Goal: Information Seeking & Learning: Find specific fact

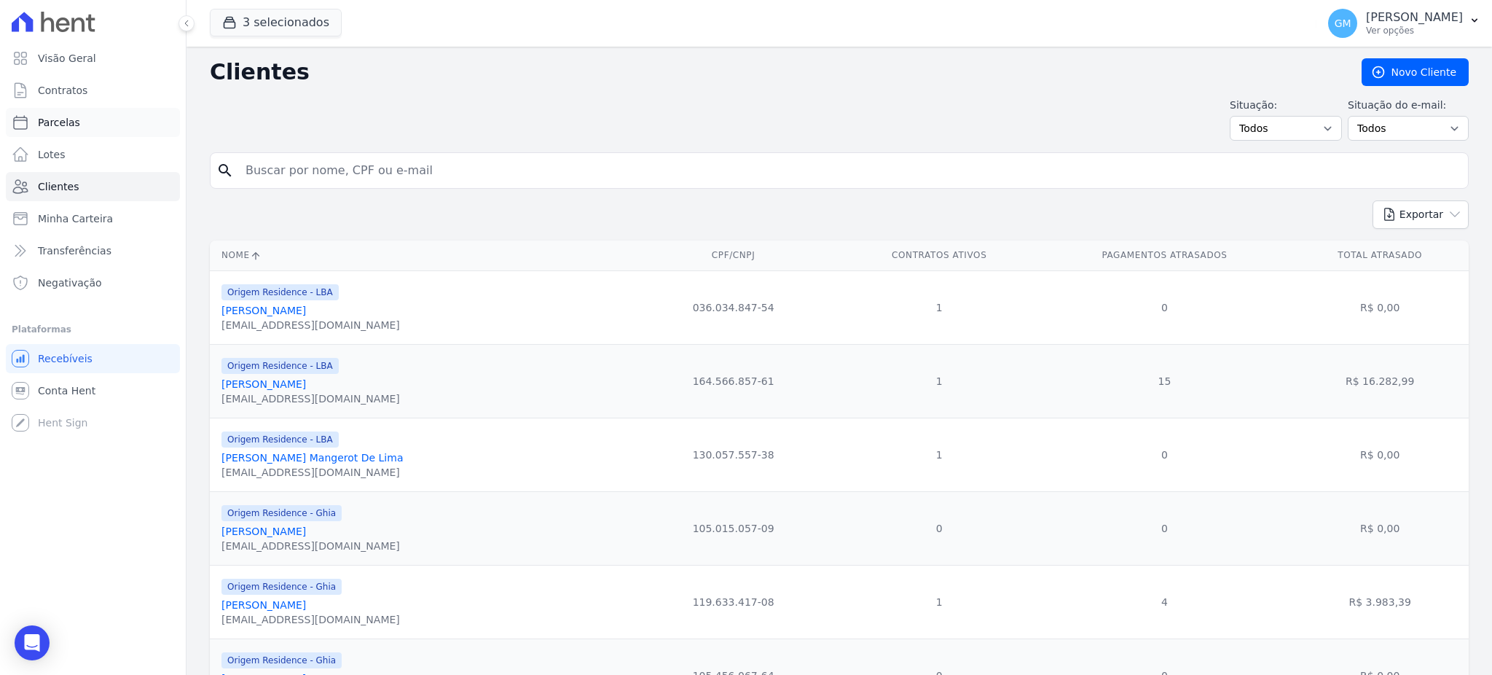
click at [80, 134] on link "Parcelas" at bounding box center [93, 122] width 174 height 29
click at [98, 251] on span "Transferências" at bounding box center [75, 250] width 74 height 15
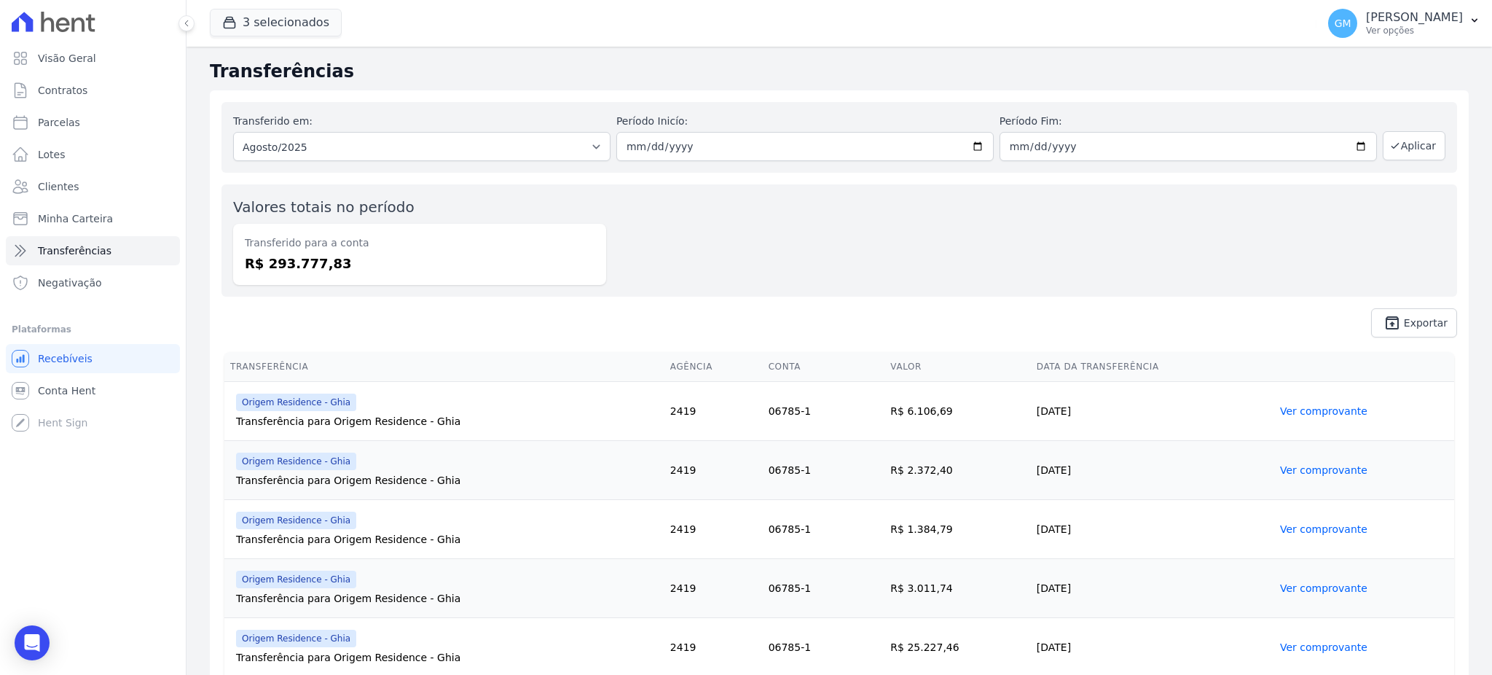
select select
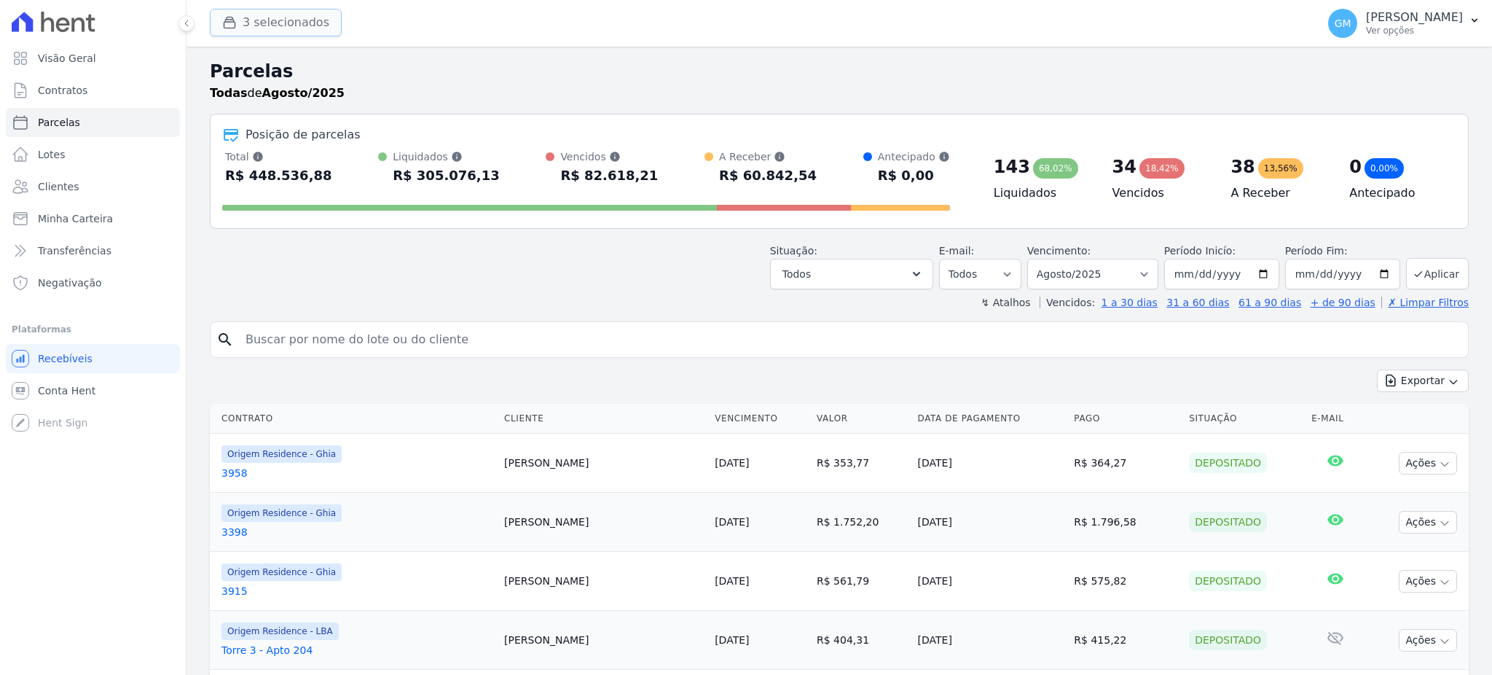
click at [293, 27] on button "3 selecionados" at bounding box center [276, 23] width 132 height 28
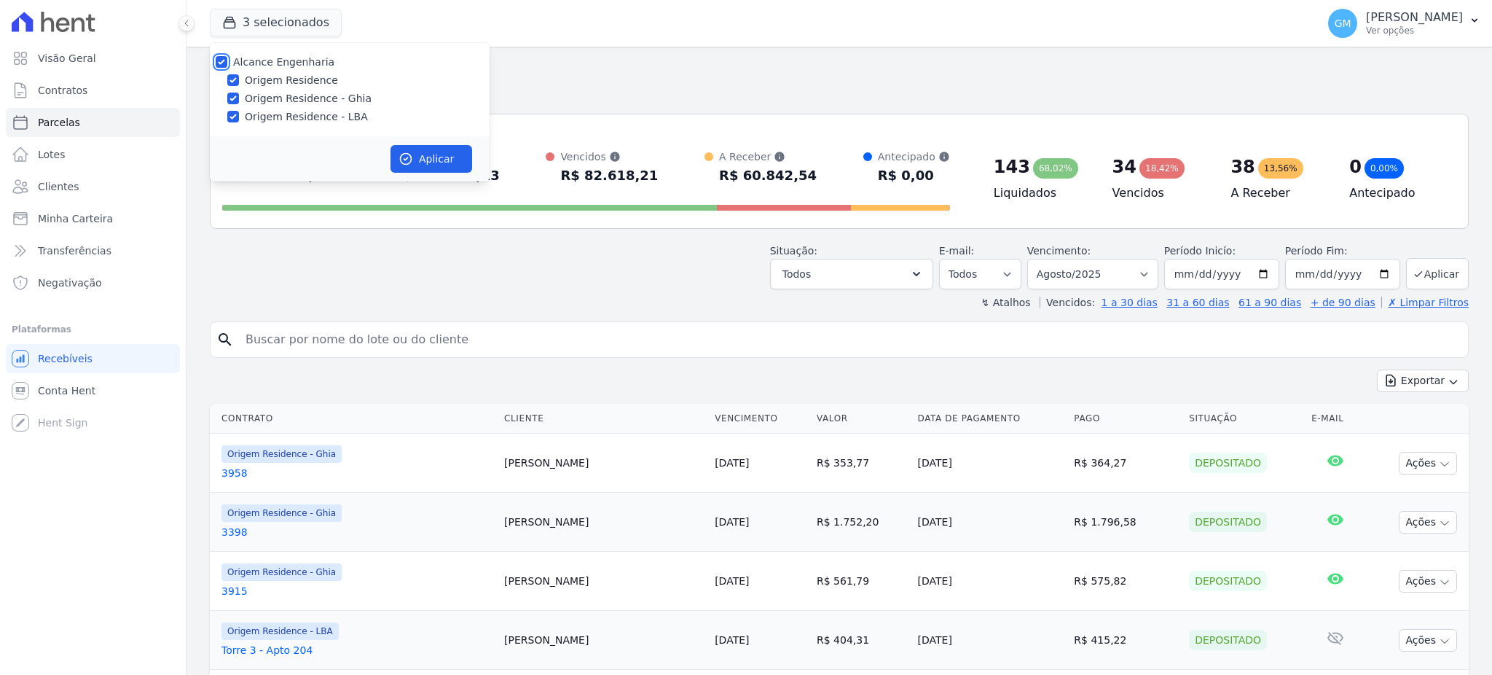
click at [219, 58] on input "Alcance Engenharia" at bounding box center [222, 62] width 12 height 12
checkbox input "false"
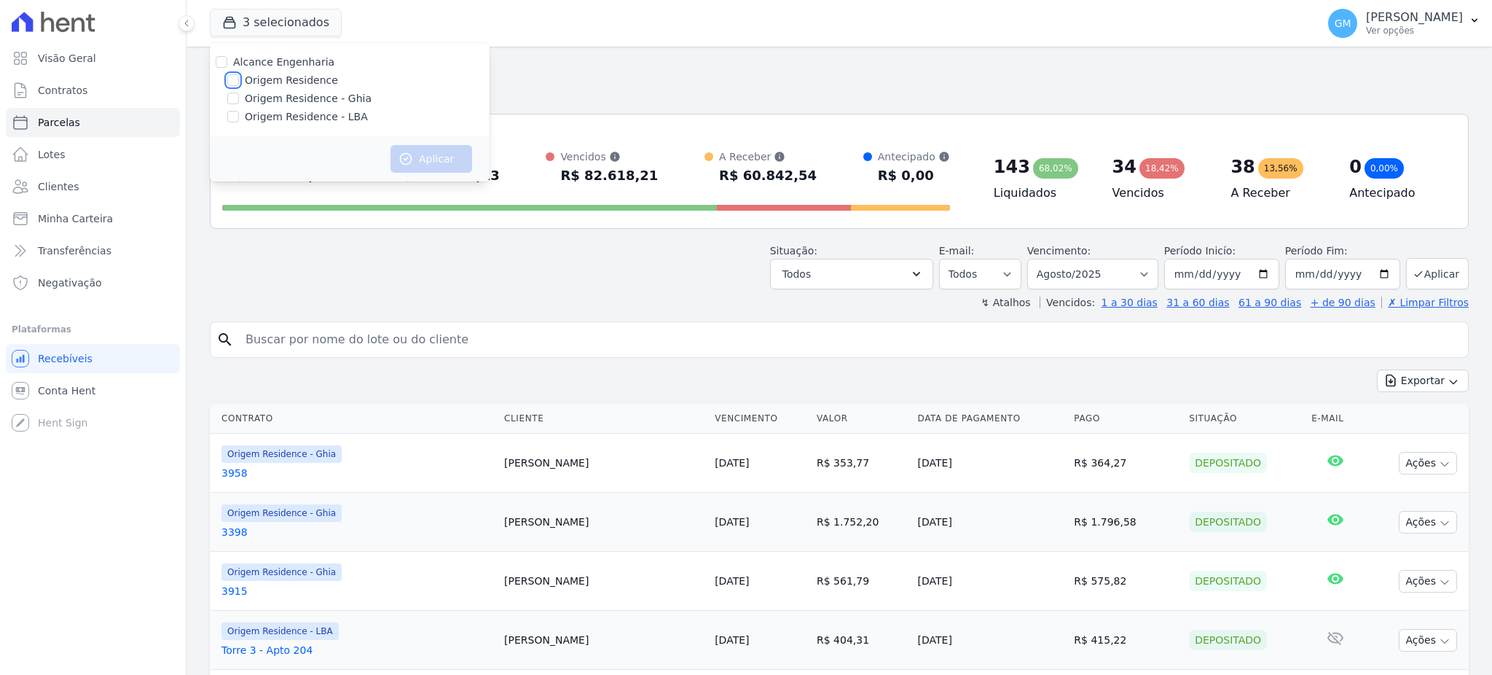
click at [238, 82] on input "Origem Residence" at bounding box center [233, 80] width 12 height 12
checkbox input "true"
click at [406, 154] on icon "button" at bounding box center [406, 159] width 11 height 11
select select
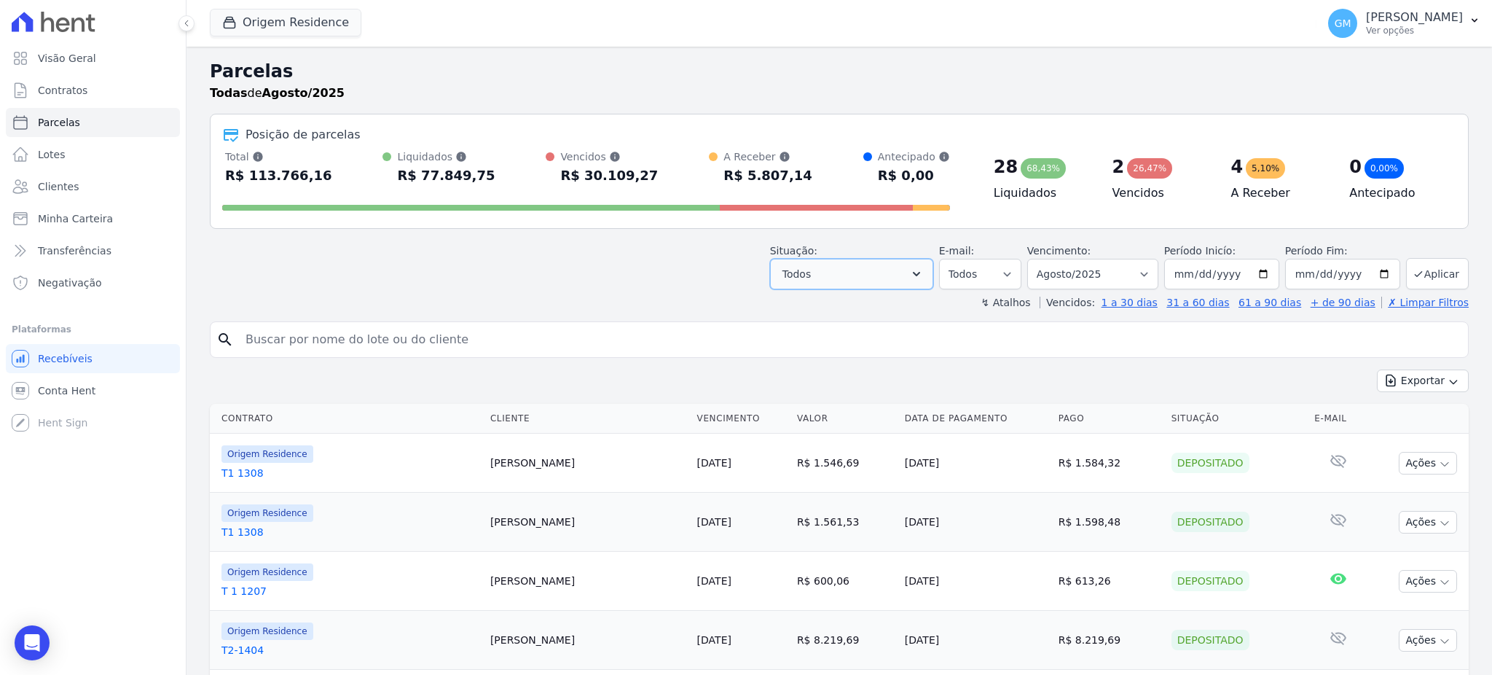
click at [870, 276] on button "Todos" at bounding box center [851, 274] width 163 height 31
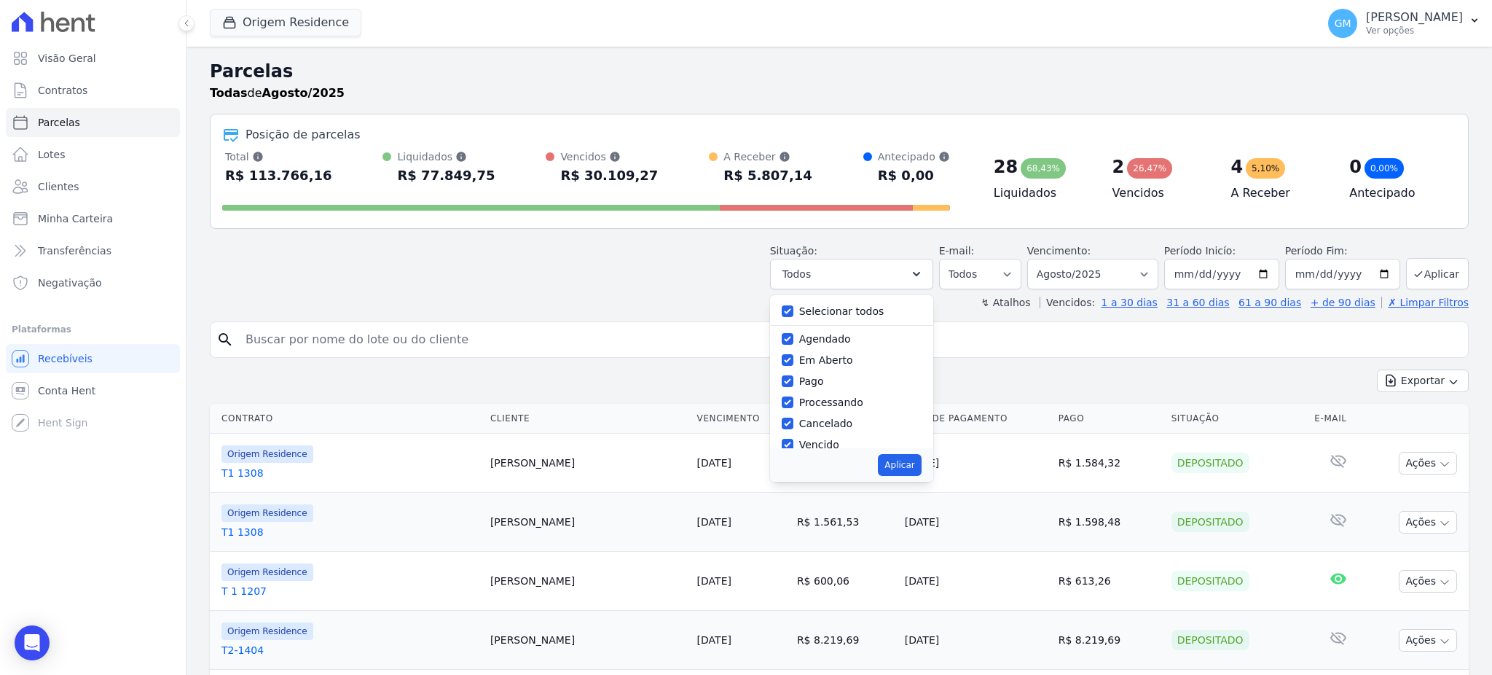
click at [996, 229] on header "Parcelas Todas de Agosto/2025 Posição de parcelas Total Soma das parcelas pagas…" at bounding box center [839, 183] width 1259 height 251
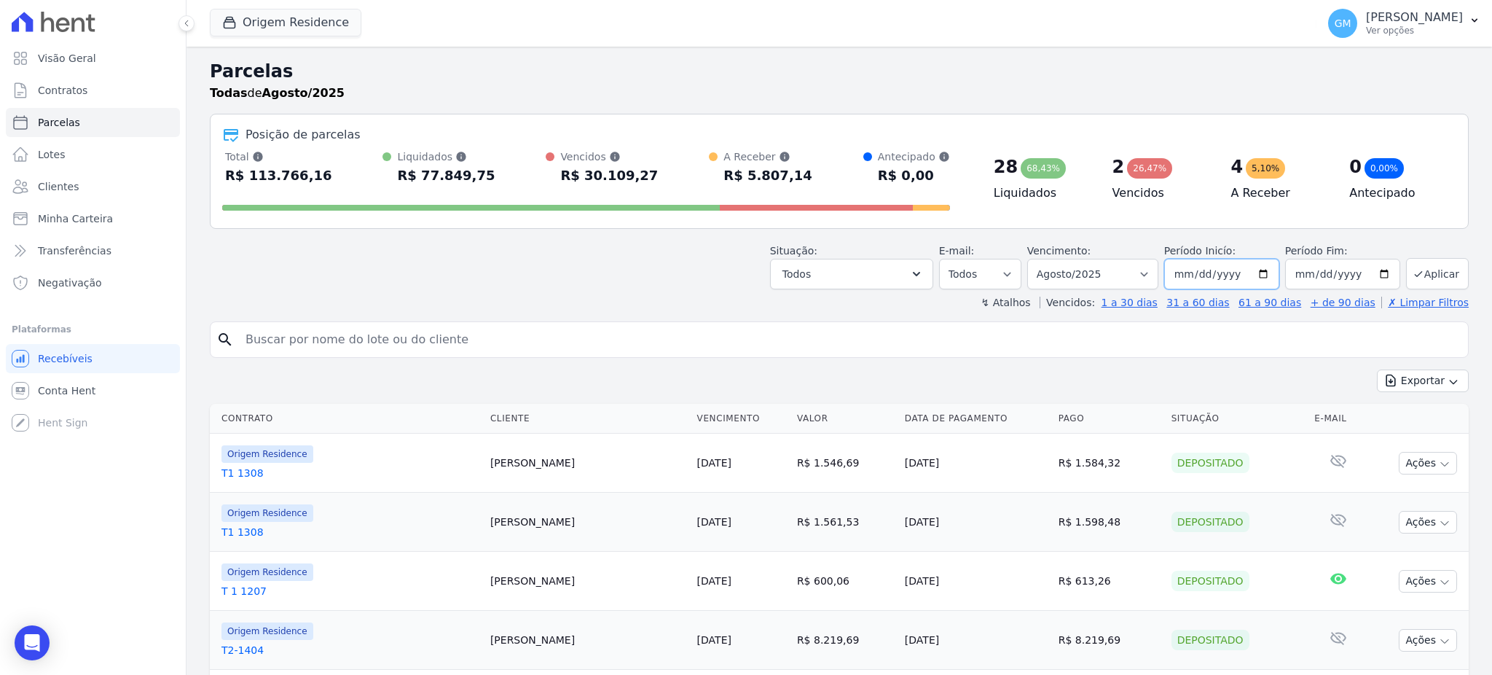
click at [1168, 280] on input "2025-08-01" at bounding box center [1221, 274] width 115 height 31
type input "2025-08-01"
type input "[DATE]"
click at [1444, 273] on button "Aplicar" at bounding box center [1437, 273] width 63 height 31
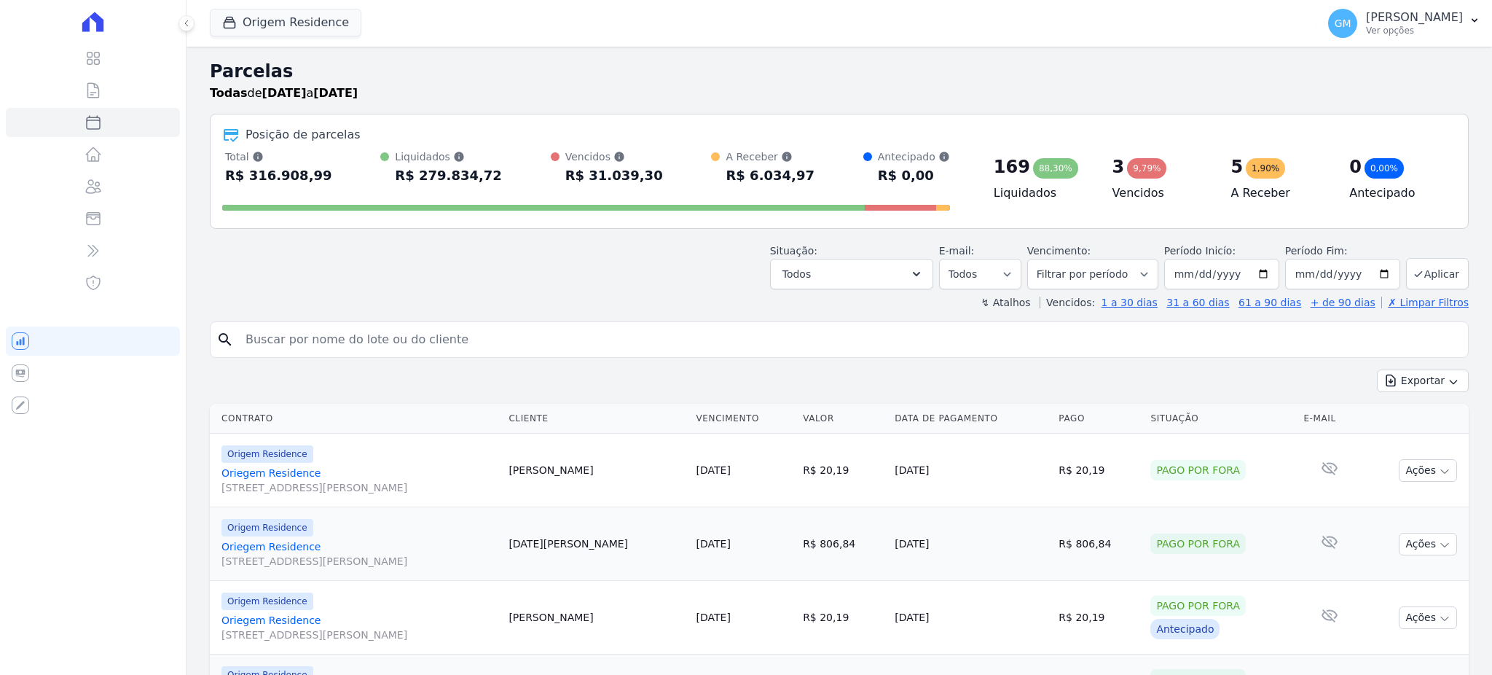
select select
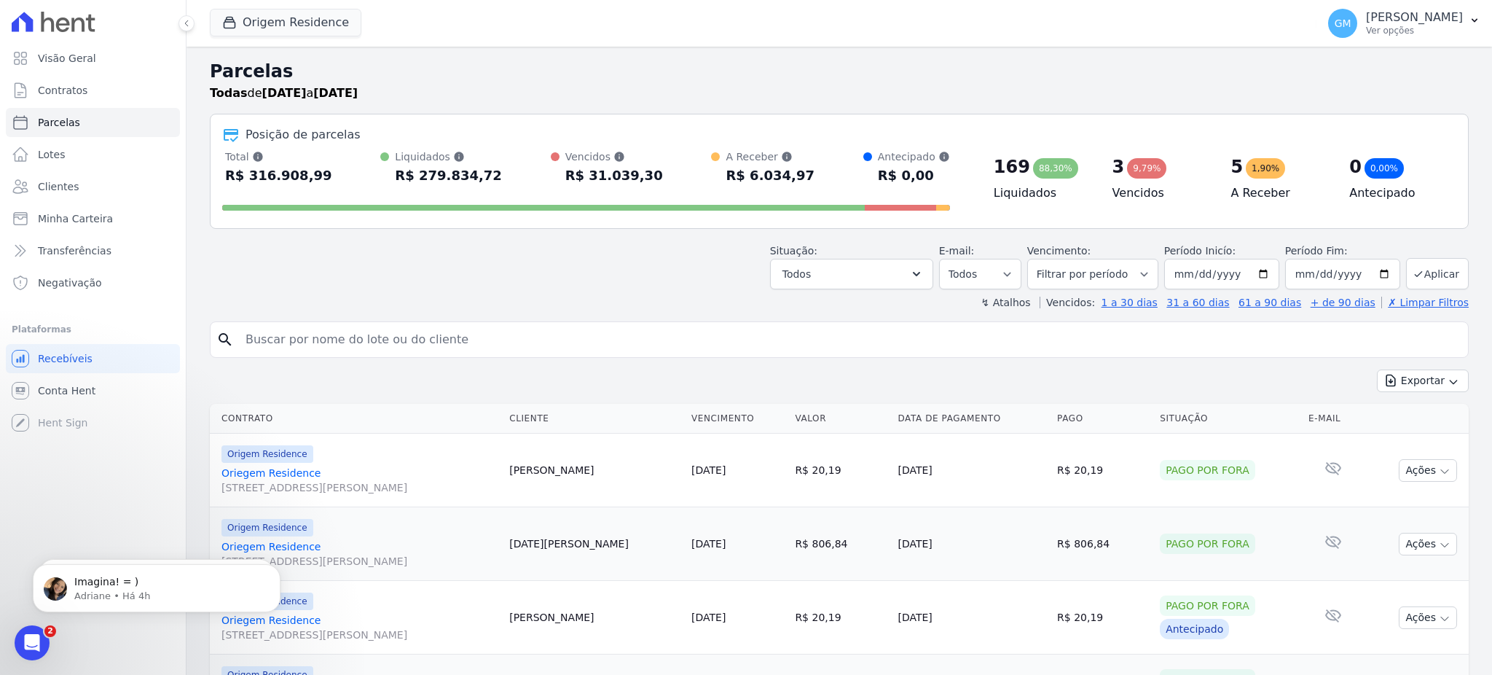
click at [414, 327] on input "search" at bounding box center [849, 339] width 1225 height 29
click at [85, 239] on link "Transferências" at bounding box center [93, 250] width 174 height 29
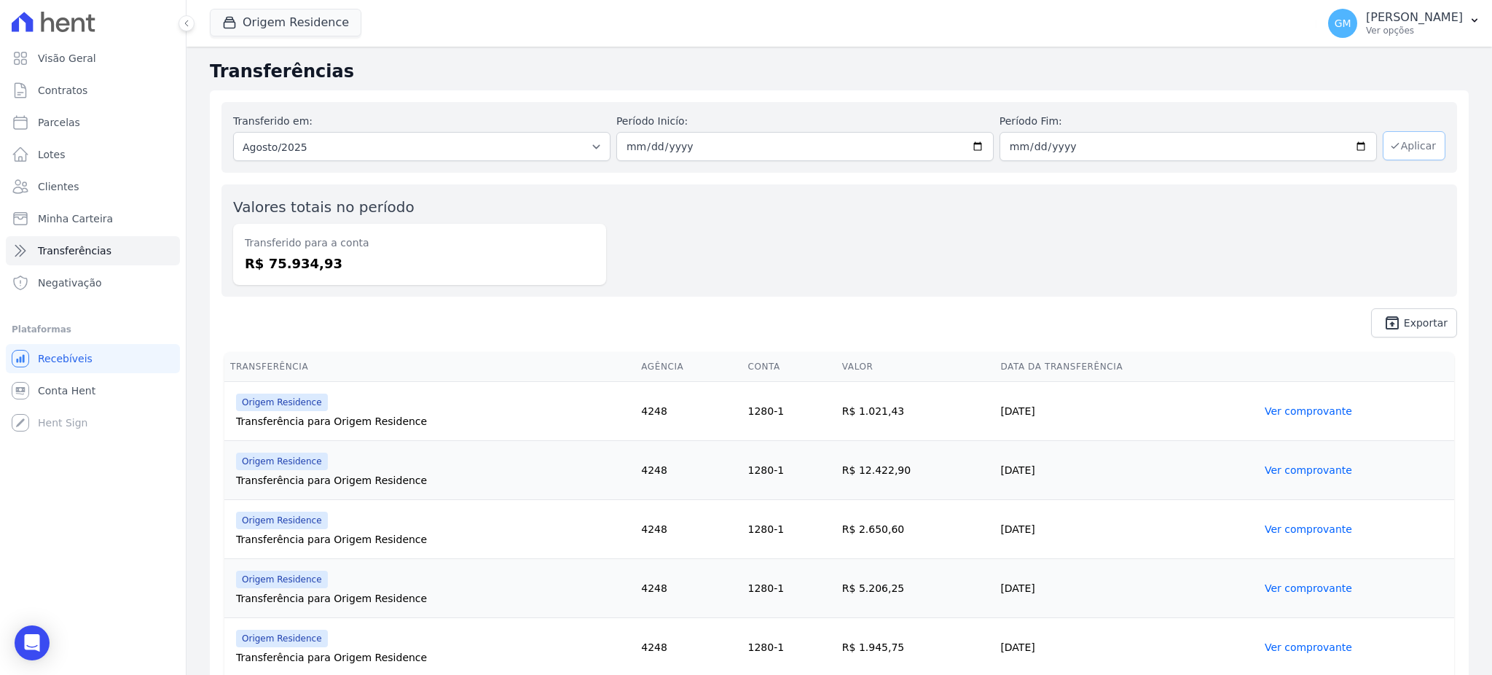
click at [1406, 149] on button "Aplicar" at bounding box center [1414, 145] width 63 height 29
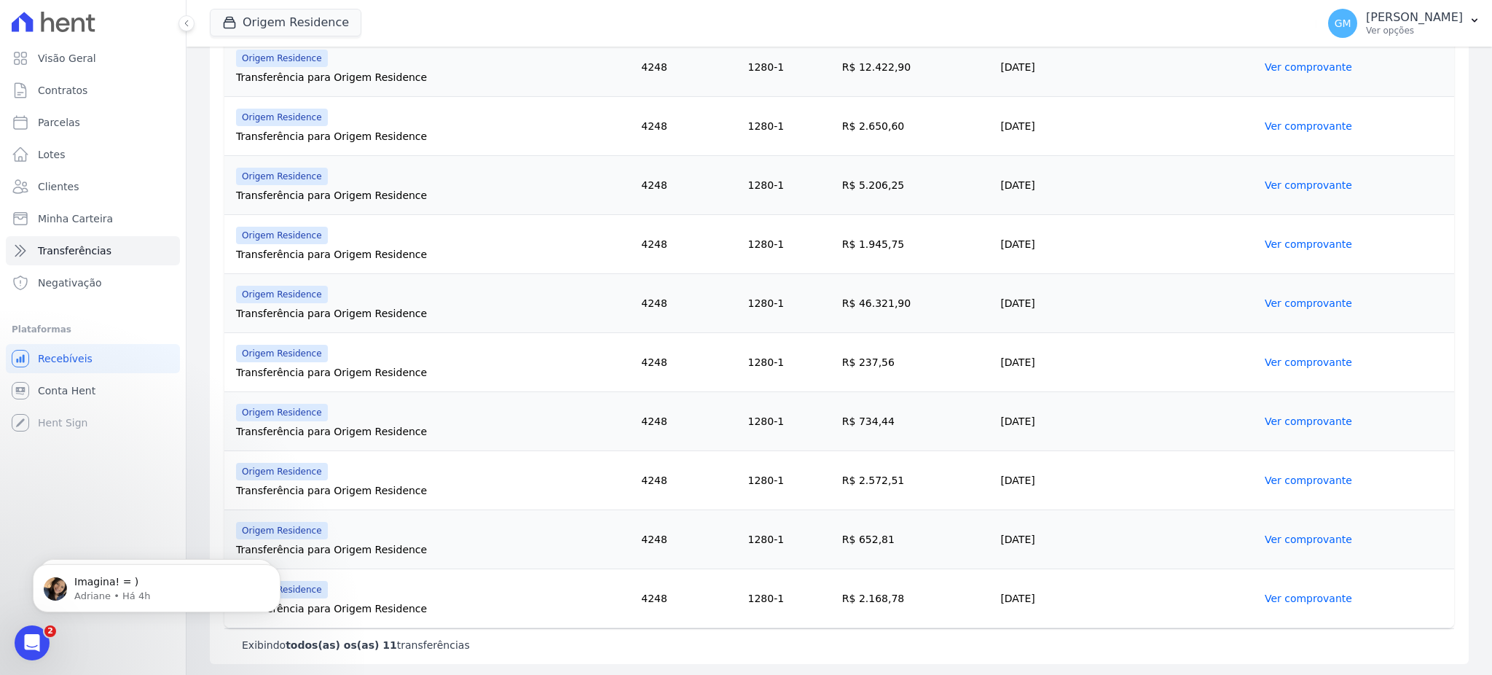
drag, startPoint x: 1055, startPoint y: 353, endPoint x: 865, endPoint y: 355, distance: 190.9
click at [865, 355] on tr "Origem Residence Transferência para Origem Residence 4248 1280-1 R$ 237,56 18/0…" at bounding box center [839, 362] width 1230 height 59
drag, startPoint x: 1042, startPoint y: 417, endPoint x: 809, endPoint y: 419, distance: 233.1
click at [809, 419] on tr "Origem Residence Transferência para Origem Residence 4248 1280-1 R$ 734,44 19/0…" at bounding box center [839, 421] width 1230 height 59
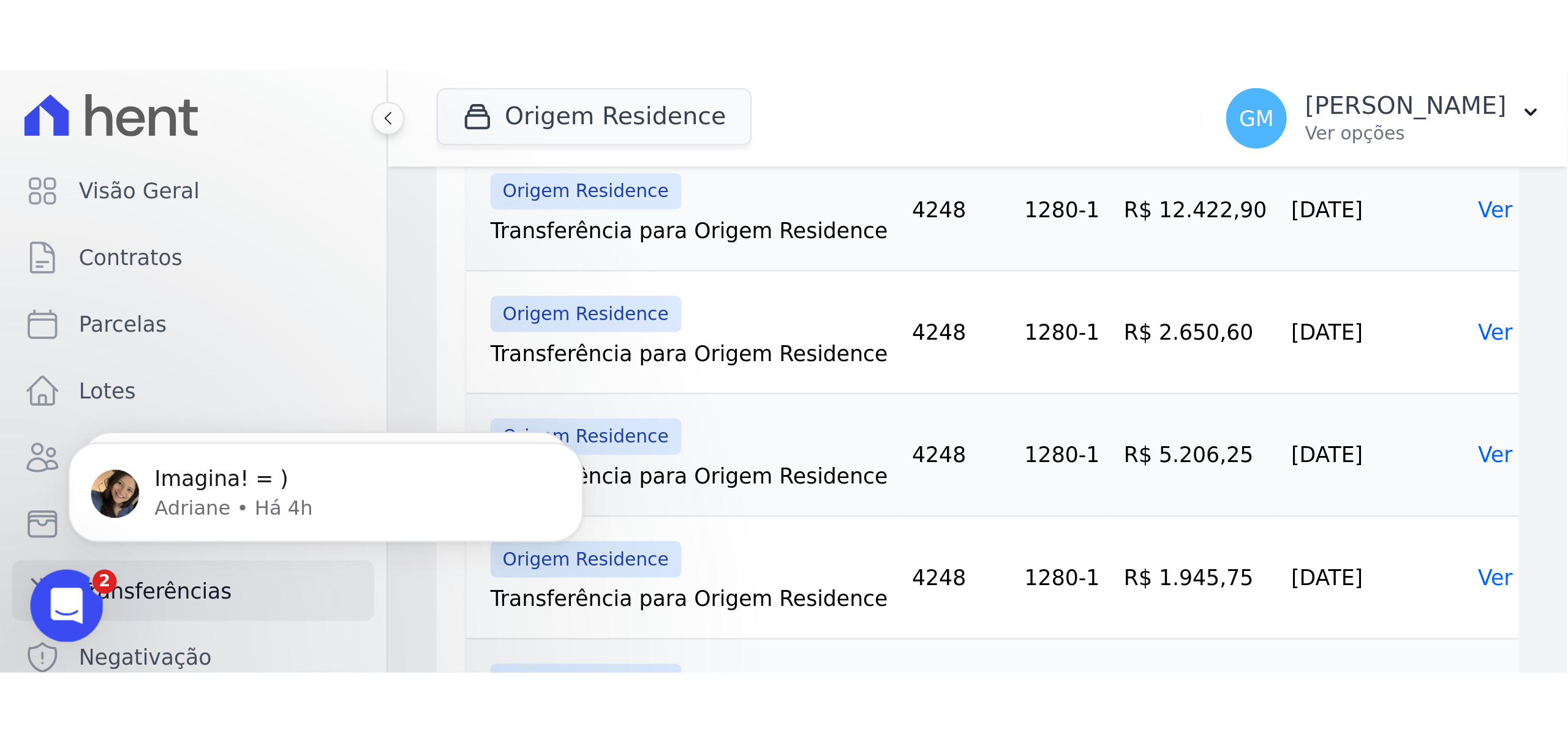
scroll to position [165, 0]
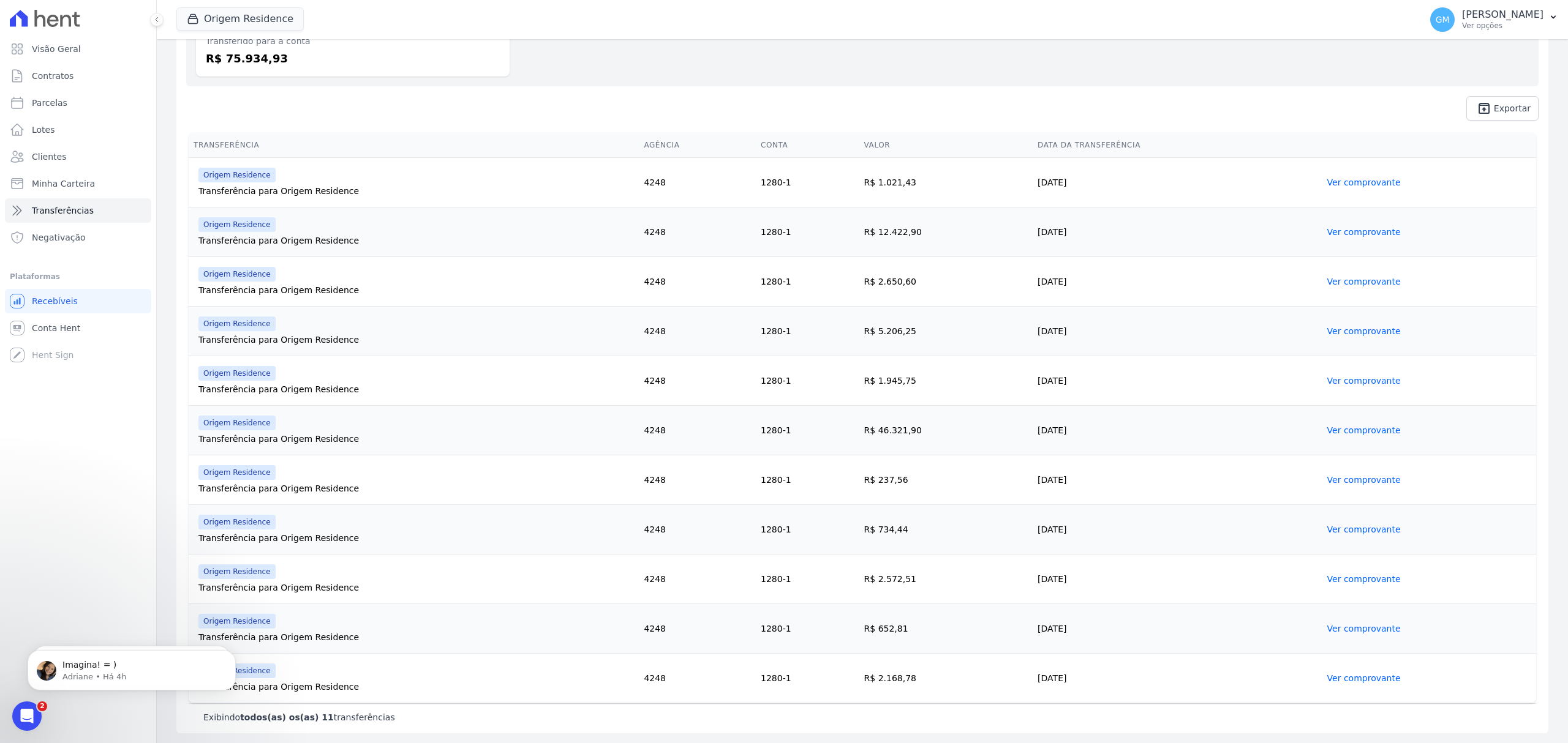
click at [933, 529] on td "R$ 734,44" at bounding box center [946, 530] width 174 height 50
drag, startPoint x: 899, startPoint y: 482, endPoint x: 877, endPoint y: 497, distance: 26.6
click at [859, 482] on td "R$ 237,56" at bounding box center [946, 480] width 174 height 50
click at [1254, 535] on td "Ver comprovante" at bounding box center [1429, 530] width 214 height 50
click at [1254, 530] on link "Ver comprovante" at bounding box center [1364, 530] width 73 height 10
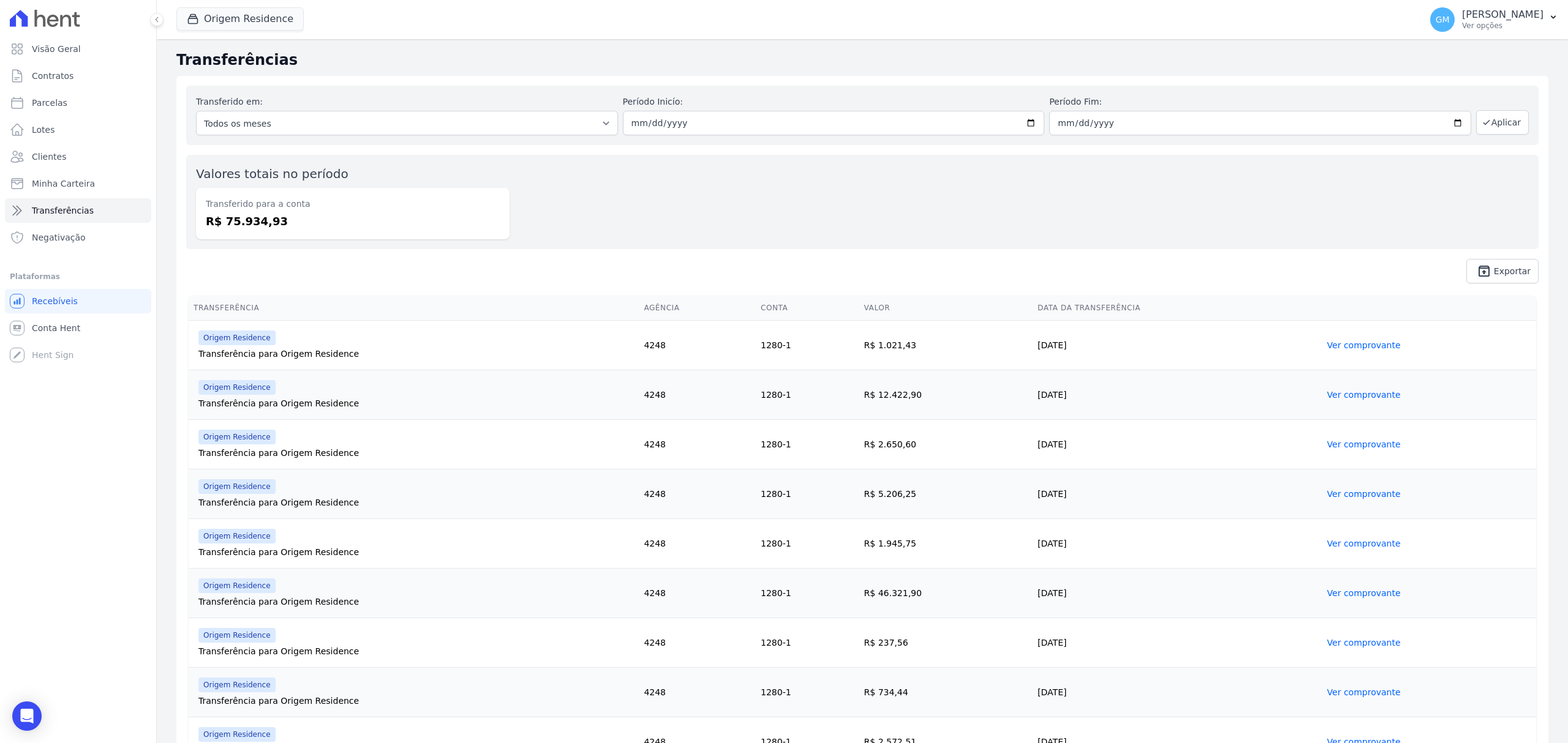
scroll to position [165, 0]
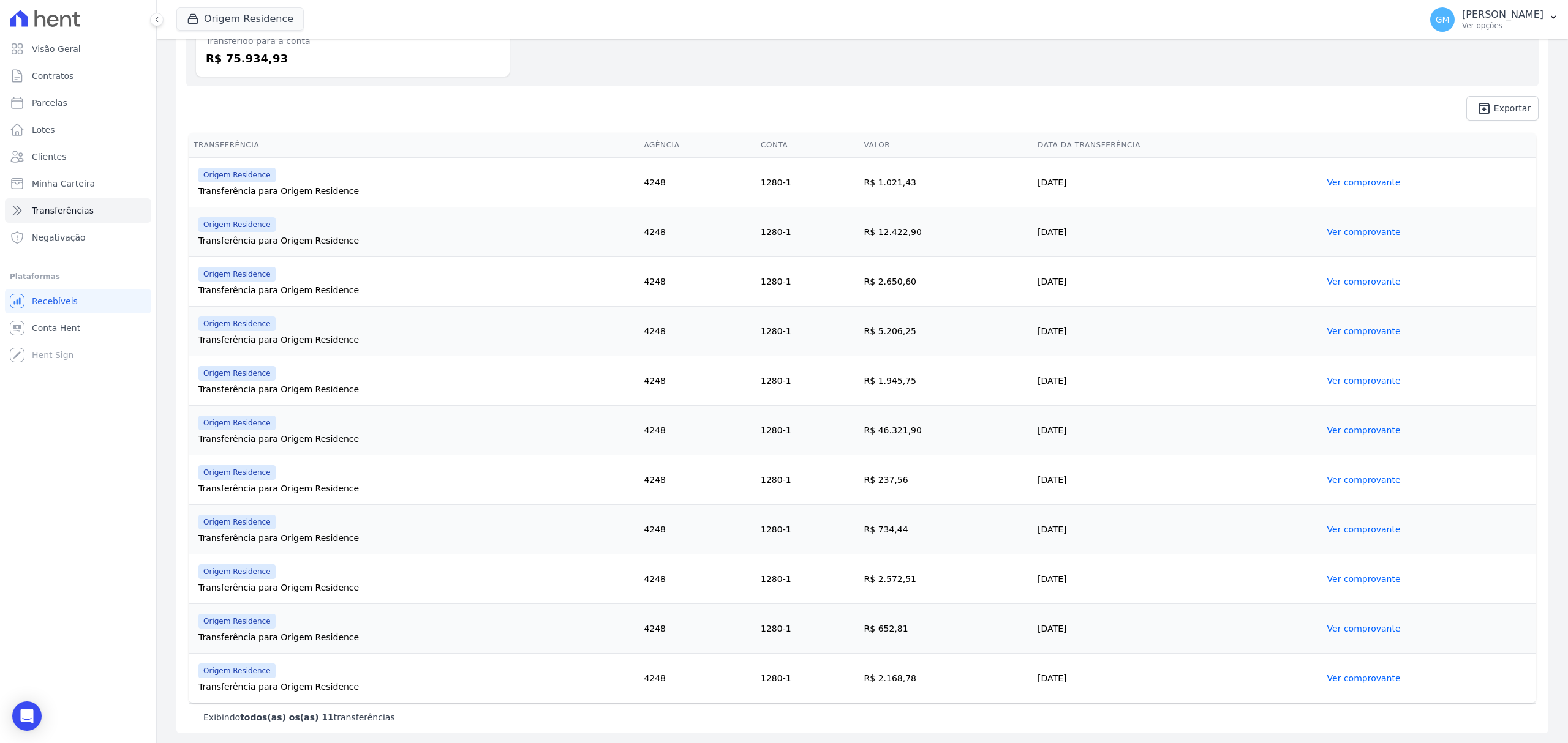
drag, startPoint x: 1073, startPoint y: 525, endPoint x: 851, endPoint y: 544, distance: 222.8
click at [851, 544] on tr "Origem Residence Transferência para Origem Residence 4248 1280-1 R$ 734,44 19/0…" at bounding box center [862, 530] width 1348 height 50
click at [899, 559] on td "R$ 2.572,51" at bounding box center [946, 579] width 174 height 50
drag, startPoint x: 900, startPoint y: 528, endPoint x: 863, endPoint y: 532, distance: 37.2
click at [863, 532] on td "R$ 734,44" at bounding box center [946, 530] width 174 height 50
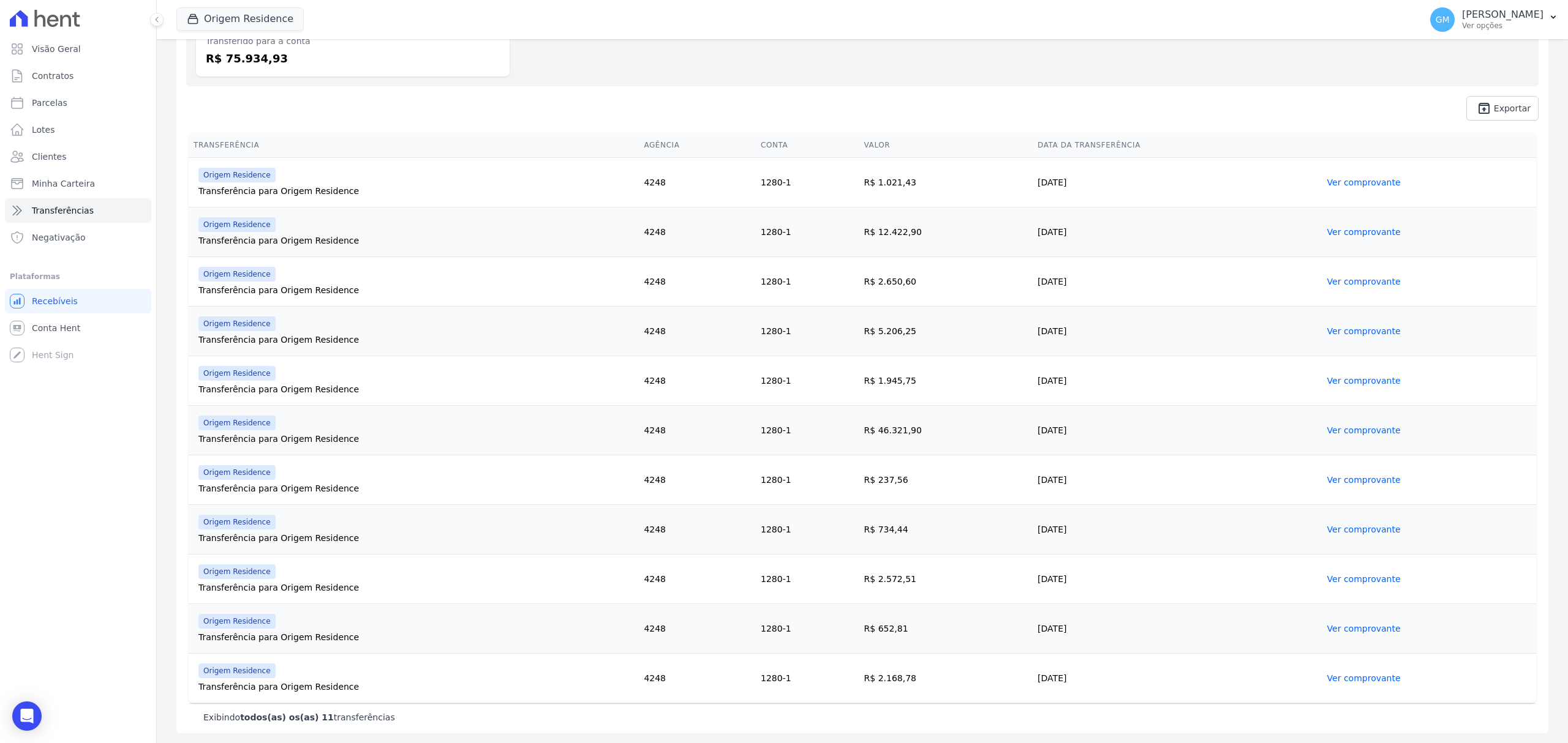
copy td "734,44"
click at [1254, 524] on link "Ver comprovante" at bounding box center [1364, 530] width 73 height 10
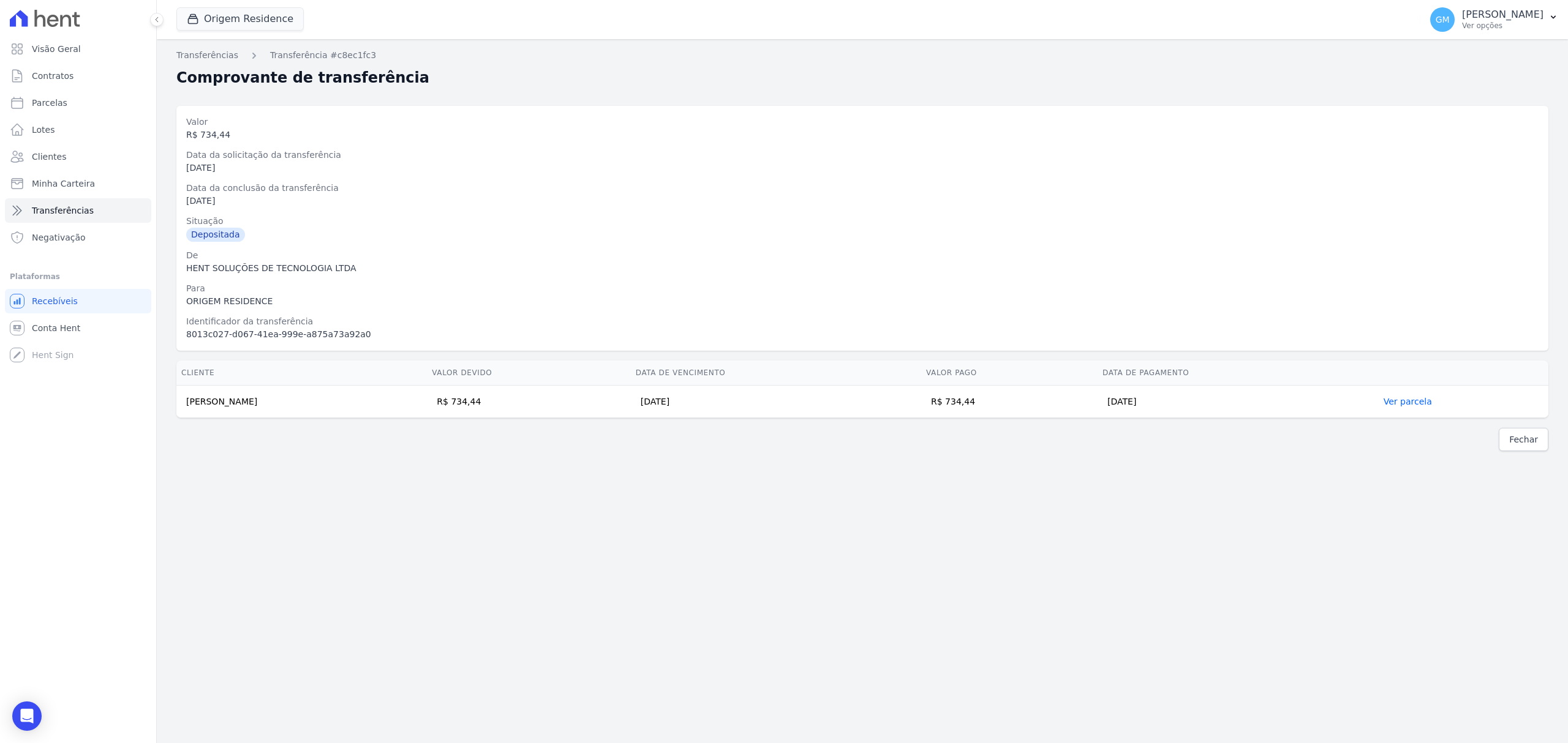
drag, startPoint x: 278, startPoint y: 403, endPoint x: 180, endPoint y: 409, distance: 98.2
click at [180, 409] on td "Caio Moura Santos" at bounding box center [302, 402] width 251 height 33
copy td "Caio Moura Santos"
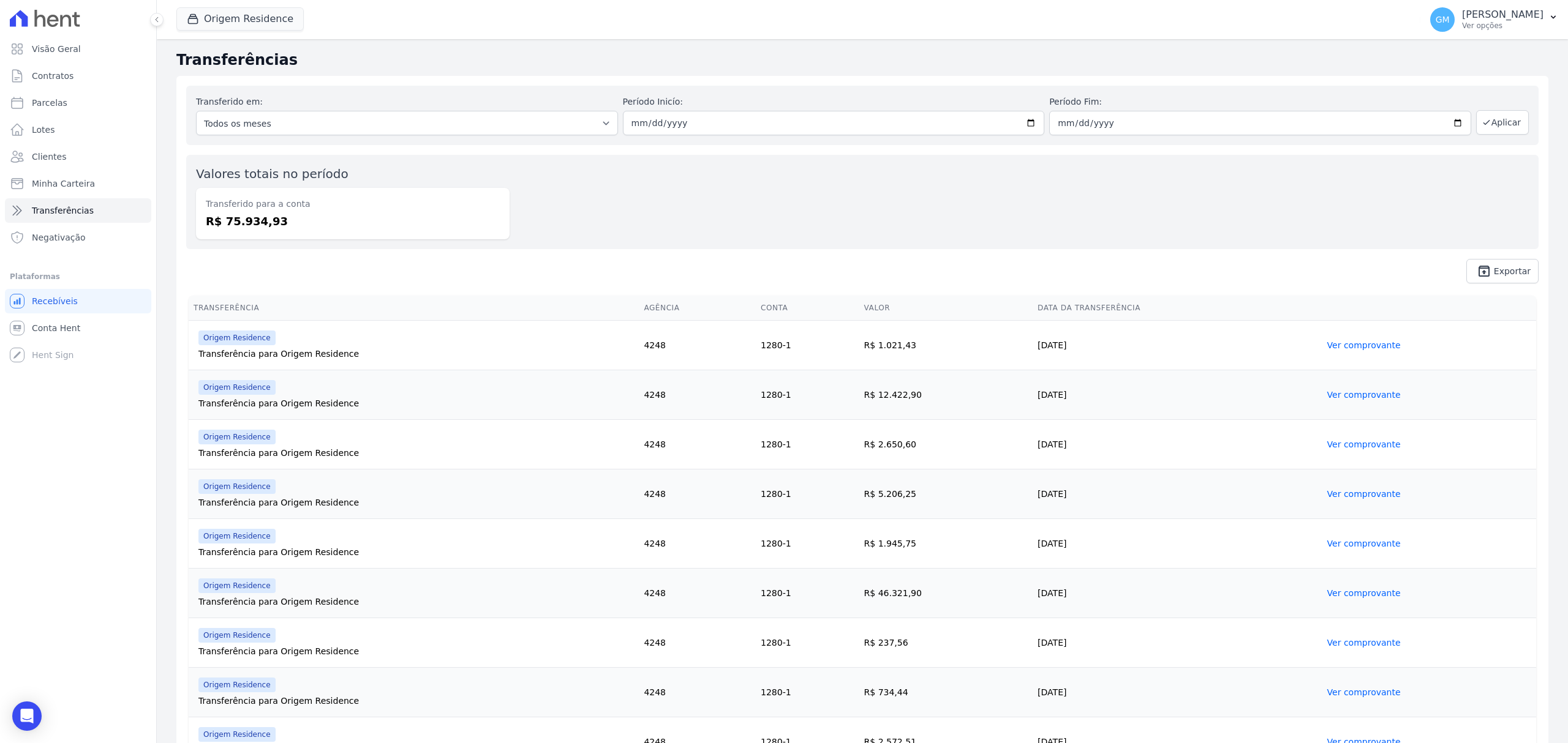
scroll to position [165, 0]
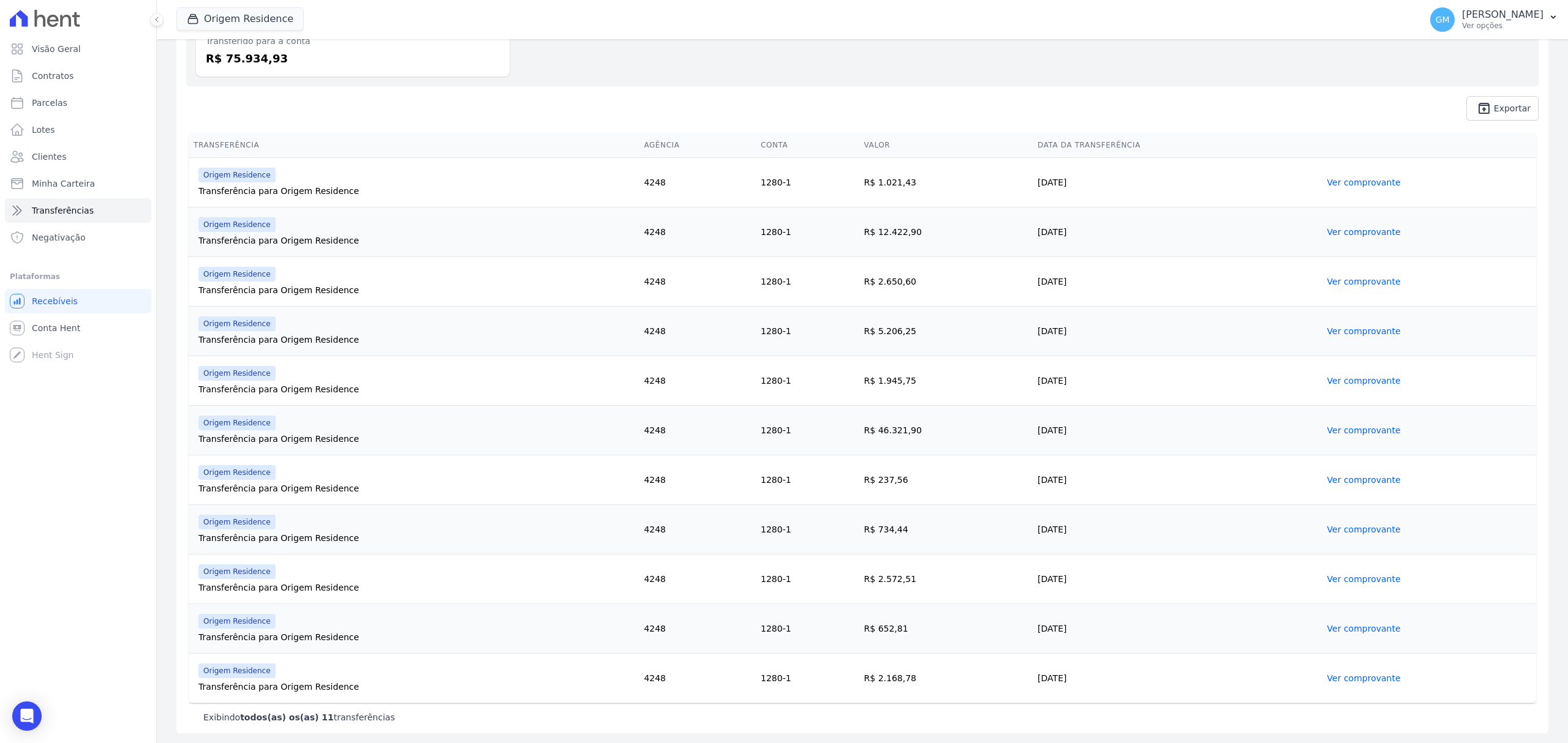
drag, startPoint x: 1075, startPoint y: 578, endPoint x: 1005, endPoint y: 578, distance: 70.0
click at [1005, 566] on tr "Origem Residence Transferência para Origem Residence 4248 1280-1 R$ 2.572,51 20…" at bounding box center [862, 579] width 1348 height 50
click at [1254, 566] on link "Ver comprovante" at bounding box center [1364, 579] width 73 height 10
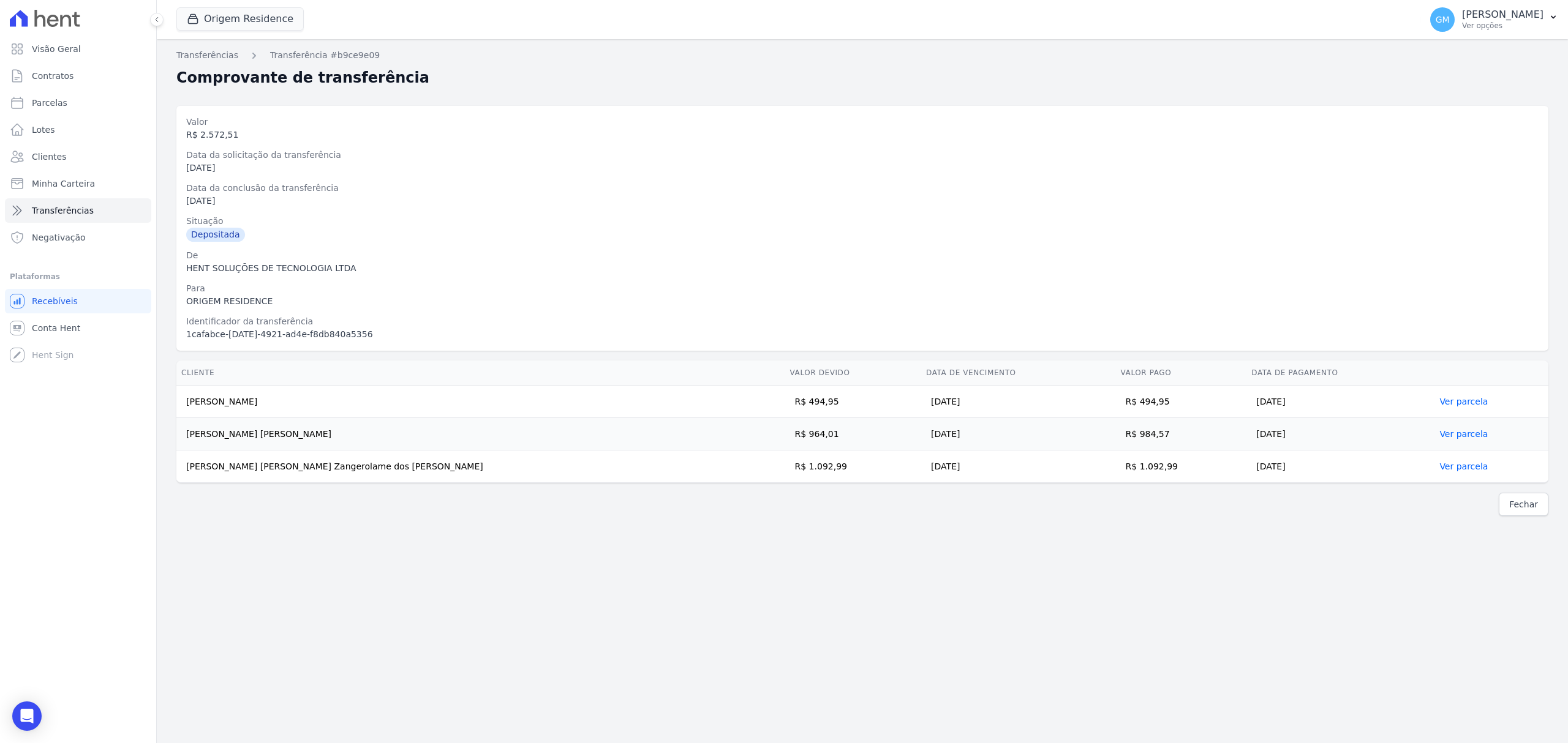
click at [991, 441] on td "15/08/2025" at bounding box center [1018, 435] width 194 height 33
drag, startPoint x: 1117, startPoint y: 404, endPoint x: 1083, endPoint y: 403, distance: 34.0
click at [1116, 403] on td "R$ 494,95" at bounding box center [1181, 402] width 131 height 33
copy td "494,95"
click at [412, 405] on td "[PERSON_NAME]" at bounding box center [481, 402] width 609 height 33
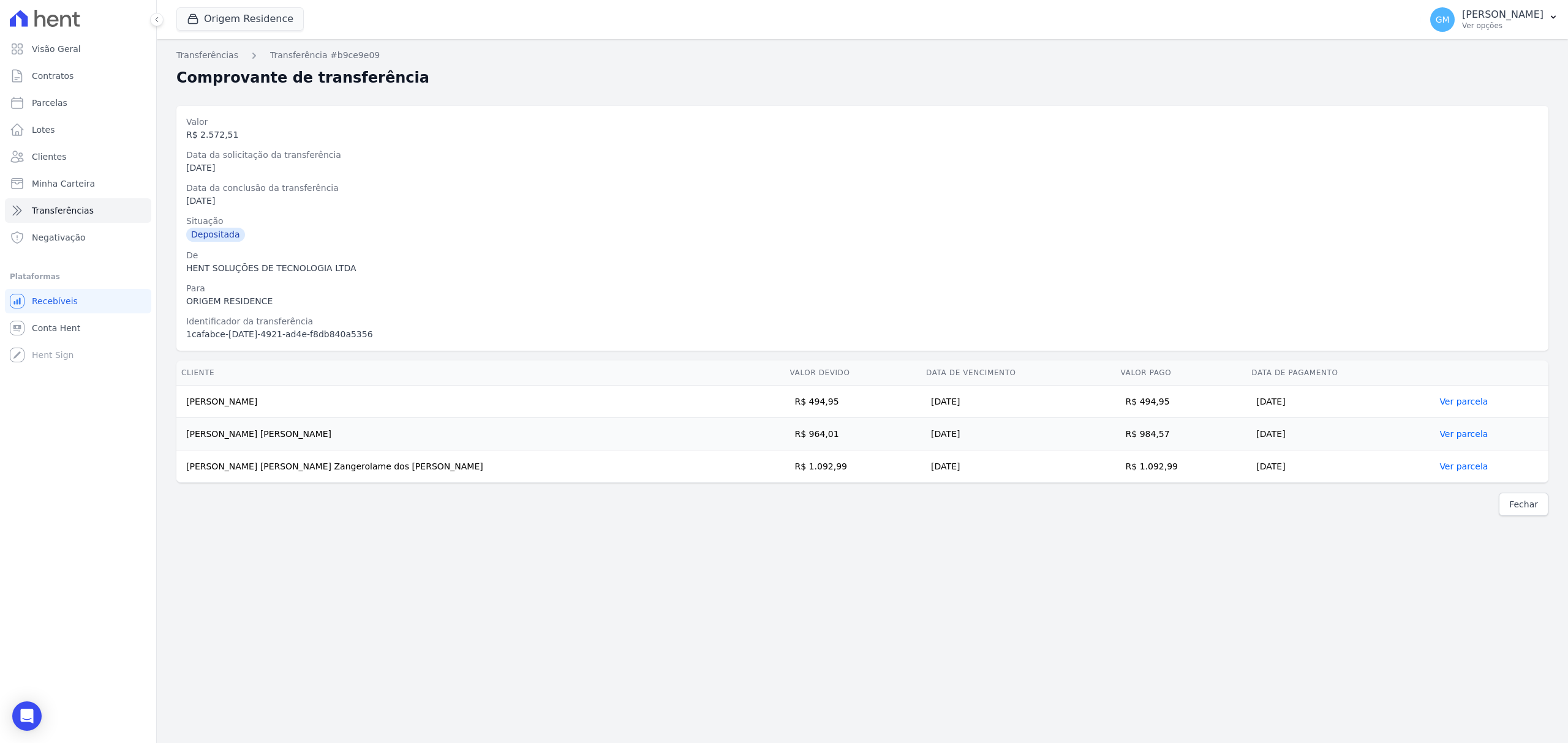
drag, startPoint x: 274, startPoint y: 410, endPoint x: 177, endPoint y: 404, distance: 97.2
click at [177, 404] on td "[PERSON_NAME]" at bounding box center [481, 402] width 609 height 33
copy td "[PERSON_NAME]"
drag, startPoint x: 1123, startPoint y: 434, endPoint x: 1086, endPoint y: 437, distance: 37.1
click at [1116, 437] on td "R$ 984,57" at bounding box center [1181, 435] width 131 height 33
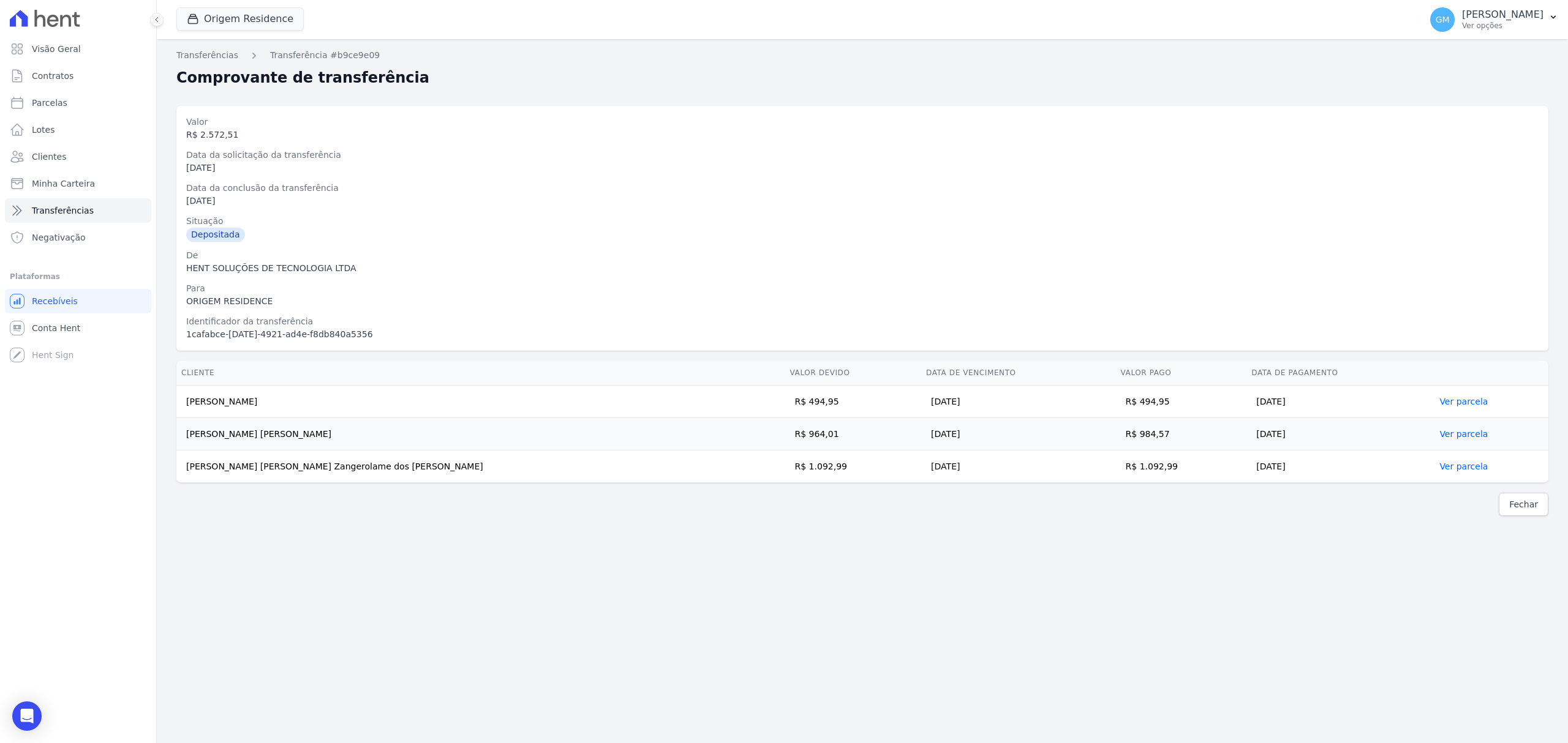
copy td "984,57"
click at [613, 394] on td "[PERSON_NAME]" at bounding box center [481, 402] width 609 height 33
drag, startPoint x: 288, startPoint y: 445, endPoint x: 182, endPoint y: 440, distance: 106.1
click at [182, 440] on td "João Paulo Meirelles" at bounding box center [481, 435] width 609 height 33
copy td "João Paulo Meirelles"
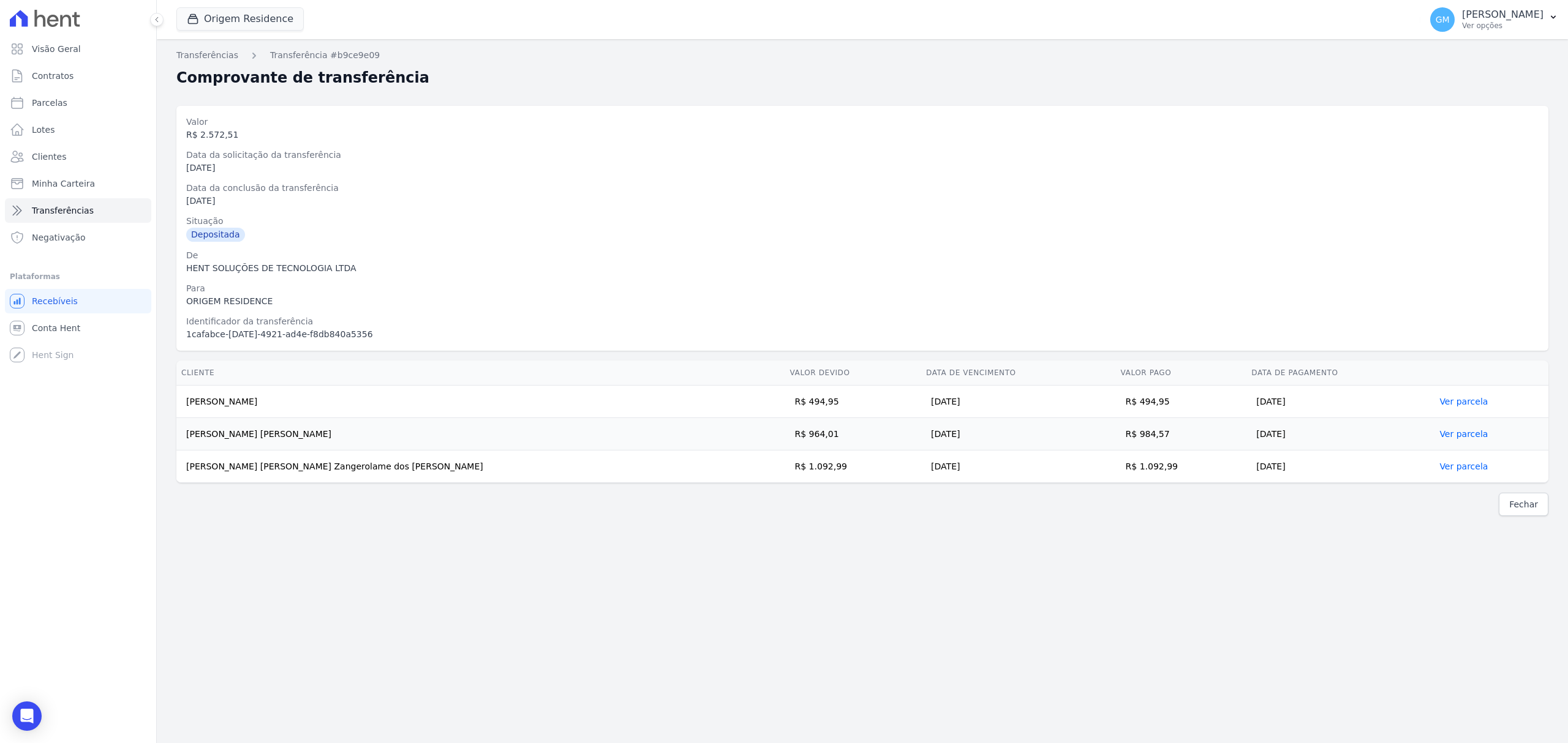
drag, startPoint x: 1129, startPoint y: 466, endPoint x: 1085, endPoint y: 466, distance: 44.0
click at [1116, 466] on td "R$ 1.092,99" at bounding box center [1181, 466] width 131 height 33
copy td "1.092,99"
click at [631, 340] on div "1cafabce-c2ce-4921-ad4e-f8db840a5356" at bounding box center [862, 334] width 1352 height 13
drag, startPoint x: 393, startPoint y: 472, endPoint x: 180, endPoint y: 474, distance: 213.0
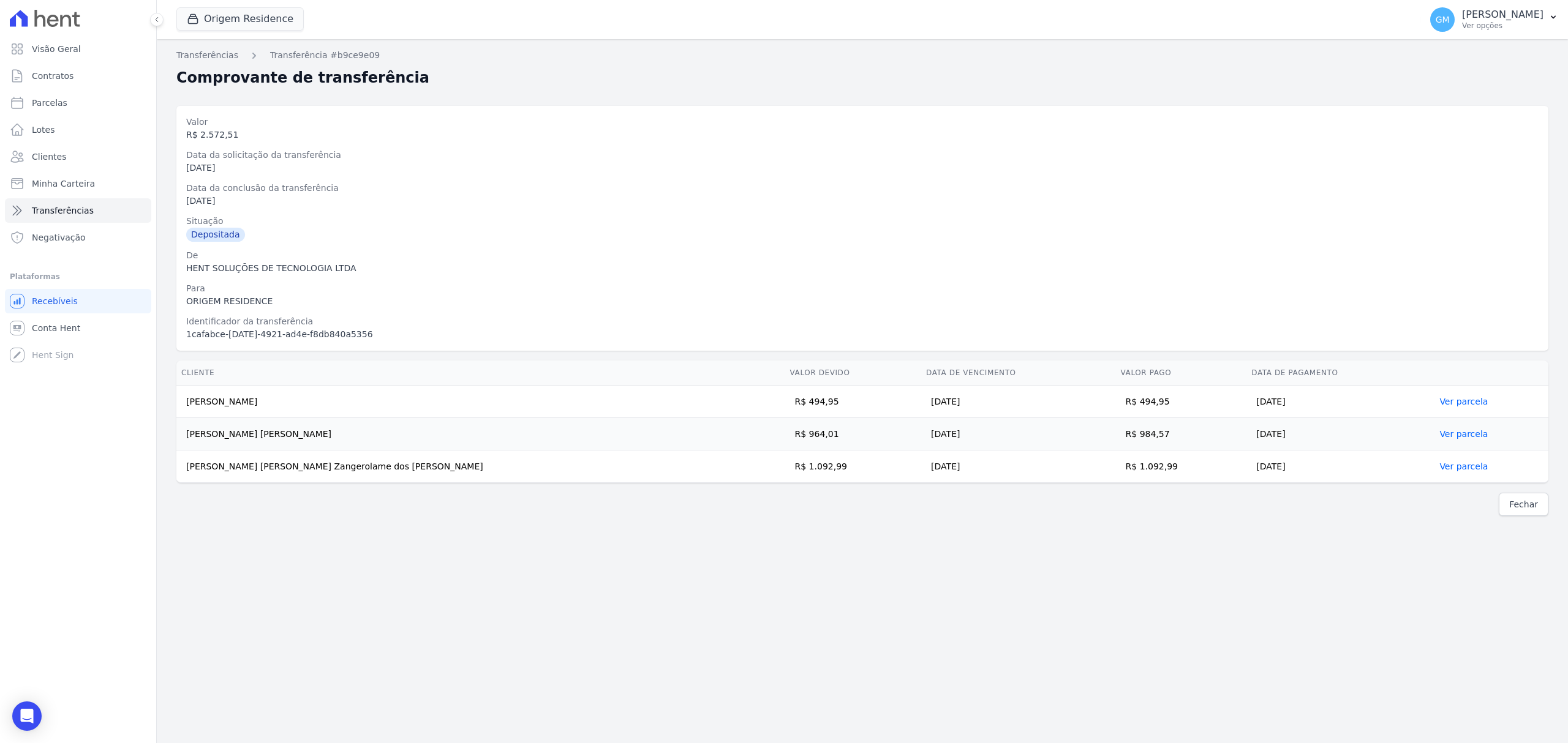
click at [180, 474] on td "Maria Eduarda Zangerolame dos Santos Guimarães" at bounding box center [481, 466] width 609 height 33
copy td "Maria Eduarda Zangerolame dos Santos Guimarães"
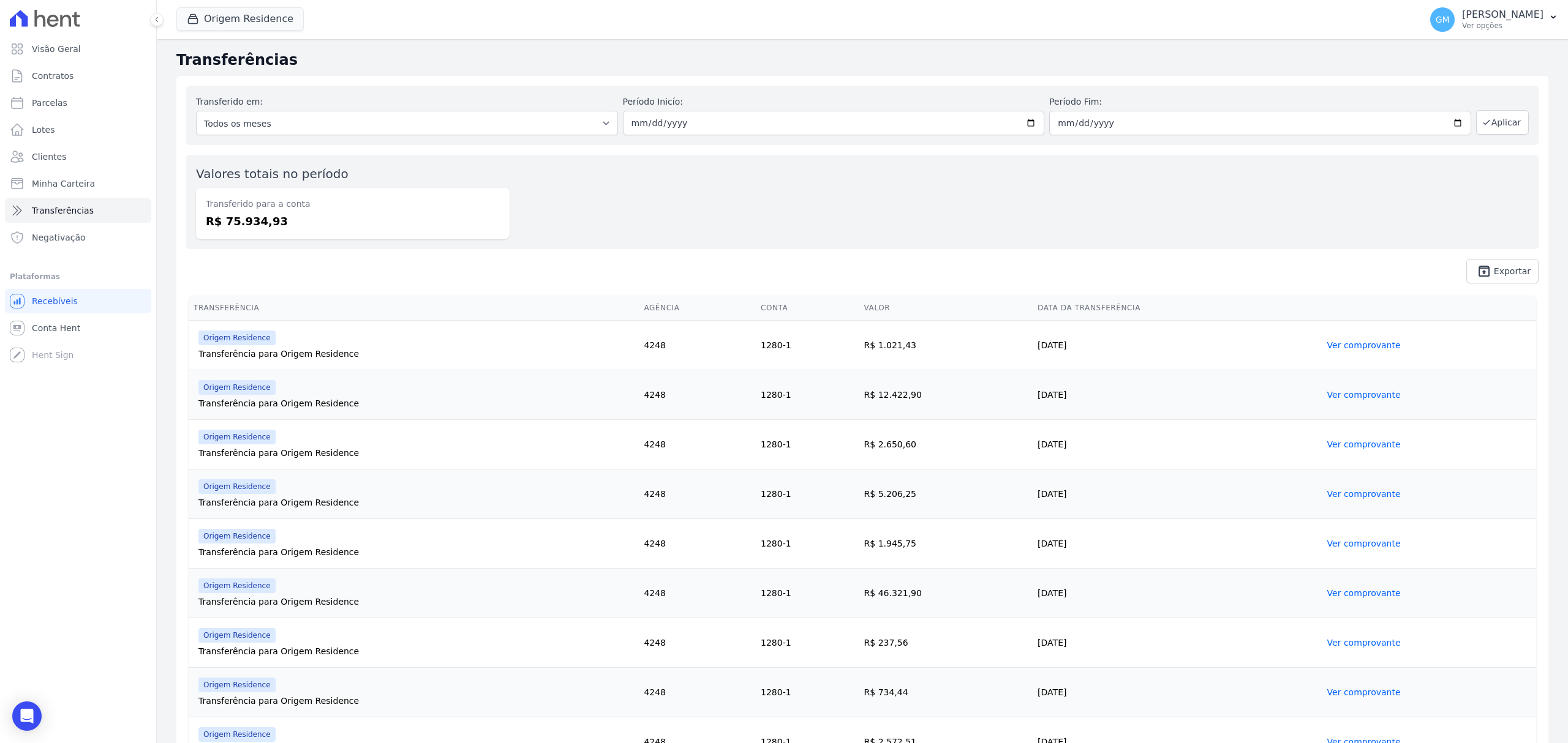
scroll to position [165, 0]
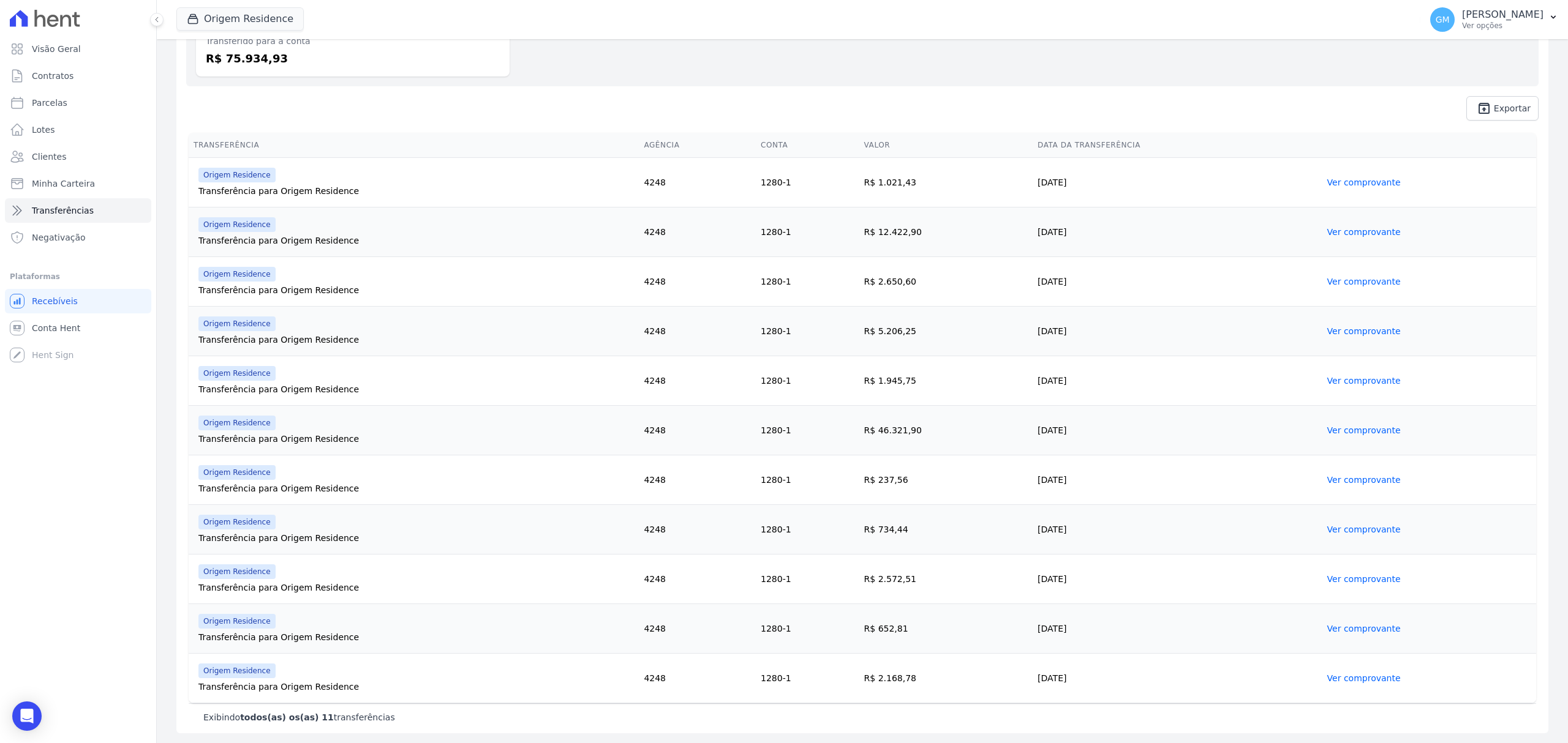
drag, startPoint x: 906, startPoint y: 581, endPoint x: 865, endPoint y: 579, distance: 41.0
click at [865, 566] on td "R$ 2.572,51" at bounding box center [946, 579] width 174 height 50
click at [1254, 566] on link "Ver comprovante" at bounding box center [1364, 629] width 73 height 10
drag, startPoint x: 1078, startPoint y: 632, endPoint x: 1011, endPoint y: 637, distance: 67.2
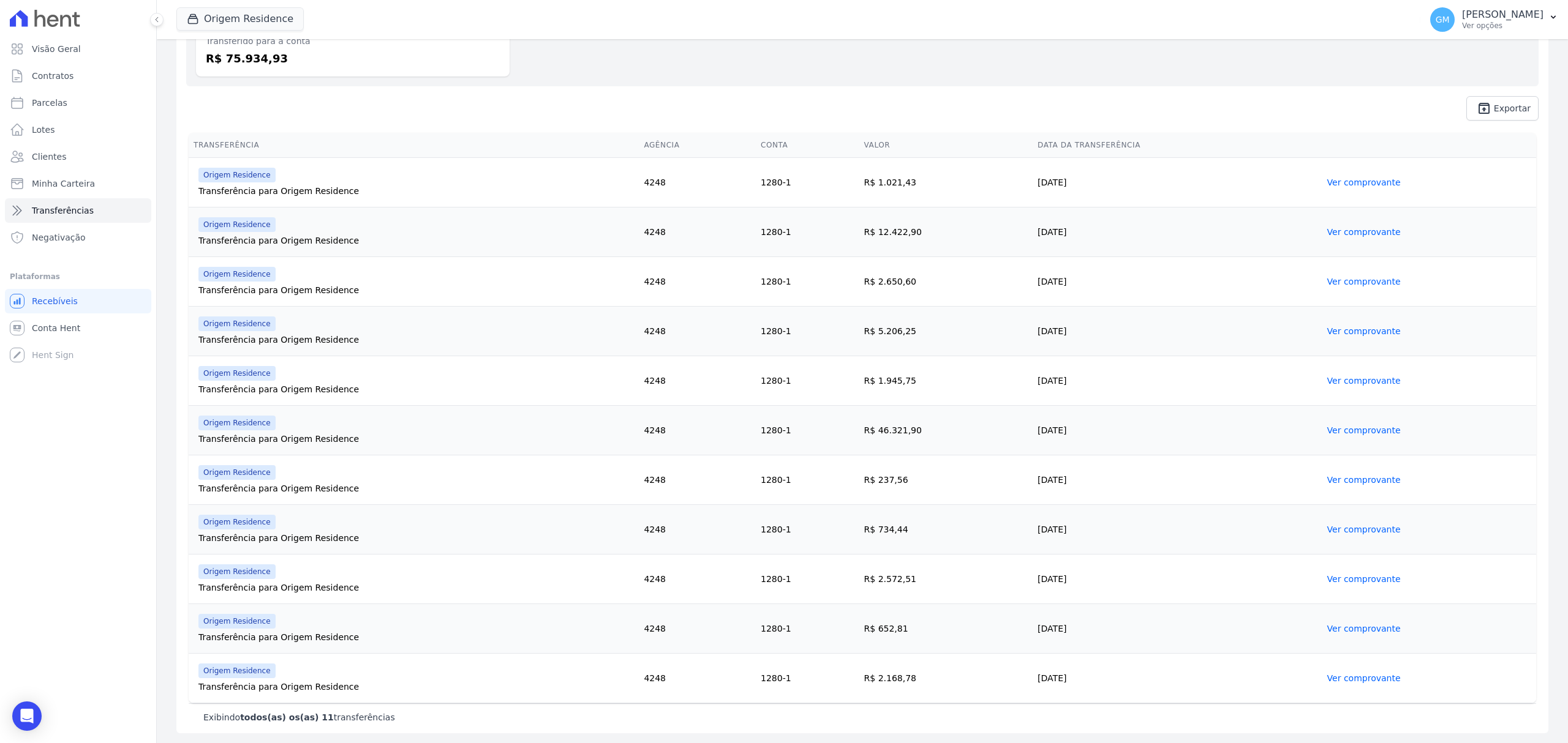
click at [1032, 566] on td "[DATE]" at bounding box center [1177, 629] width 290 height 50
click at [1254, 566] on link "Ver comprovante" at bounding box center [1364, 629] width 73 height 10
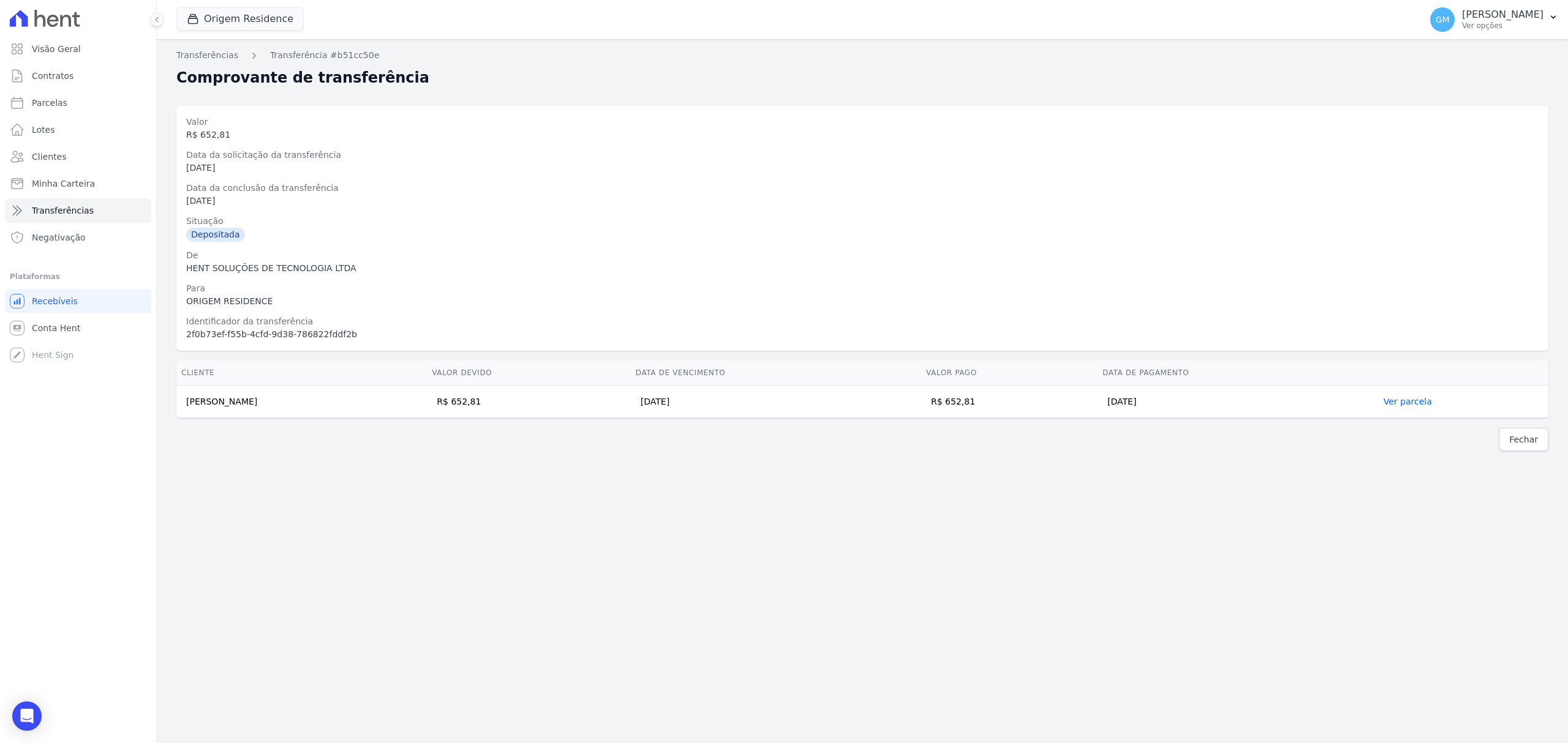
drag, startPoint x: 1013, startPoint y: 409, endPoint x: 975, endPoint y: 403, distance: 38.5
click at [975, 403] on td "R$ 652,81" at bounding box center [1010, 402] width 177 height 33
copy td "652,81"
drag, startPoint x: 295, startPoint y: 403, endPoint x: 184, endPoint y: 407, distance: 111.1
click at [184, 407] on td "Rebeca Barbosa Ferreira" at bounding box center [302, 402] width 251 height 33
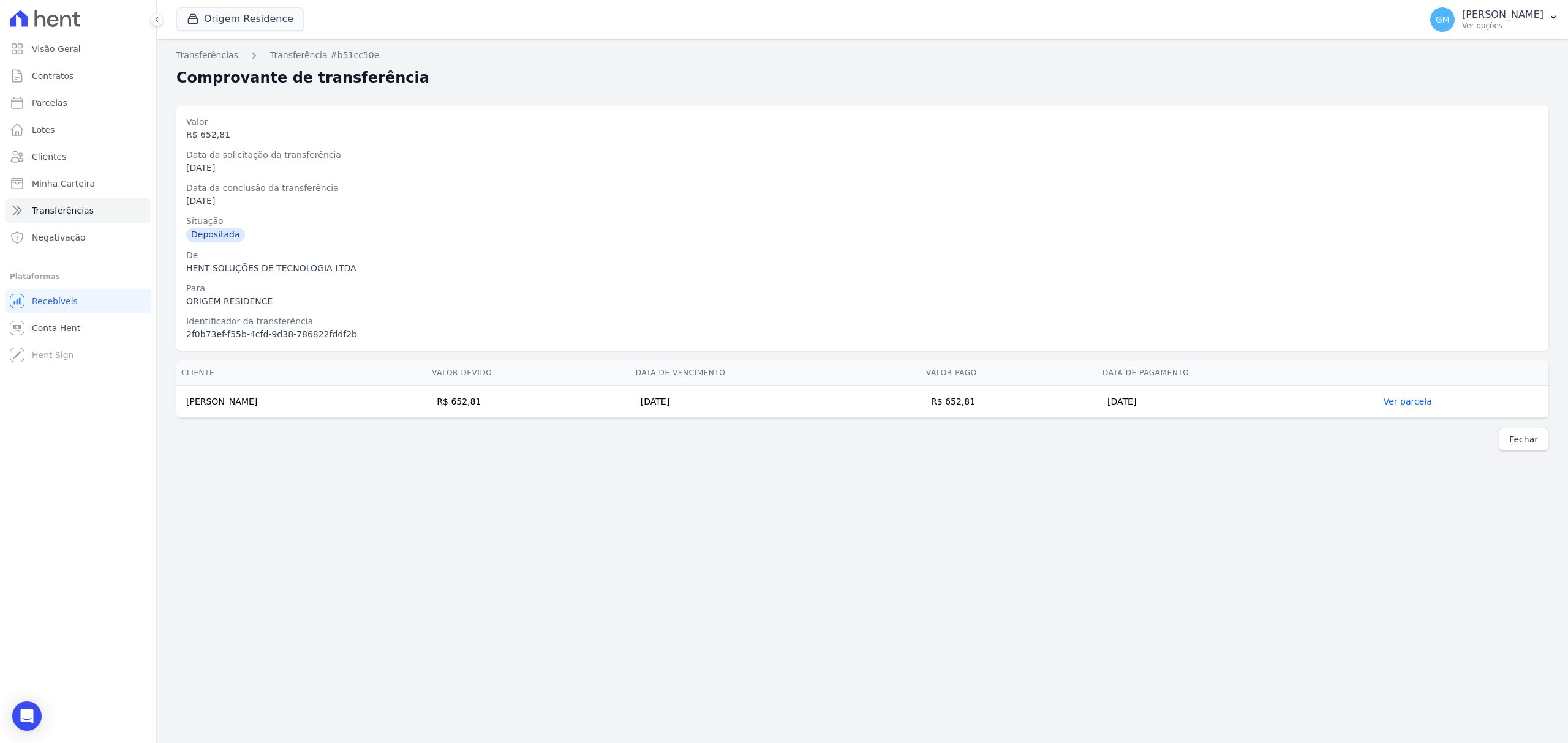
copy td "Rebeca Barbosa Ferreira"
click at [630, 459] on div "Transferências Transferência #b51cc50e Comprovante de transferência Valor R$ 65…" at bounding box center [862, 392] width 1411 height 704
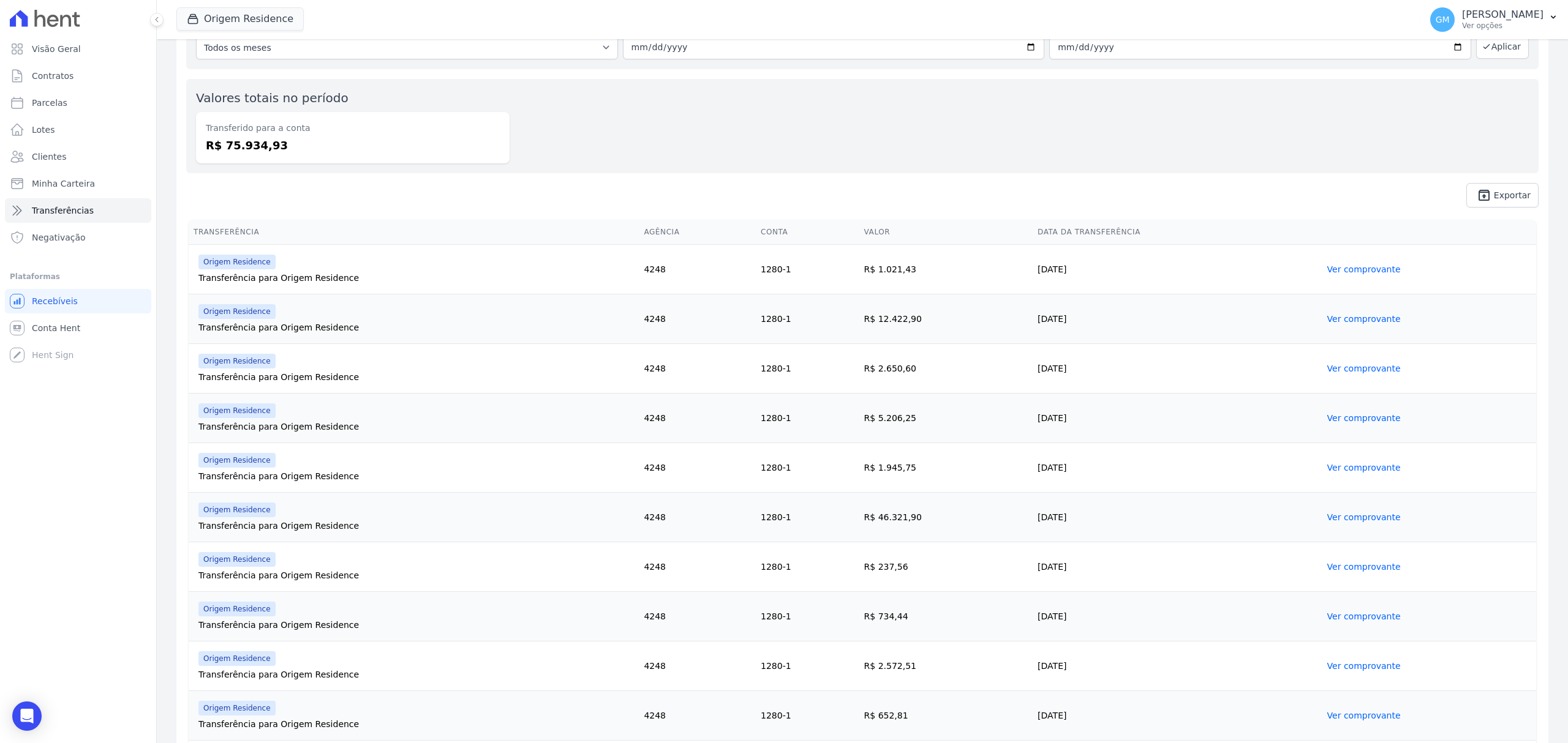
scroll to position [165, 0]
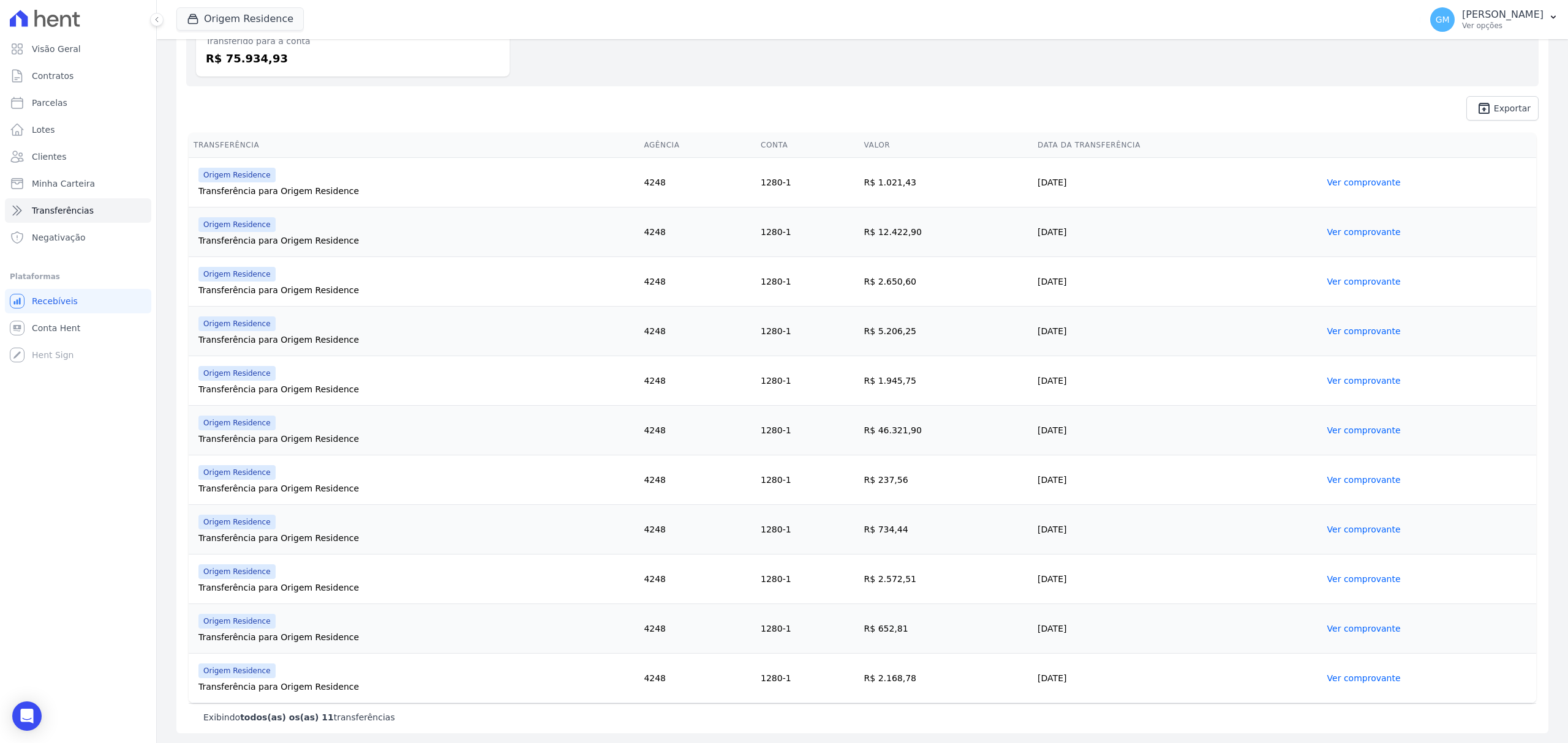
click at [1254, 566] on link "Ver comprovante" at bounding box center [1364, 678] width 73 height 10
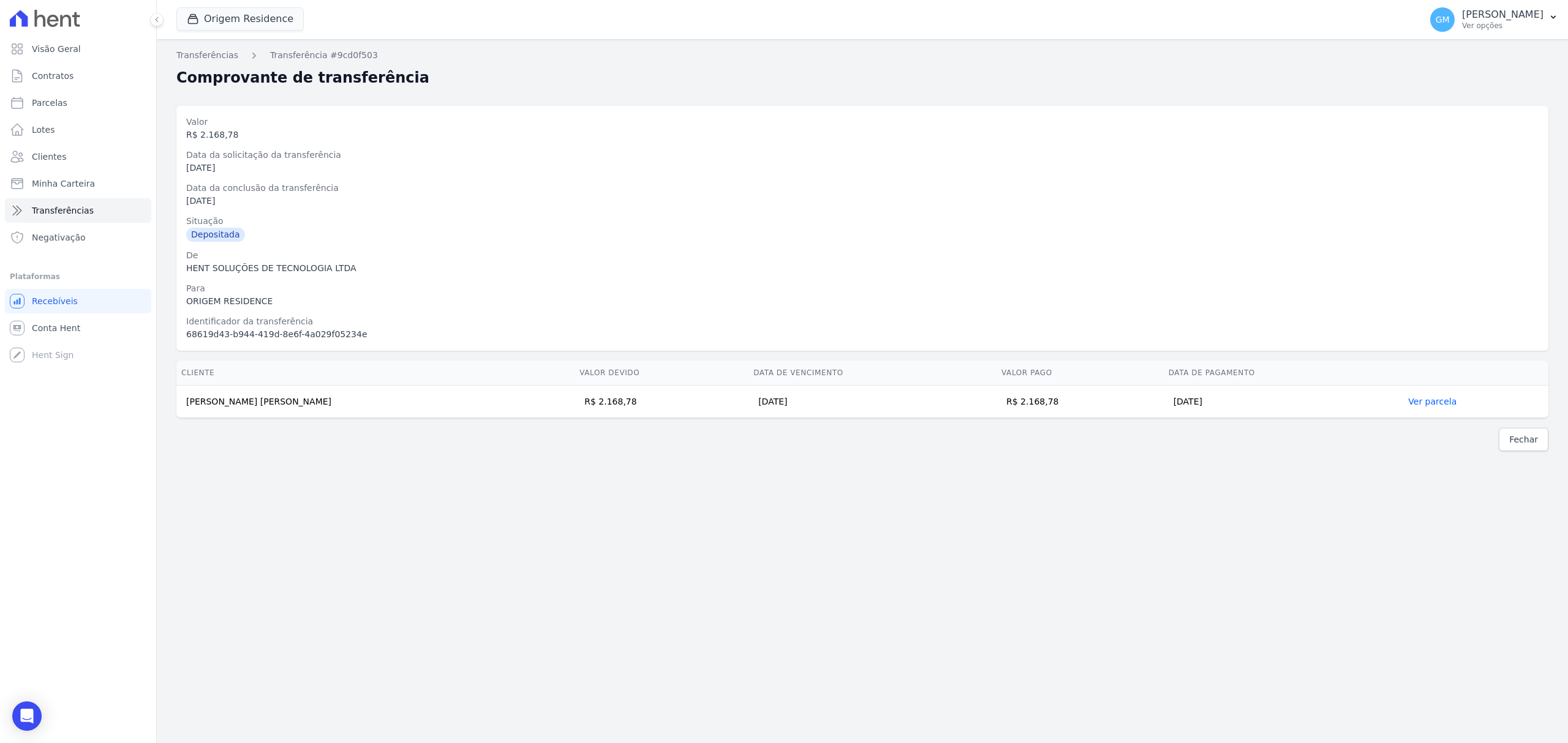
drag, startPoint x: 1044, startPoint y: 403, endPoint x: 995, endPoint y: 410, distance: 49.5
click at [996, 410] on td "R$ 2.168,78" at bounding box center [1080, 402] width 167 height 33
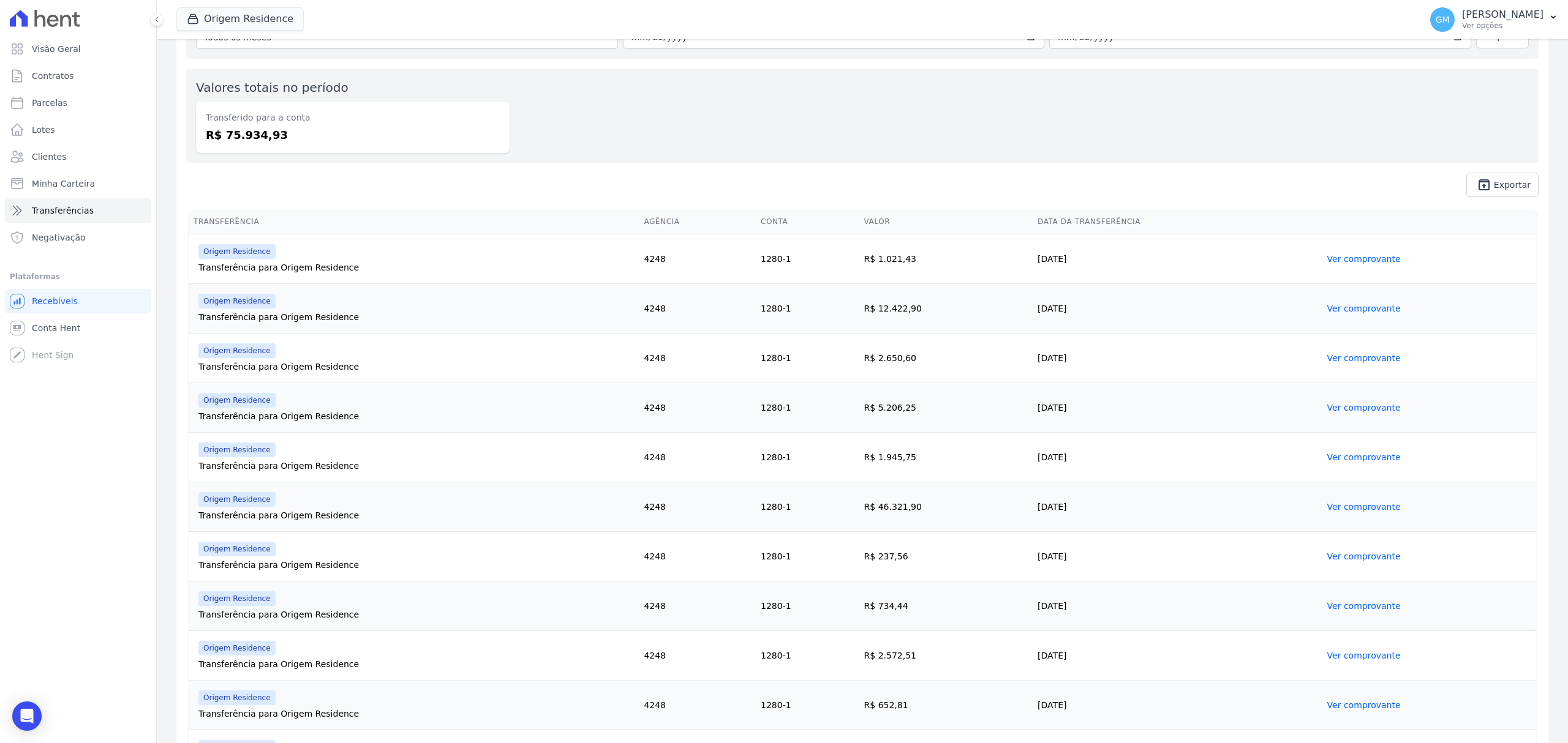
scroll to position [165, 0]
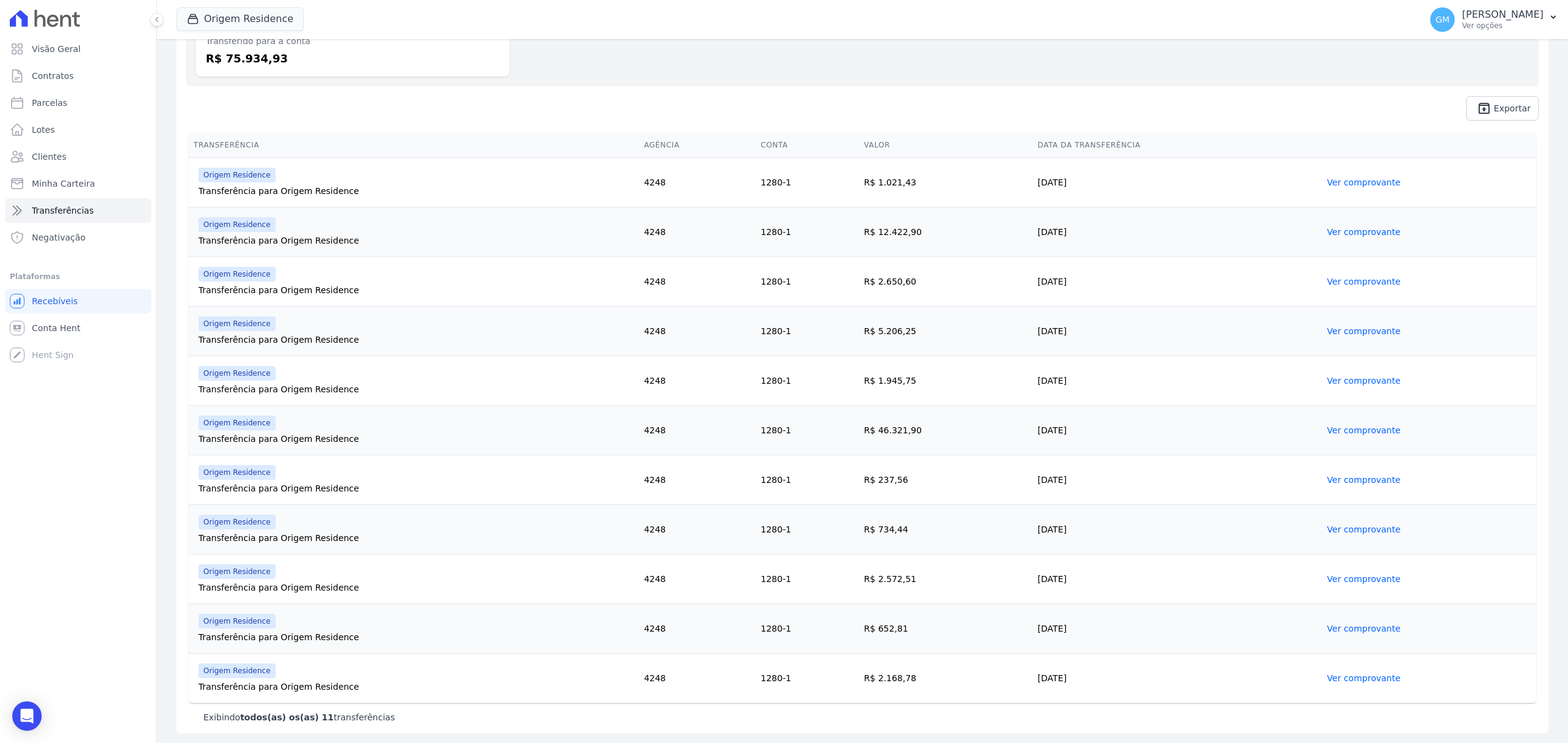
click at [1254, 566] on link "Ver comprovante" at bounding box center [1364, 678] width 73 height 10
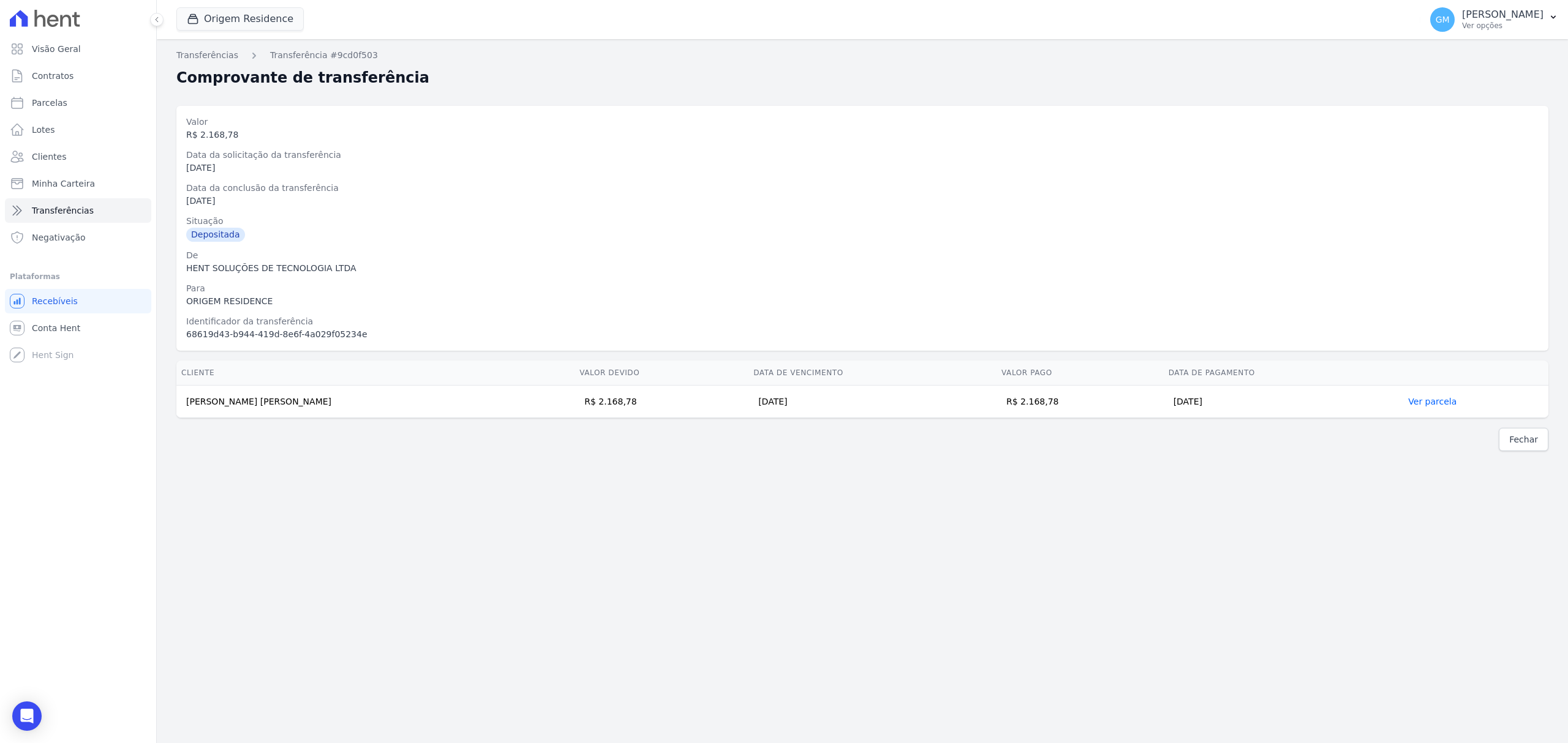
drag, startPoint x: 1043, startPoint y: 397, endPoint x: 998, endPoint y: 404, distance: 45.5
click at [998, 404] on td "R$ 2.168,78" at bounding box center [1080, 402] width 167 height 33
drag, startPoint x: 306, startPoint y: 407, endPoint x: 182, endPoint y: 404, distance: 124.0
click at [182, 404] on td "[PERSON_NAME]" at bounding box center [375, 402] width 398 height 33
click at [574, 368] on th "Valor devido" at bounding box center [661, 373] width 174 height 25
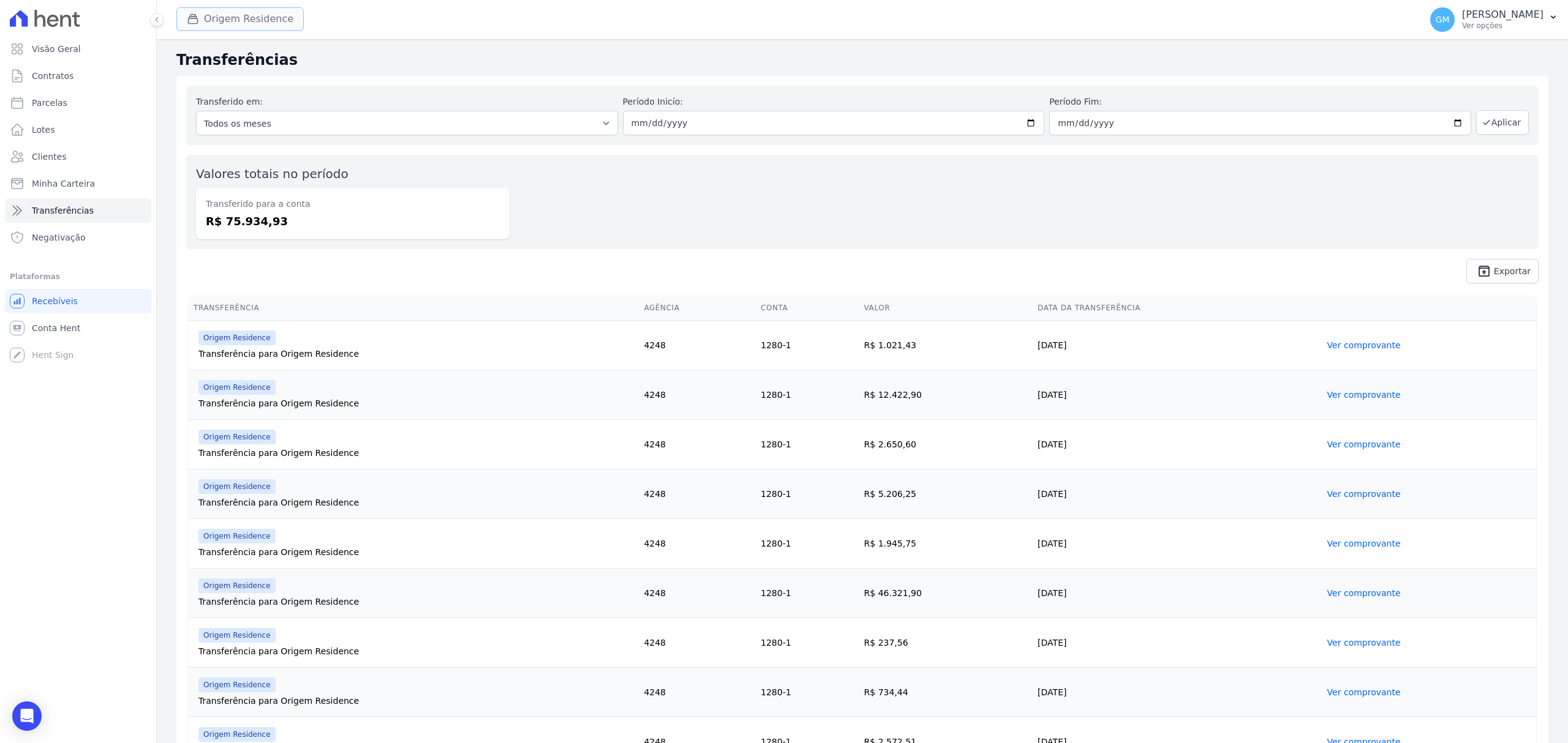
click at [206, 24] on button "Origem Residence" at bounding box center [240, 19] width 128 height 24
click at [202, 80] on div "Origem Residence - Ghia" at bounding box center [294, 82] width 235 height 13
click at [201, 89] on div "Alcance Engenharia Origem Residence Origem Residence - Ghia Origem Residence - …" at bounding box center [294, 75] width 235 height 78
click at [196, 87] on input "Origem Residence - Ghia" at bounding box center [196, 83] width 10 height 10
checkbox input "true"
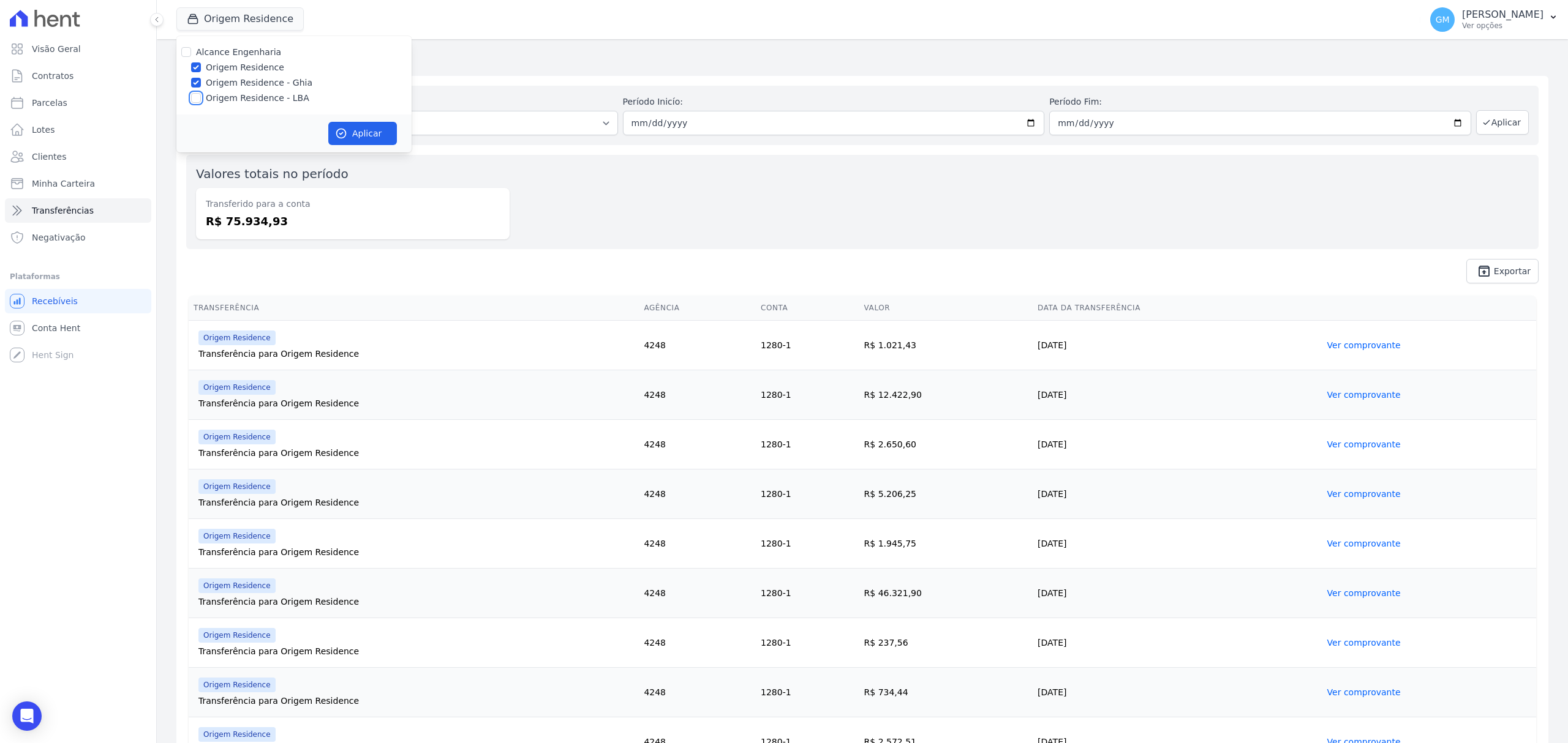
click at [194, 102] on input "Origem Residence - LBA" at bounding box center [196, 98] width 10 height 10
checkbox input "true"
click at [370, 132] on button "Aplicar" at bounding box center [362, 134] width 69 height 24
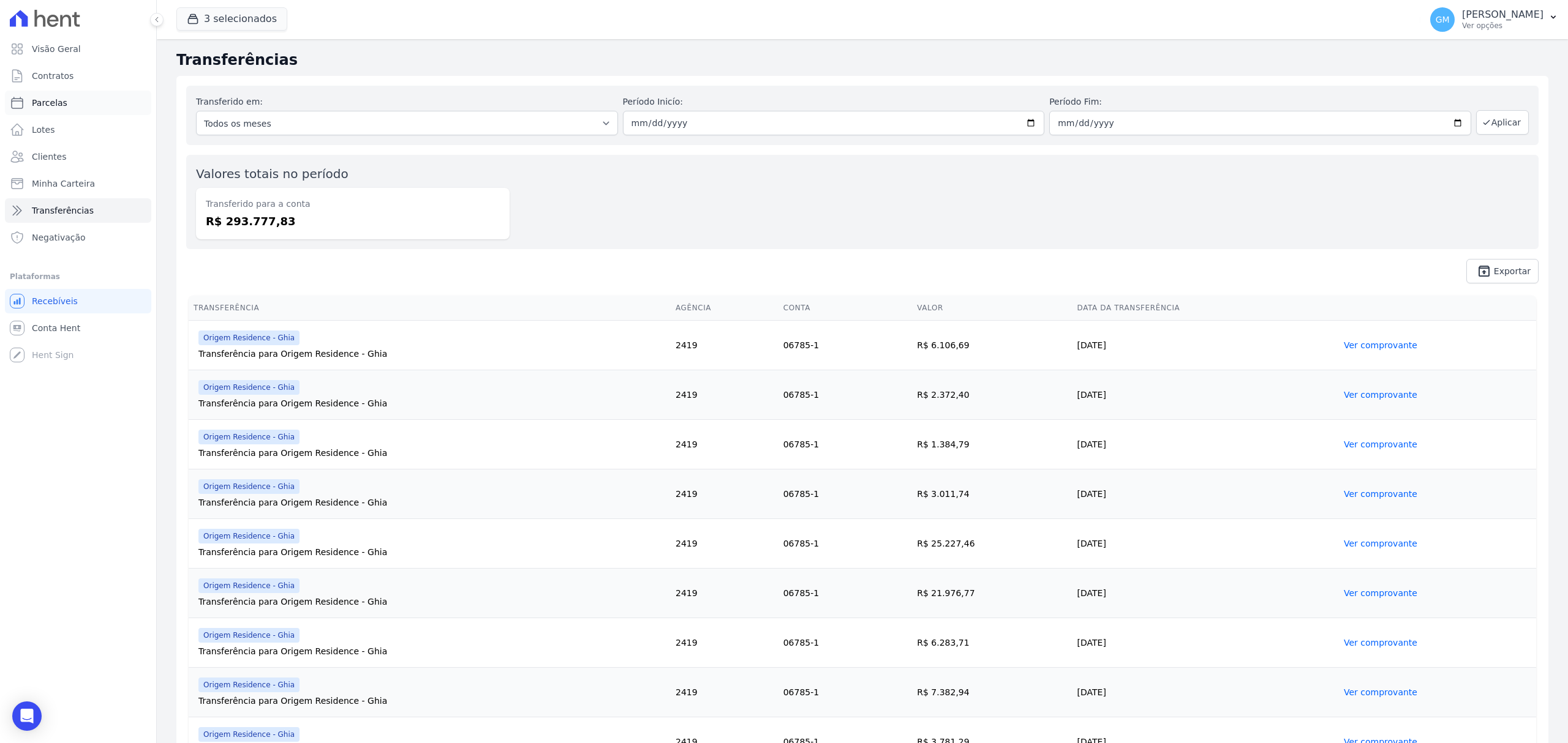
click at [77, 107] on link "Parcelas" at bounding box center [78, 103] width 146 height 24
select select
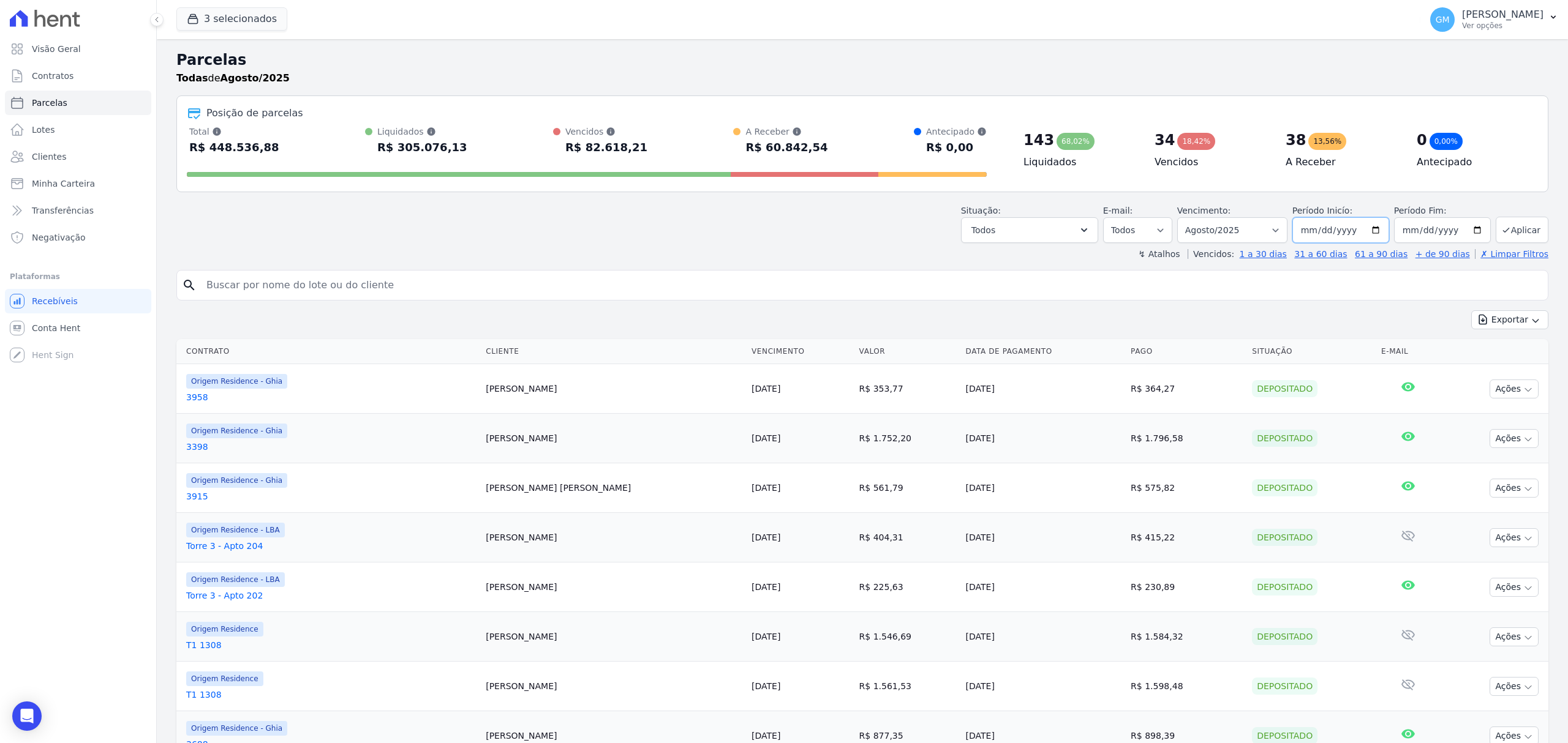
click at [1254, 235] on input "2025-08-01" at bounding box center [1340, 230] width 97 height 26
type input "2025-08-01"
type input "[DATE]"
click at [1254, 233] on input "2025-08-31" at bounding box center [1442, 230] width 97 height 26
click at [1254, 226] on input "date" at bounding box center [1442, 230] width 97 height 26
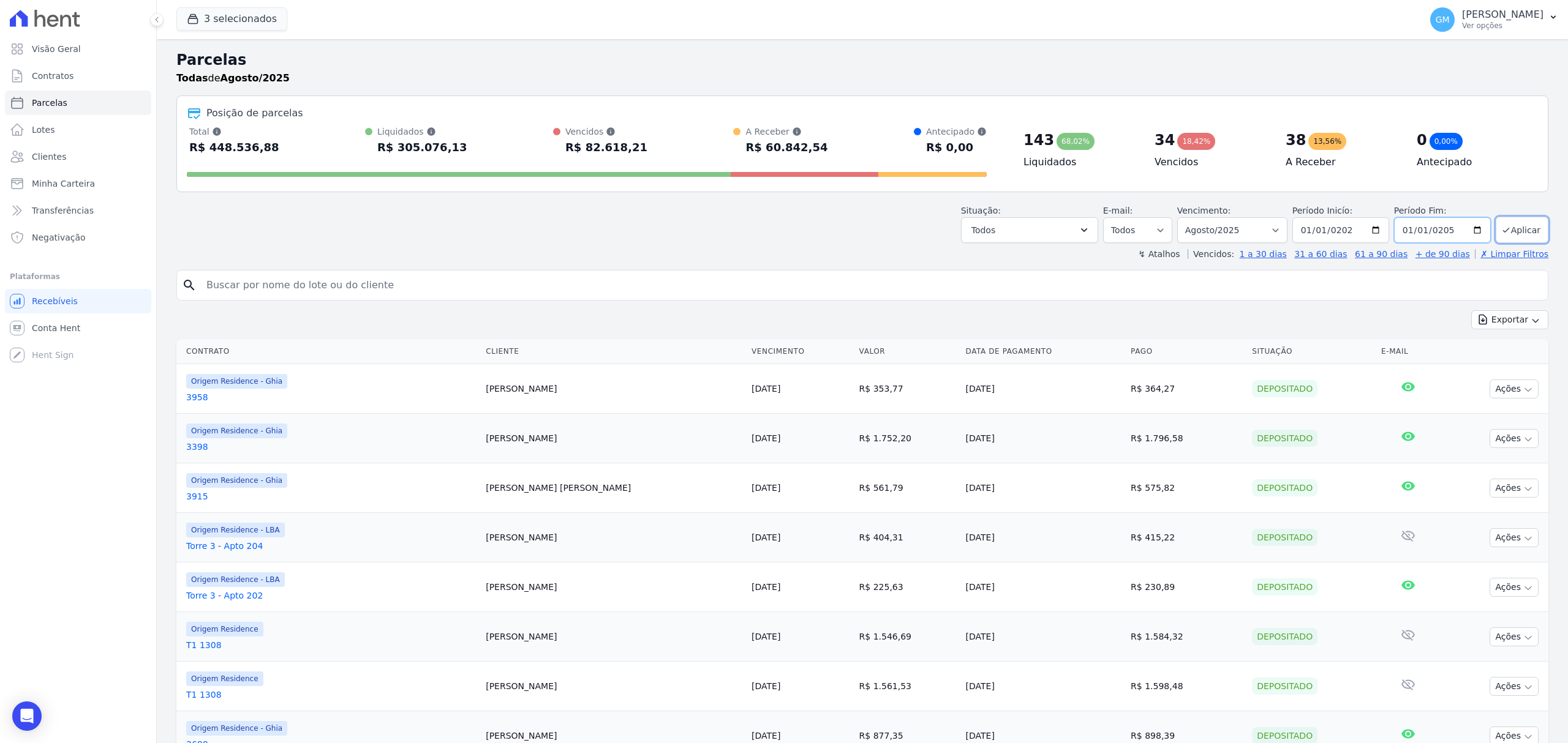
type input "[DATE]"
click at [1254, 235] on button "Aplicar" at bounding box center [1522, 229] width 53 height 26
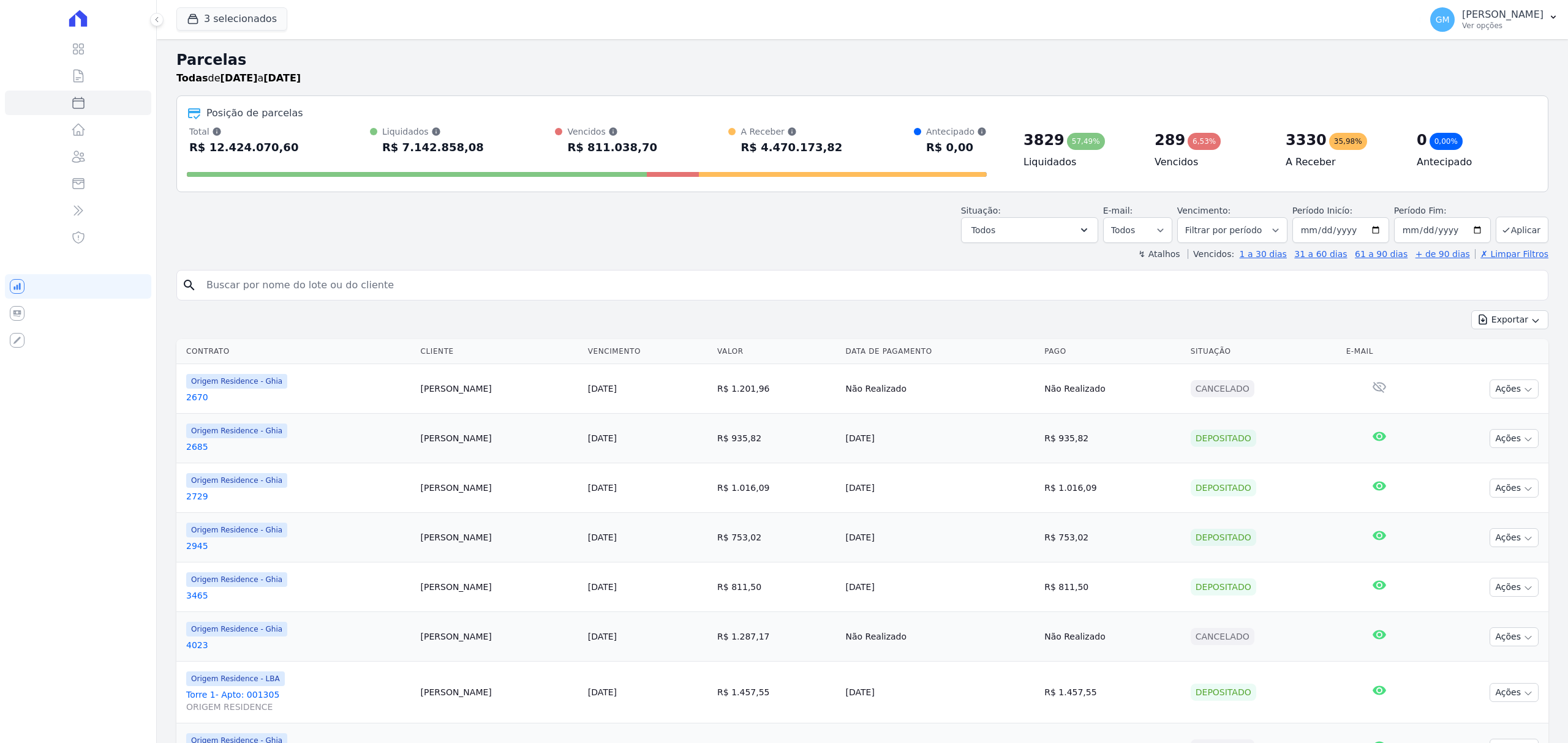
select select
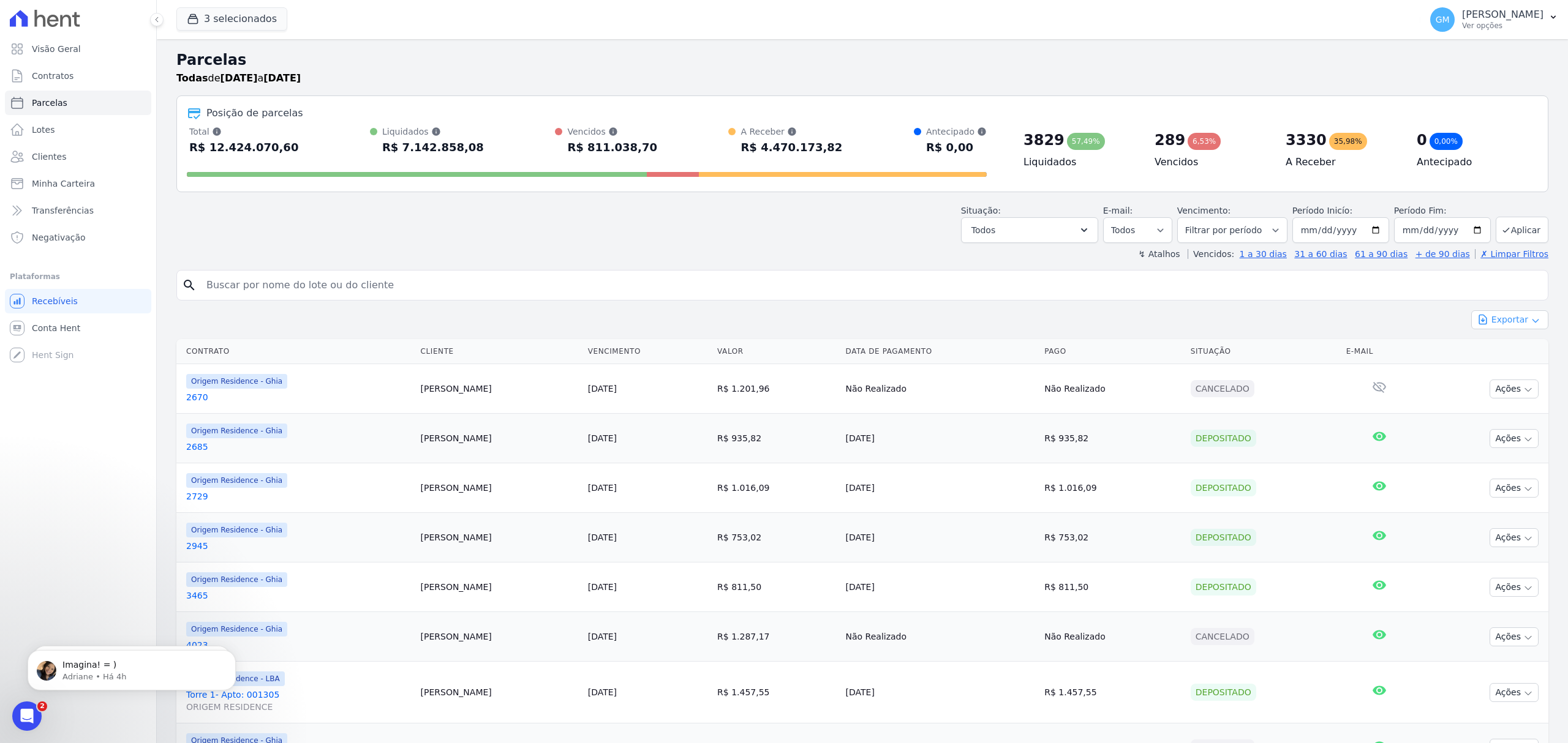
click at [1492, 319] on button "Exportar" at bounding box center [1510, 319] width 77 height 19
click at [1494, 369] on span "Exportar CSV" at bounding box center [1508, 370] width 65 height 13
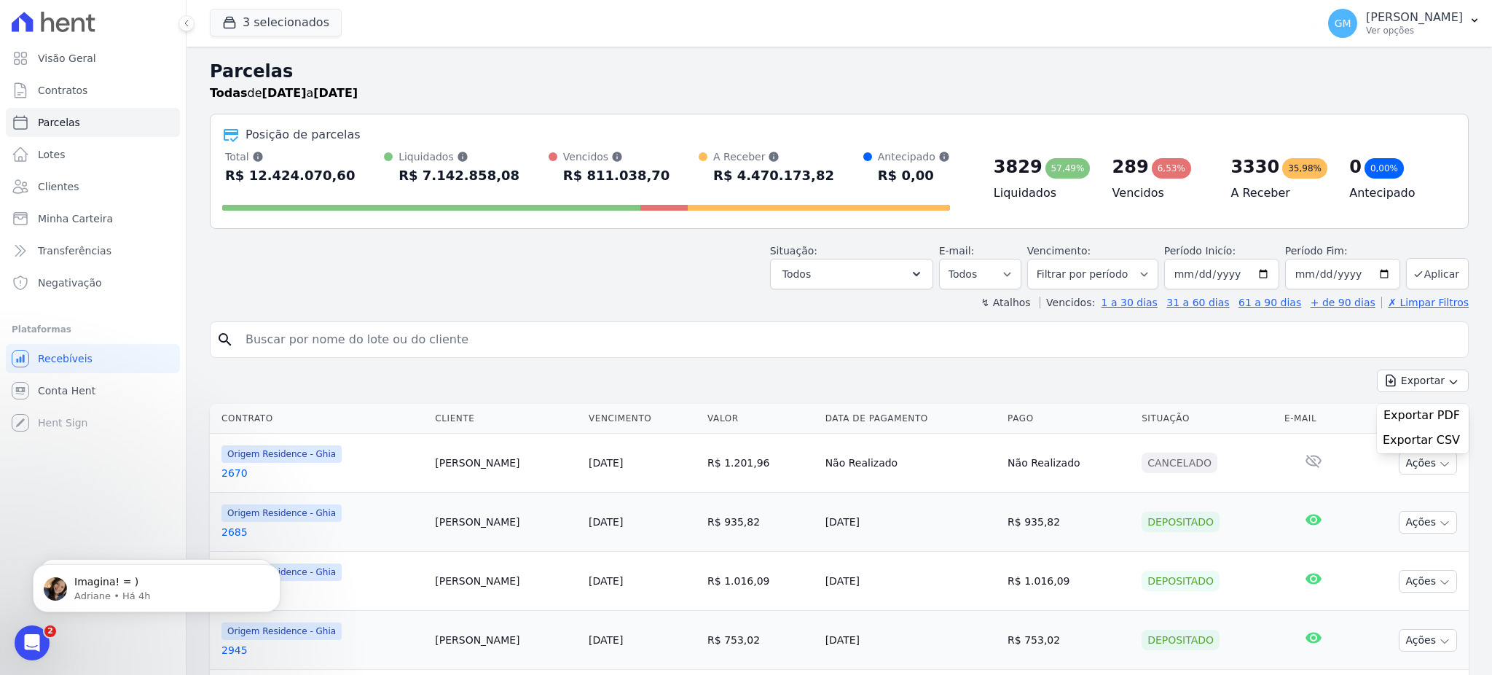
click at [111, 170] on ul "Visão Geral Contratos [GEOGRAPHIC_DATA] Lotes Clientes Minha Carteira Transferê…" at bounding box center [93, 170] width 174 height 253
click at [113, 181] on link "Clientes" at bounding box center [93, 186] width 174 height 29
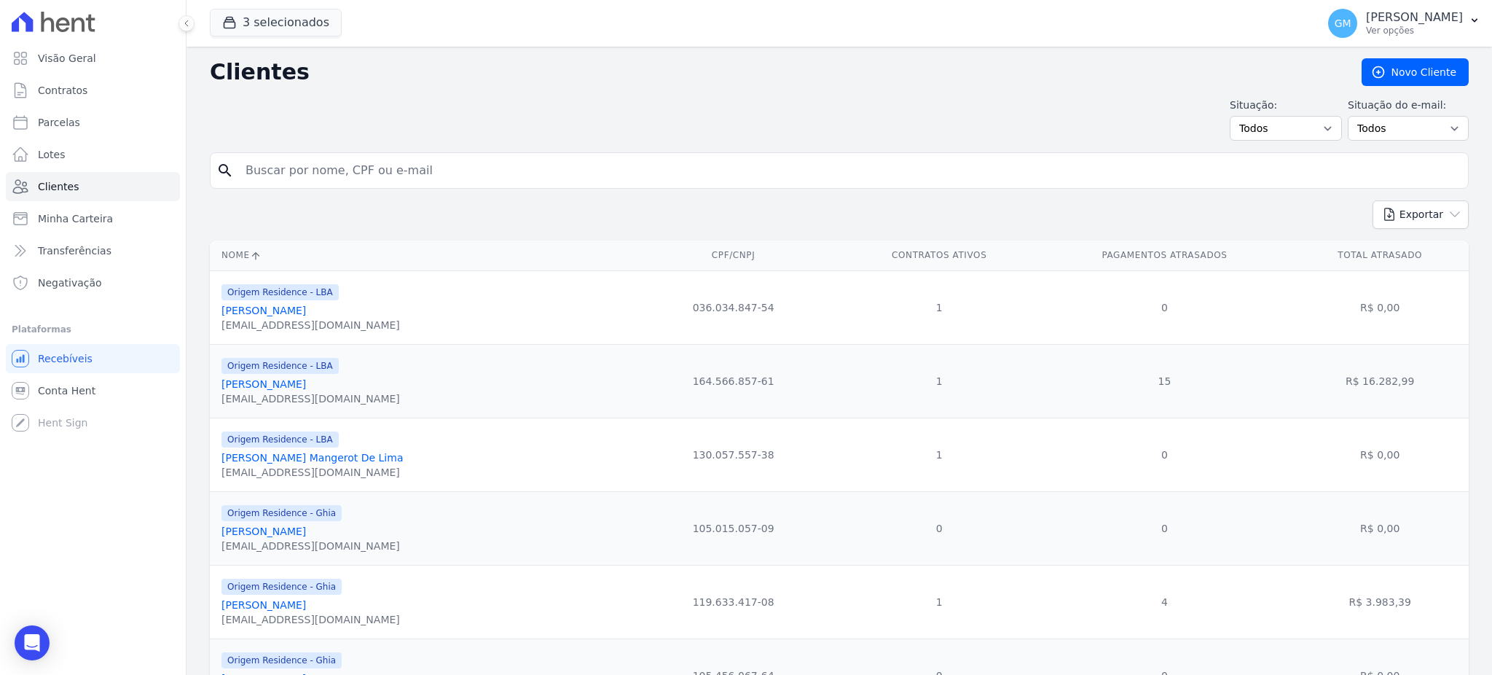
click at [447, 180] on input "search" at bounding box center [849, 170] width 1225 height 29
paste input "[PERSON_NAME]"
type input "[PERSON_NAME]"
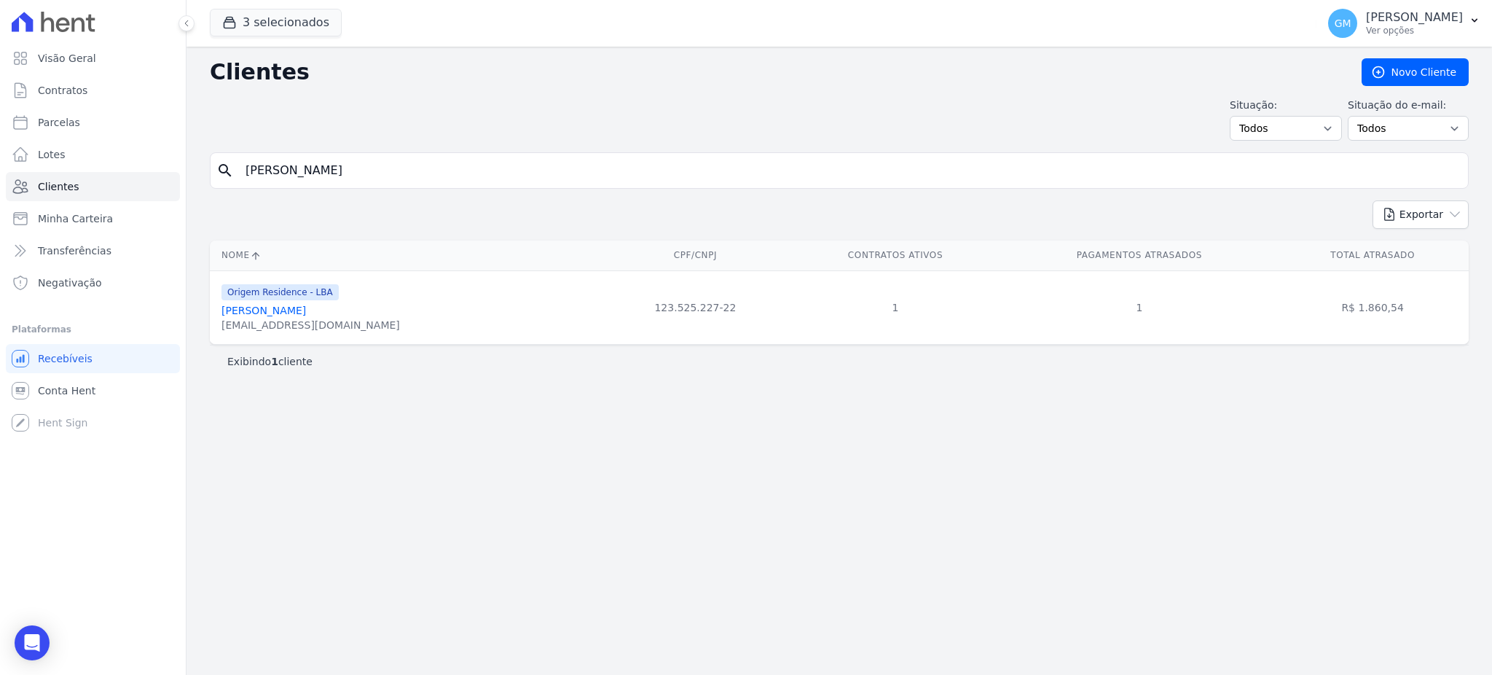
click at [308, 322] on div "[EMAIL_ADDRESS][DOMAIN_NAME]" at bounding box center [310, 325] width 178 height 15
click at [304, 314] on link "[PERSON_NAME]" at bounding box center [263, 310] width 84 height 12
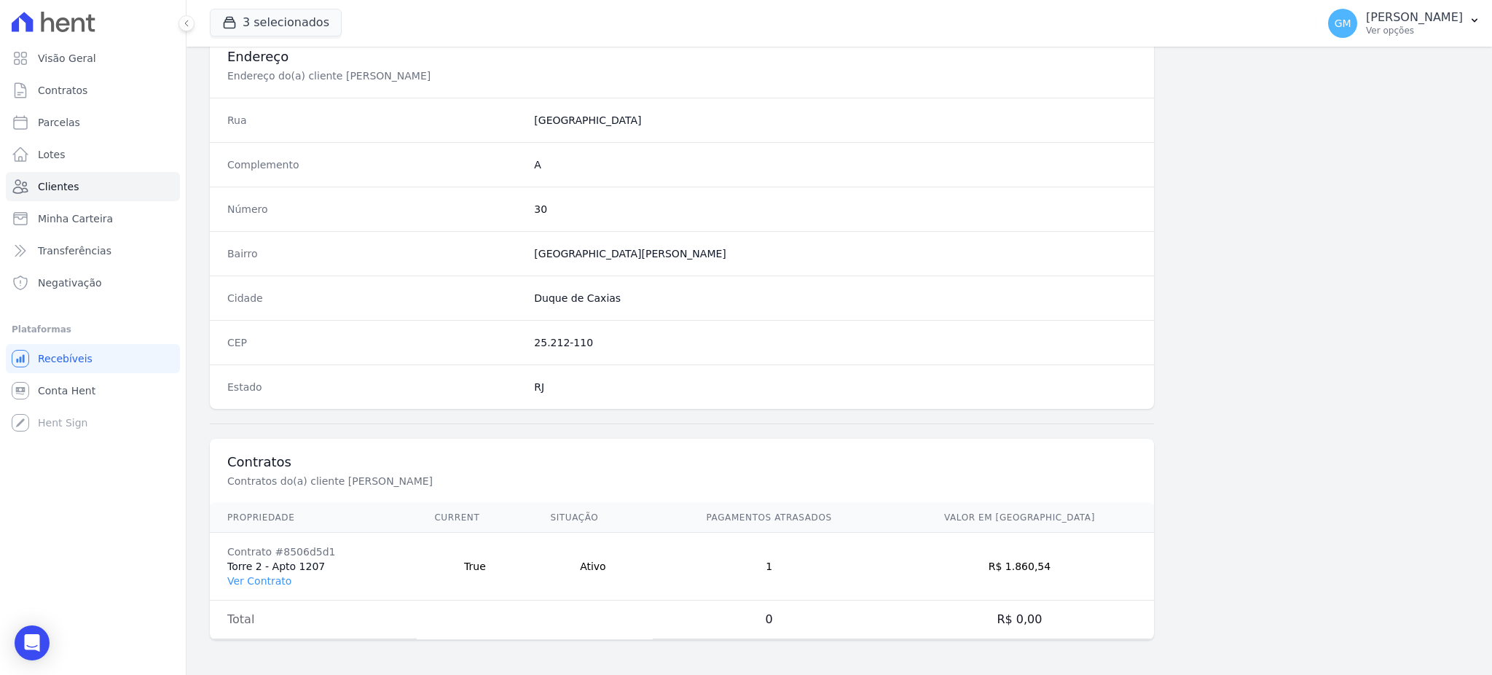
scroll to position [689, 0]
click at [277, 578] on link "Ver Contrato" at bounding box center [259, 581] width 64 height 12
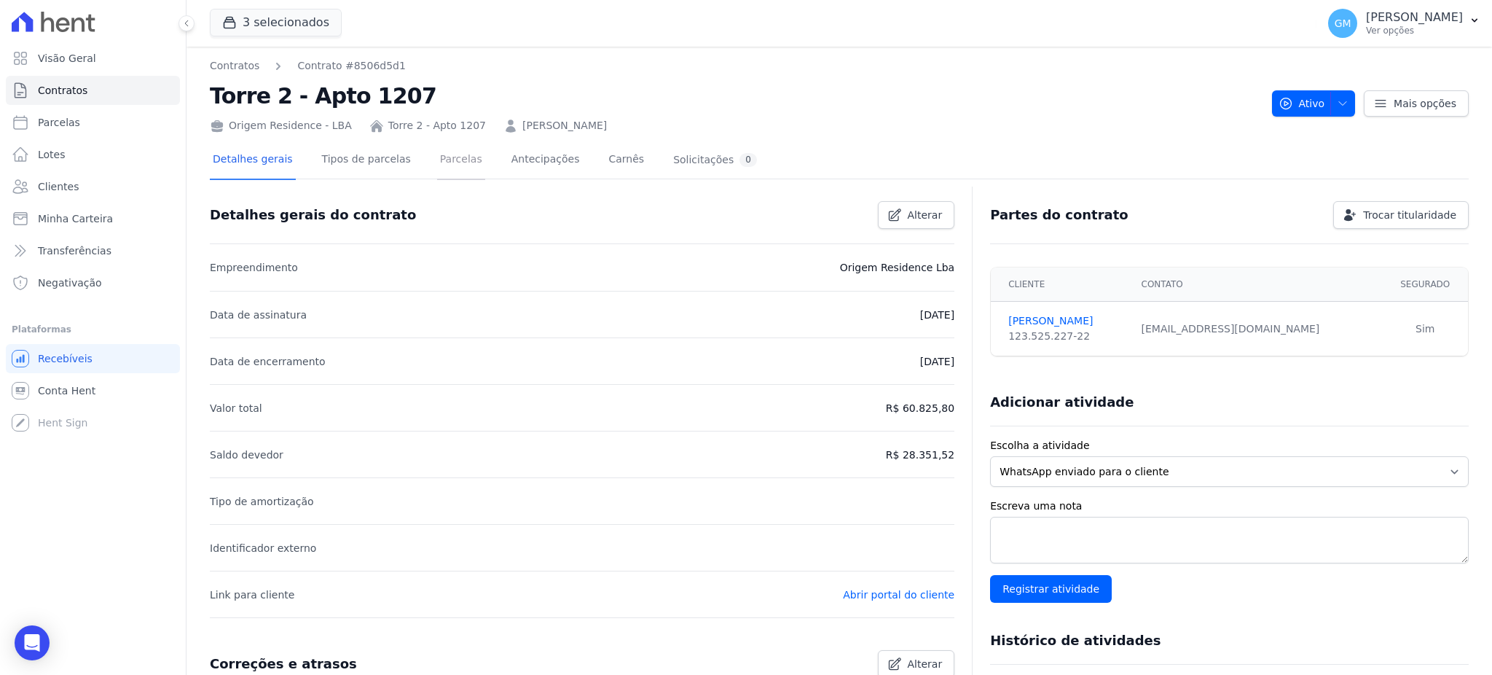
click at [437, 155] on link "Parcelas" at bounding box center [461, 160] width 48 height 39
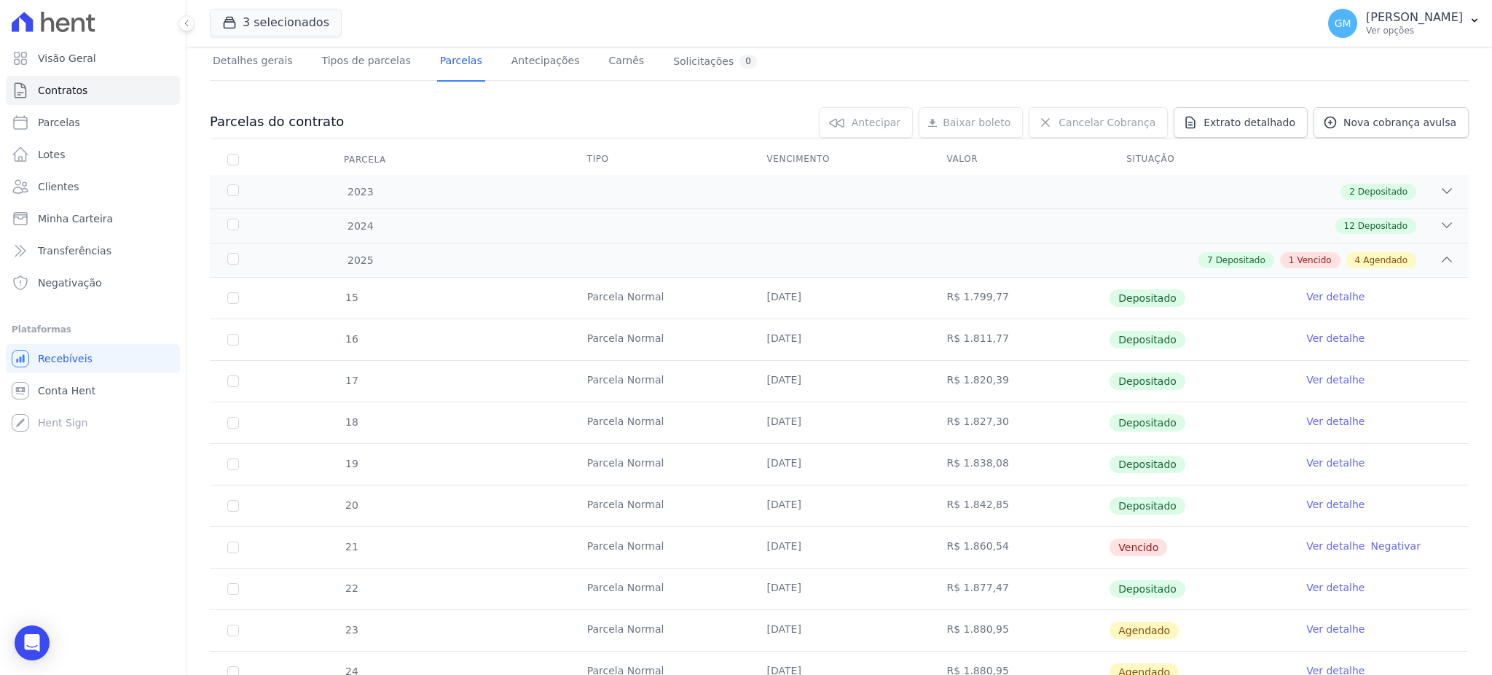
scroll to position [194, 0]
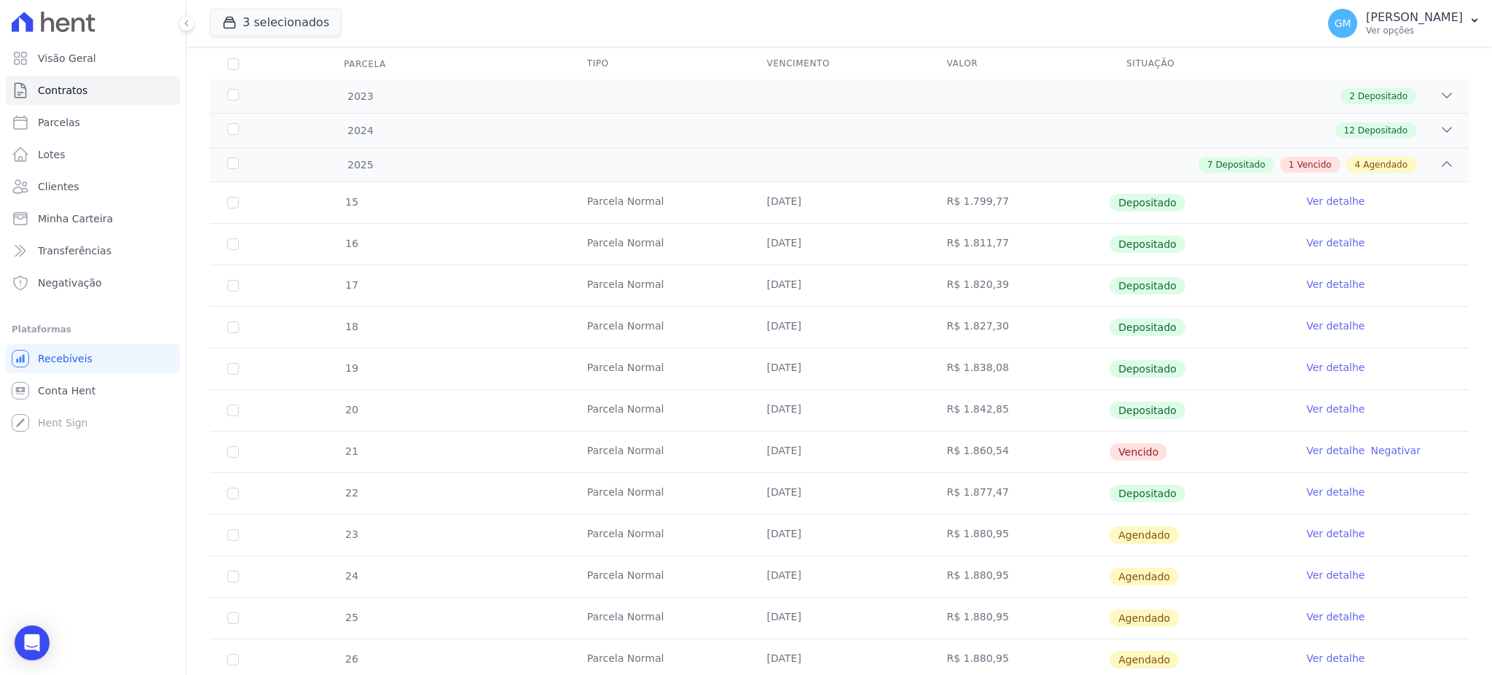
click at [1317, 449] on link "Ver detalhe" at bounding box center [1335, 450] width 58 height 15
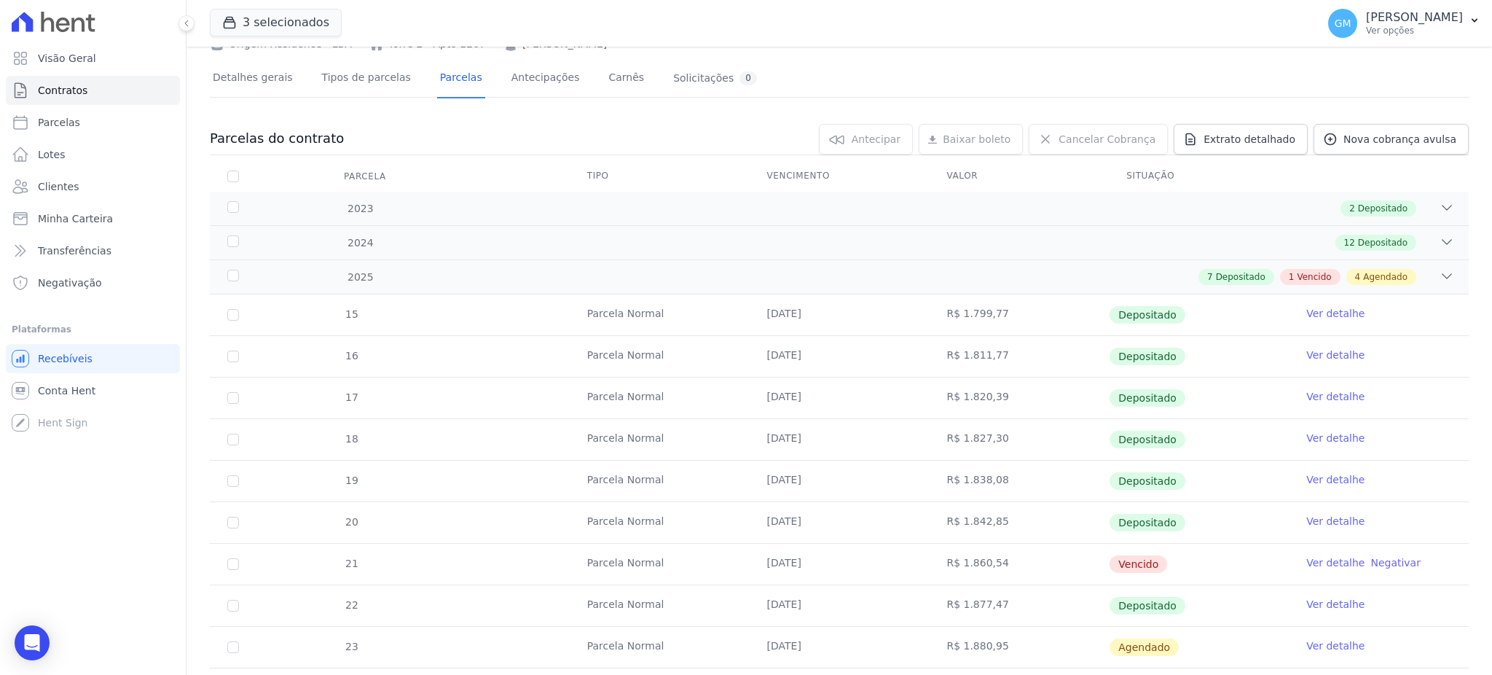
scroll to position [194, 0]
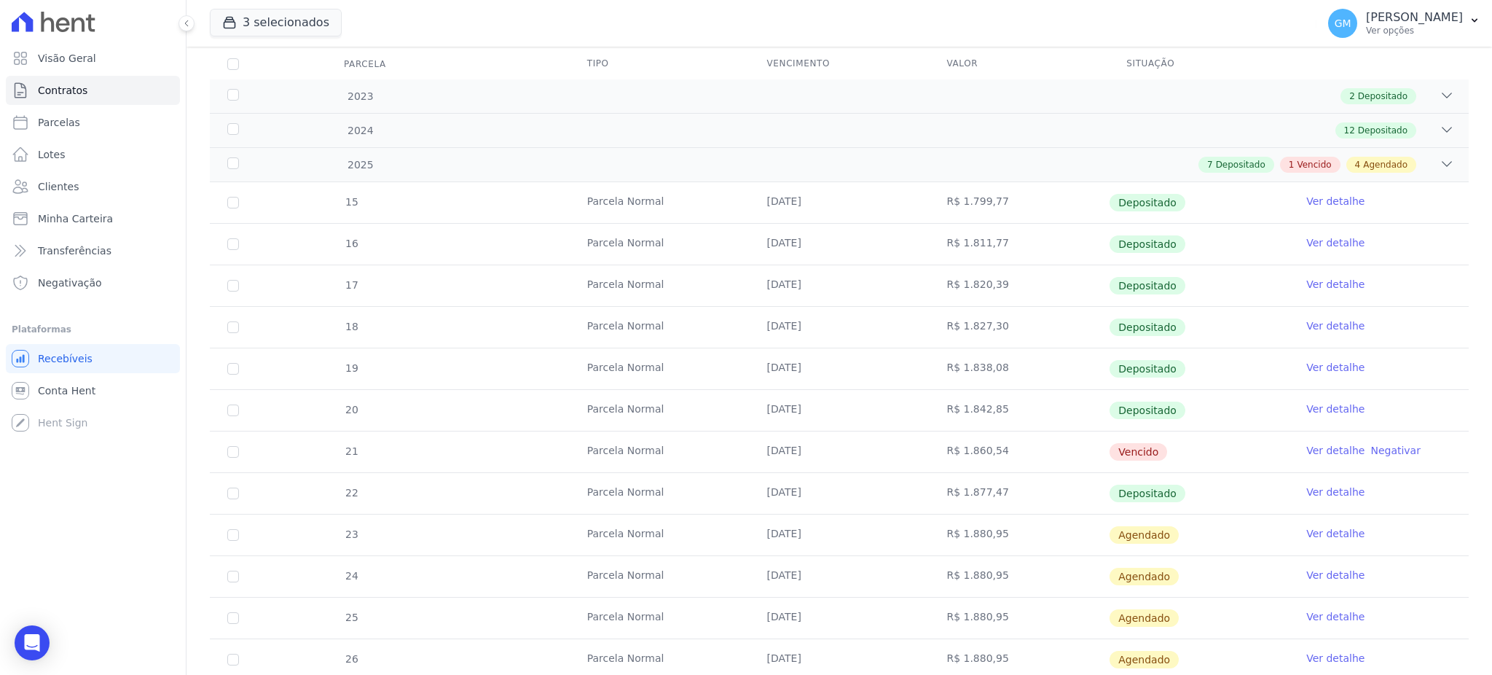
click at [1313, 491] on link "Ver detalhe" at bounding box center [1335, 491] width 58 height 15
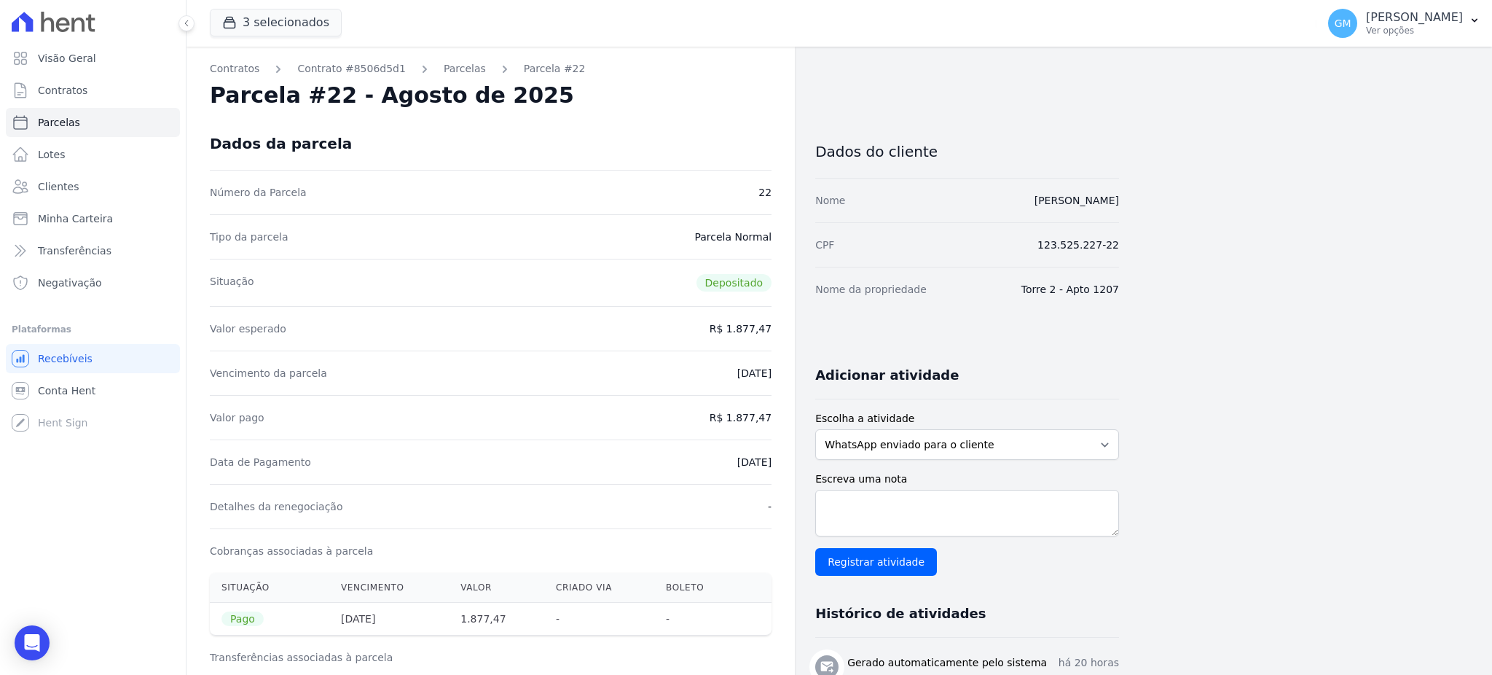
drag, startPoint x: 711, startPoint y: 460, endPoint x: 773, endPoint y: 455, distance: 62.1
copy dd "[DATE]"
drag, startPoint x: 729, startPoint y: 416, endPoint x: 779, endPoint y: 416, distance: 50.3
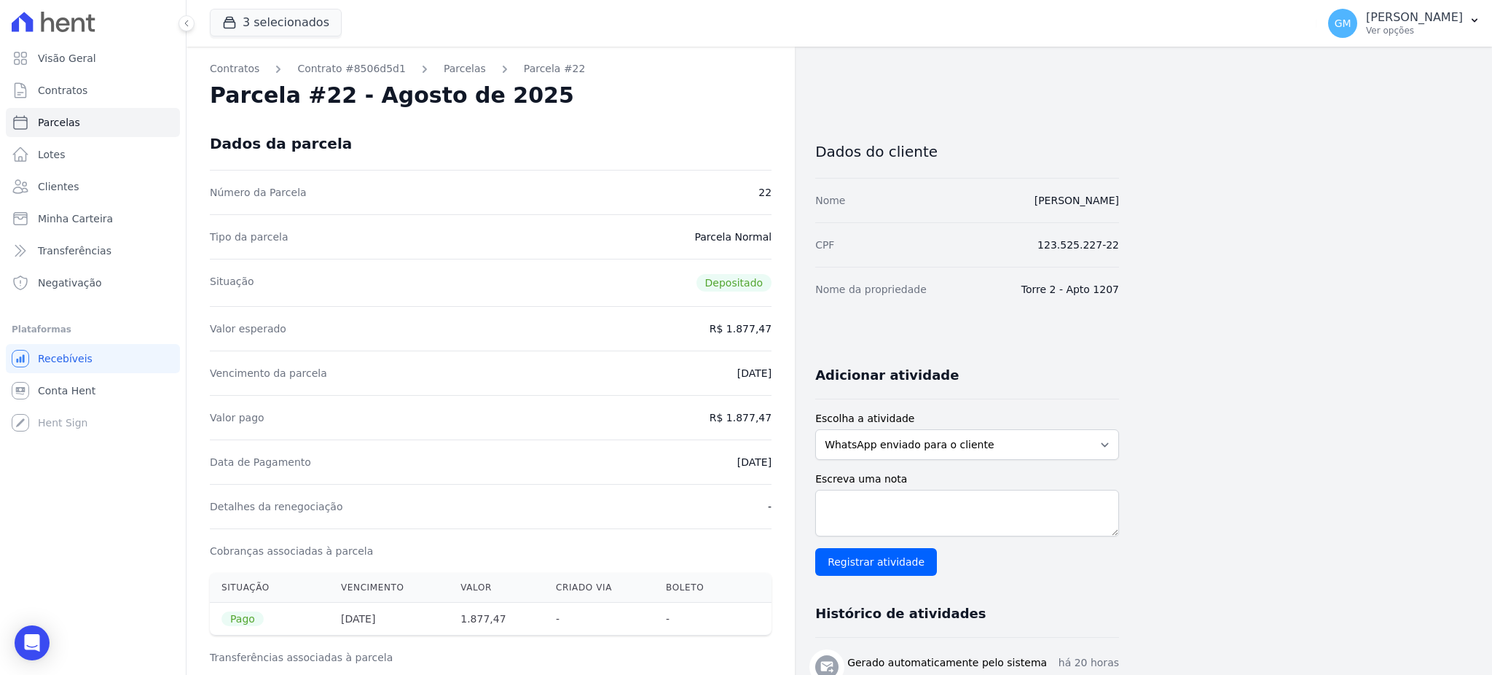
copy dd "1.877,47"
click at [605, 336] on div "Valor esperado R$ 1.877,47" at bounding box center [491, 328] width 562 height 44
drag, startPoint x: 712, startPoint y: 461, endPoint x: 794, endPoint y: 470, distance: 82.8
copy dd "[DATE]"
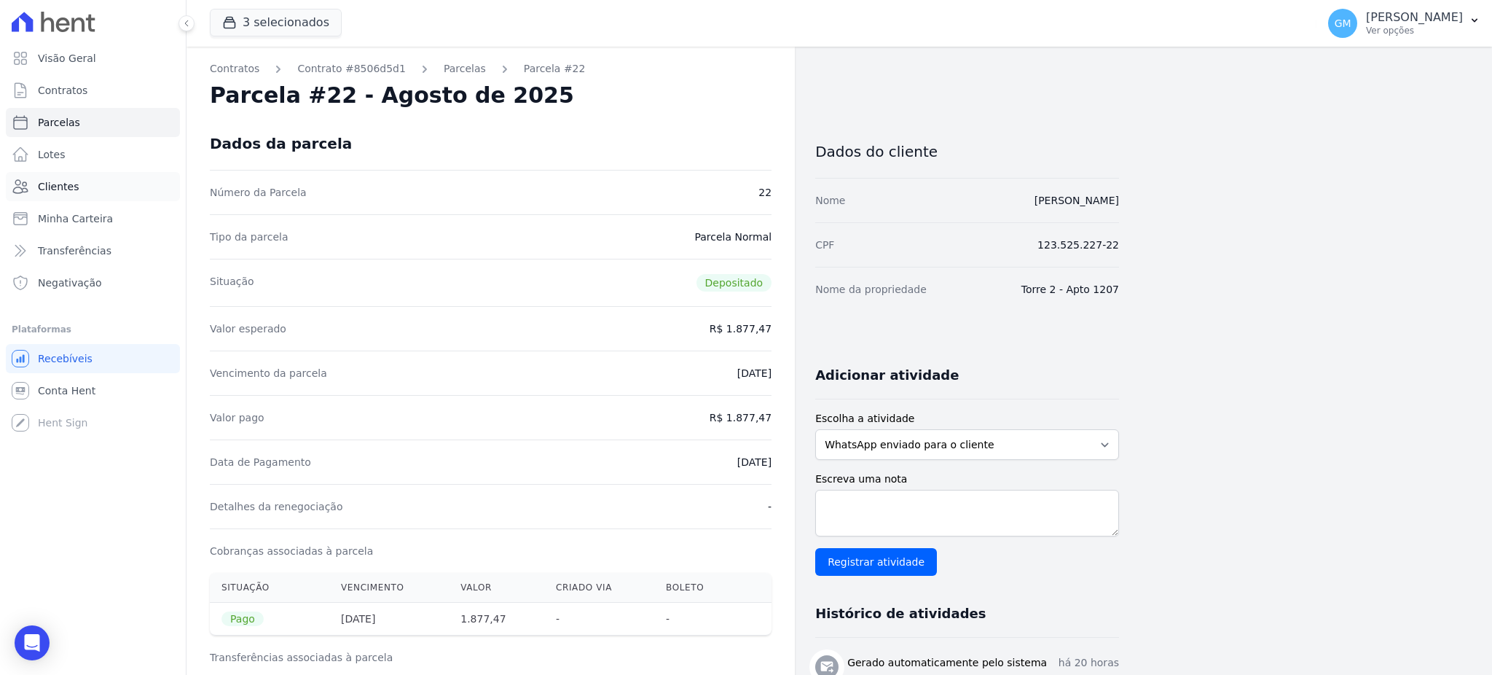
click at [98, 176] on link "Clientes" at bounding box center [93, 186] width 174 height 29
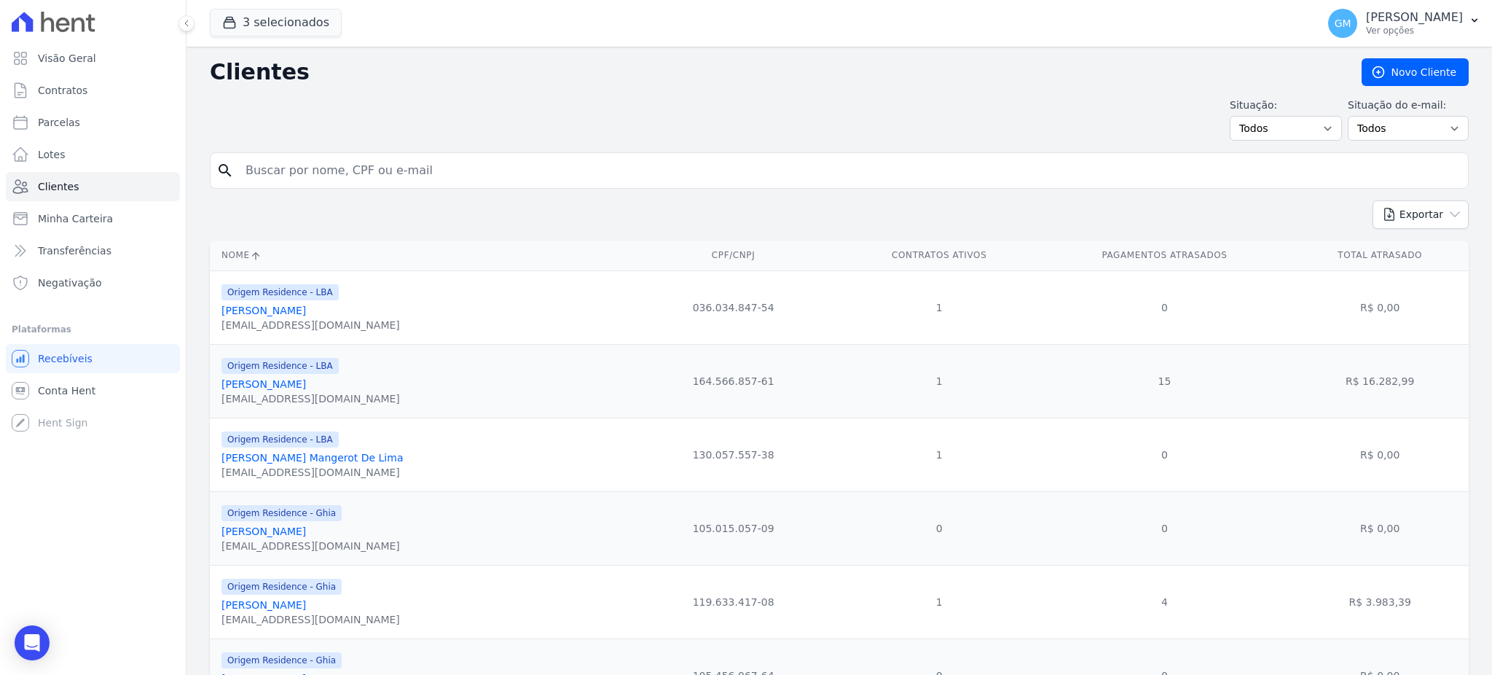
click at [309, 179] on input "search" at bounding box center [849, 170] width 1225 height 29
paste input "[PERSON_NAME]"
type input "[PERSON_NAME]"
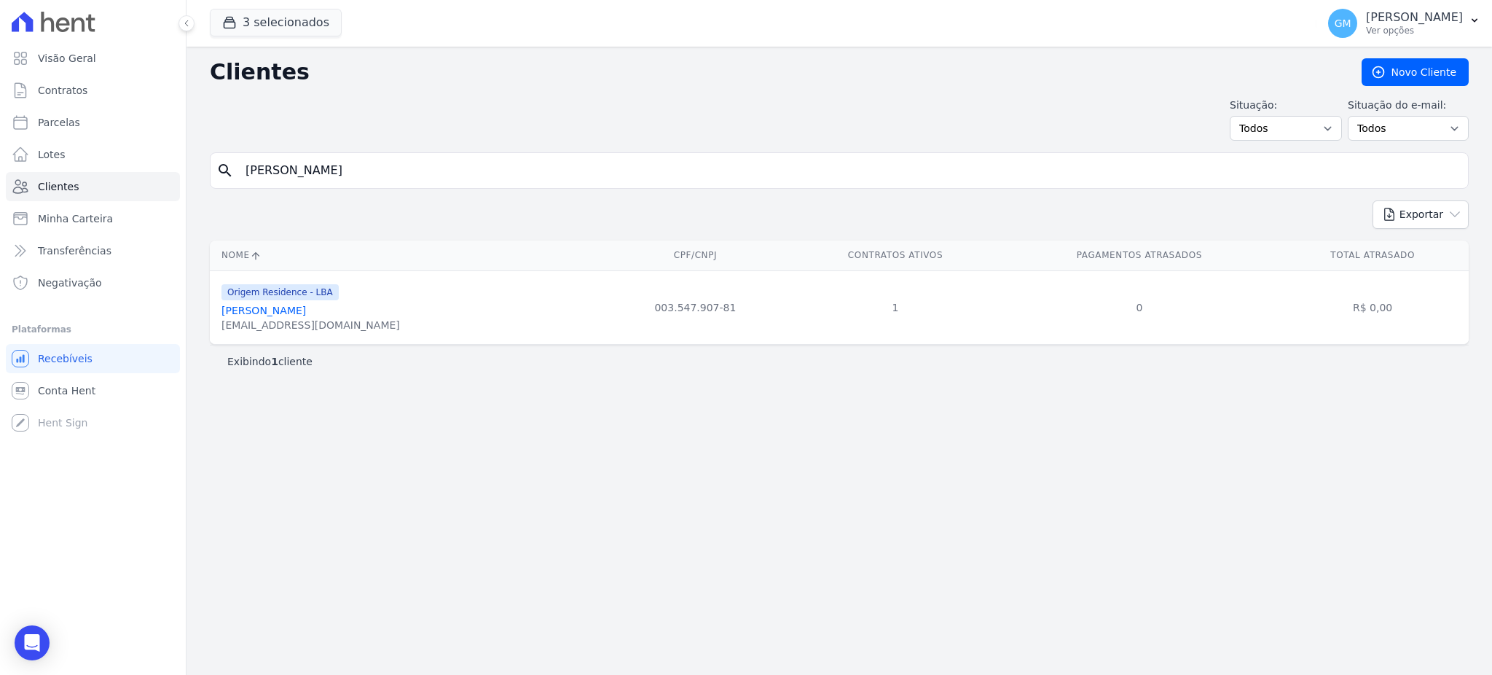
click at [306, 312] on link "[PERSON_NAME]" at bounding box center [263, 310] width 84 height 12
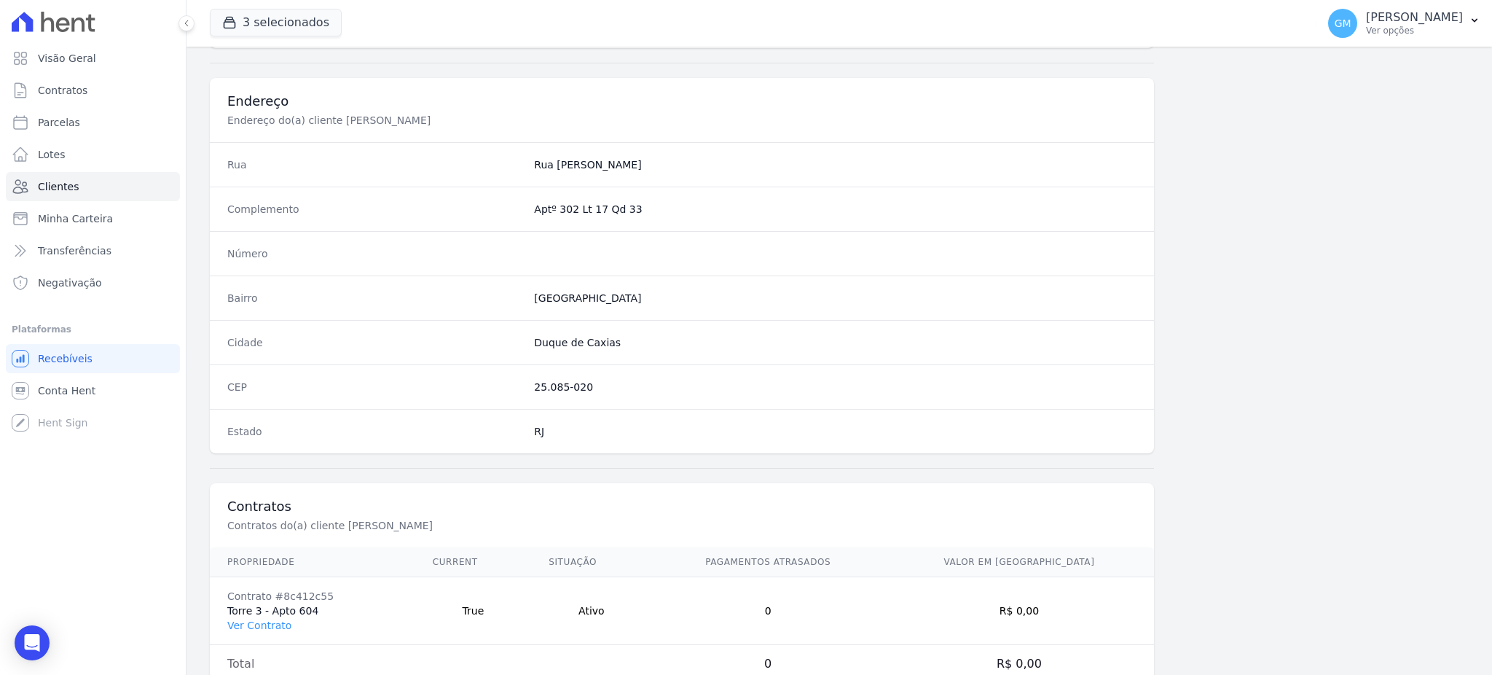
scroll to position [689, 0]
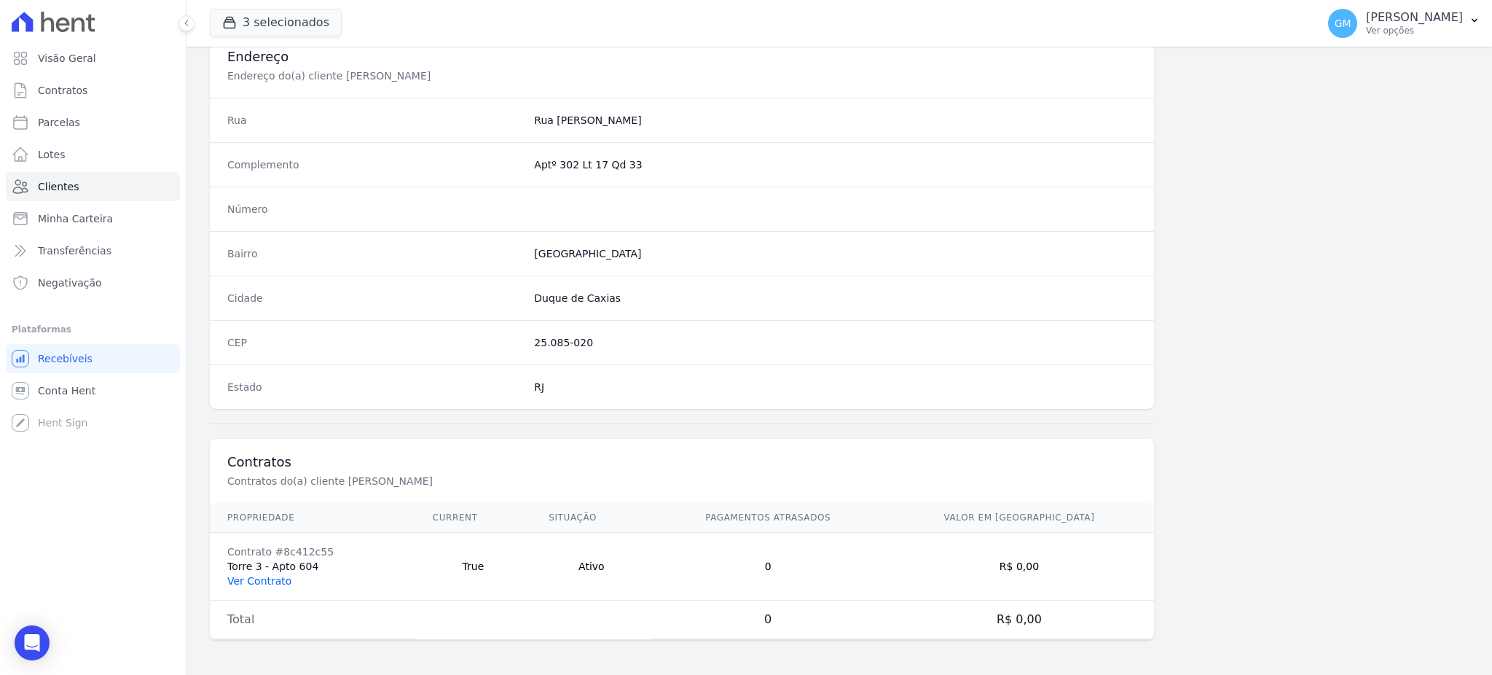
click at [272, 584] on link "Ver Contrato" at bounding box center [259, 581] width 64 height 12
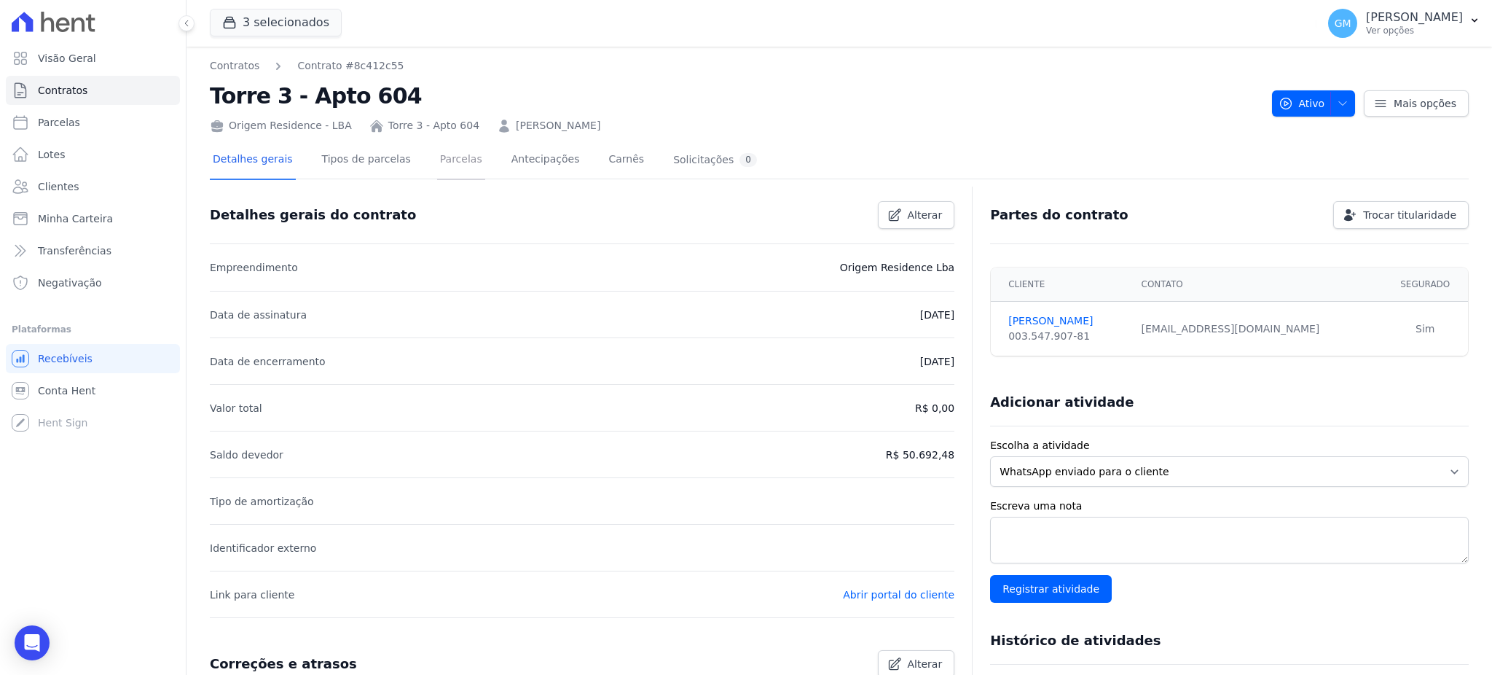
click at [452, 151] on link "Parcelas" at bounding box center [461, 160] width 48 height 39
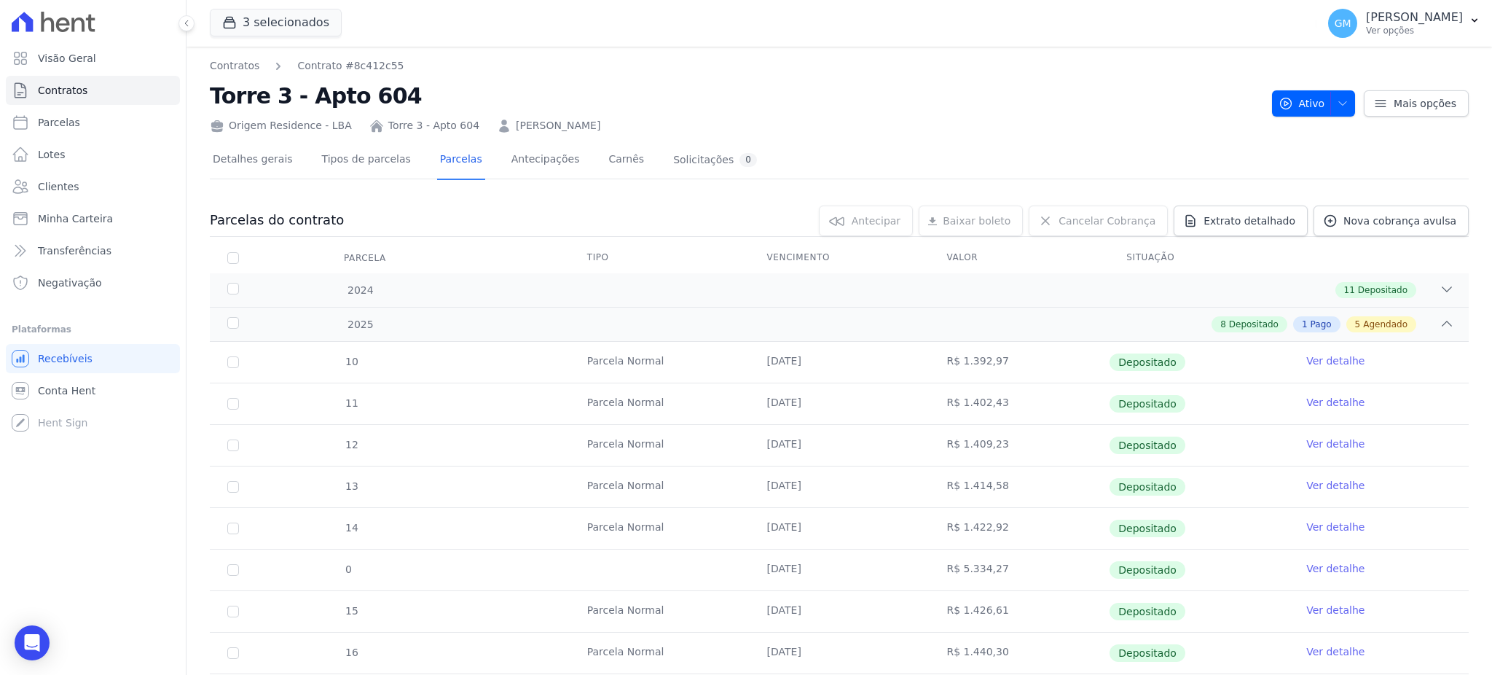
scroll to position [291, 0]
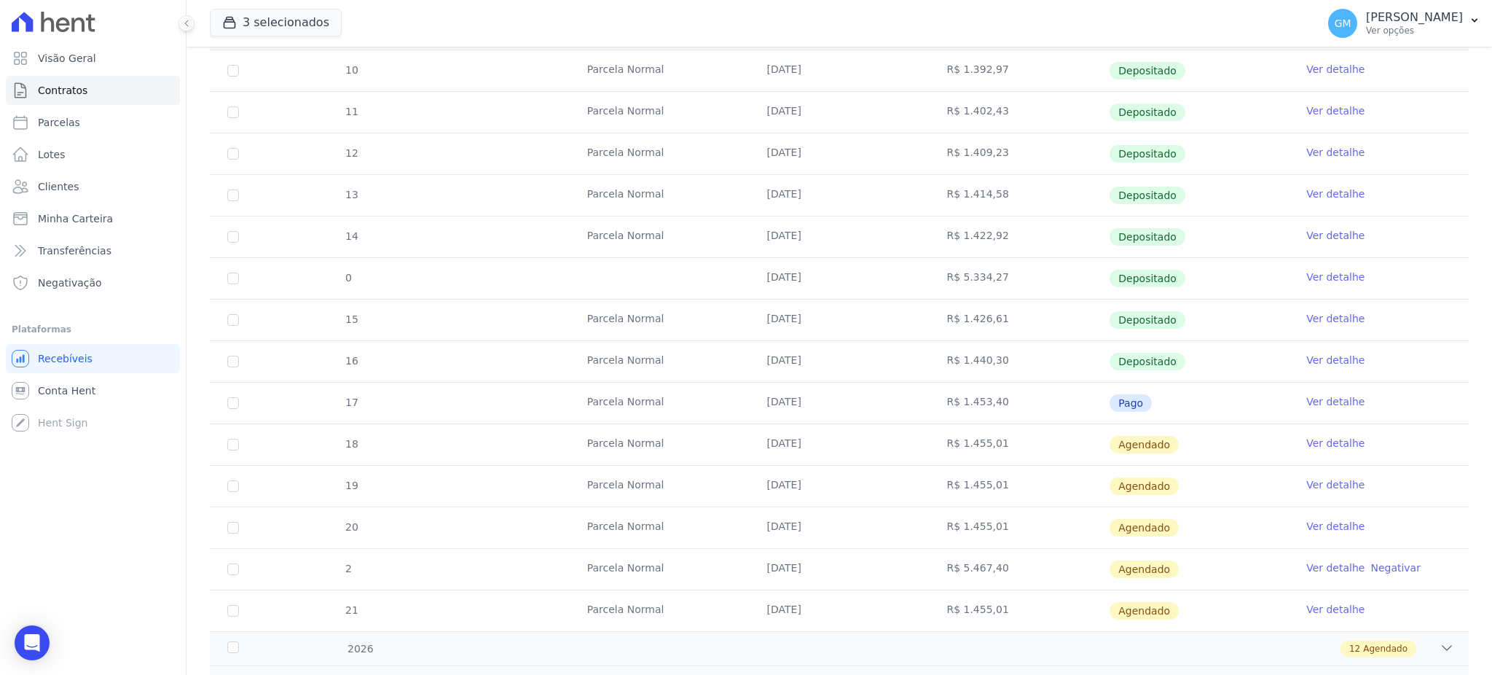
click at [1306, 404] on link "Ver detalhe" at bounding box center [1335, 401] width 58 height 15
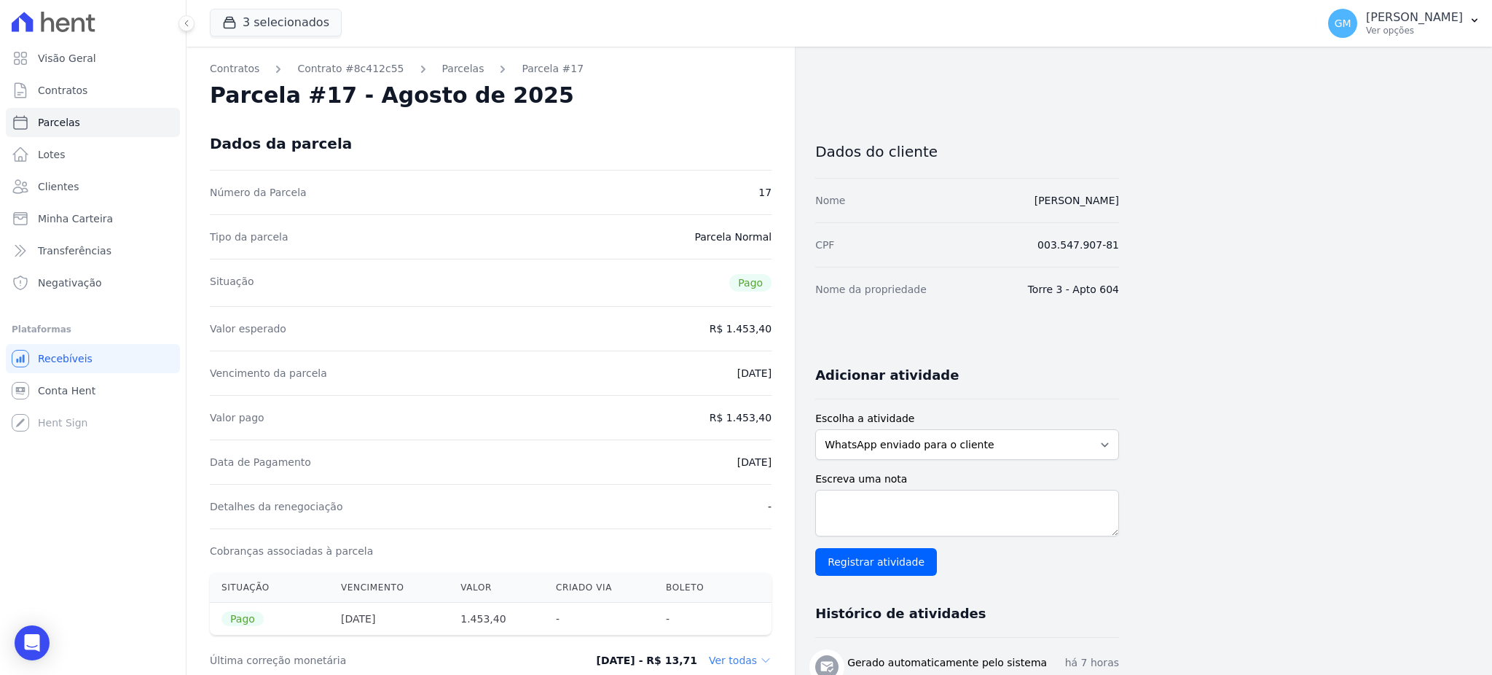
drag, startPoint x: 711, startPoint y: 455, endPoint x: 777, endPoint y: 462, distance: 66.6
copy dd "[DATE]"
click at [751, 471] on div "Data de Pagamento [DATE]" at bounding box center [491, 461] width 562 height 44
drag, startPoint x: 721, startPoint y: 469, endPoint x: 715, endPoint y: 464, distance: 7.7
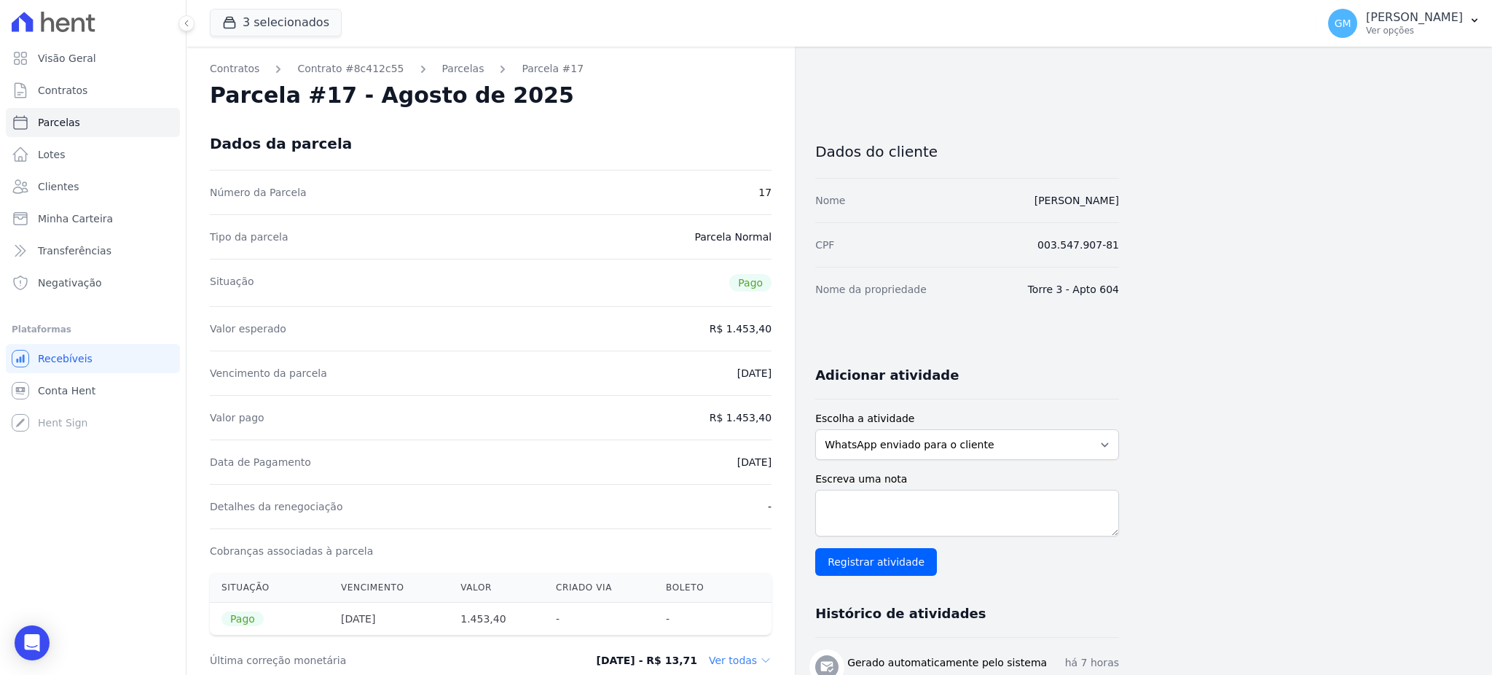
click at [737, 468] on dd "[DATE]" at bounding box center [754, 462] width 34 height 15
drag, startPoint x: 715, startPoint y: 464, endPoint x: 785, endPoint y: 465, distance: 69.9
copy dd "[DATE]"
drag, startPoint x: 734, startPoint y: 416, endPoint x: 777, endPoint y: 417, distance: 43.0
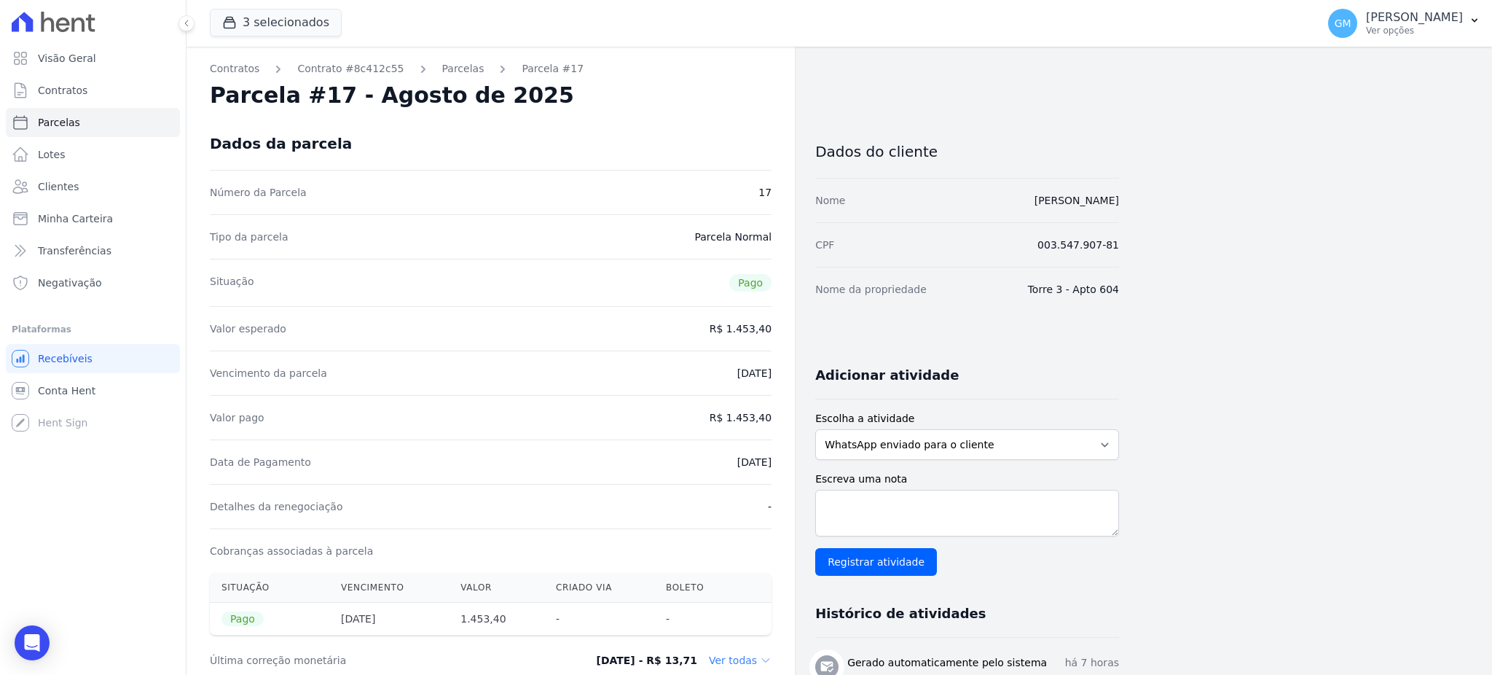
copy dd "1.453,40"
click at [693, 415] on div "Valor pago R$ 1.453,40" at bounding box center [491, 417] width 562 height 44
drag, startPoint x: 712, startPoint y: 469, endPoint x: 773, endPoint y: 477, distance: 61.7
click at [766, 477] on div "Data de Pagamento [DATE]" at bounding box center [491, 461] width 562 height 44
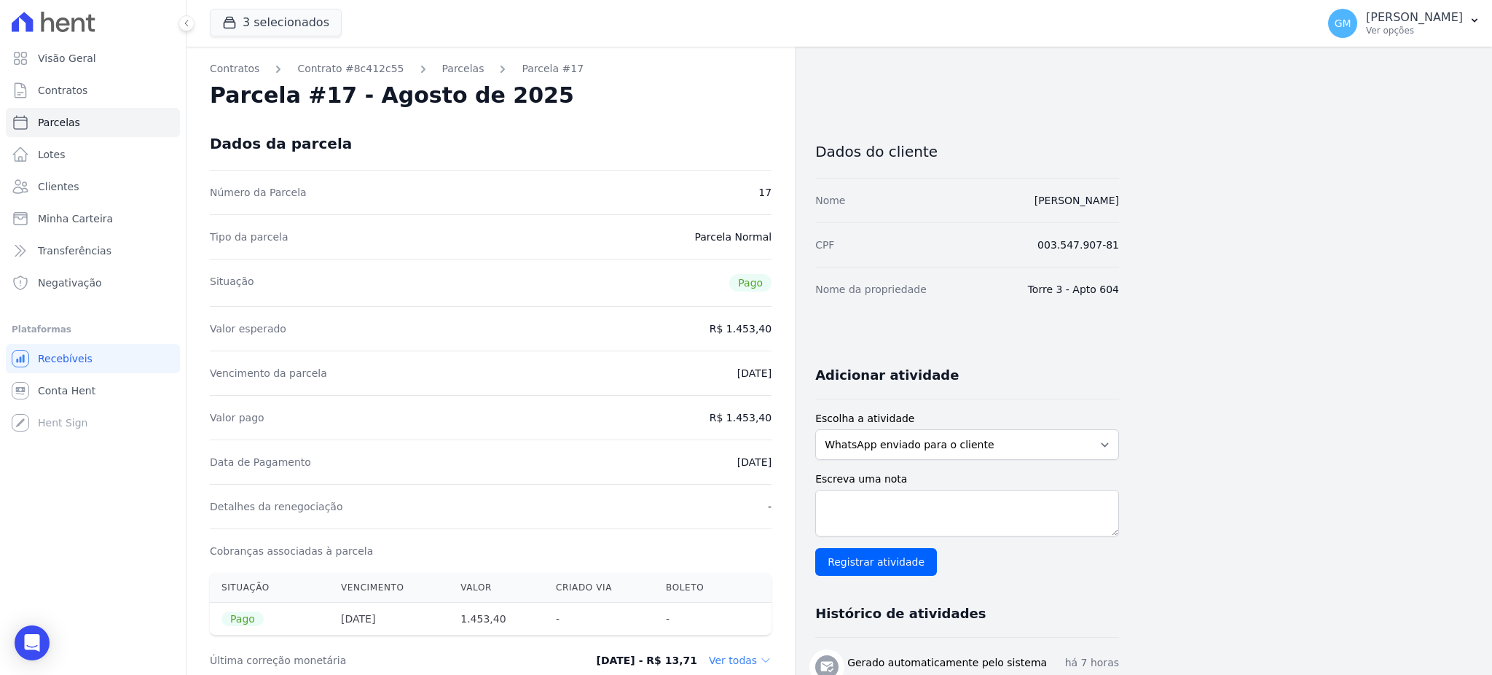
drag, startPoint x: 698, startPoint y: 457, endPoint x: 775, endPoint y: 463, distance: 77.4
copy dd "[DATE]"
click at [66, 173] on link "Clientes" at bounding box center [93, 186] width 174 height 29
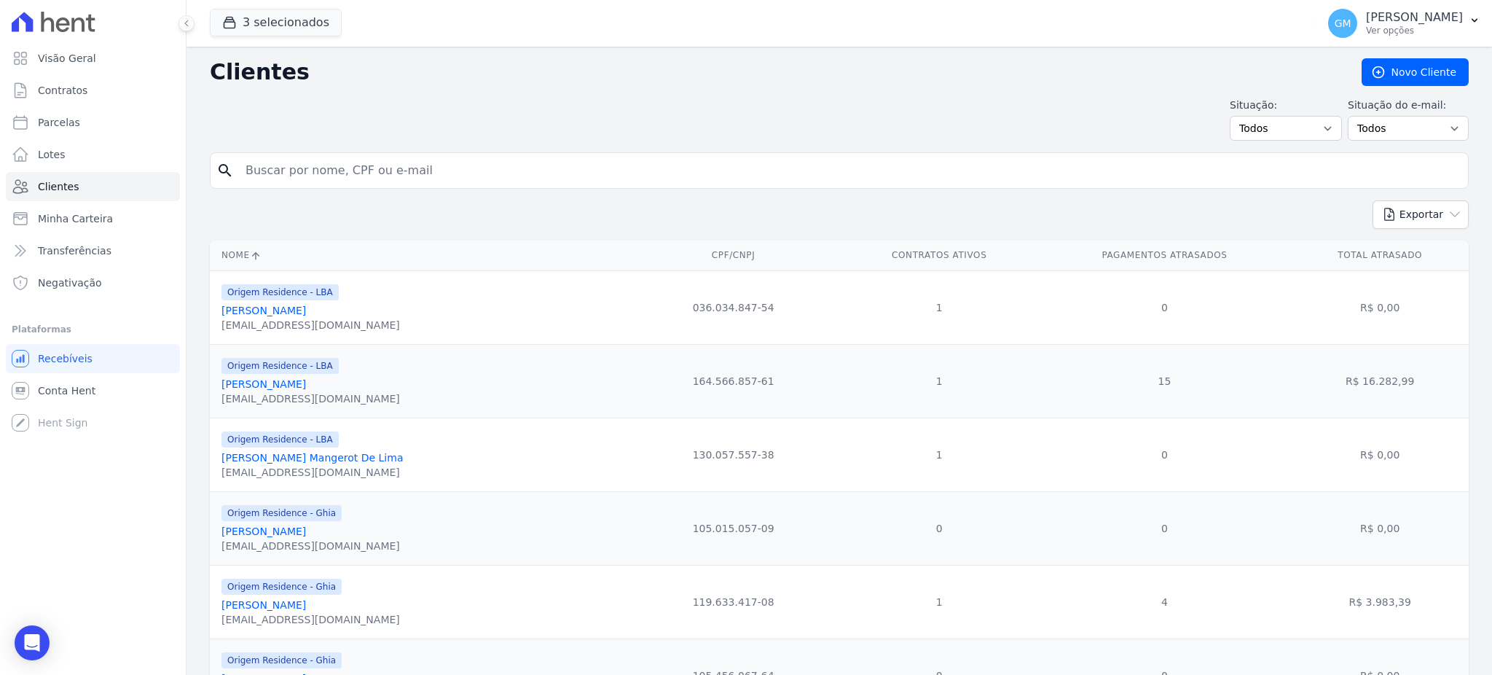
click at [264, 160] on input "search" at bounding box center [849, 170] width 1225 height 29
paste input "[PERSON_NAME] AÃ§afrao"
drag, startPoint x: 400, startPoint y: 168, endPoint x: 342, endPoint y: 168, distance: 57.6
click at [342, 168] on input "[PERSON_NAME] AÃ§afrao" at bounding box center [849, 170] width 1225 height 29
type input "[PERSON_NAME]"
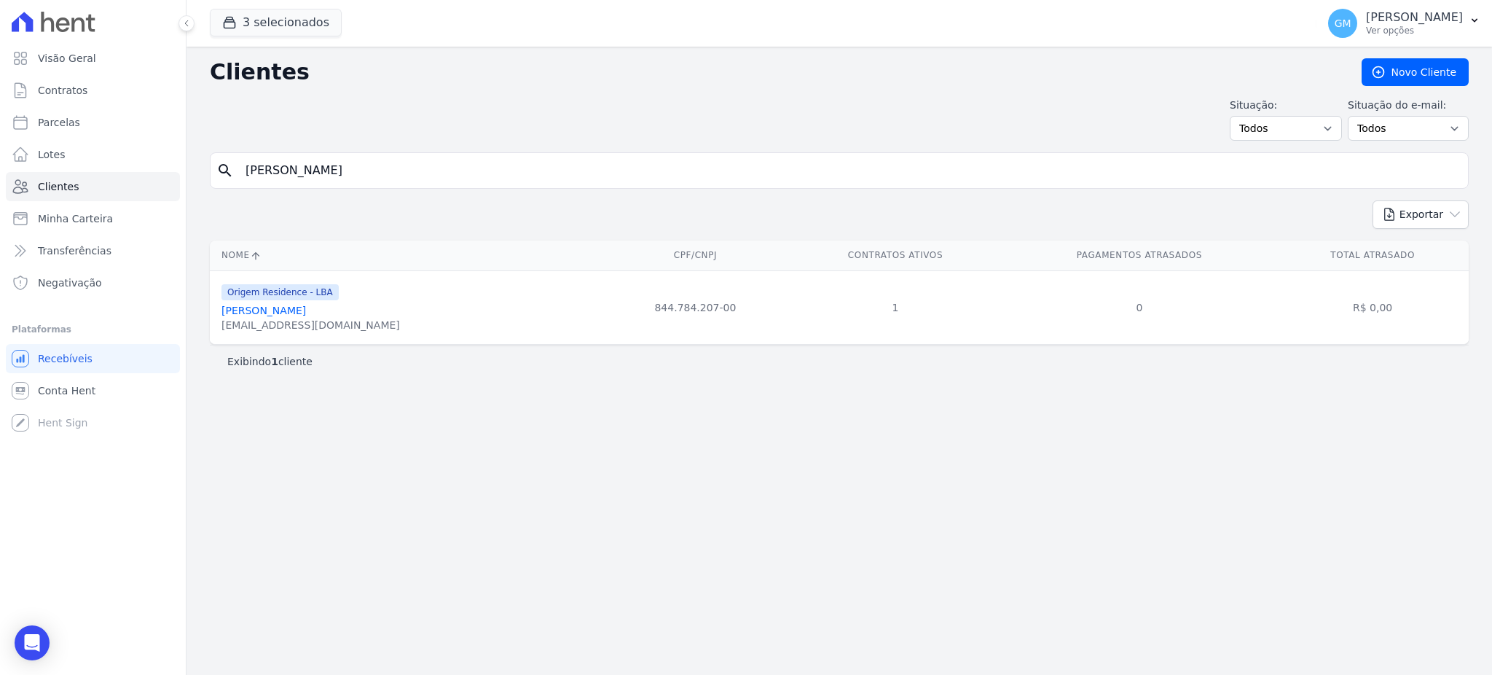
click at [316, 306] on div "Origem Residence - LBA [PERSON_NAME] [EMAIL_ADDRESS][DOMAIN_NAME]" at bounding box center [310, 308] width 178 height 50
click at [306, 306] on link "[PERSON_NAME]" at bounding box center [263, 310] width 84 height 12
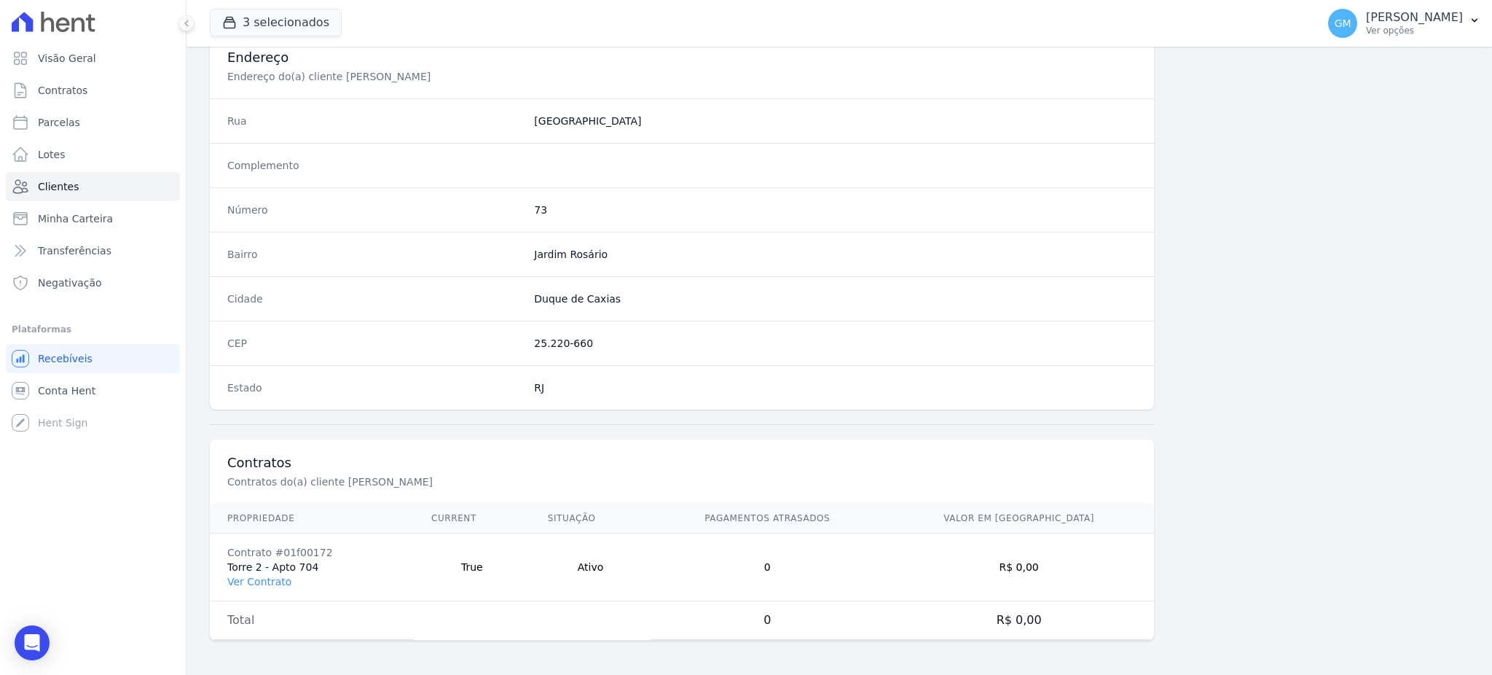
scroll to position [689, 0]
click at [275, 572] on td "Contrato #01f00172 Torre 2 - Apto 704 Ver Contrato" at bounding box center [312, 566] width 204 height 68
click at [272, 581] on link "Ver Contrato" at bounding box center [259, 581] width 64 height 12
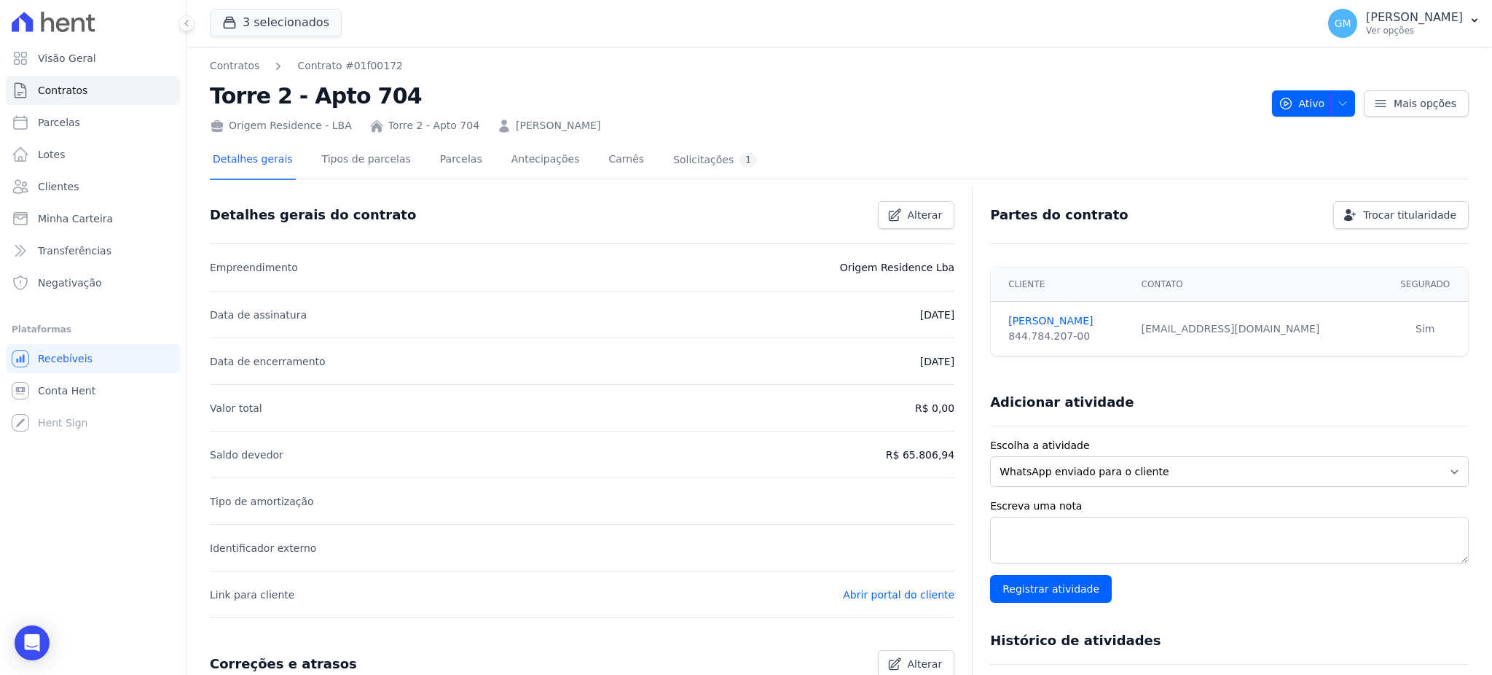
click at [412, 159] on div "Detalhes gerais Tipos de parcelas [GEOGRAPHIC_DATA] Antecipações Carnês Solicit…" at bounding box center [485, 160] width 550 height 39
click at [437, 158] on link "Parcelas" at bounding box center [461, 160] width 48 height 39
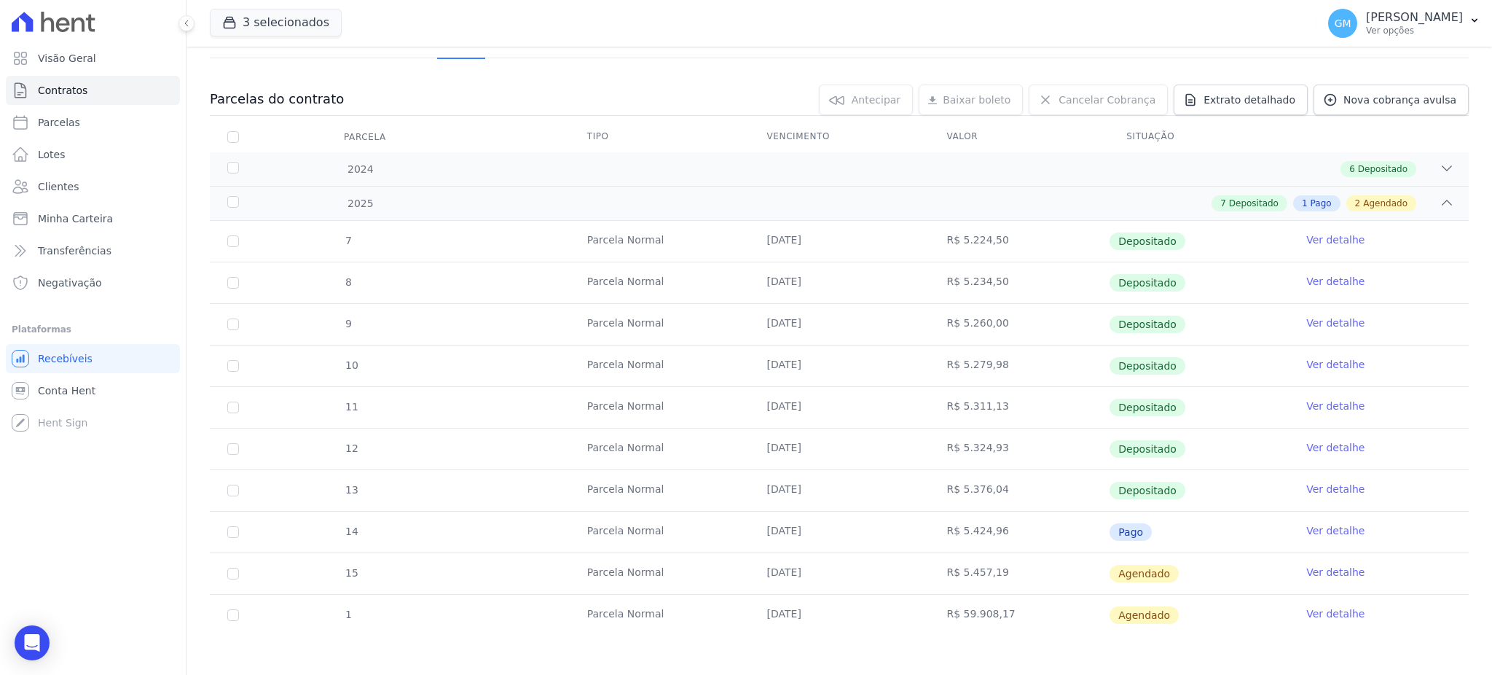
scroll to position [124, 0]
click at [1330, 531] on link "Ver detalhe" at bounding box center [1335, 527] width 58 height 15
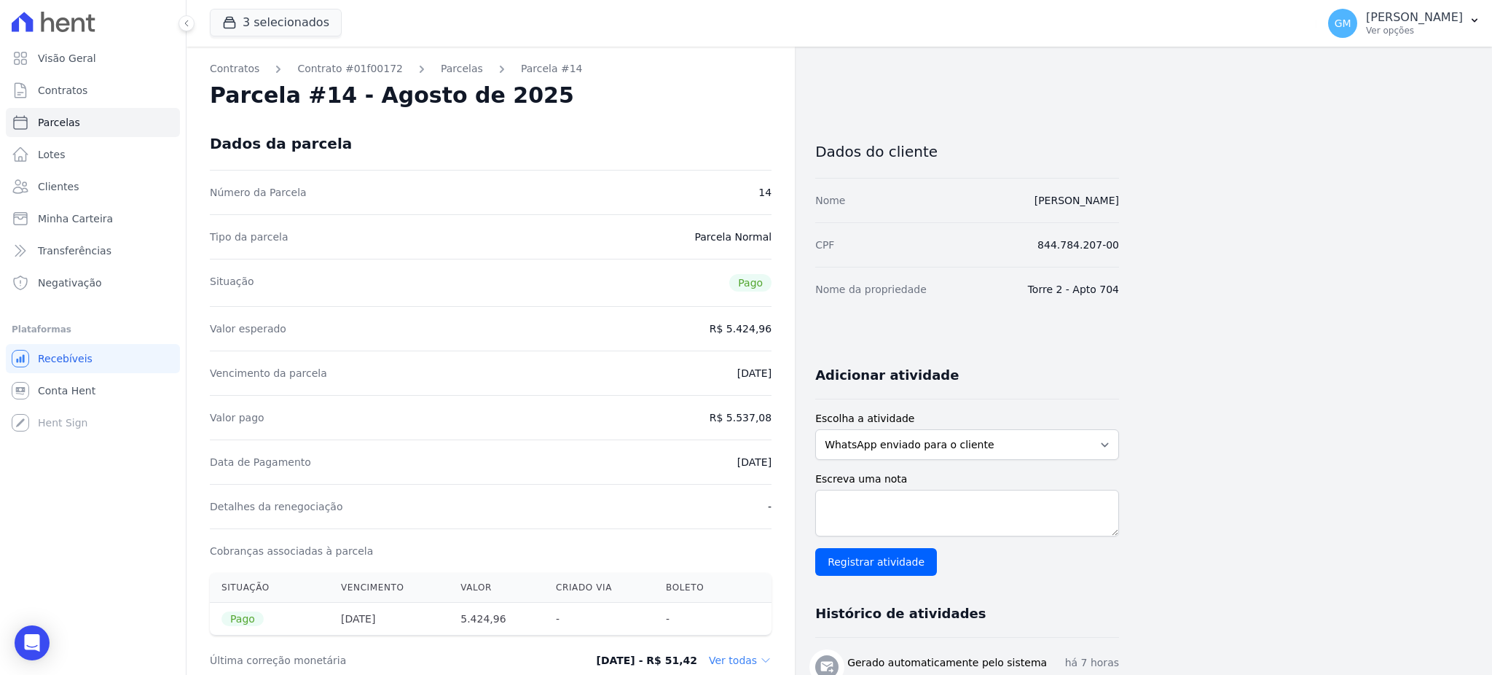
drag, startPoint x: 699, startPoint y: 458, endPoint x: 776, endPoint y: 465, distance: 76.8
copy dd "[DATE]"
drag, startPoint x: 731, startPoint y: 419, endPoint x: 790, endPoint y: 411, distance: 59.5
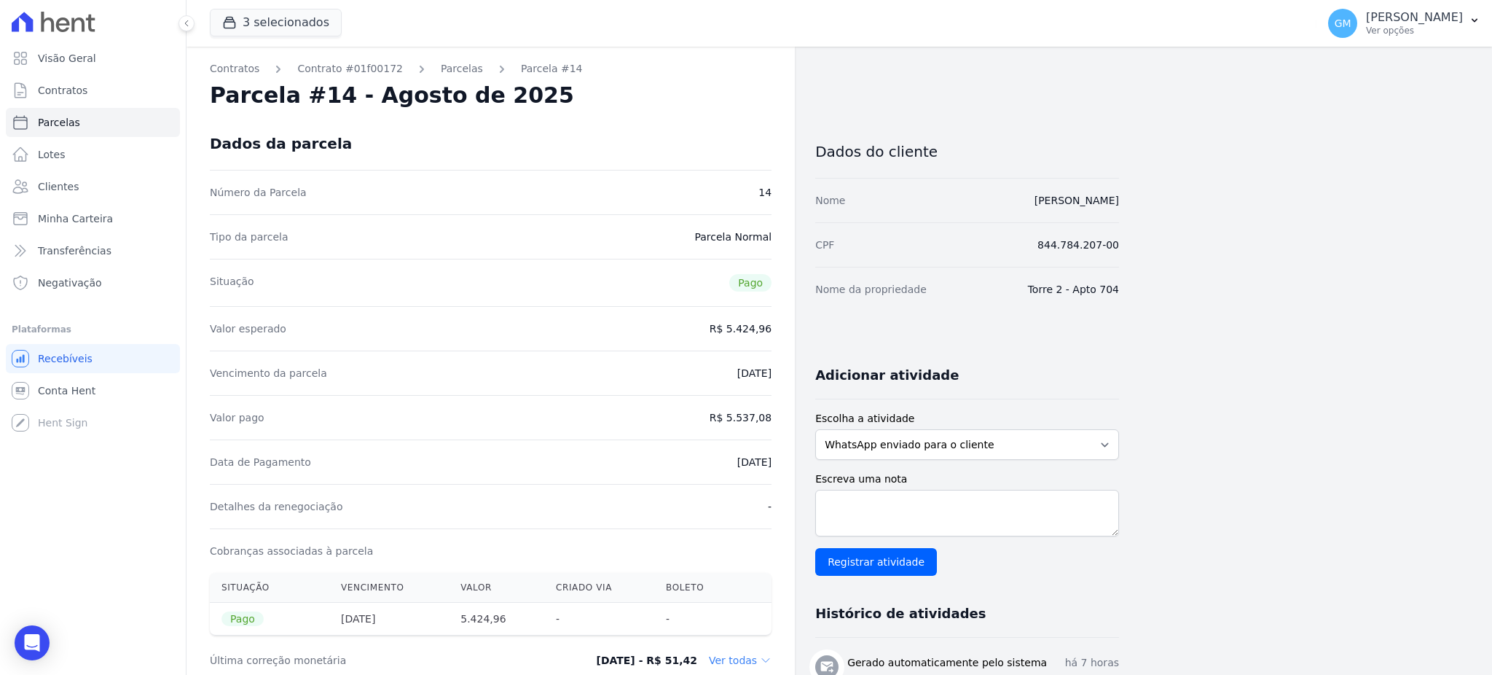
copy dd "5.537,08"
click at [715, 461] on div "Data de Pagamento [DATE]" at bounding box center [491, 461] width 562 height 44
drag, startPoint x: 720, startPoint y: 472, endPoint x: 794, endPoint y: 467, distance: 73.7
copy dd "[DATE]"
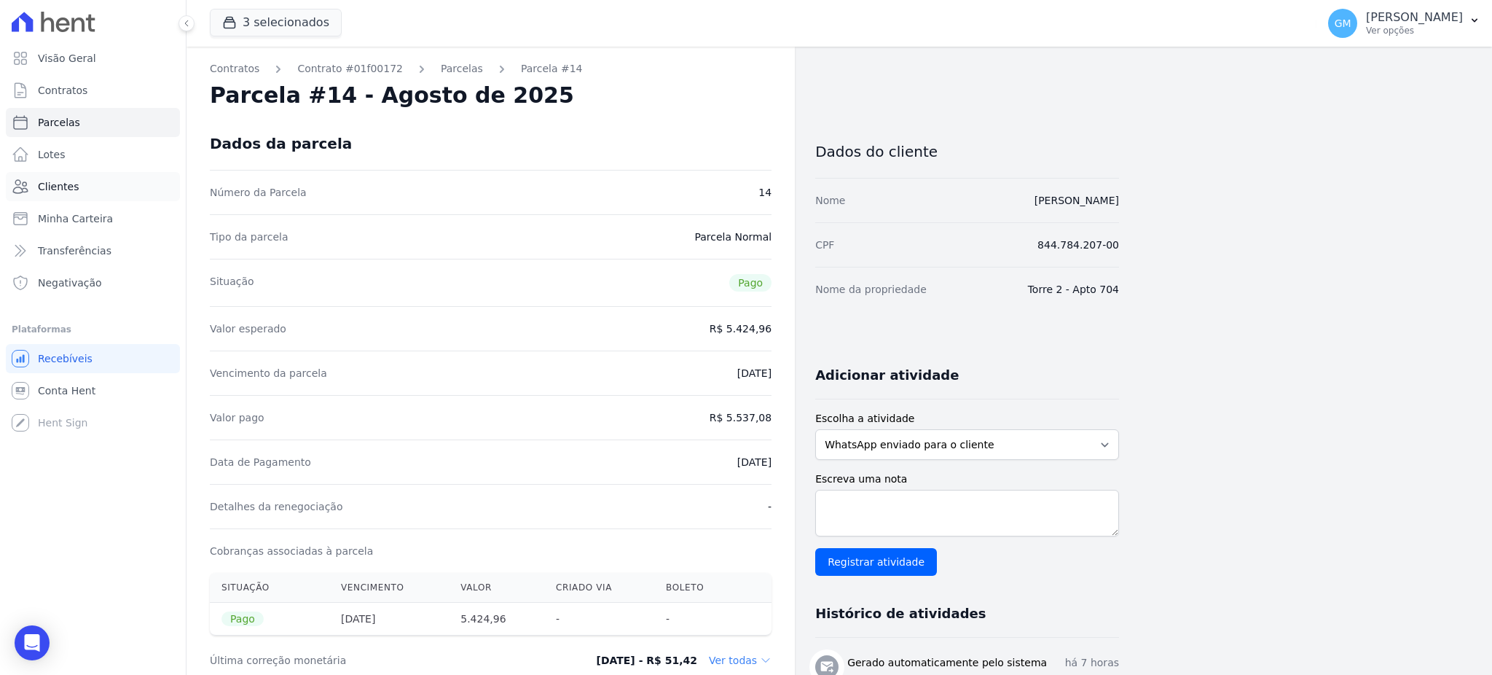
click at [73, 174] on link "Clientes" at bounding box center [93, 186] width 174 height 29
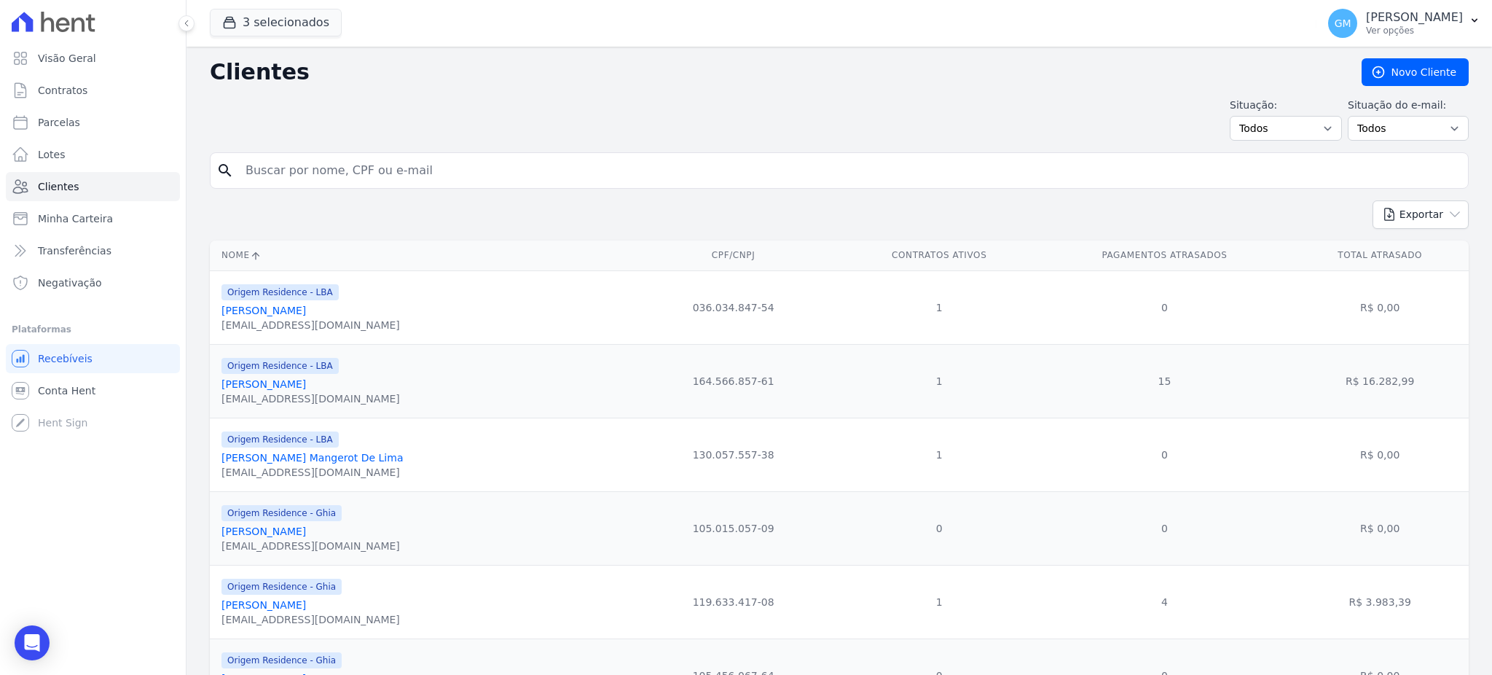
click at [315, 168] on input "search" at bounding box center [849, 170] width 1225 height 29
paste input "[PERSON_NAME]"
type input "[PERSON_NAME]"
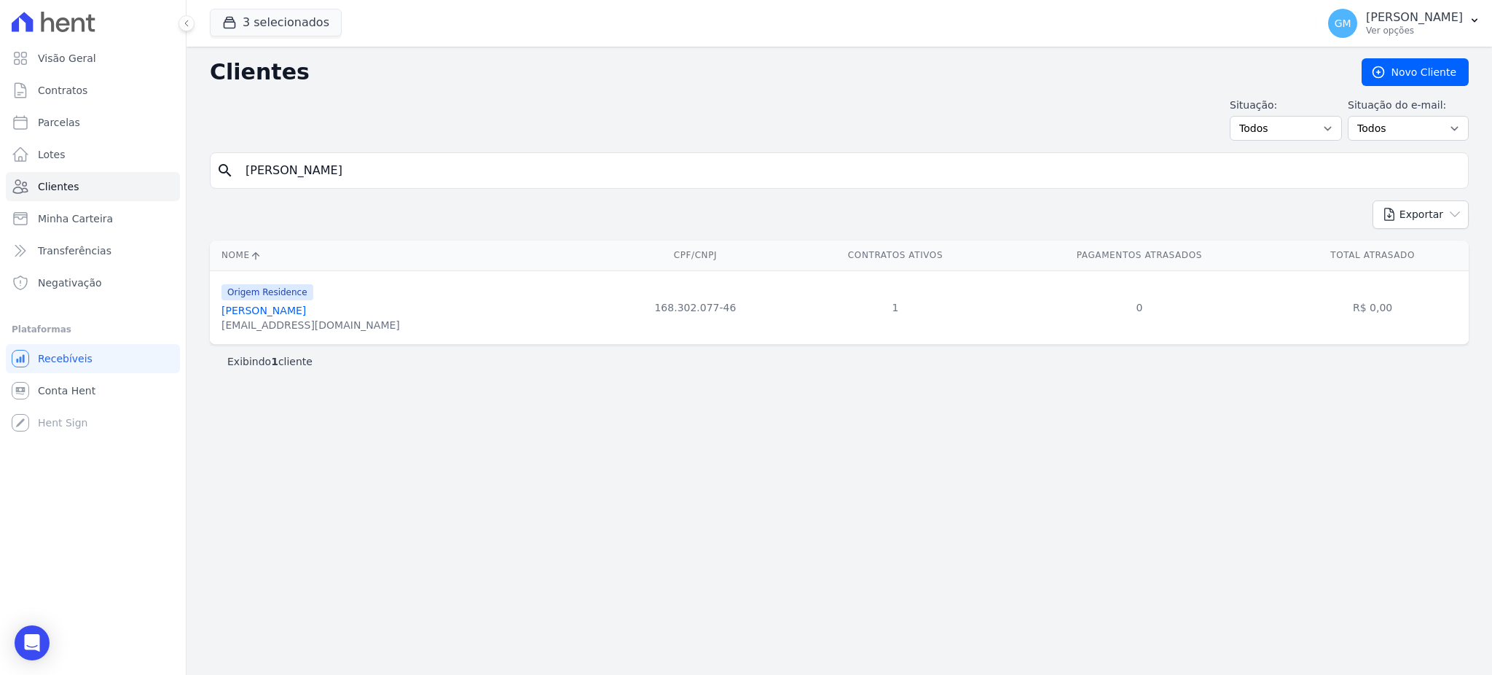
click at [285, 315] on link "[PERSON_NAME]" at bounding box center [263, 310] width 84 height 12
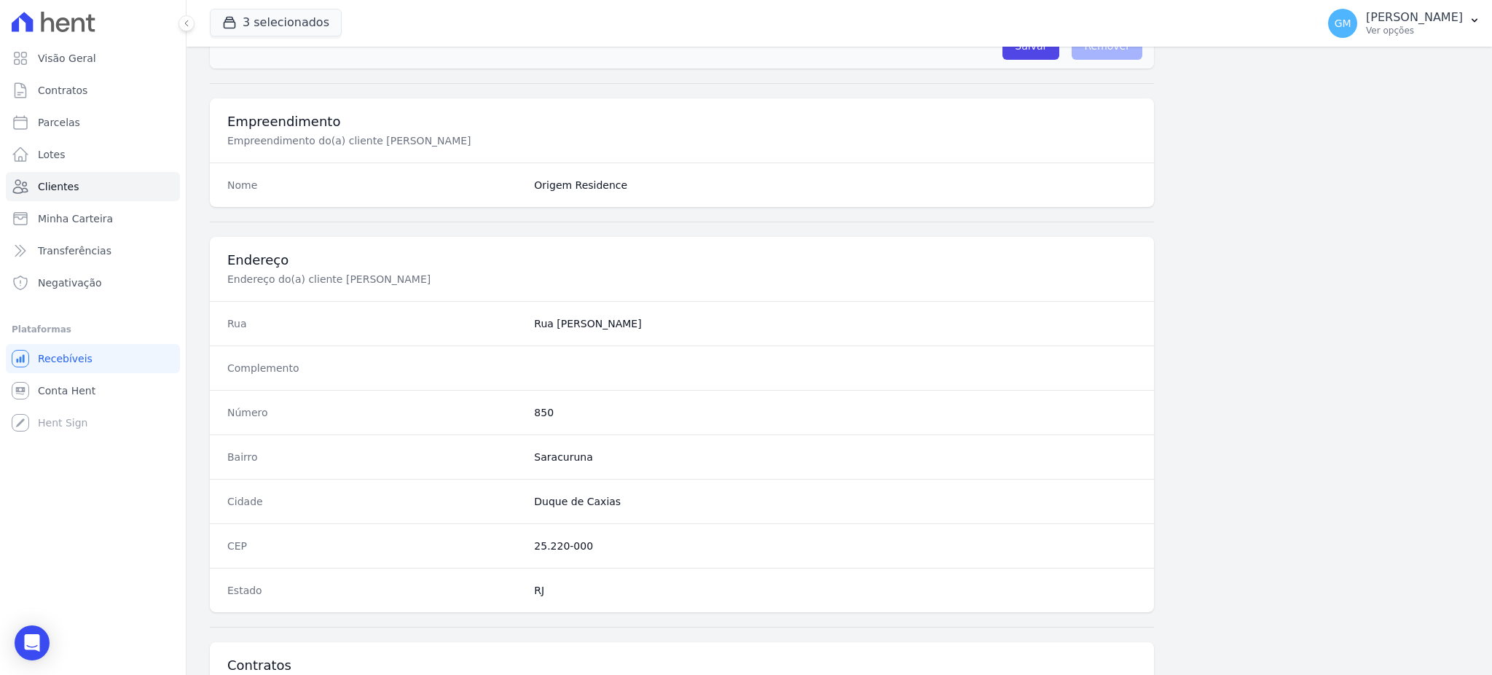
scroll to position [689, 0]
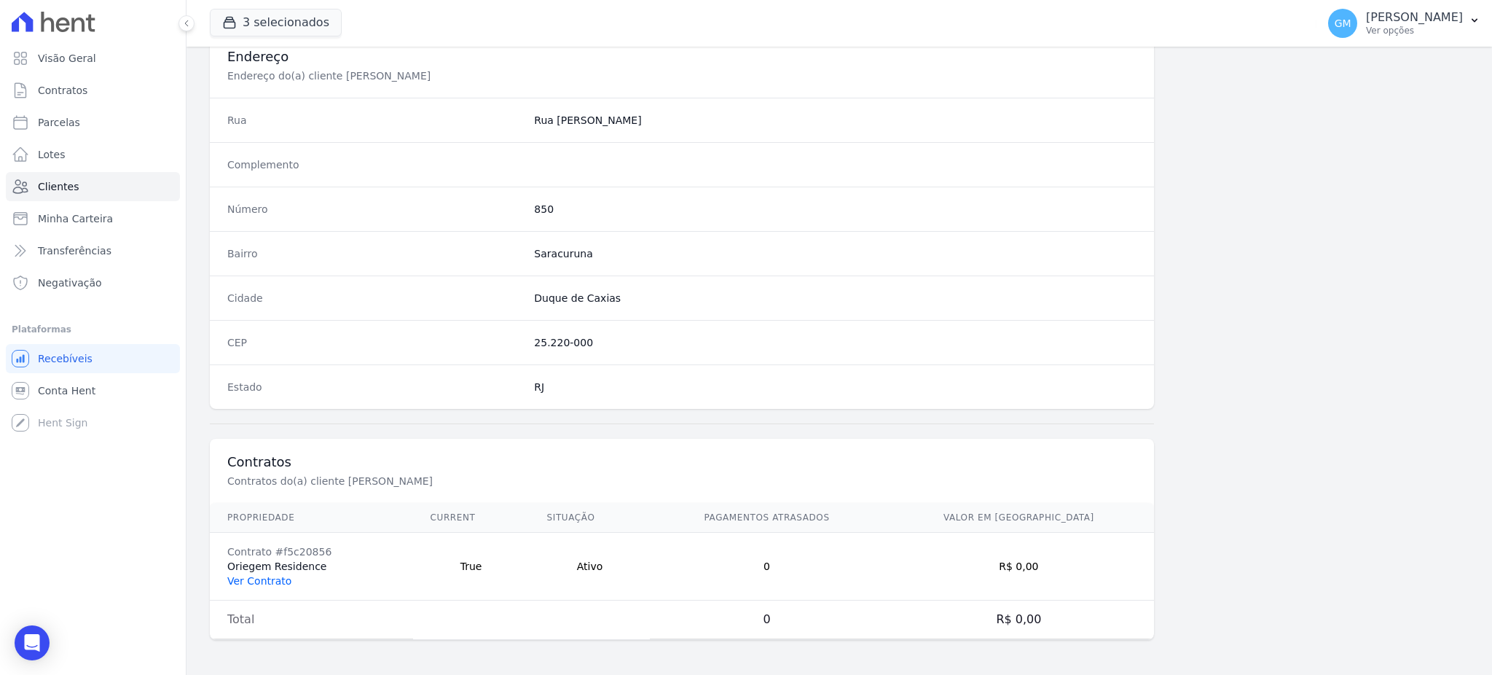
click at [266, 579] on link "Ver Contrato" at bounding box center [259, 581] width 64 height 12
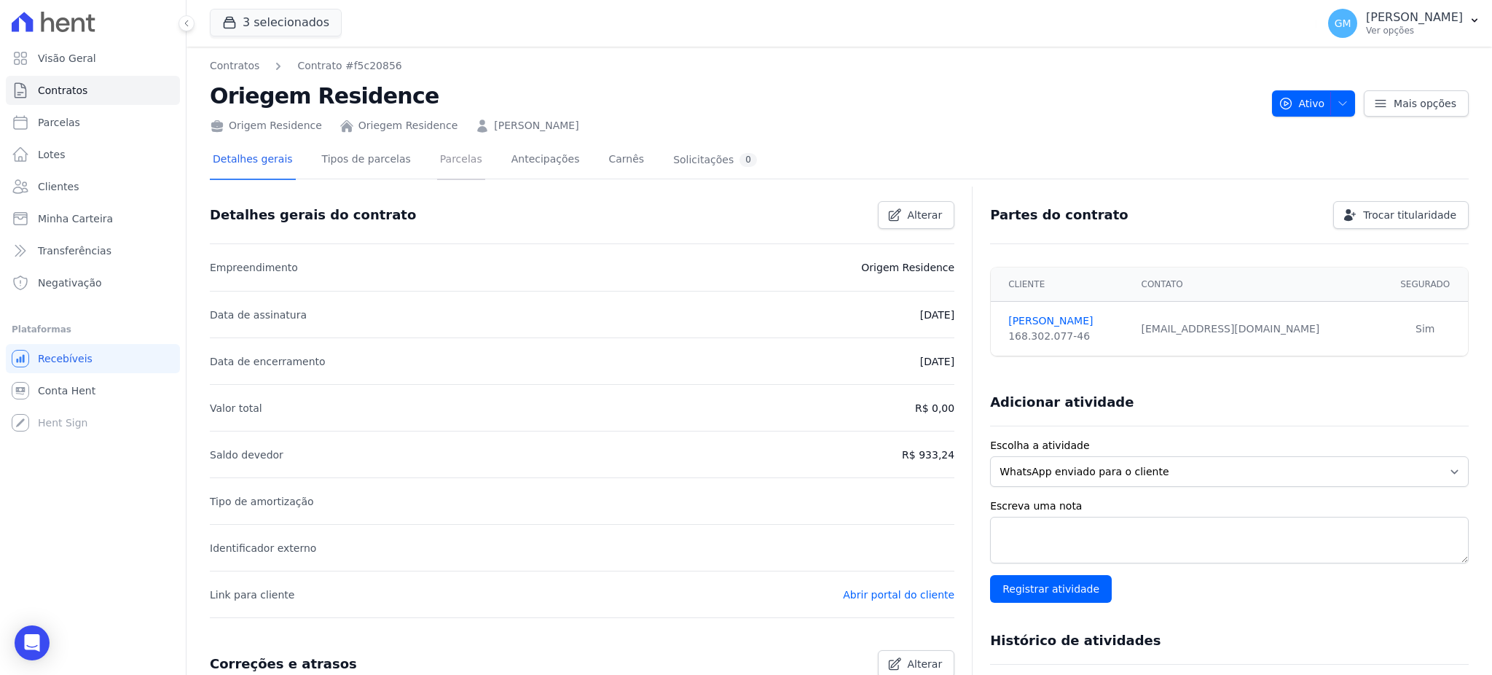
click at [439, 159] on link "Parcelas" at bounding box center [461, 160] width 48 height 39
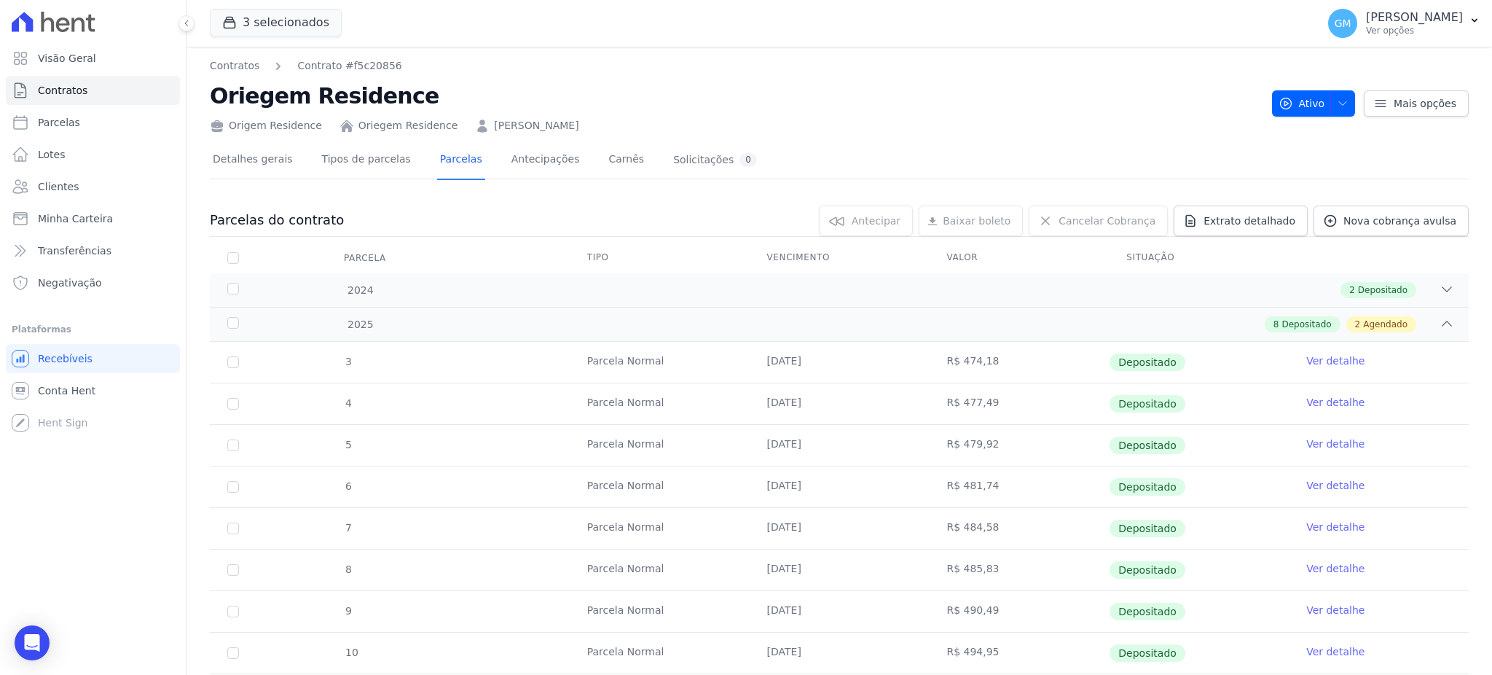
scroll to position [124, 0]
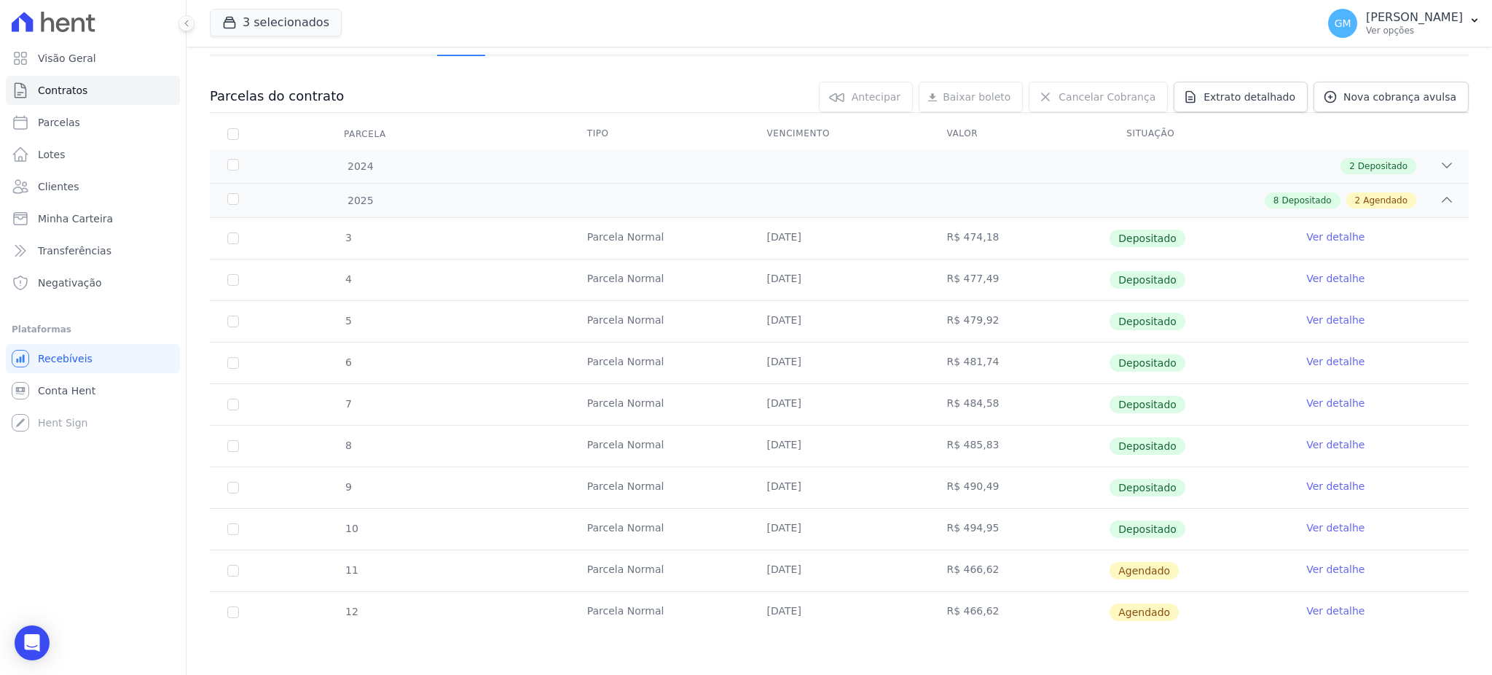
click at [1342, 514] on td "Ver detalhe" at bounding box center [1379, 528] width 180 height 41
click at [1344, 522] on link "Ver detalhe" at bounding box center [1335, 527] width 58 height 15
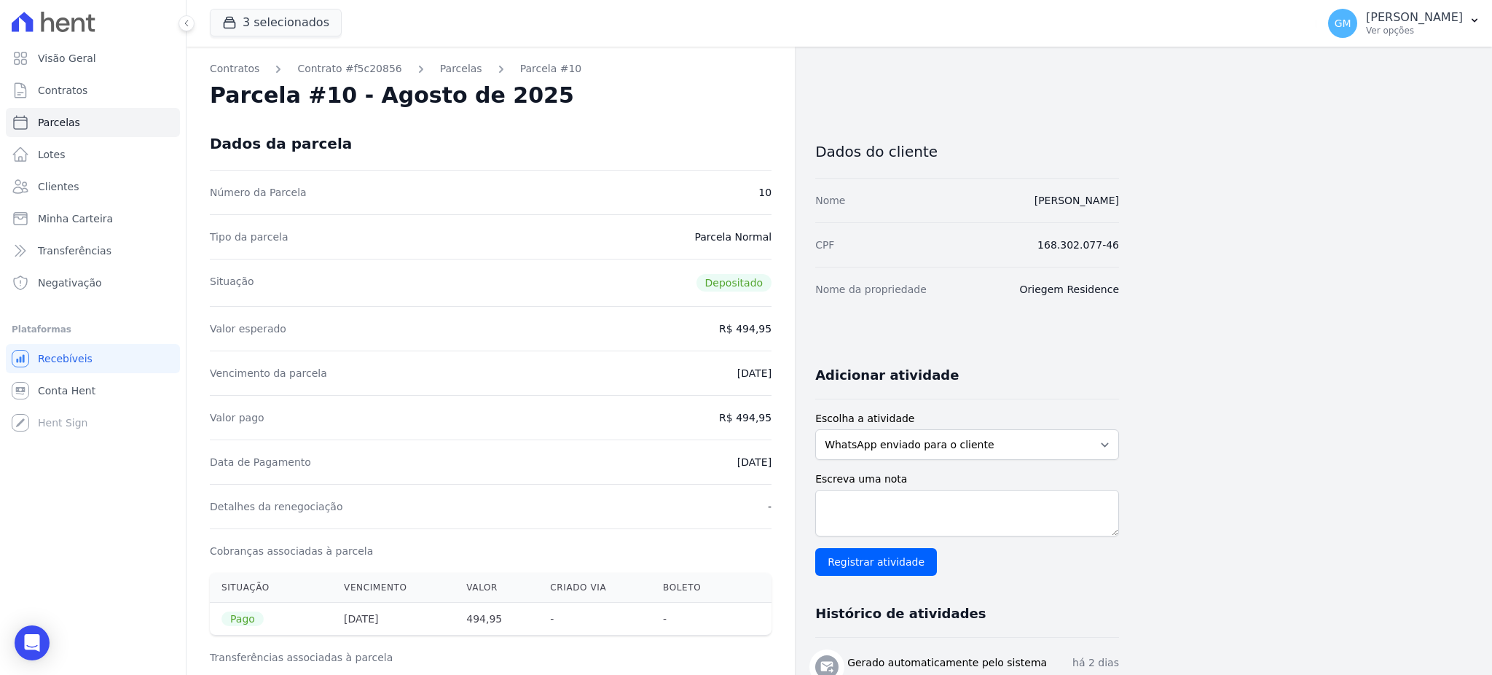
drag, startPoint x: 683, startPoint y: 446, endPoint x: 785, endPoint y: 460, distance: 103.0
click at [785, 460] on div "Contratos Contrato #f5c20856 [GEOGRAPHIC_DATA] Parcela #10 Parcela #10 - Agosto…" at bounding box center [490, 615] width 608 height 1137
drag, startPoint x: 742, startPoint y: 420, endPoint x: 777, endPoint y: 420, distance: 35.7
click at [777, 420] on div "Contratos Contrato #f5c20856 [GEOGRAPHIC_DATA] Parcela #10 Parcela #10 - Agosto…" at bounding box center [490, 615] width 608 height 1137
click at [725, 473] on div "Data de Pagamento [DATE]" at bounding box center [491, 461] width 562 height 44
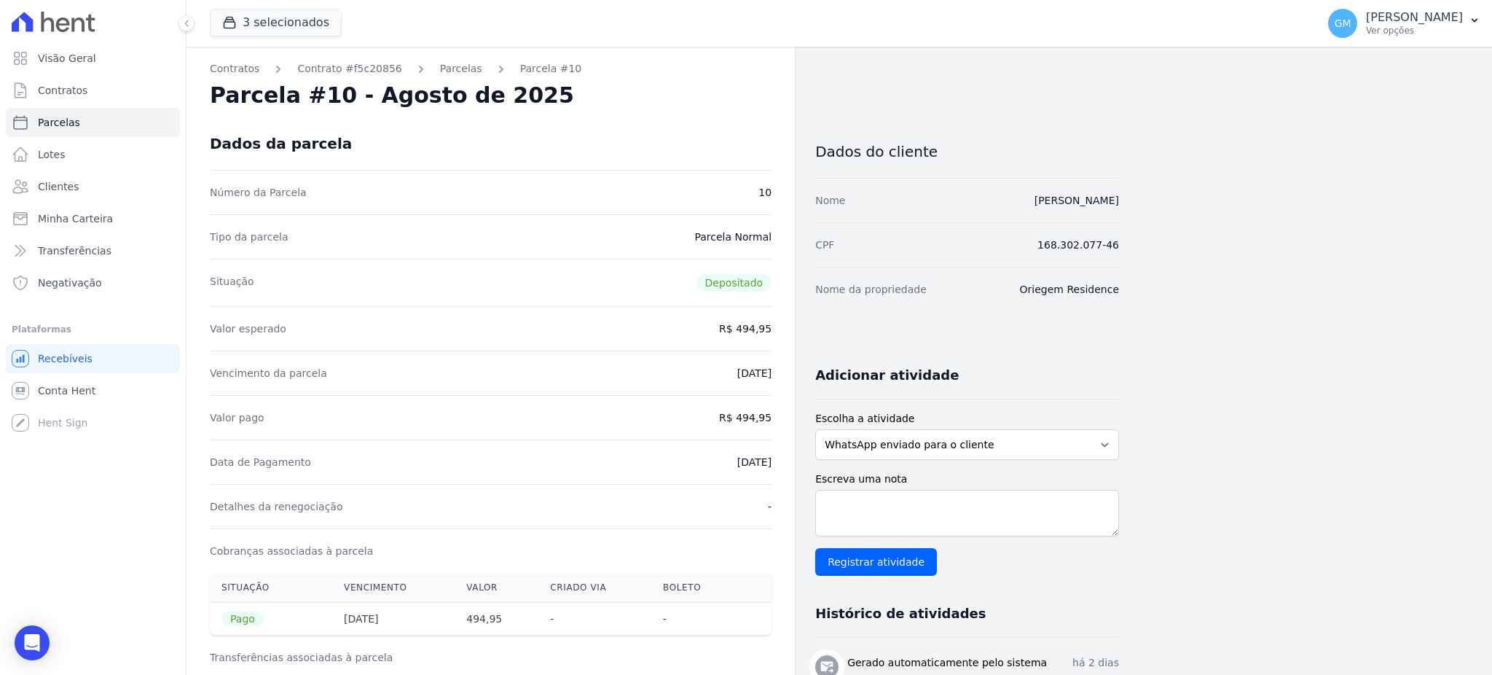
drag, startPoint x: 718, startPoint y: 465, endPoint x: 774, endPoint y: 465, distance: 56.8
click at [774, 465] on div "Contratos Contrato #f5c20856 [GEOGRAPHIC_DATA] Parcela #10 Parcela #10 - Agosto…" at bounding box center [490, 615] width 608 height 1137
click at [102, 184] on link "Clientes" at bounding box center [93, 186] width 174 height 29
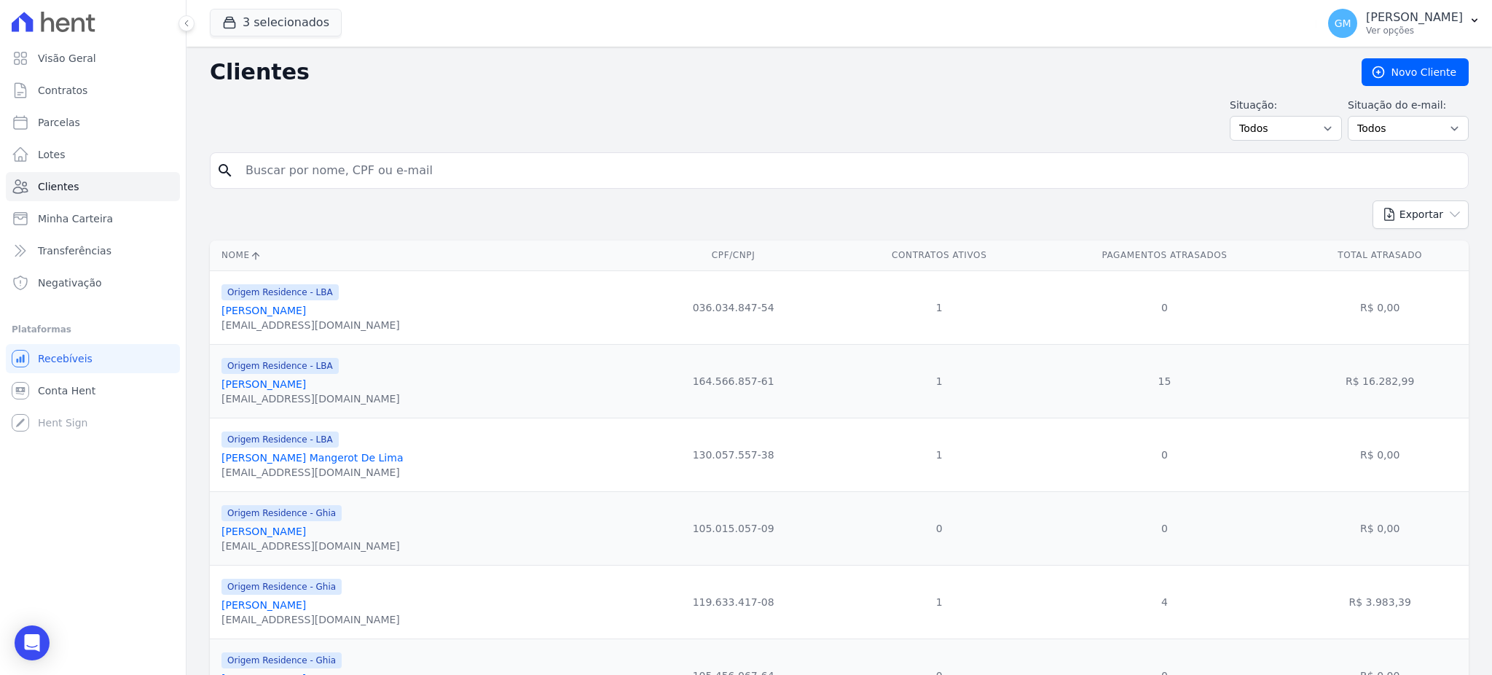
click at [248, 166] on input "search" at bounding box center [849, 170] width 1225 height 29
paste input "[PERSON_NAME]"
type input "[PERSON_NAME]"
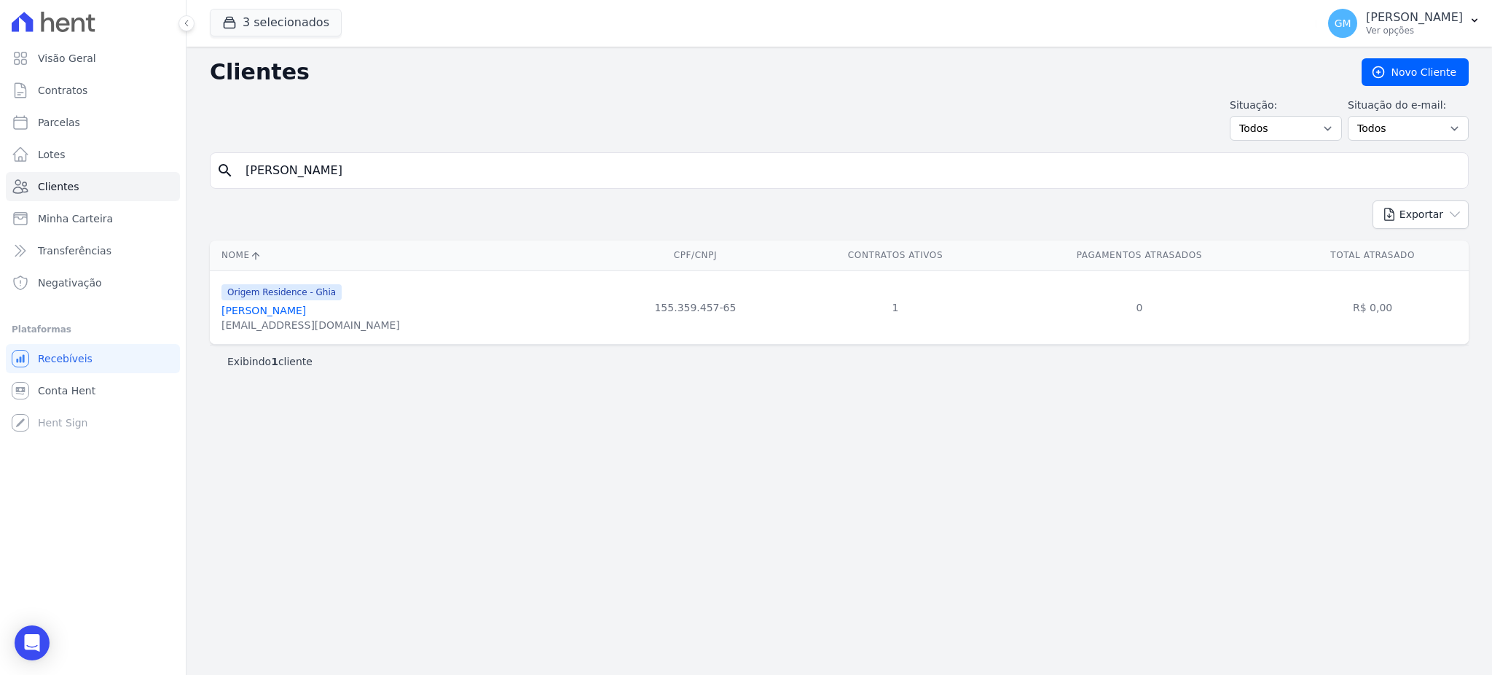
click at [306, 307] on link "[PERSON_NAME]" at bounding box center [263, 310] width 84 height 12
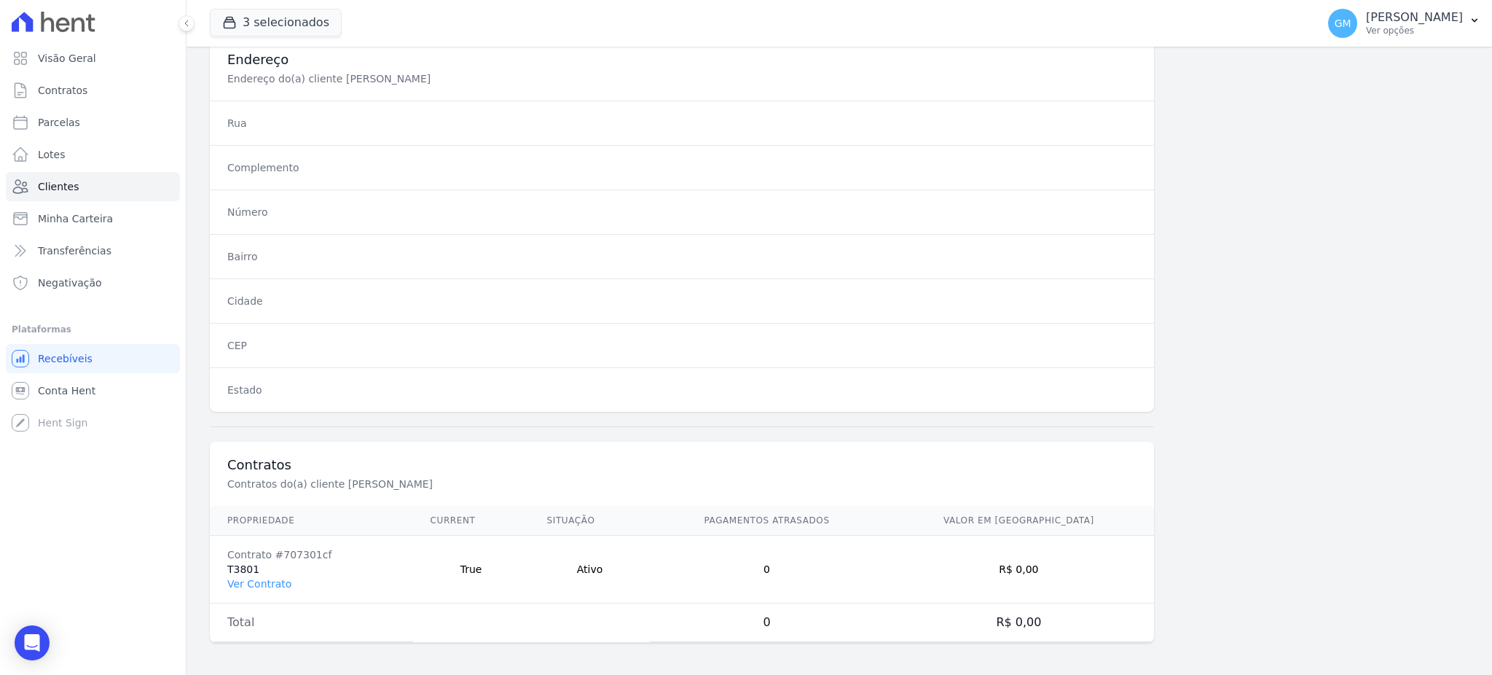
scroll to position [689, 0]
click at [280, 589] on td "Contrato #707301cf T3801 Ver Contrato" at bounding box center [311, 566] width 203 height 68
click at [275, 578] on link "Ver Contrato" at bounding box center [259, 581] width 64 height 12
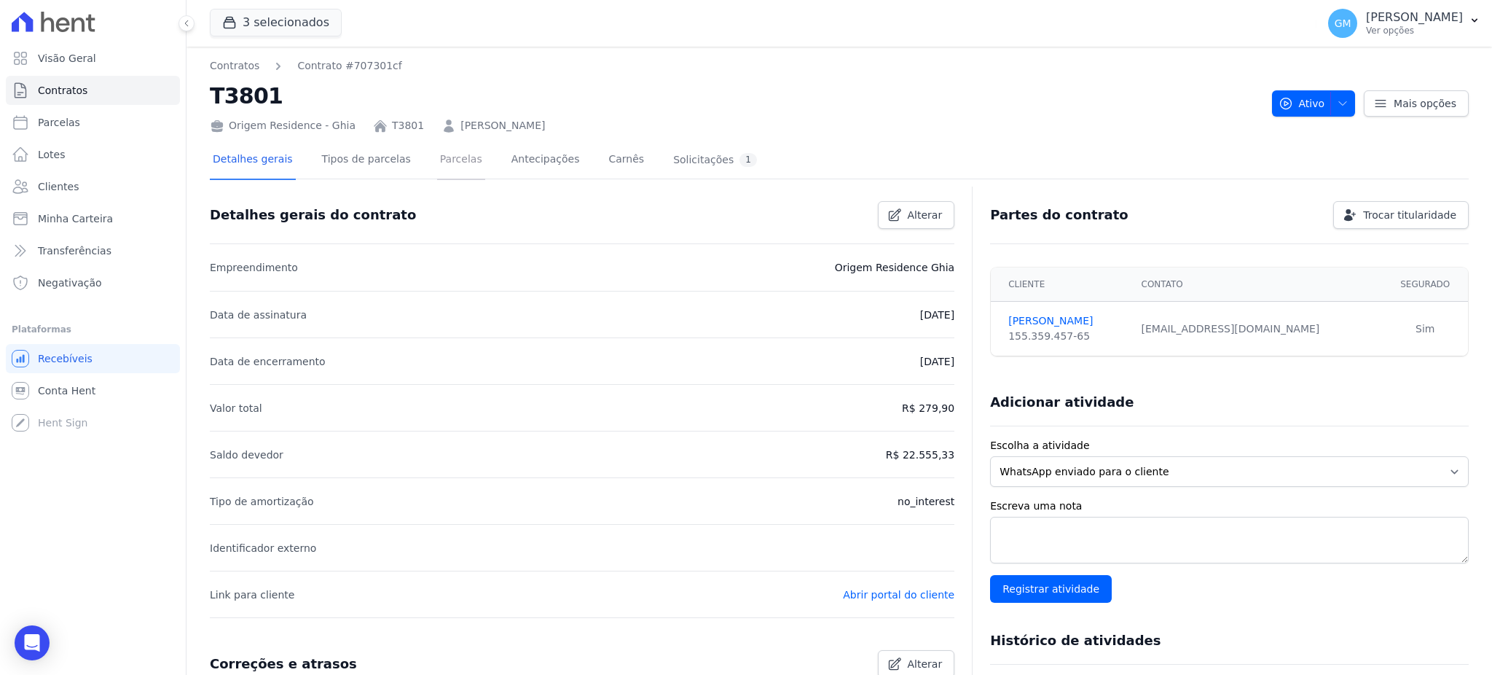
click at [460, 161] on link "Parcelas" at bounding box center [461, 160] width 48 height 39
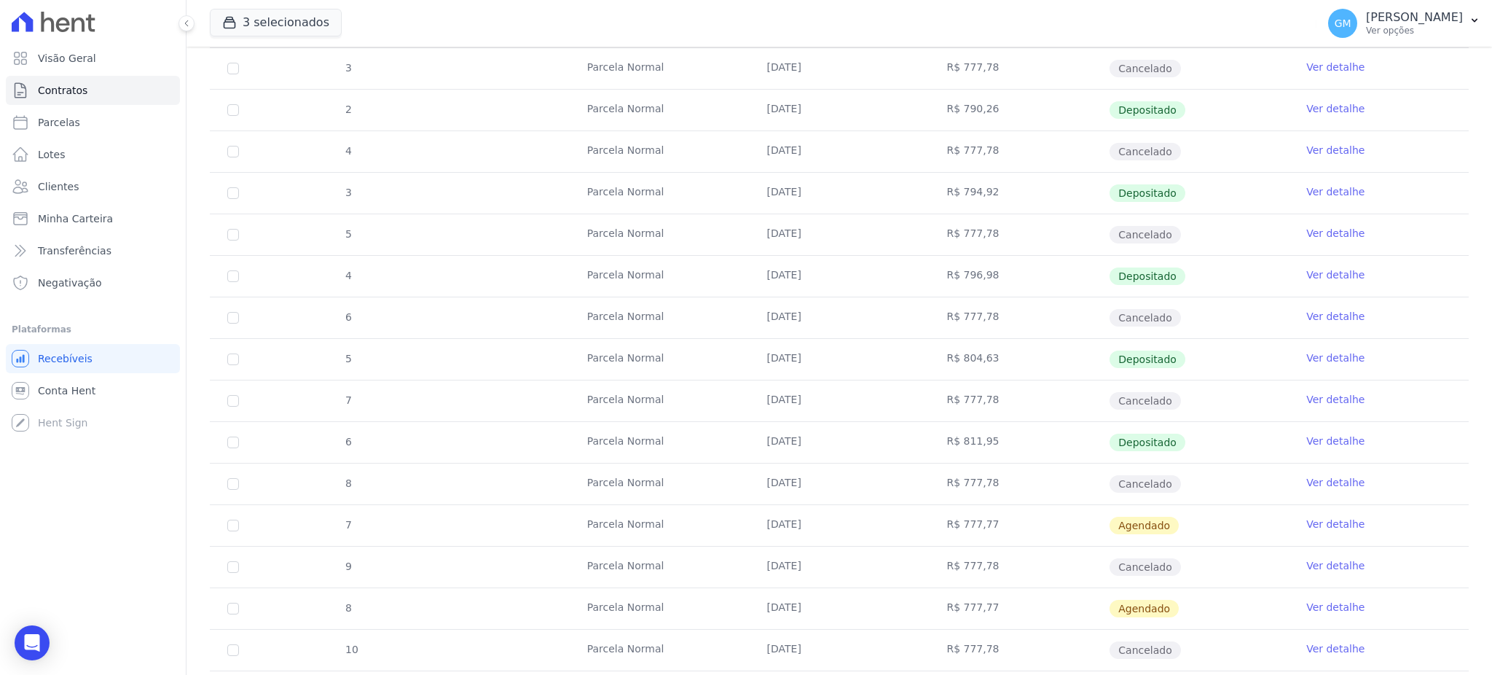
scroll to position [583, 0]
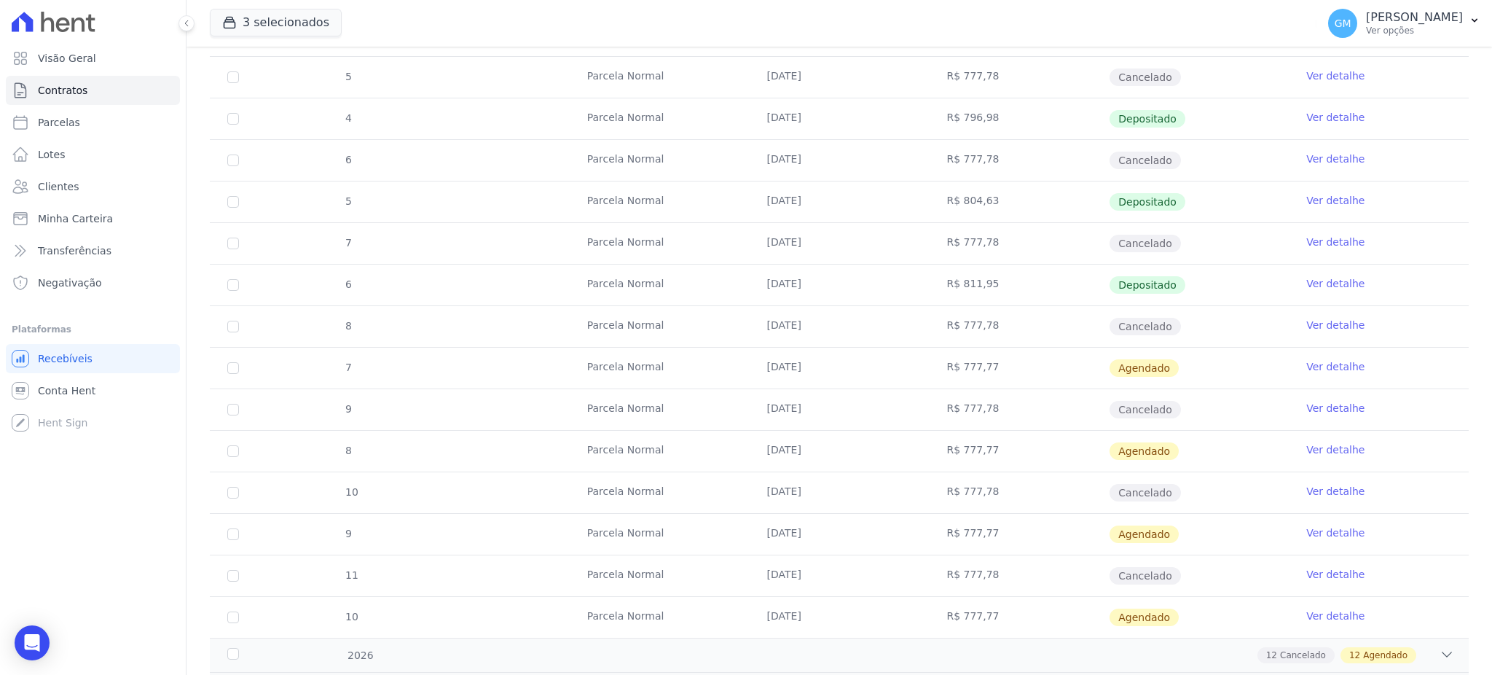
click at [1321, 291] on td "Ver detalhe" at bounding box center [1379, 284] width 180 height 41
click at [1323, 281] on link "Ver detalhe" at bounding box center [1335, 283] width 58 height 15
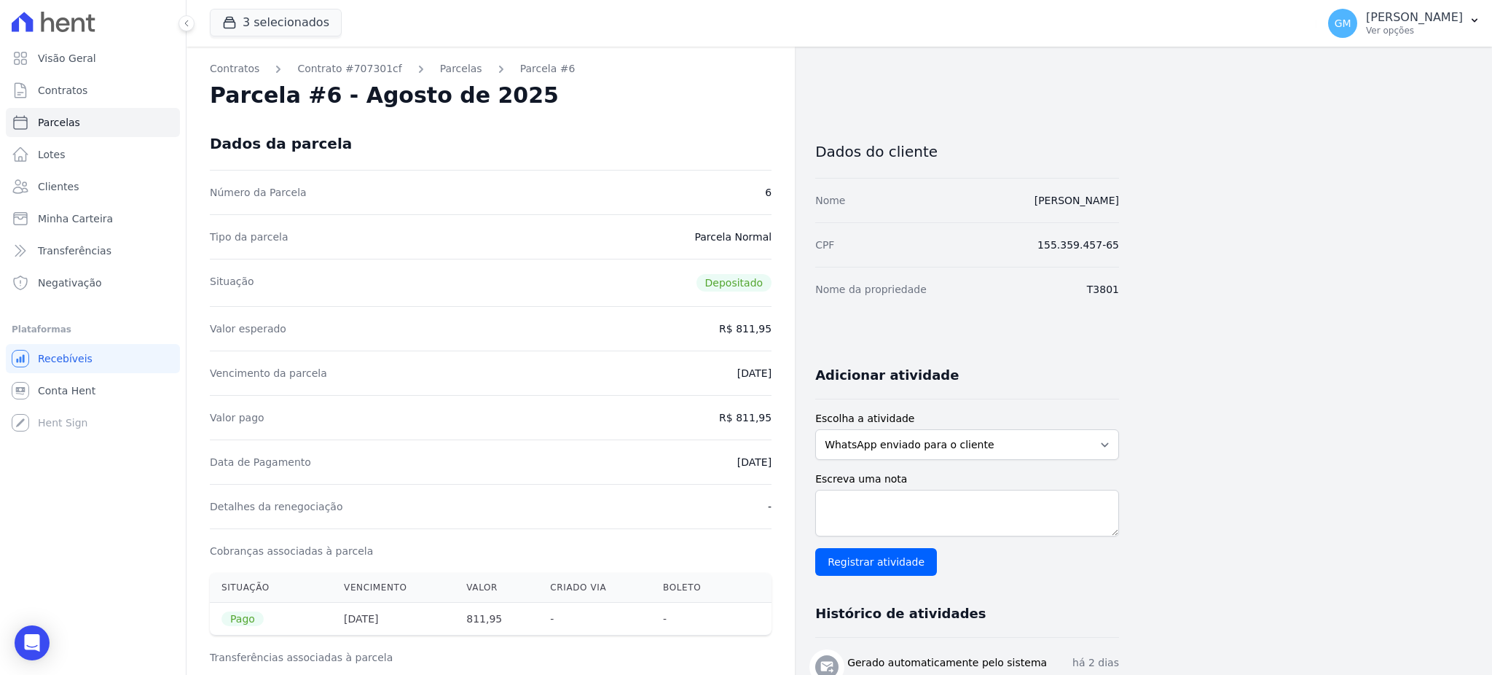
drag, startPoint x: 714, startPoint y: 462, endPoint x: 786, endPoint y: 465, distance: 72.2
click at [786, 465] on div "Contratos Contrato #707301cf [GEOGRAPHIC_DATA] Parcela #6 Parcela #6 - Agosto d…" at bounding box center [490, 615] width 608 height 1137
drag, startPoint x: 739, startPoint y: 417, endPoint x: 774, endPoint y: 420, distance: 35.0
click at [774, 420] on div "Contratos Contrato #707301cf [GEOGRAPHIC_DATA] Parcela #6 Parcela #6 - Agosto d…" at bounding box center [490, 615] width 608 height 1137
drag, startPoint x: 709, startPoint y: 455, endPoint x: 778, endPoint y: 465, distance: 69.1
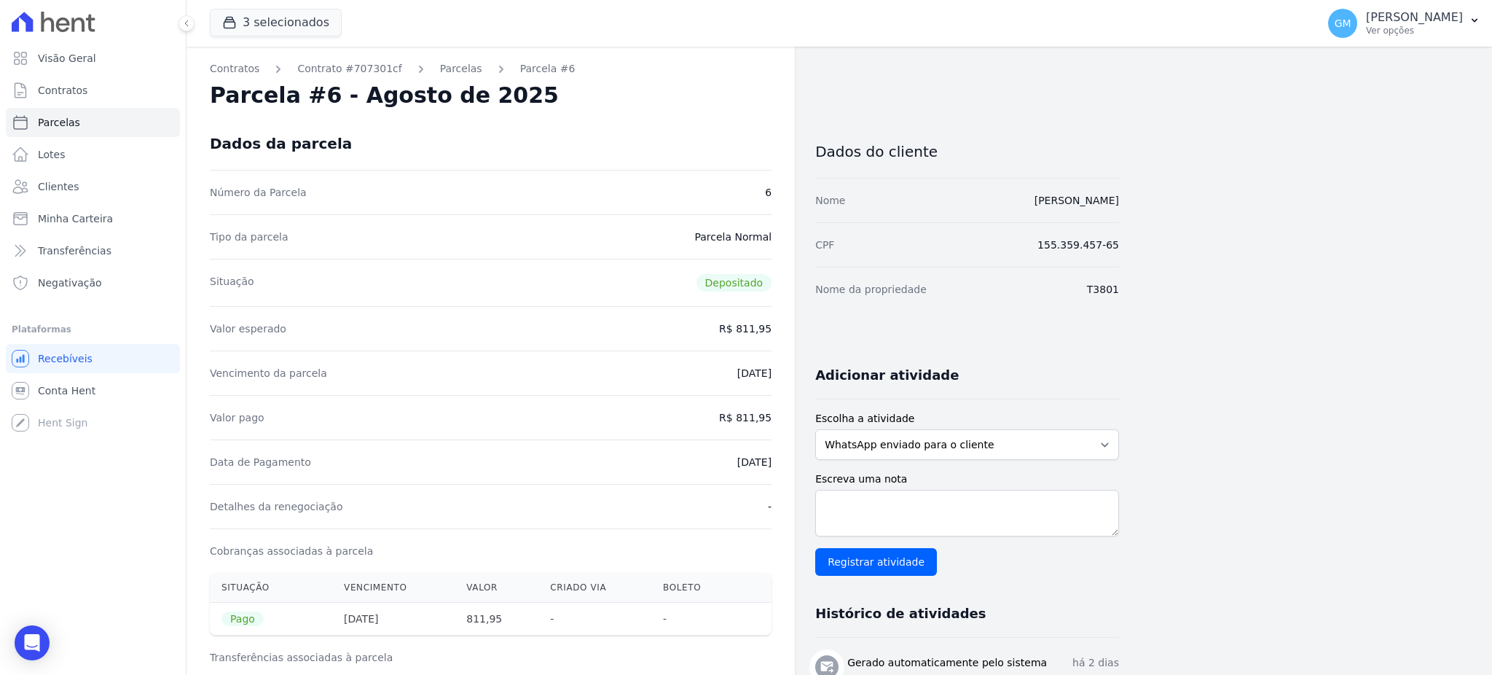
click at [778, 465] on div "Contratos Contrato #707301cf [GEOGRAPHIC_DATA] Parcela #6 Parcela #6 - Agosto d…" at bounding box center [490, 615] width 608 height 1137
click at [64, 183] on span "Clientes" at bounding box center [58, 186] width 41 height 15
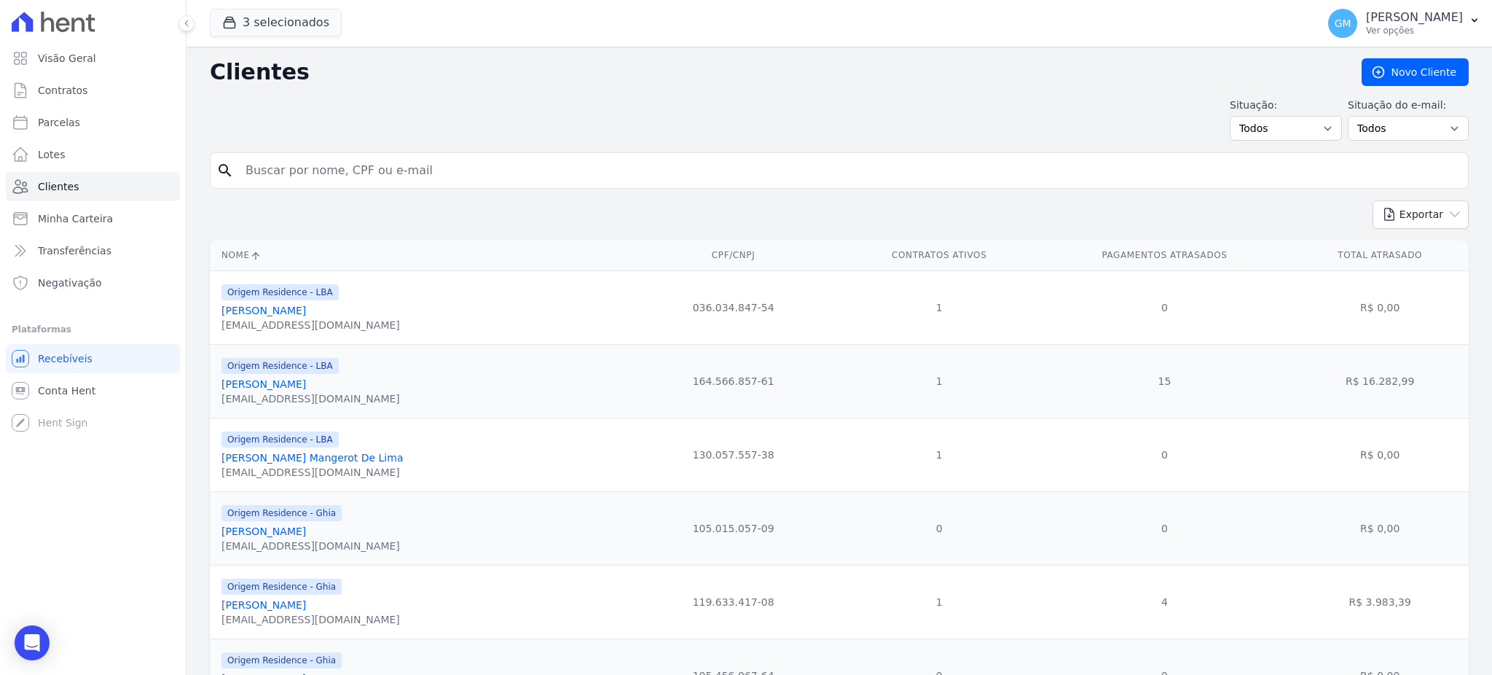
click at [341, 174] on input "search" at bounding box center [849, 170] width 1225 height 29
paste input "[DATE][PERSON_NAME]"
type input "[DATE][PERSON_NAME]"
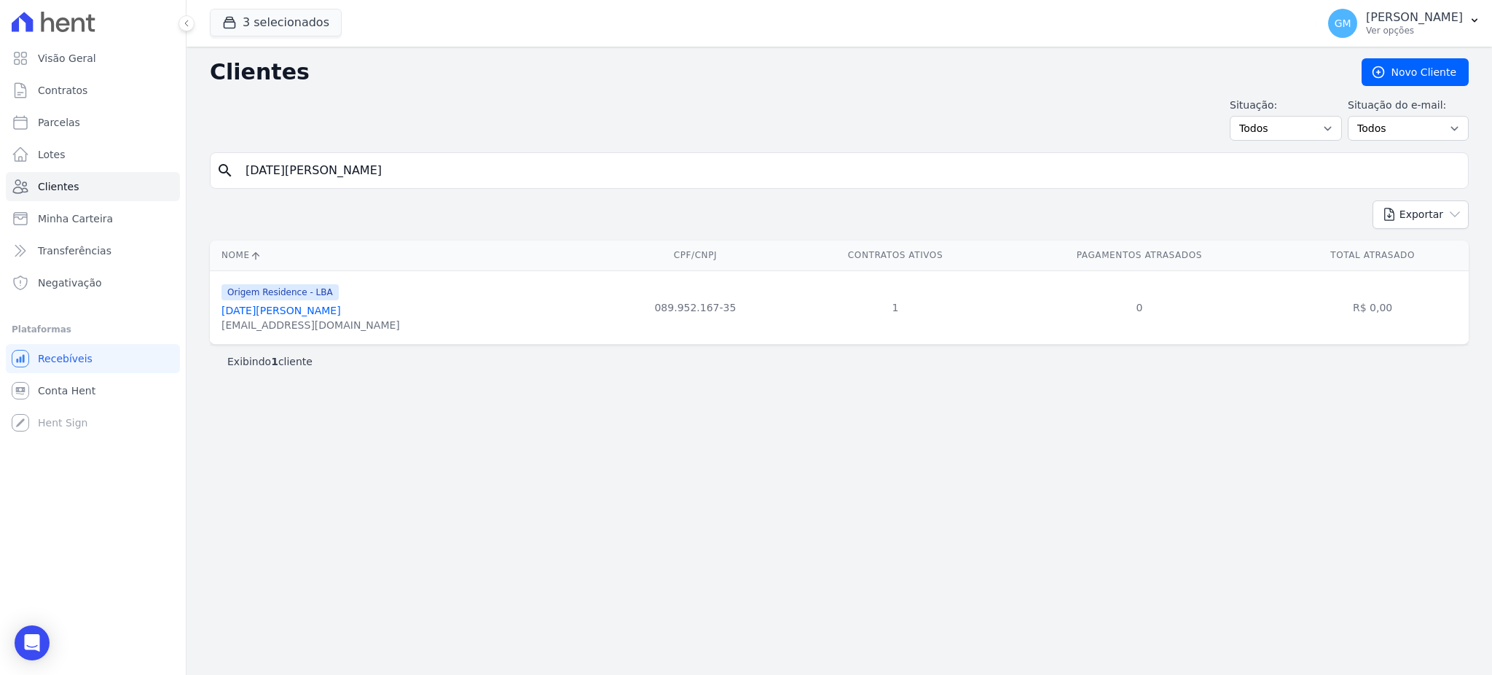
click at [294, 308] on link "[DATE][PERSON_NAME]" at bounding box center [280, 310] width 119 height 12
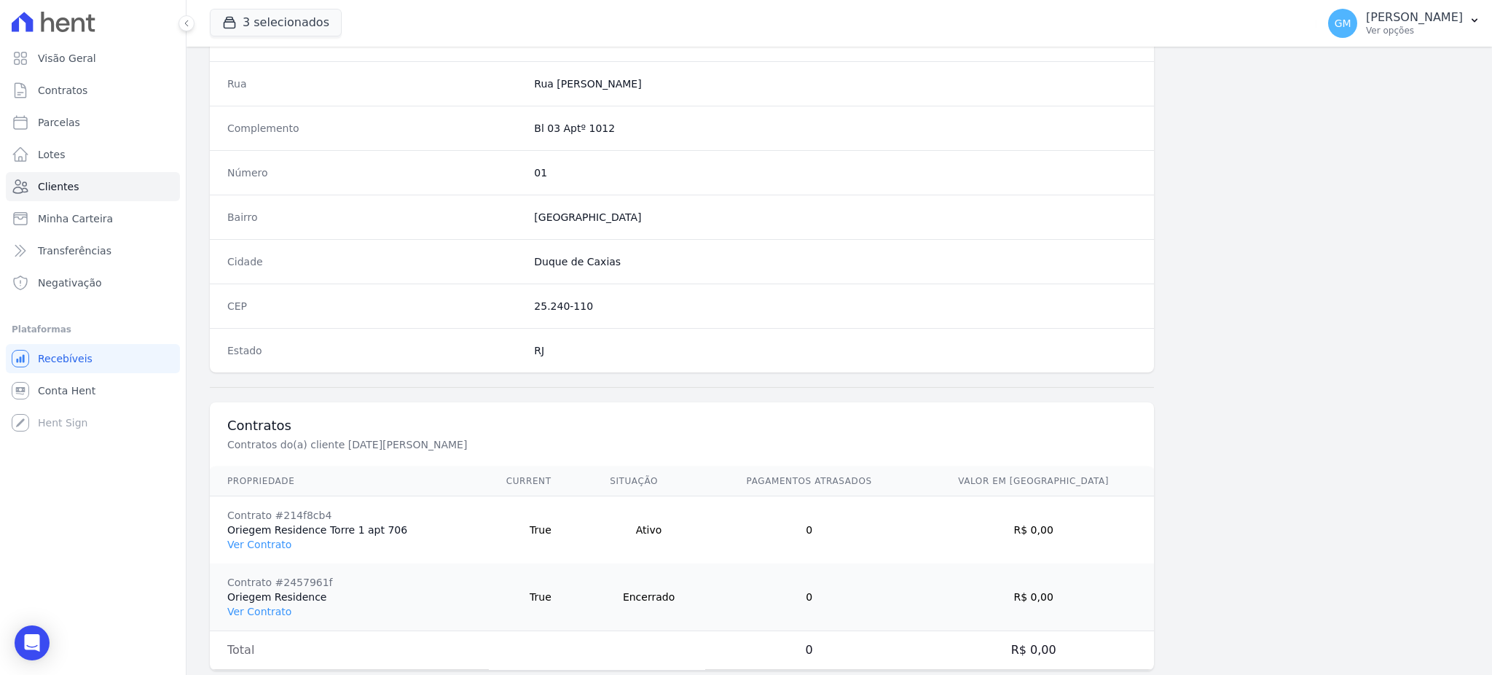
scroll to position [755, 0]
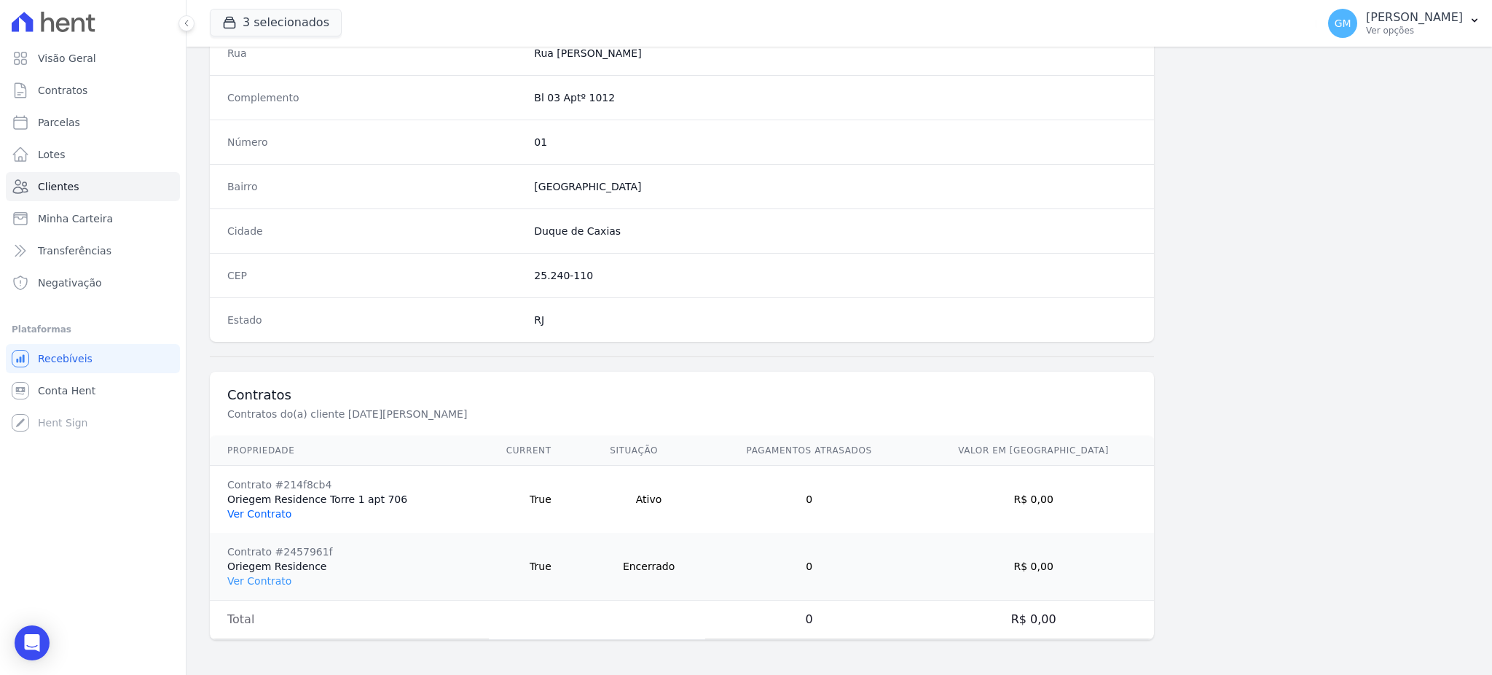
click at [283, 508] on link "Ver Contrato" at bounding box center [259, 514] width 64 height 12
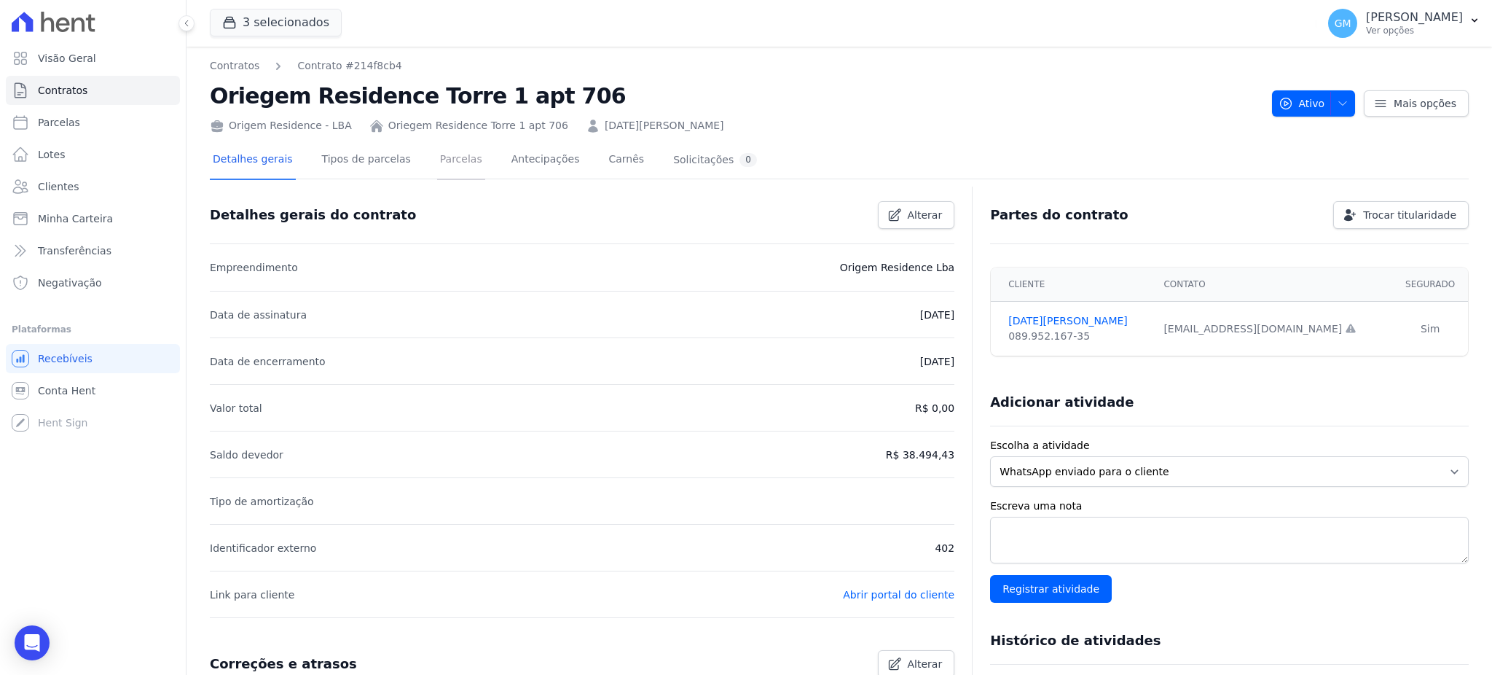
click at [437, 154] on link "Parcelas" at bounding box center [461, 160] width 48 height 39
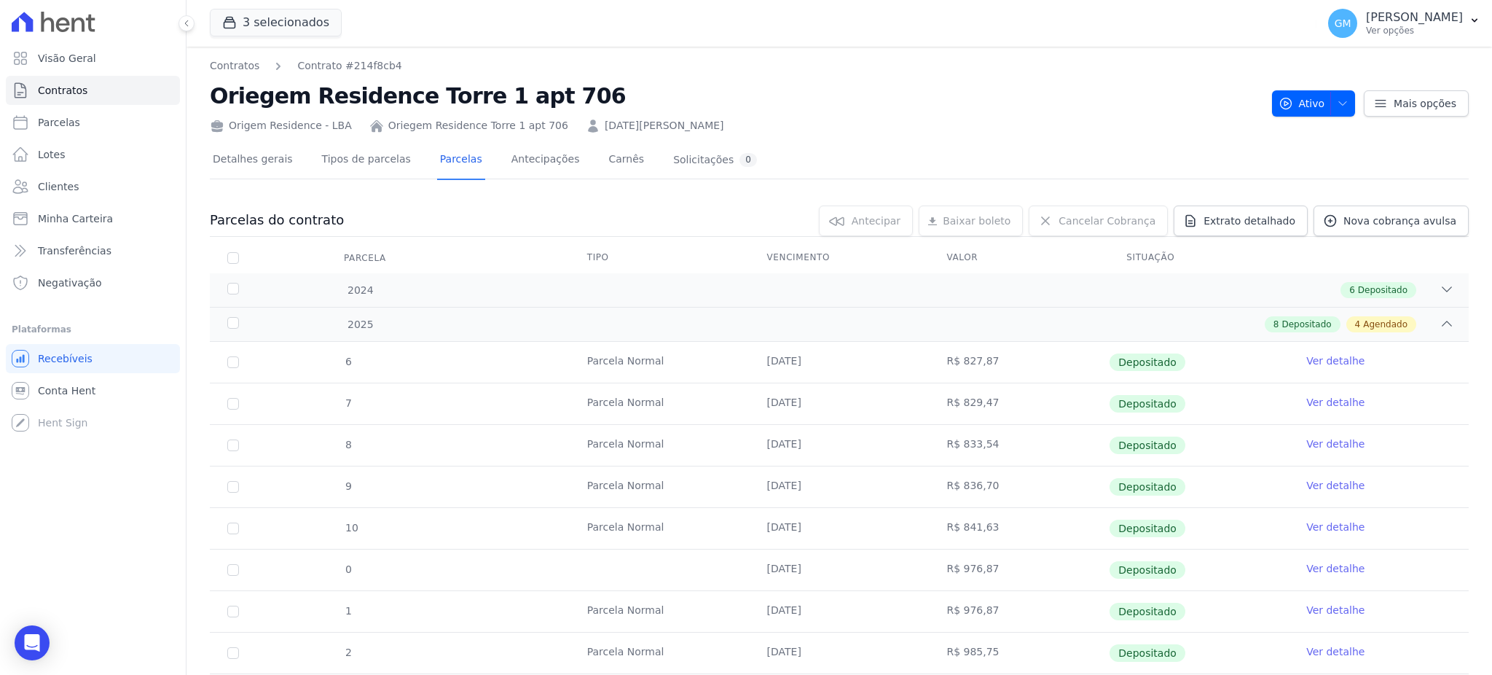
scroll to position [291, 0]
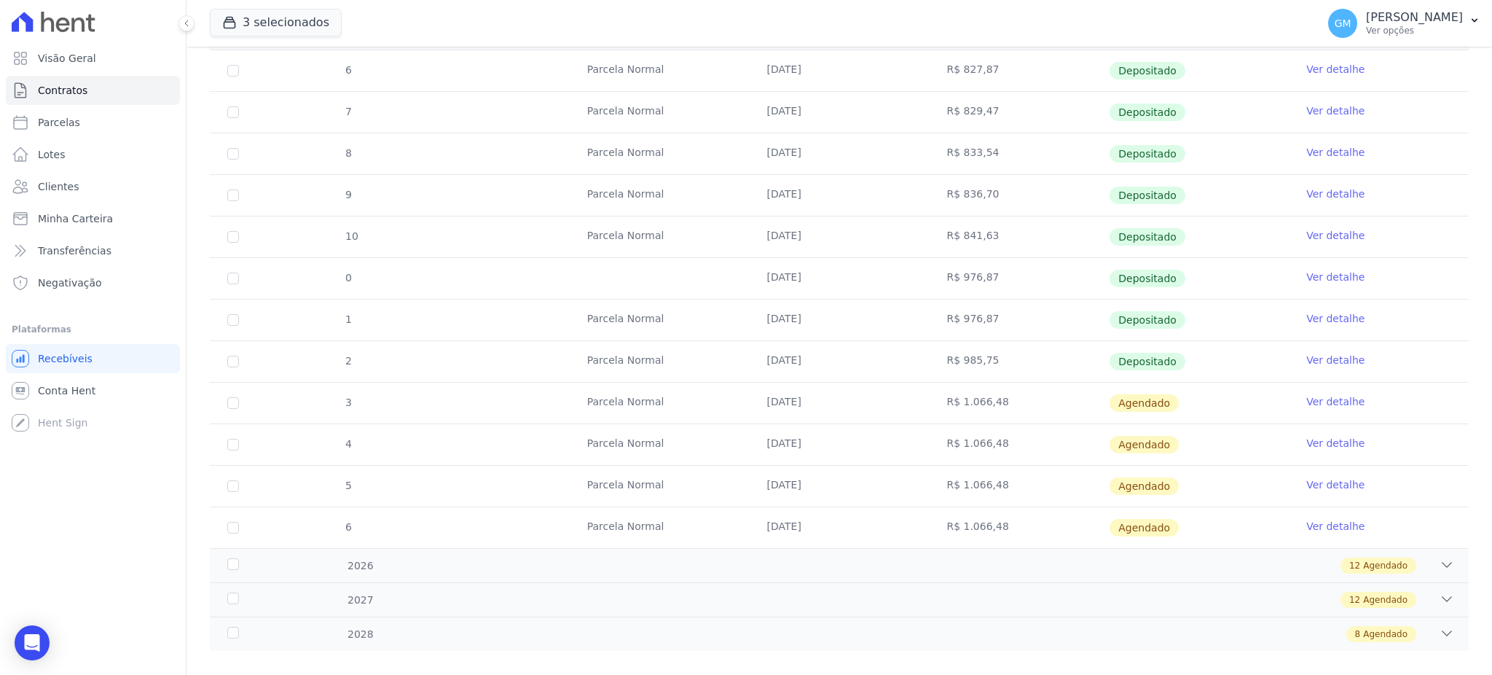
click at [1308, 359] on link "Ver detalhe" at bounding box center [1335, 360] width 58 height 15
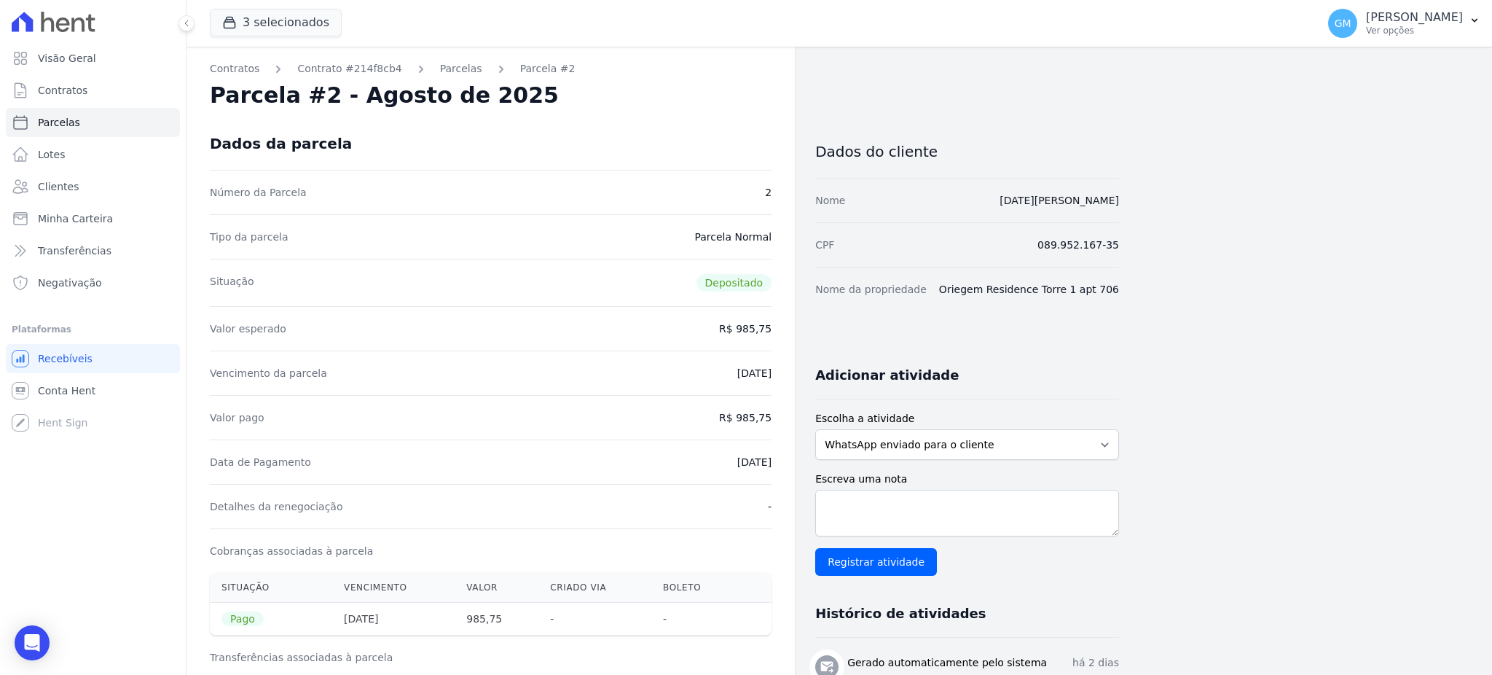
drag, startPoint x: 712, startPoint y: 460, endPoint x: 776, endPoint y: 471, distance: 64.3
click at [776, 471] on div "Contratos Contrato #214f8cb4 [GEOGRAPHIC_DATA] Parcela #2 Parcela #2 - Agosto d…" at bounding box center [490, 602] width 608 height 1111
drag, startPoint x: 753, startPoint y: 419, endPoint x: 789, endPoint y: 419, distance: 35.7
click at [789, 419] on div "Contratos Contrato #214f8cb4 [GEOGRAPHIC_DATA] Parcela #2 Parcela #2 - Agosto d…" at bounding box center [490, 602] width 608 height 1111
click at [690, 459] on div "Data de Pagamento [DATE]" at bounding box center [491, 461] width 562 height 44
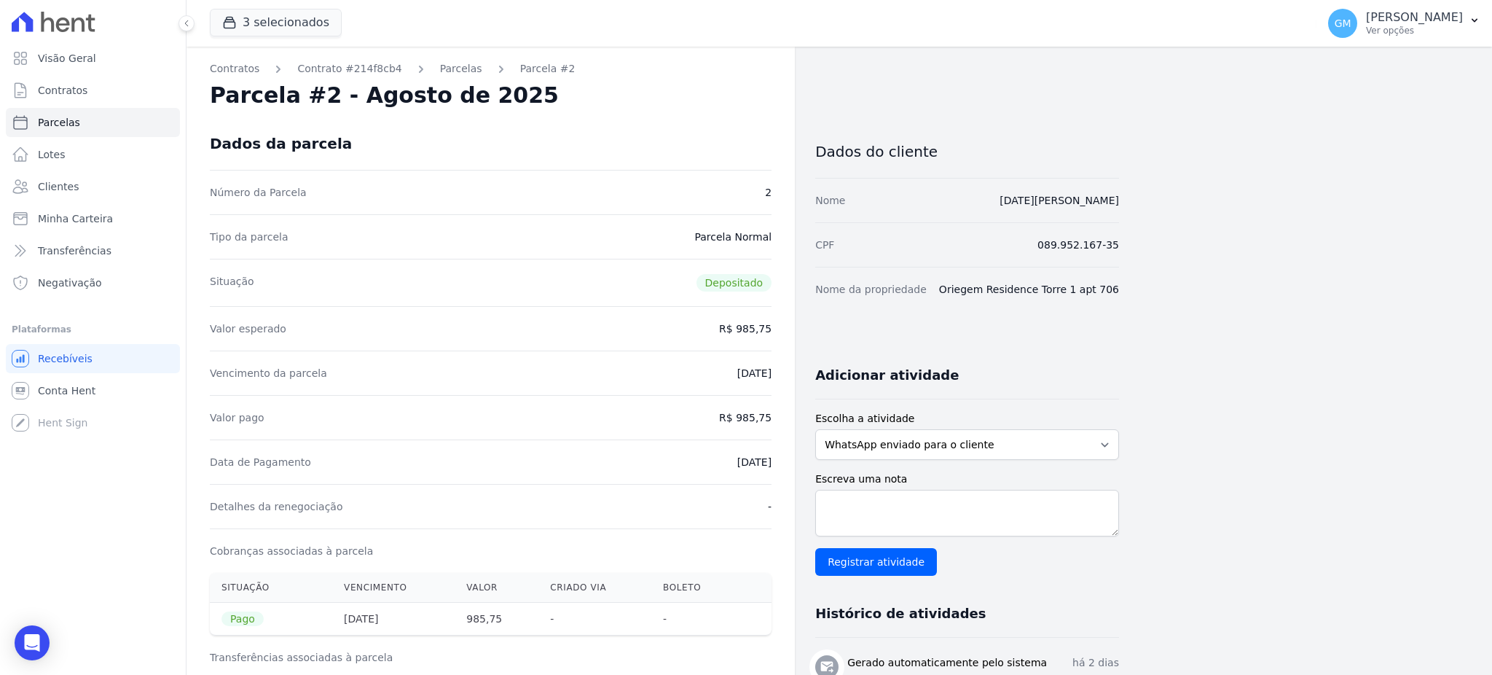
drag, startPoint x: 704, startPoint y: 460, endPoint x: 789, endPoint y: 469, distance: 85.0
click at [789, 469] on div "Contratos Contrato #214f8cb4 [GEOGRAPHIC_DATA] Parcela #2 Parcela #2 - Agosto d…" at bounding box center [490, 602] width 608 height 1111
click at [71, 182] on span "Clientes" at bounding box center [58, 186] width 41 height 15
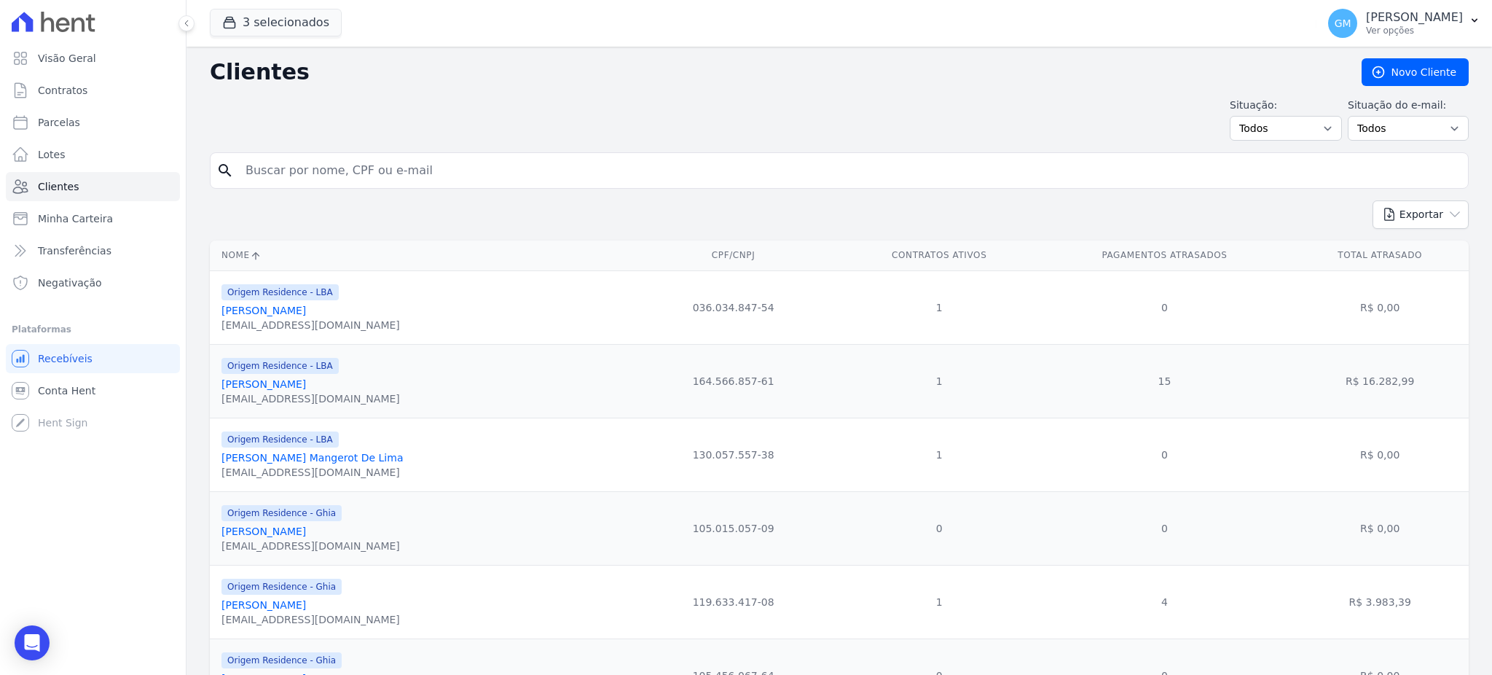
click at [312, 174] on input "search" at bounding box center [849, 170] width 1225 height 29
paste input "[PERSON_NAME]"
type input "[PERSON_NAME]"
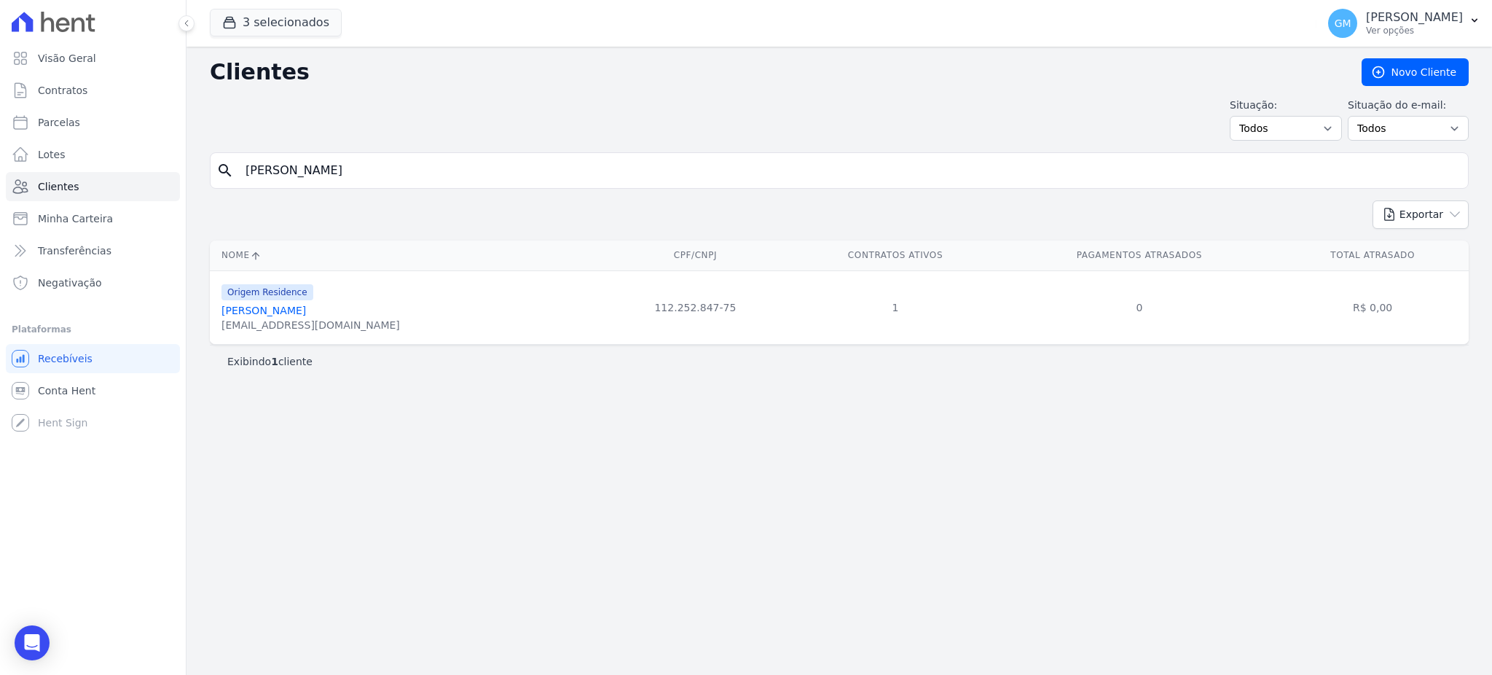
click at [305, 310] on link "[PERSON_NAME]" at bounding box center [263, 310] width 84 height 12
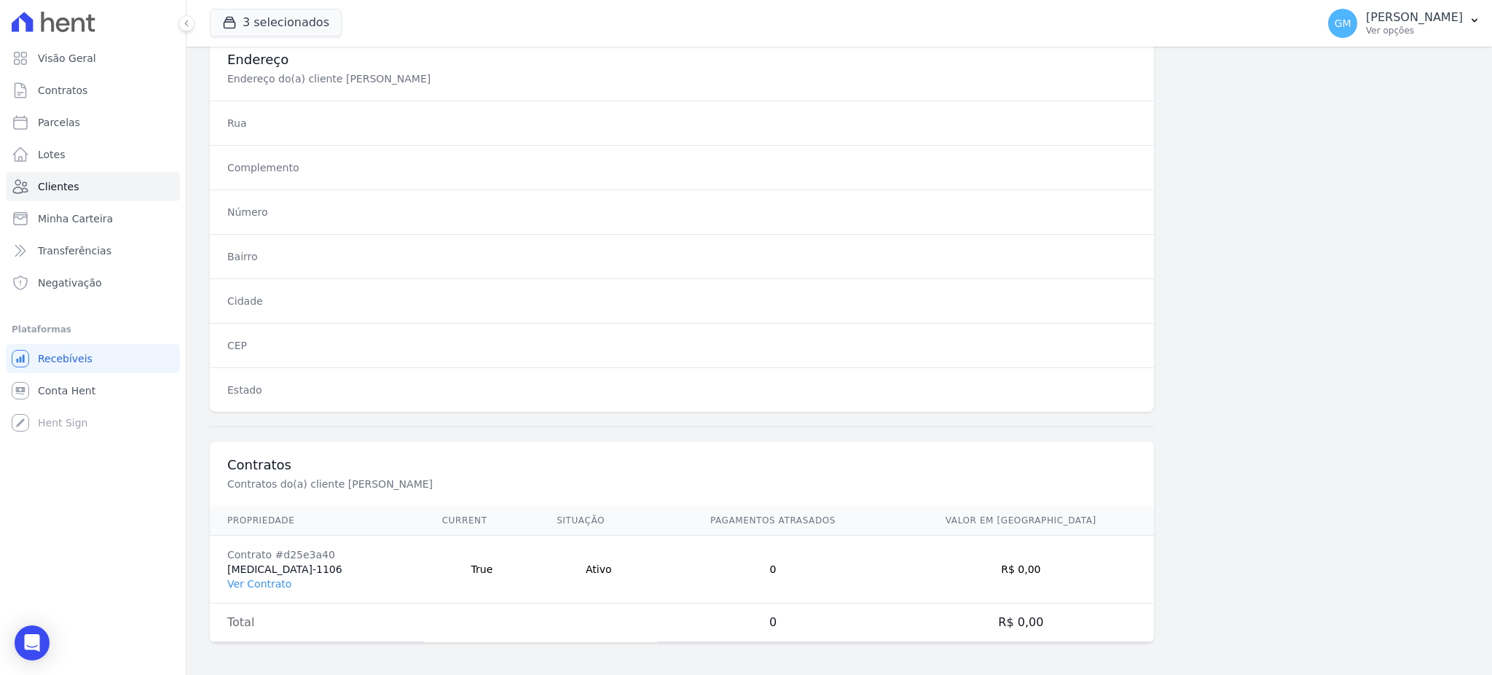
scroll to position [689, 0]
click at [253, 578] on link "Ver Contrato" at bounding box center [259, 581] width 64 height 12
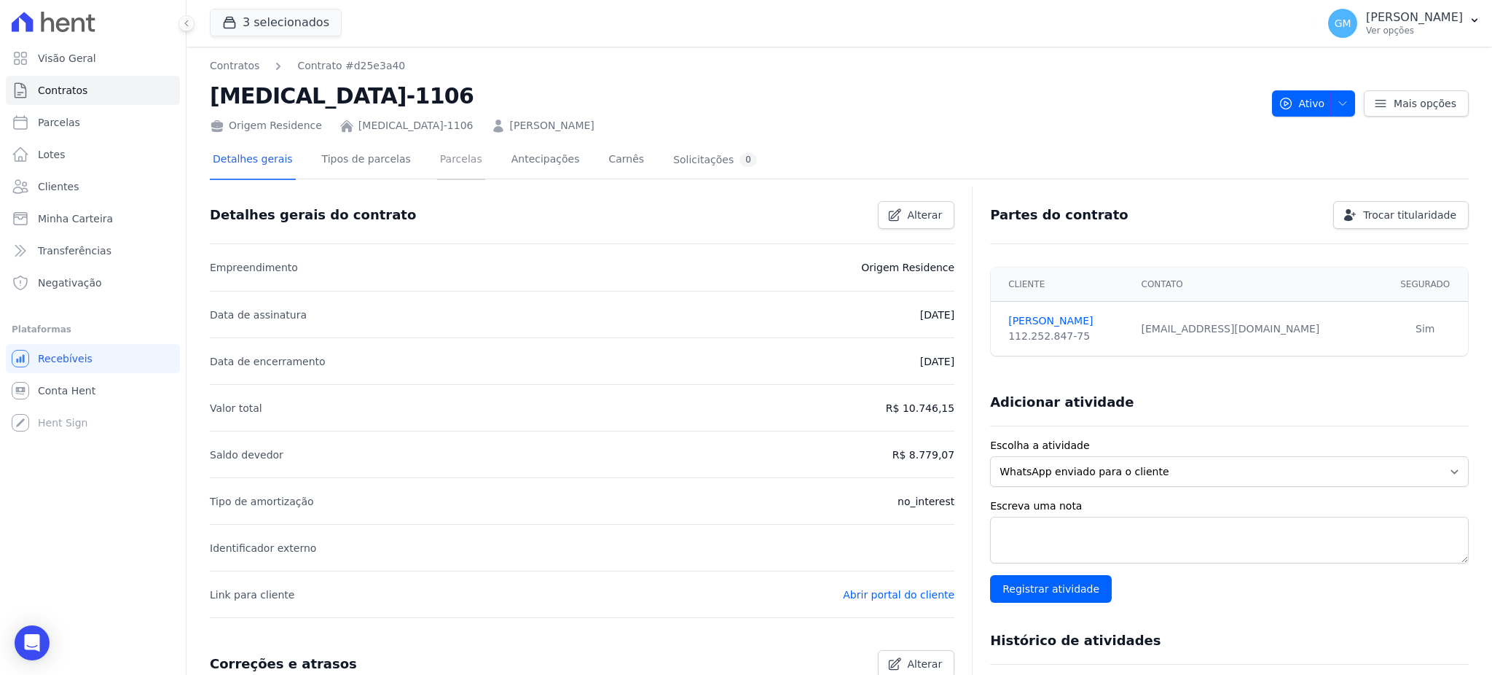
click at [437, 162] on link "Parcelas" at bounding box center [461, 160] width 48 height 39
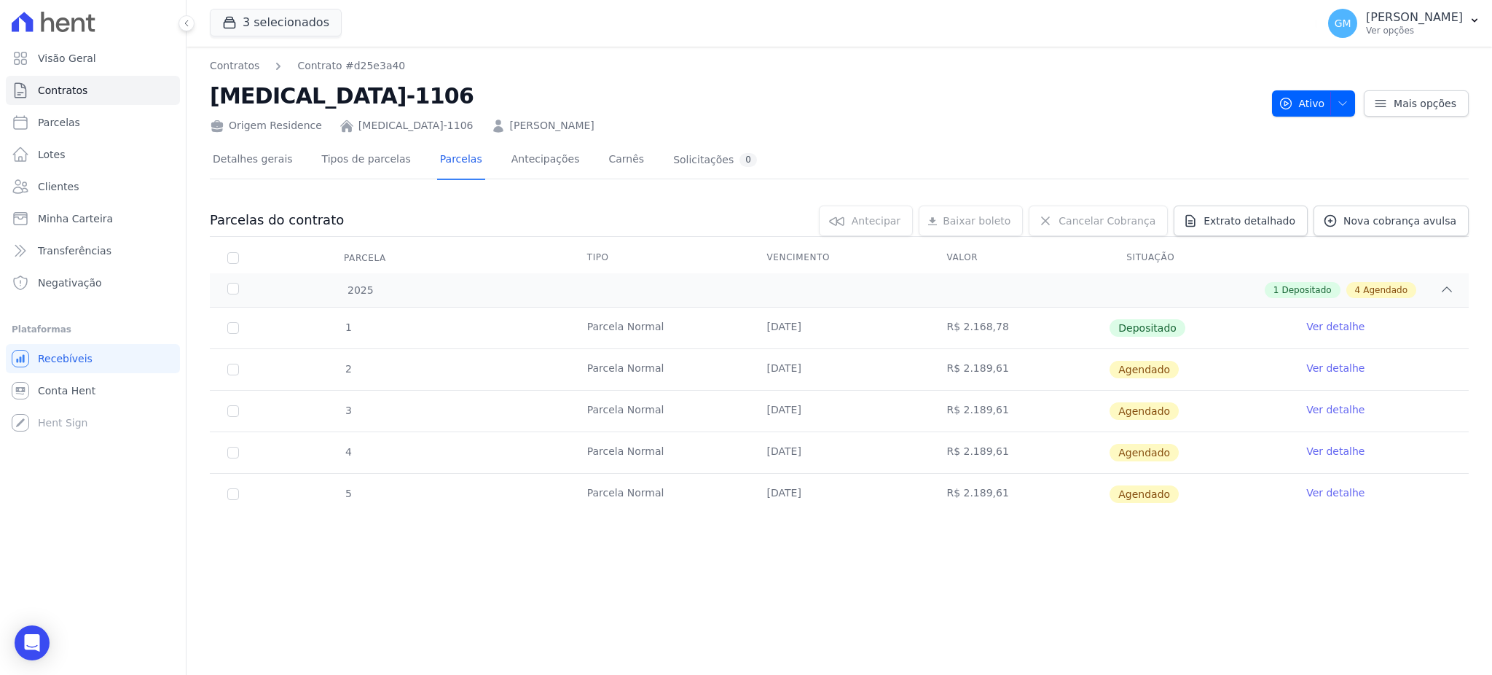
click at [1347, 329] on link "Ver detalhe" at bounding box center [1335, 326] width 58 height 15
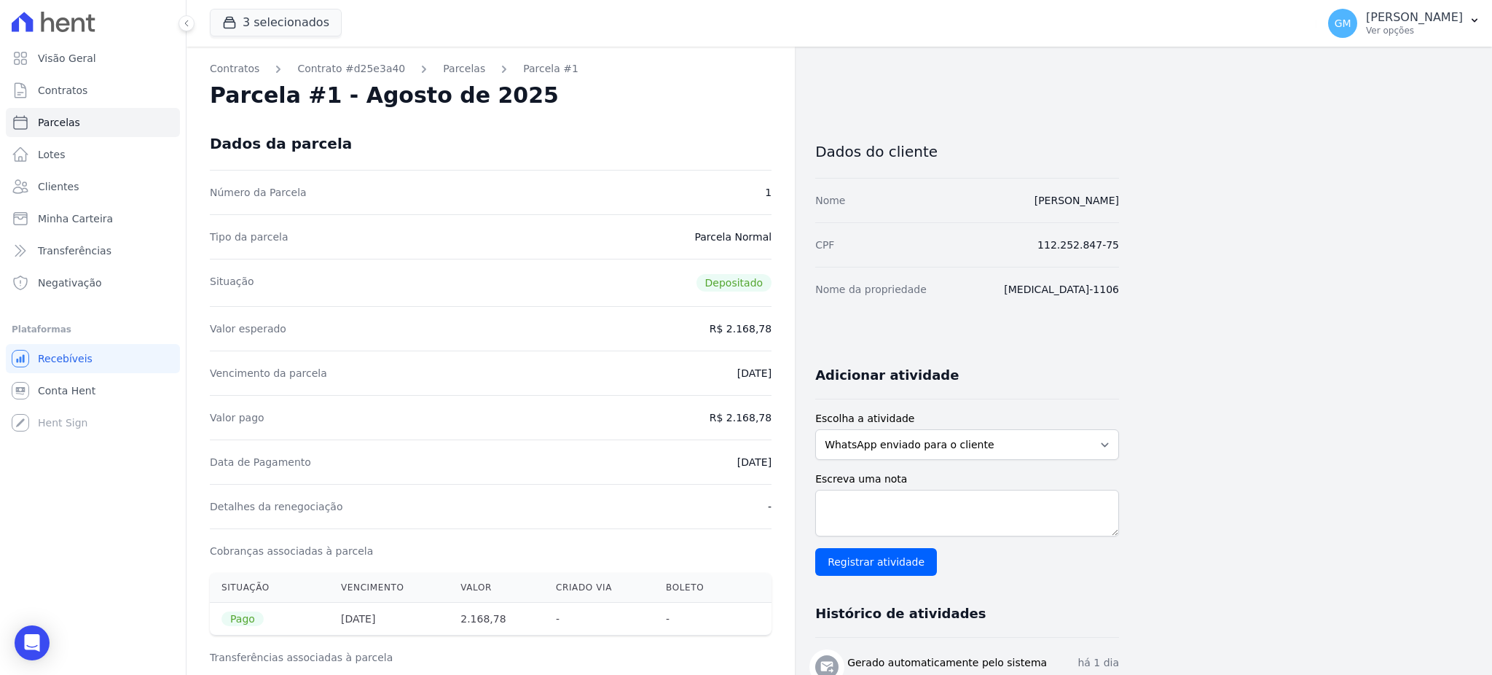
drag, startPoint x: 707, startPoint y: 461, endPoint x: 777, endPoint y: 466, distance: 70.8
click at [777, 466] on div "Contratos Contrato #d25e3a40 [GEOGRAPHIC_DATA] Parcela #1 Parcela #1 - Agosto d…" at bounding box center [490, 587] width 608 height 1080
drag, startPoint x: 729, startPoint y: 413, endPoint x: 782, endPoint y: 420, distance: 53.0
click at [782, 420] on div "Contratos Contrato #d25e3a40 [GEOGRAPHIC_DATA] Parcela #1 Parcela #1 - Agosto d…" at bounding box center [490, 587] width 608 height 1080
drag, startPoint x: 716, startPoint y: 473, endPoint x: 779, endPoint y: 474, distance: 62.6
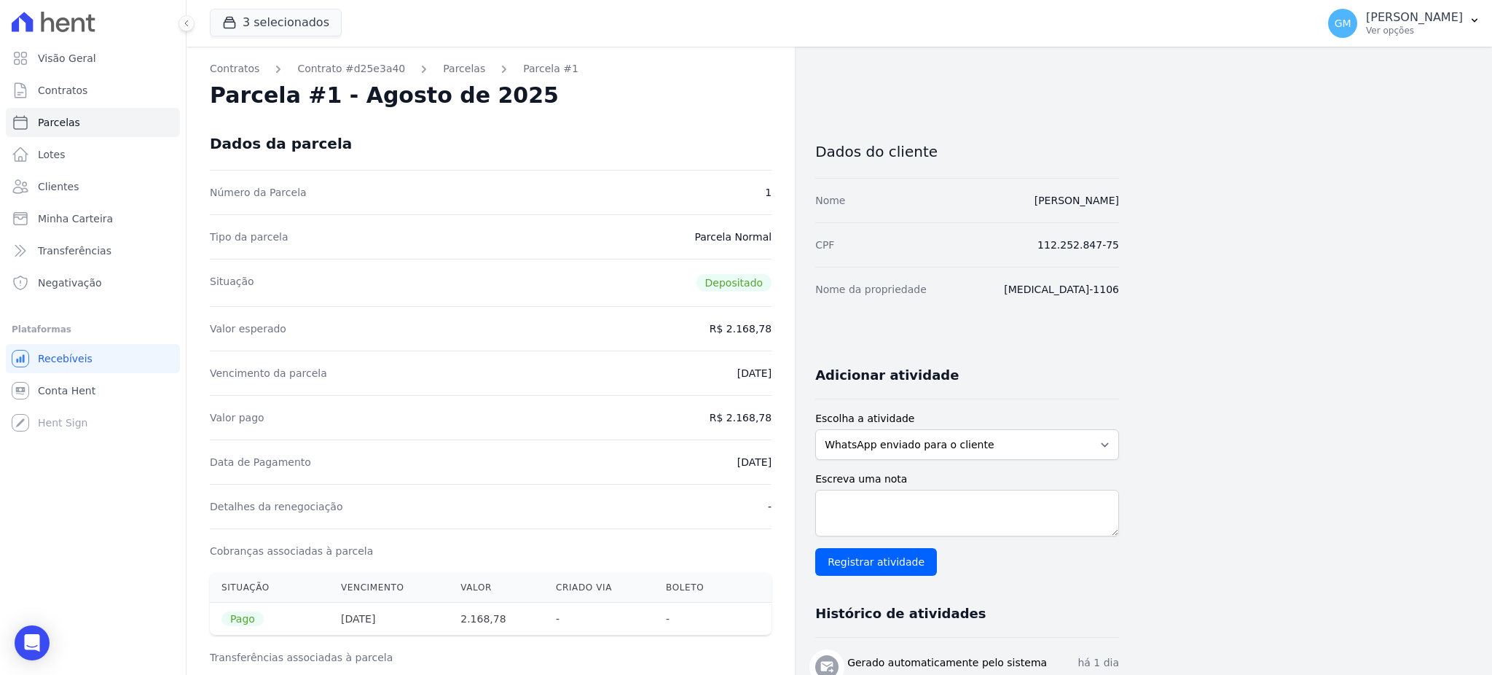
click at [779, 474] on div "Contratos Contrato #d25e3a40 [GEOGRAPHIC_DATA] Parcela #1 Parcela #1 - Agosto d…" at bounding box center [490, 587] width 608 height 1080
click at [101, 179] on link "Clientes" at bounding box center [93, 186] width 174 height 29
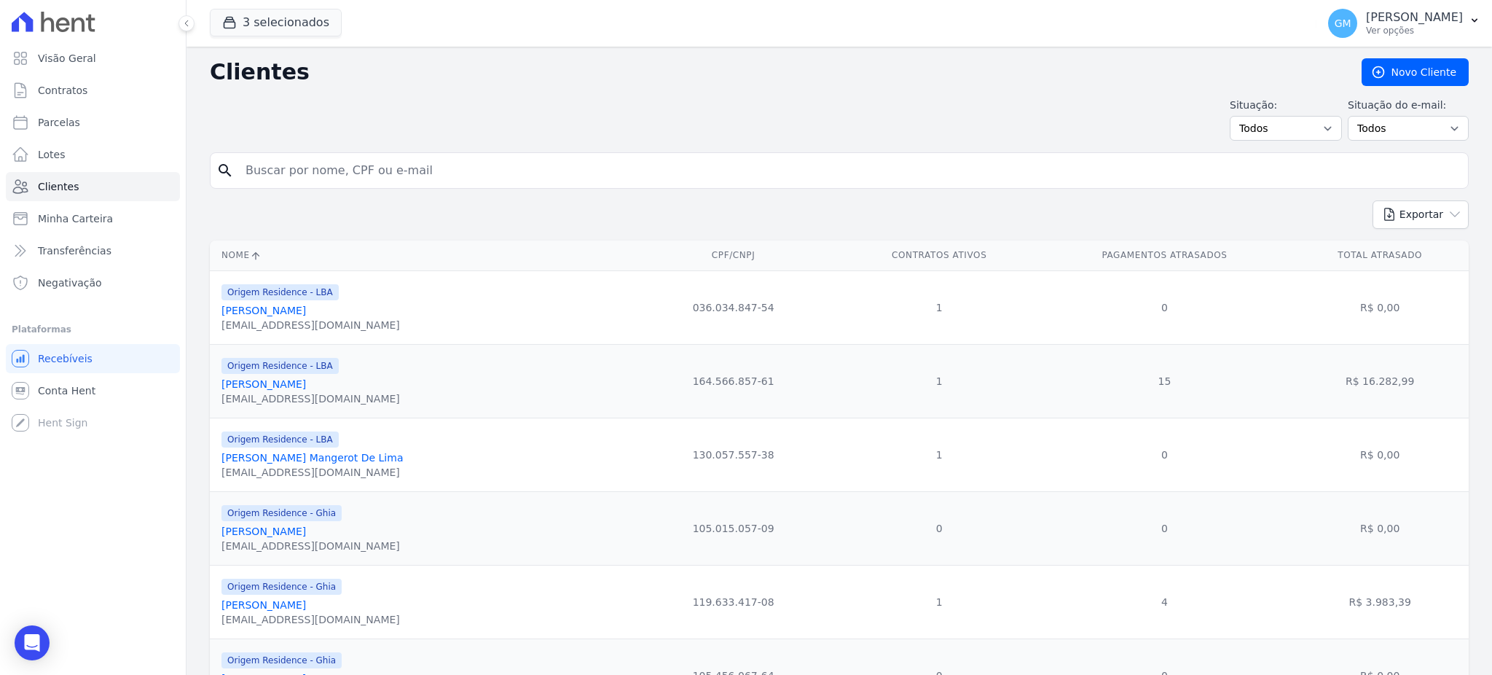
drag, startPoint x: 330, startPoint y: 149, endPoint x: 323, endPoint y: 161, distance: 13.4
click at [322, 170] on input "search" at bounding box center [849, 170] width 1225 height 29
paste input "JoÃ£o [PERSON_NAME]"
drag, startPoint x: 280, startPoint y: 173, endPoint x: 208, endPoint y: 170, distance: 71.4
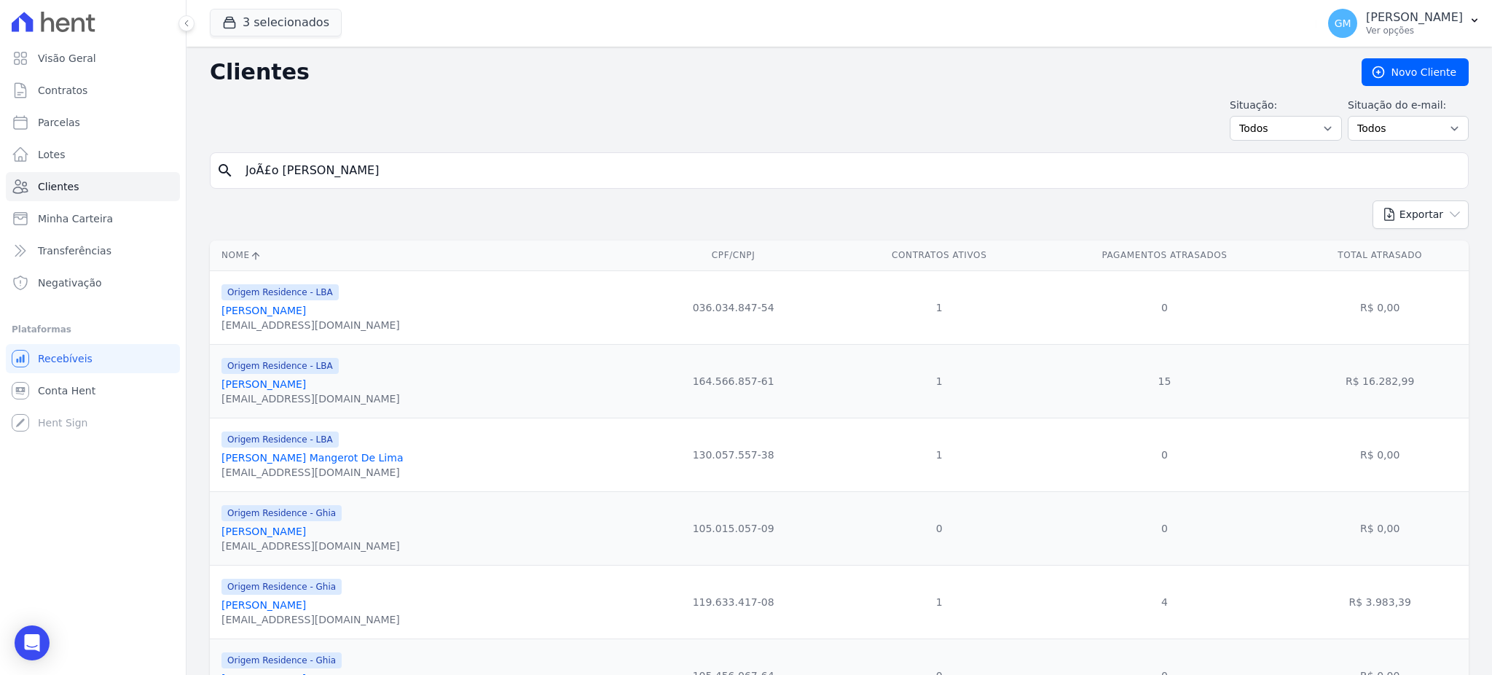
type input "[PERSON_NAME]"
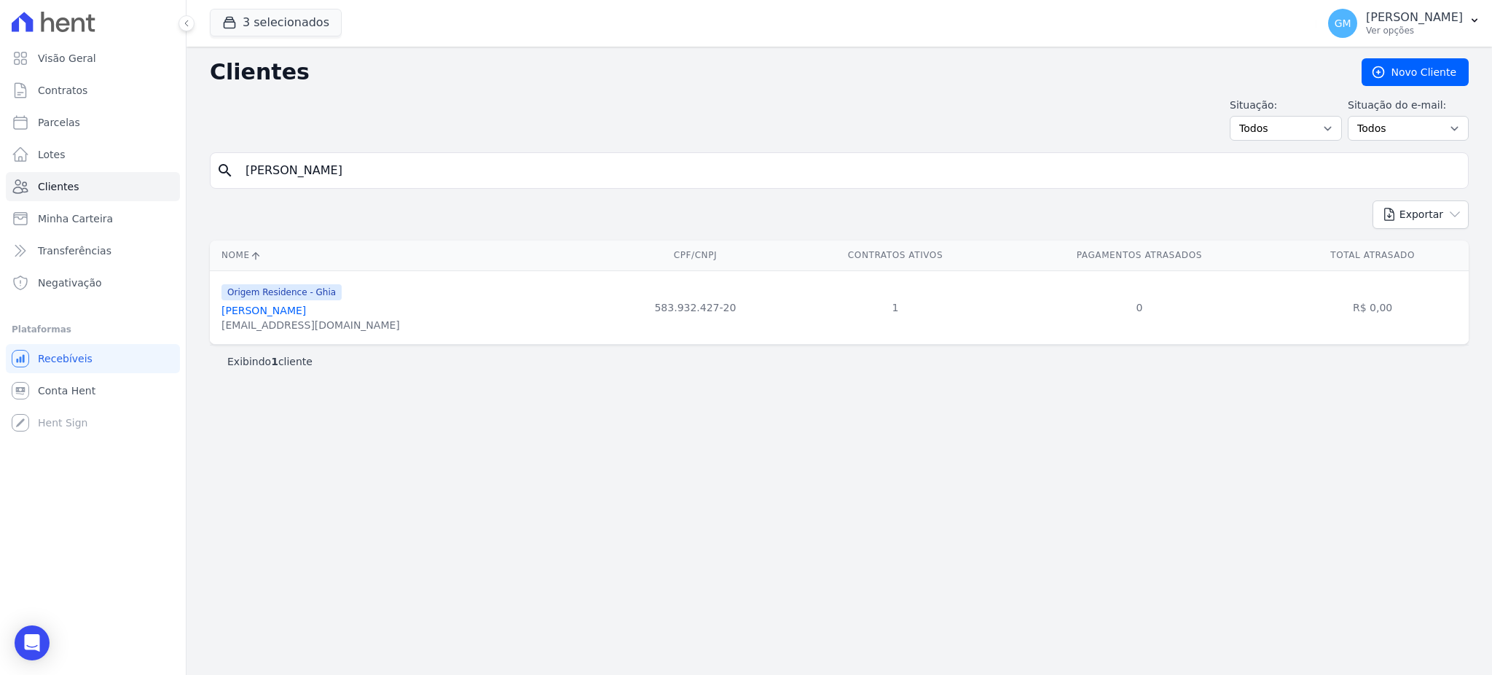
click at [306, 313] on link "[PERSON_NAME]" at bounding box center [263, 310] width 84 height 12
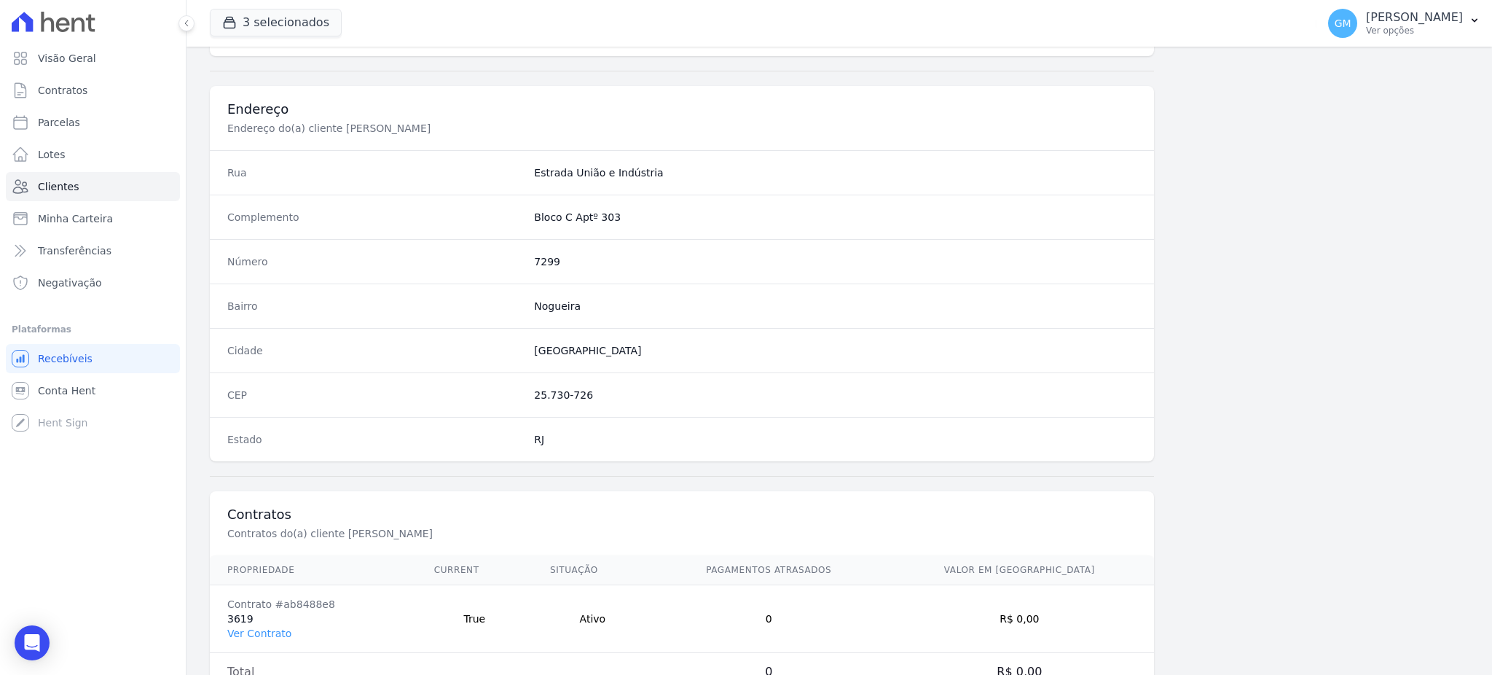
scroll to position [689, 0]
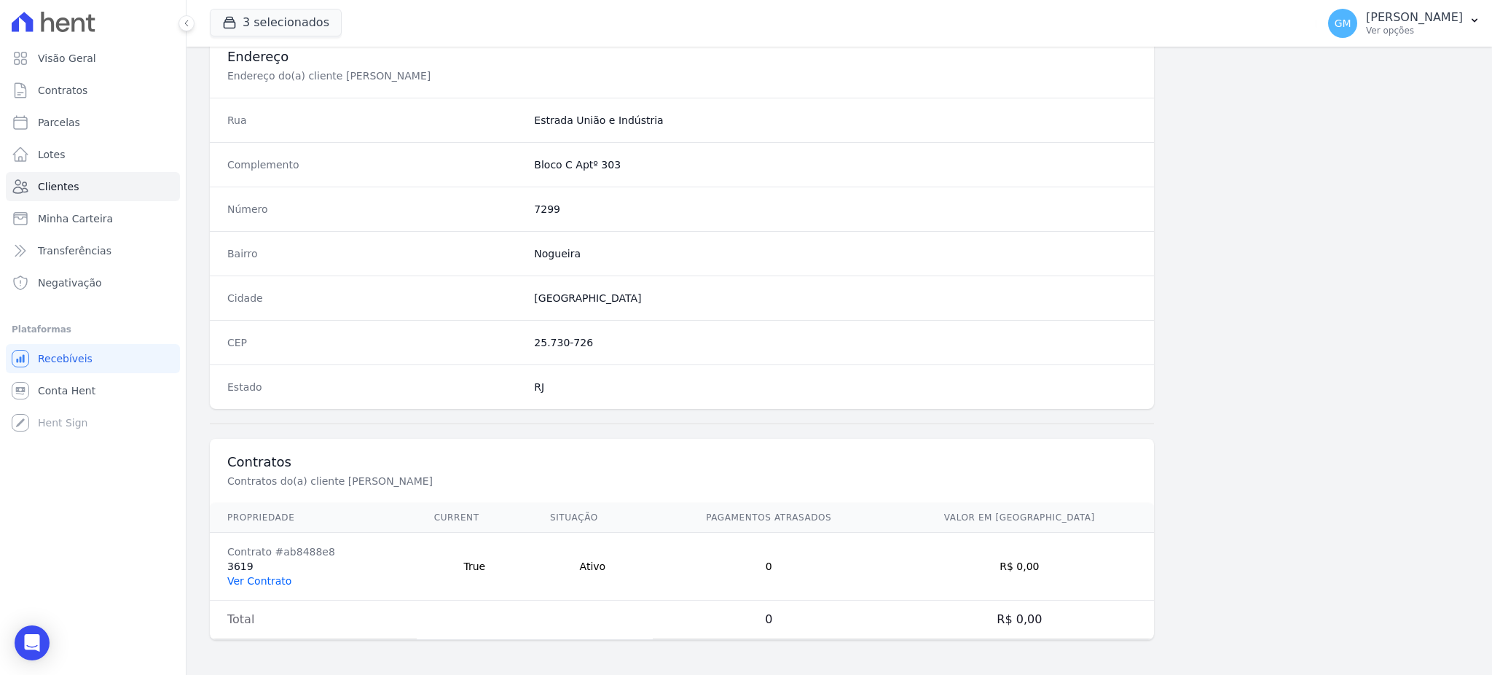
click at [282, 580] on link "Ver Contrato" at bounding box center [259, 581] width 64 height 12
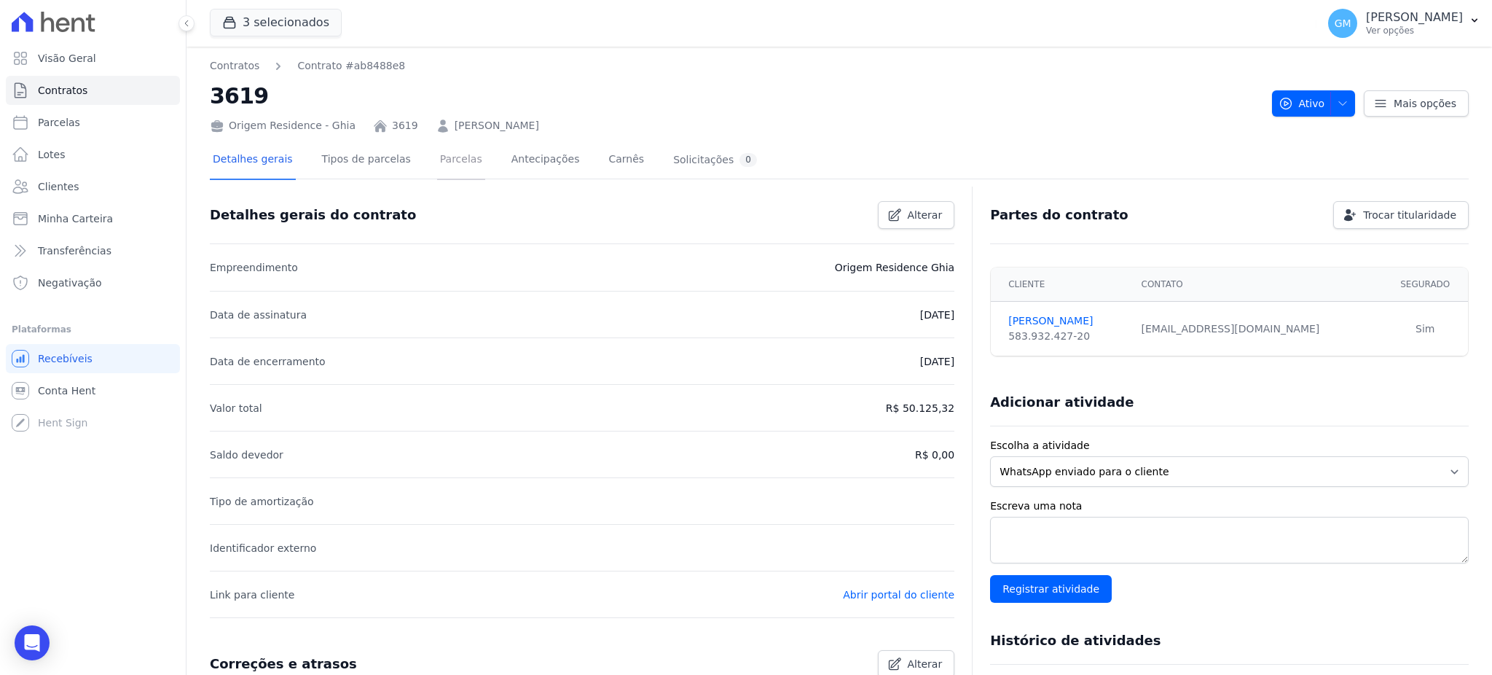
click at [437, 165] on link "Parcelas" at bounding box center [461, 160] width 48 height 39
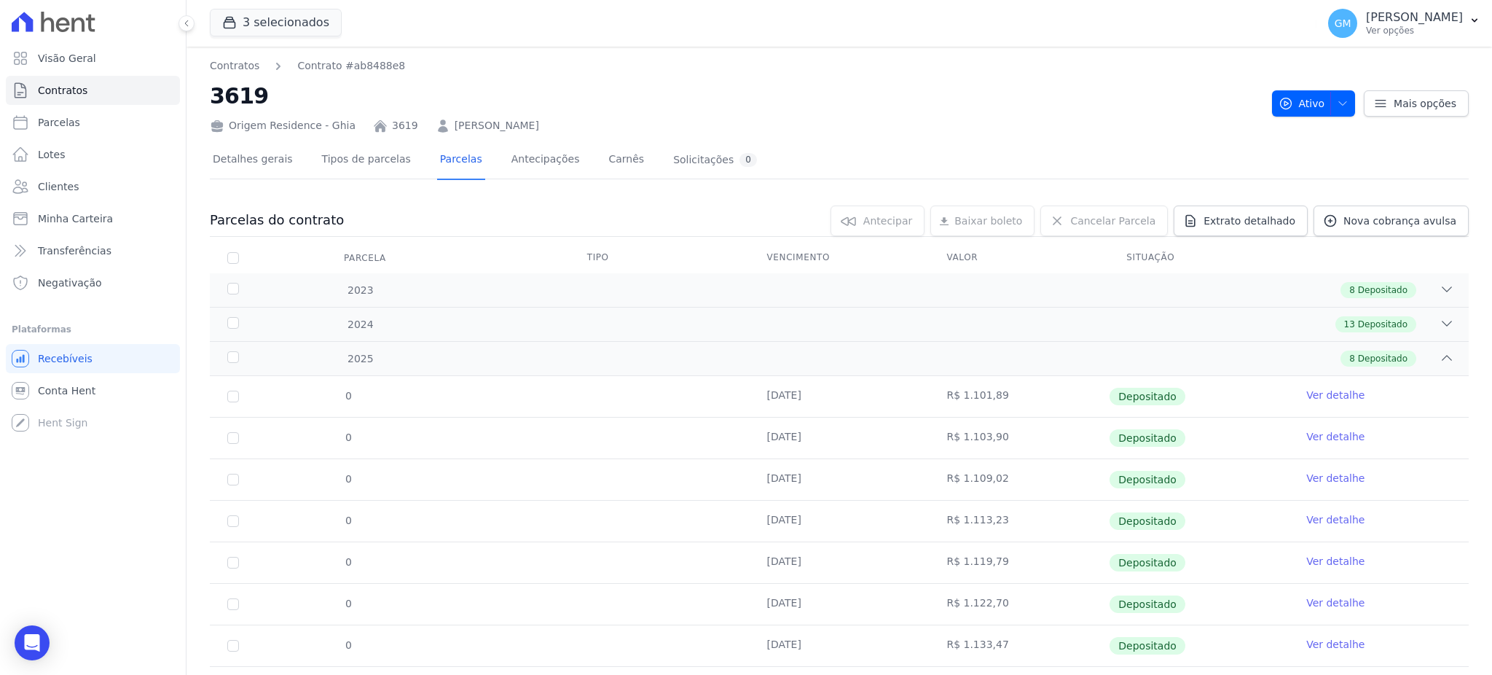
scroll to position [76, 0]
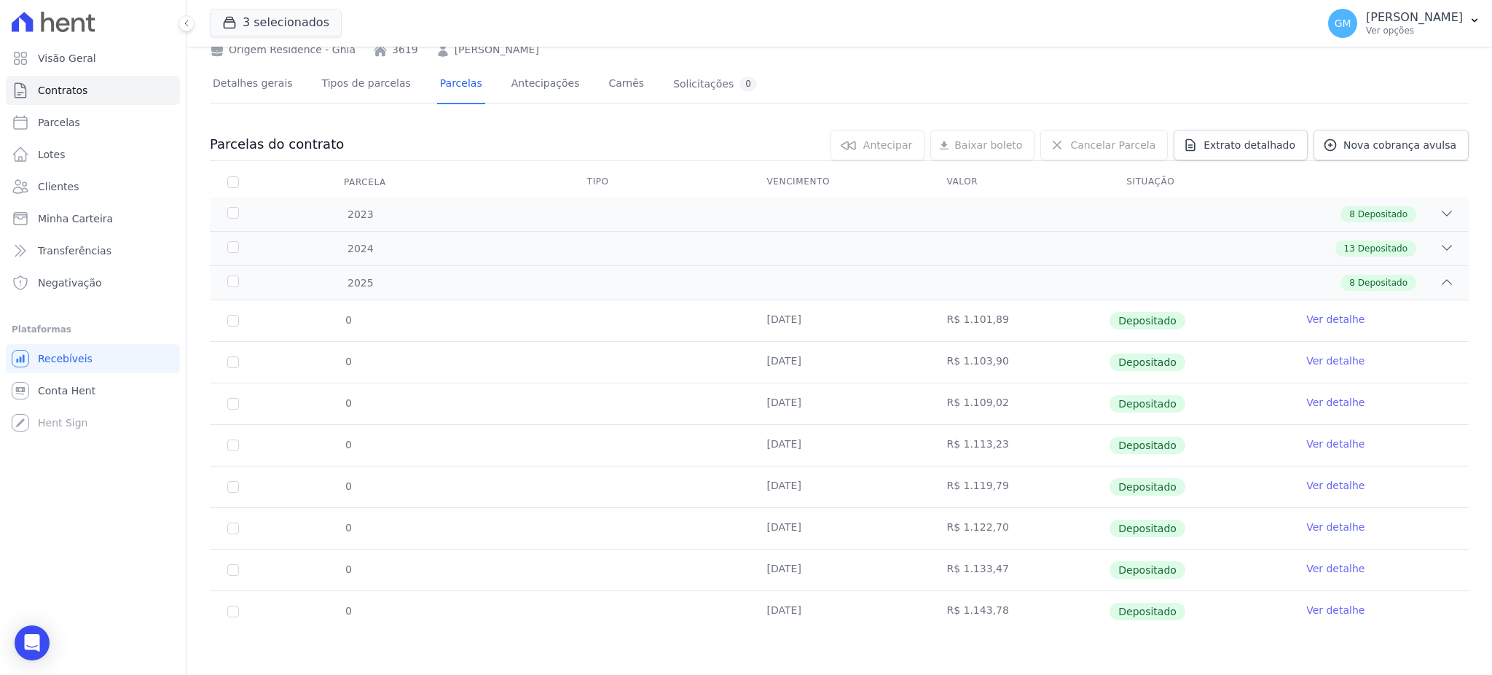
drag, startPoint x: 758, startPoint y: 608, endPoint x: 830, endPoint y: 616, distance: 72.6
click at [830, 616] on td "[DATE]" at bounding box center [840, 611] width 180 height 41
click at [1320, 607] on link "Ver detalhe" at bounding box center [1335, 609] width 58 height 15
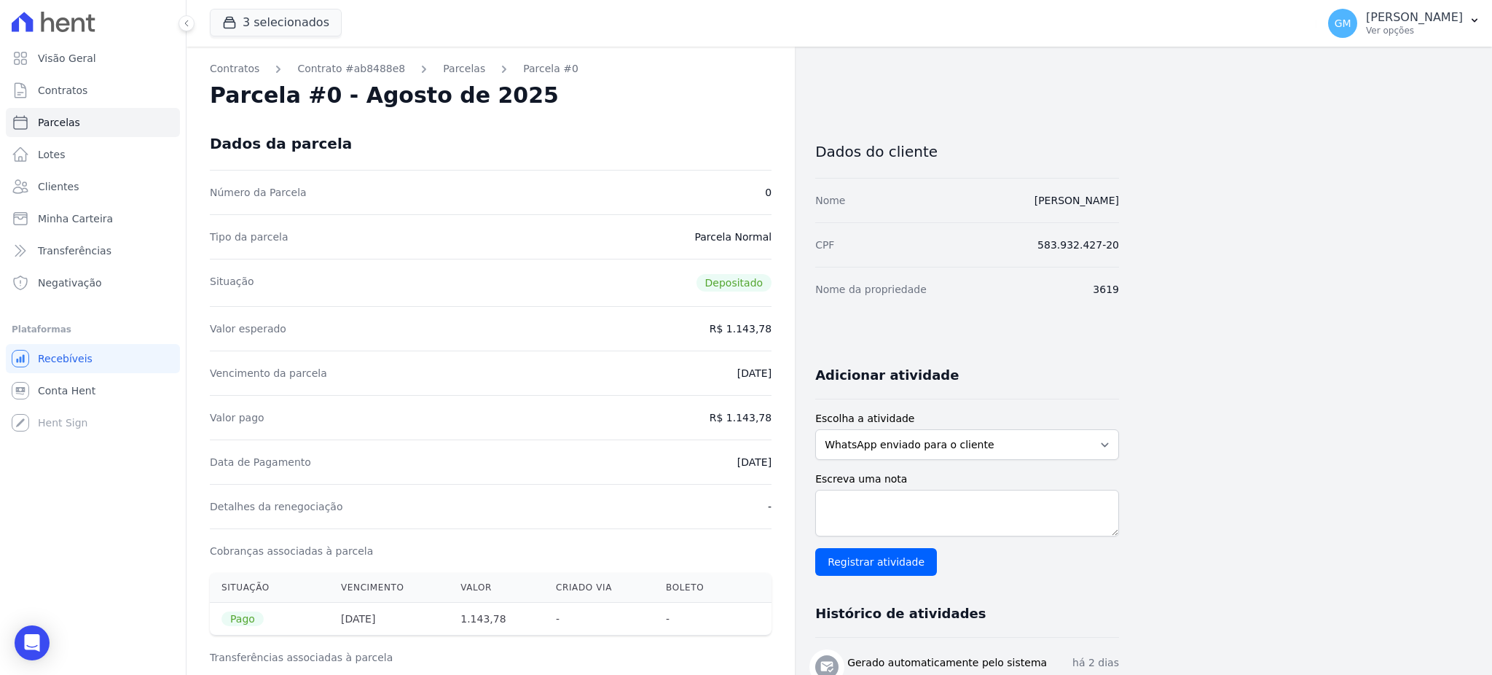
drag, startPoint x: 703, startPoint y: 472, endPoint x: 775, endPoint y: 473, distance: 72.1
click at [775, 473] on div "Contratos Contrato #ab8488e8 [GEOGRAPHIC_DATA] Parcela #0 Parcela #0 - Agosto d…" at bounding box center [490, 602] width 608 height 1111
drag, startPoint x: 732, startPoint y: 420, endPoint x: 790, endPoint y: 418, distance: 57.6
click at [790, 418] on div "Contratos Contrato #ab8488e8 [GEOGRAPHIC_DATA] Parcela #0 Parcela #0 - Agosto d…" at bounding box center [490, 602] width 608 height 1111
click at [689, 500] on div "Detalhes da renegociação -" at bounding box center [491, 506] width 562 height 44
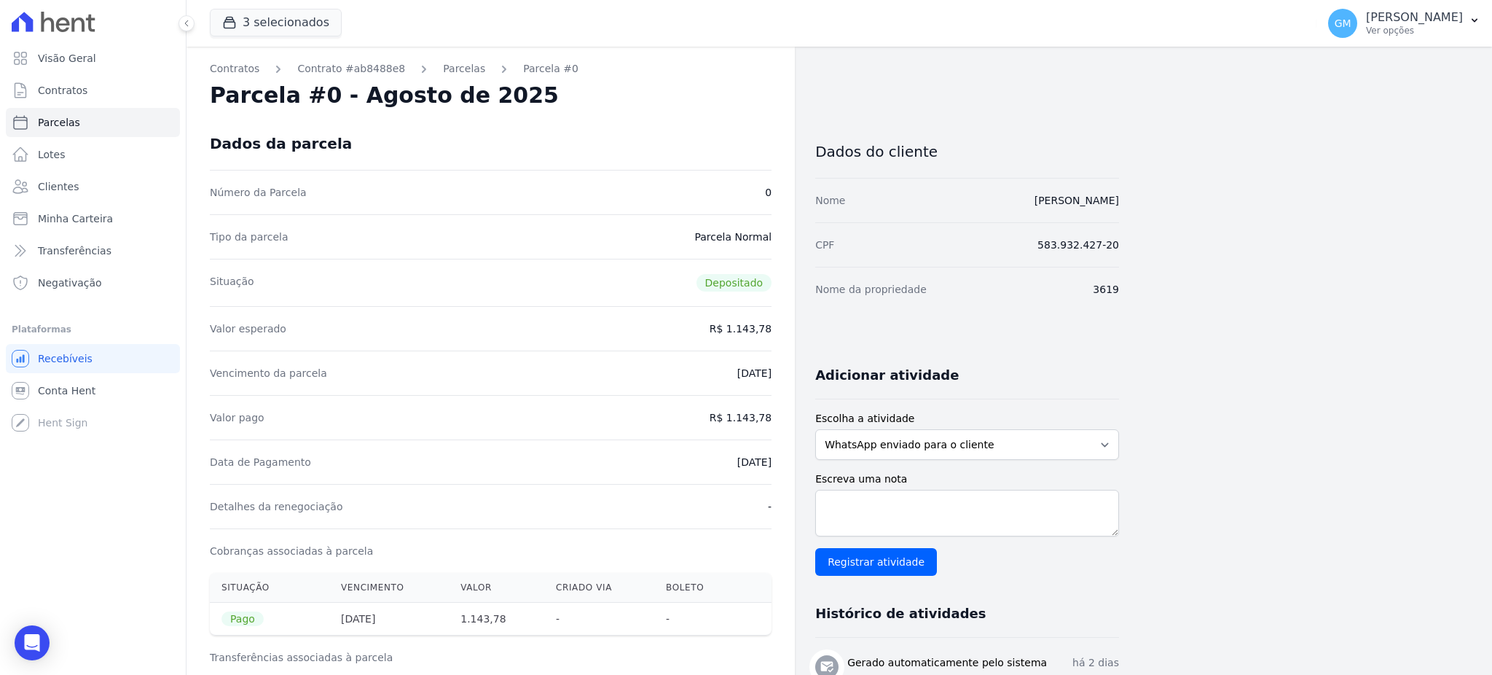
drag, startPoint x: 695, startPoint y: 468, endPoint x: 777, endPoint y: 465, distance: 82.3
click at [777, 465] on div "Contratos Contrato #ab8488e8 [GEOGRAPHIC_DATA] Parcela #0 Parcela #0 - Agosto d…" at bounding box center [490, 602] width 608 height 1111
click at [134, 184] on link "Clientes" at bounding box center [93, 186] width 174 height 29
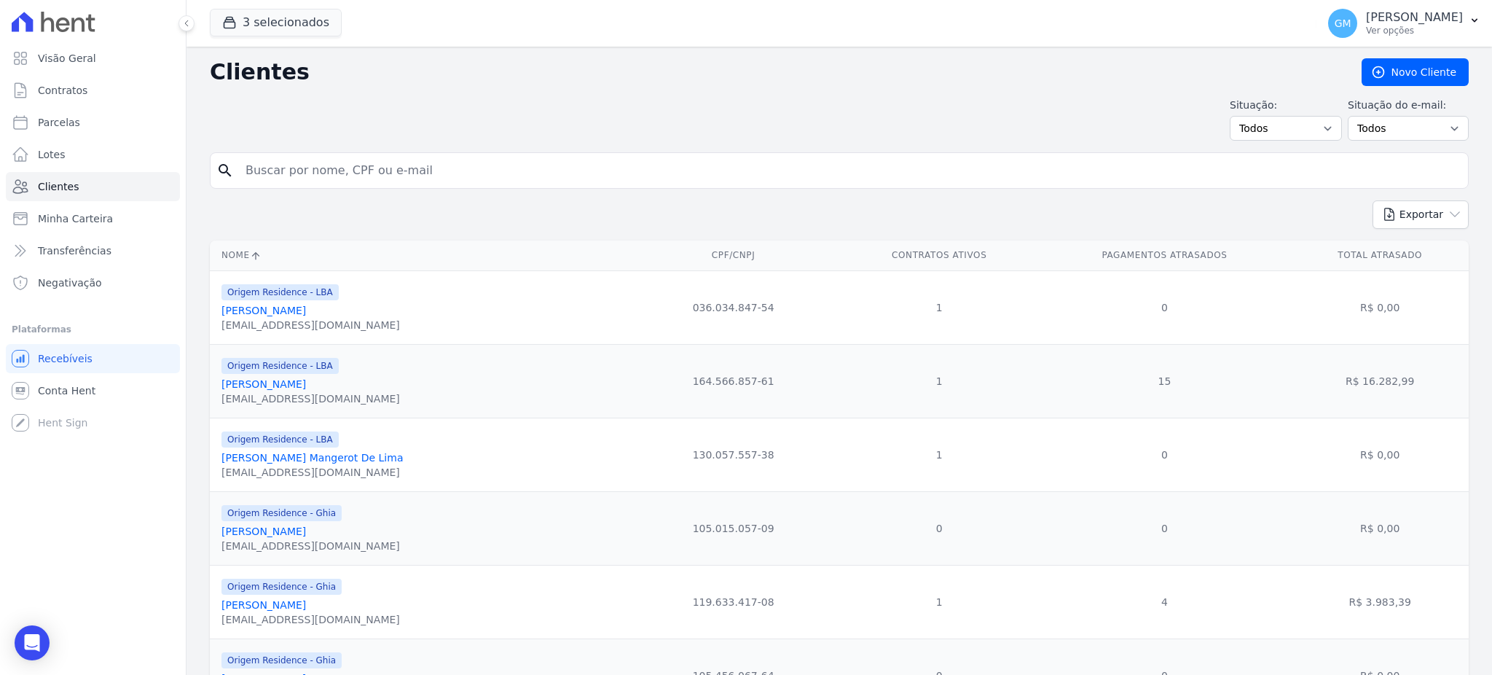
click at [332, 172] on input "search" at bounding box center [849, 170] width 1225 height 29
paste input "[PERSON_NAME]"
type input "[PERSON_NAME]"
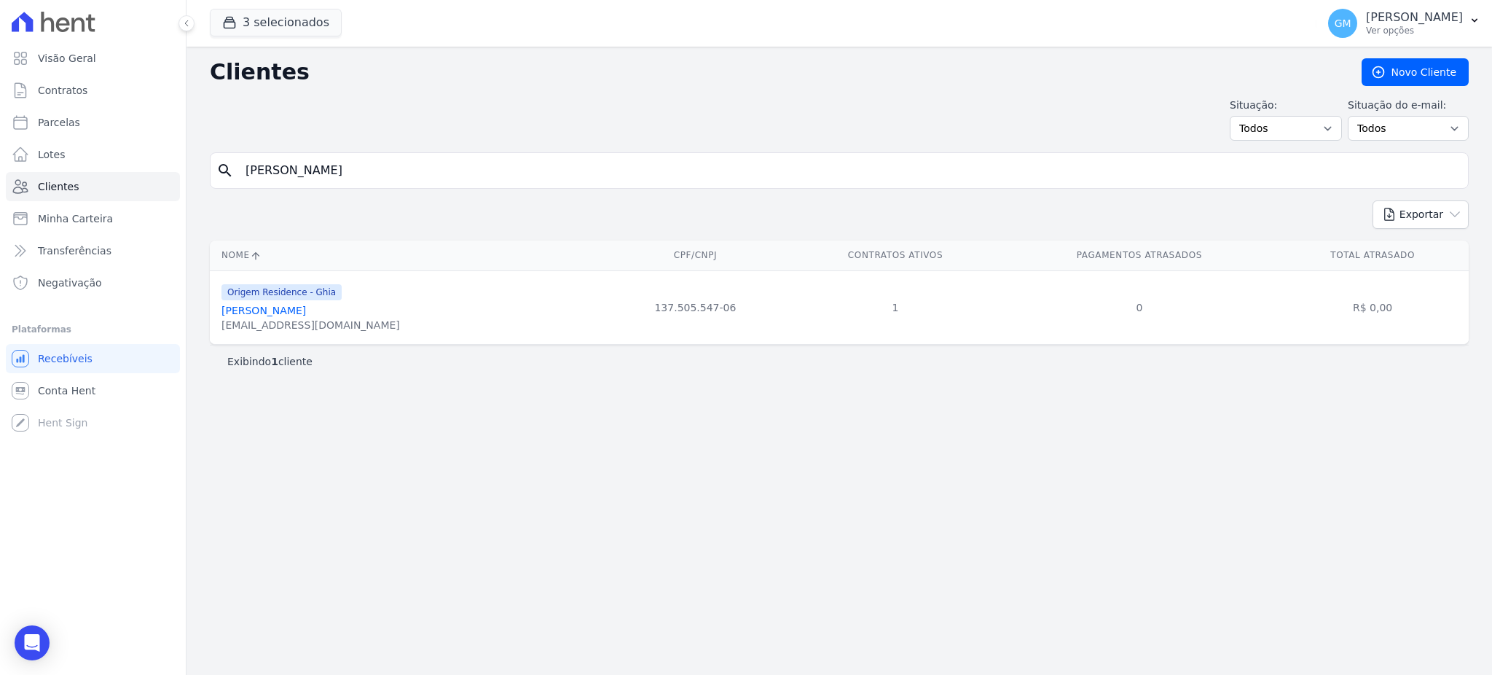
click at [284, 307] on link "[PERSON_NAME]" at bounding box center [263, 310] width 84 height 12
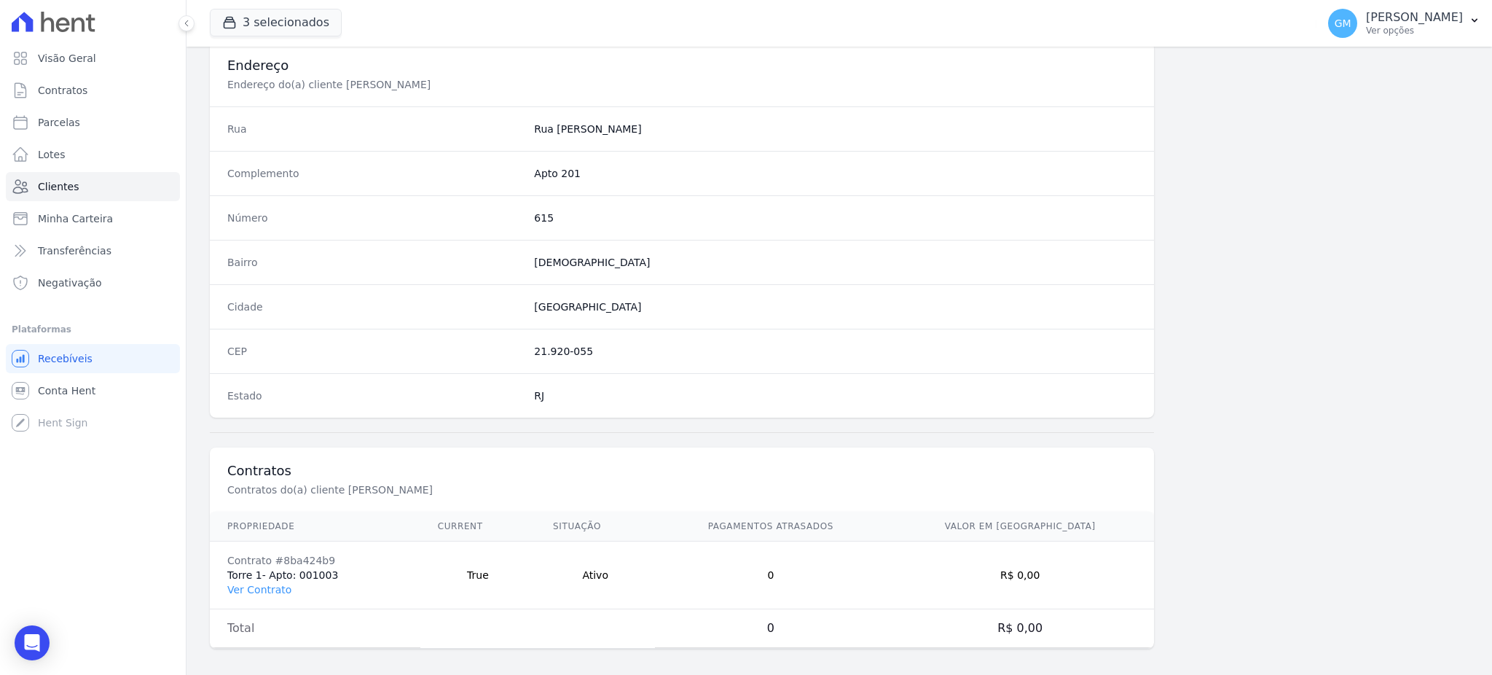
scroll to position [689, 0]
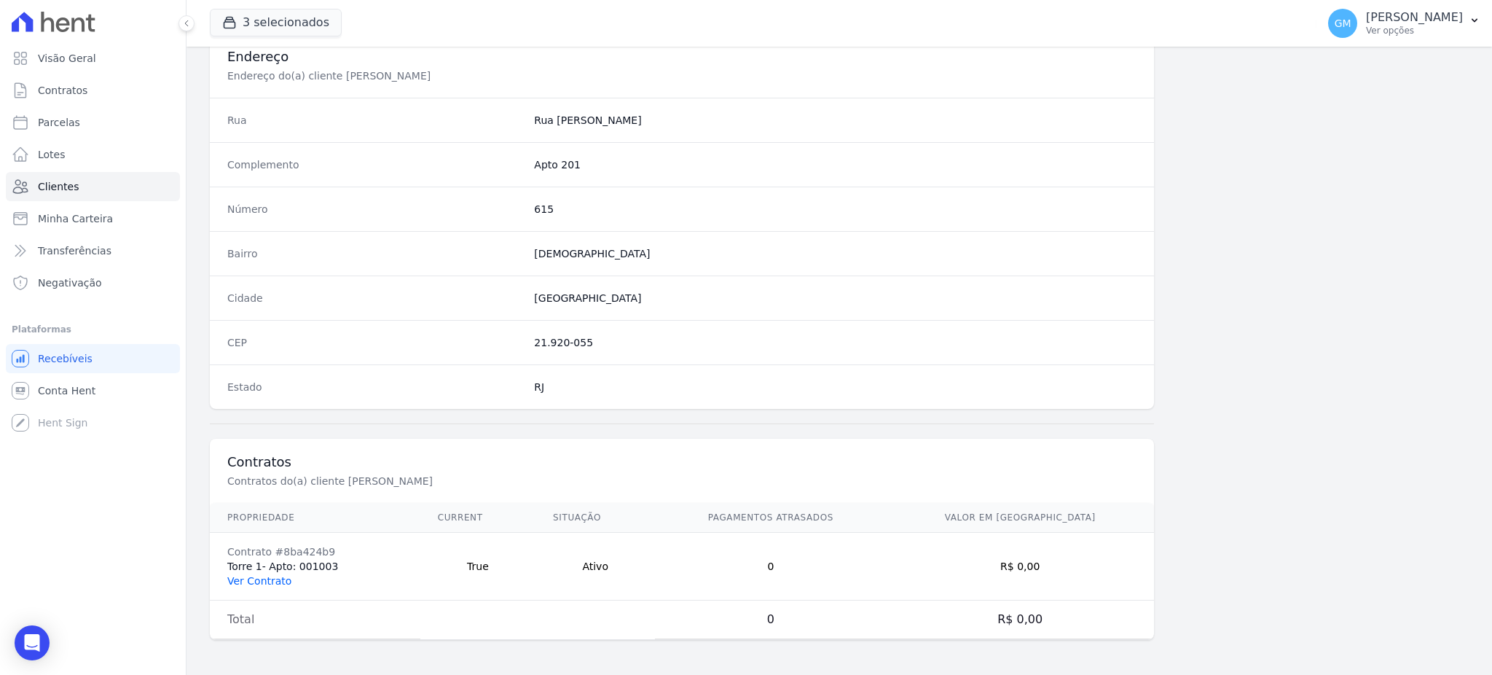
click at [277, 583] on link "Ver Contrato" at bounding box center [259, 581] width 64 height 12
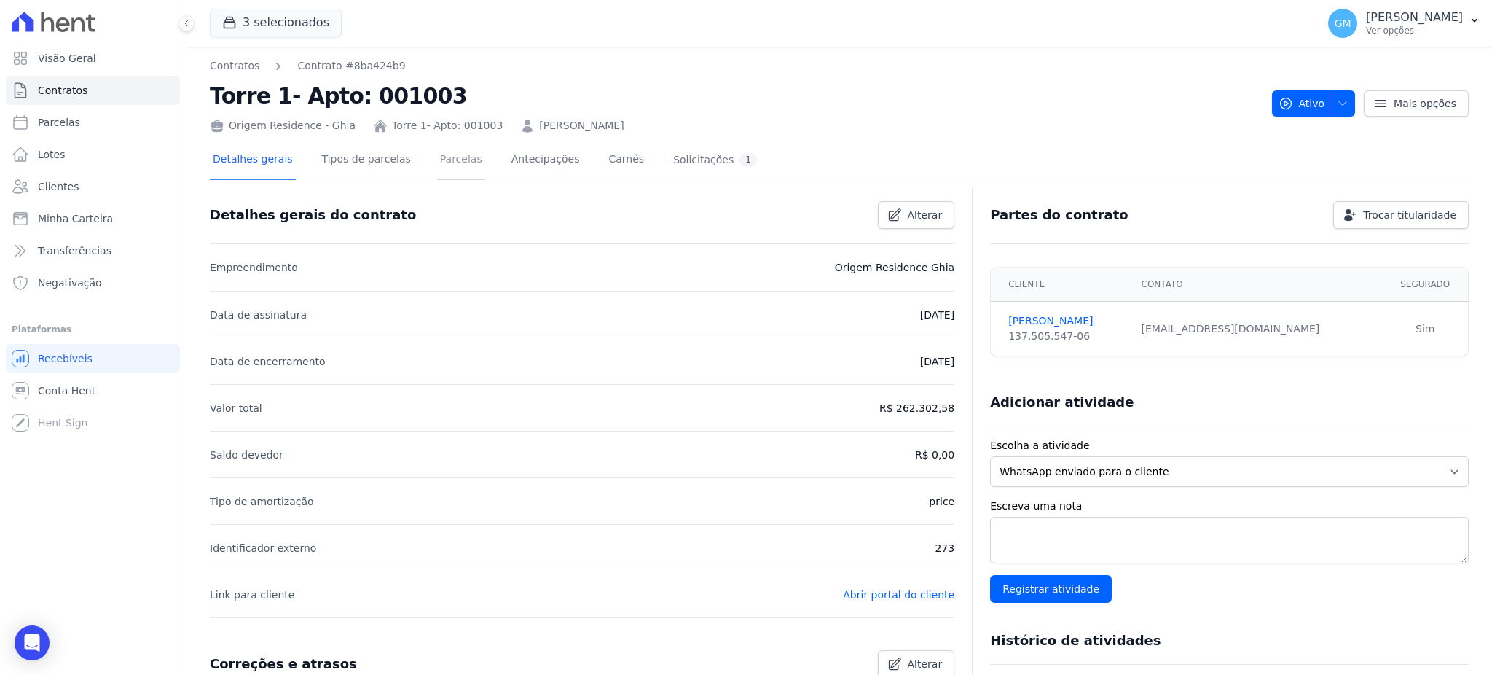
click at [437, 156] on link "Parcelas" at bounding box center [461, 160] width 48 height 39
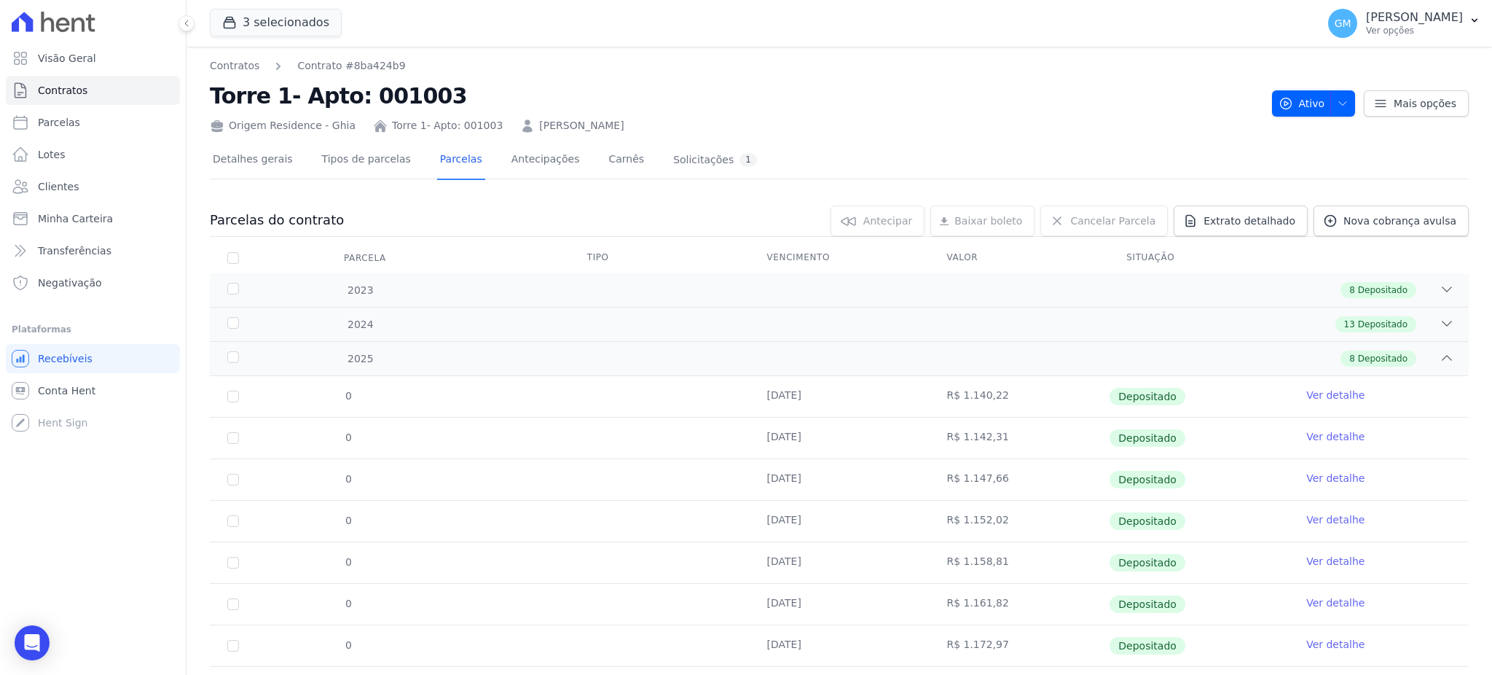
scroll to position [76, 0]
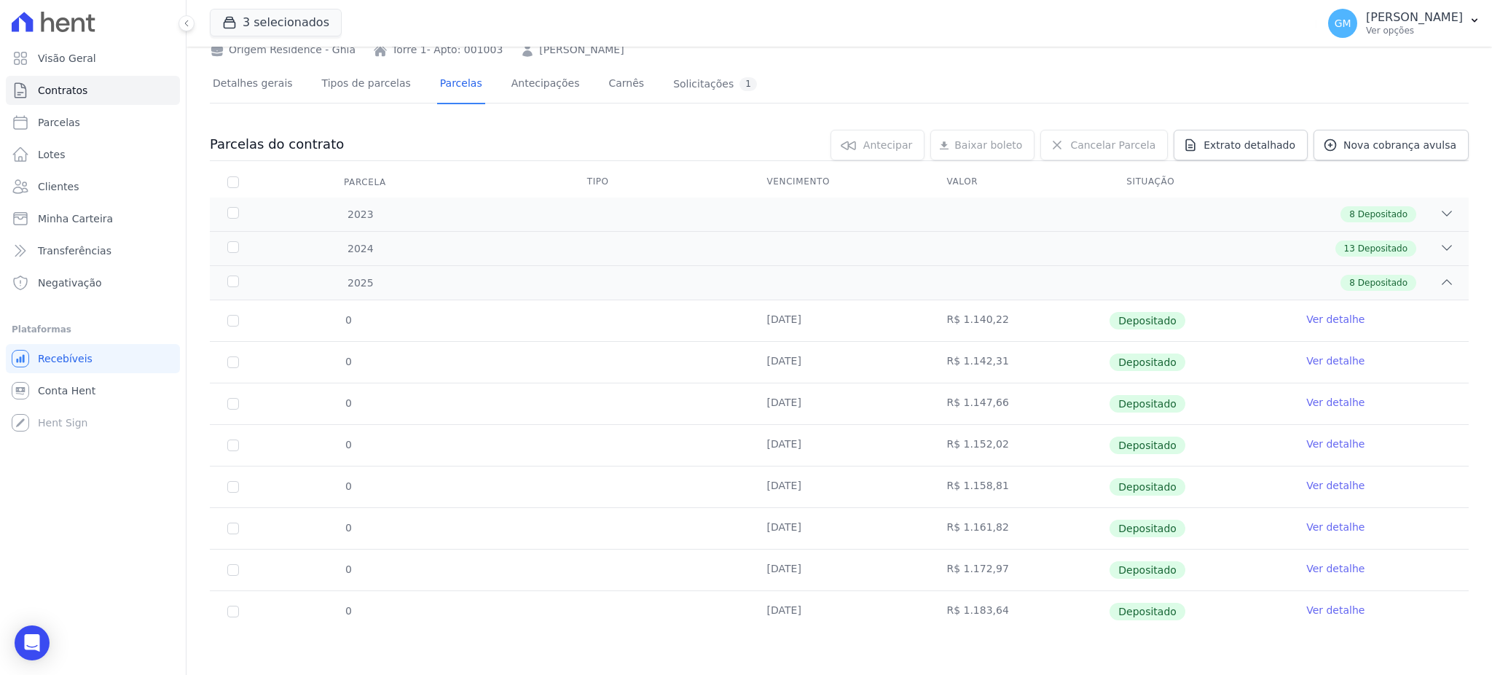
click at [1306, 608] on link "Ver detalhe" at bounding box center [1335, 609] width 58 height 15
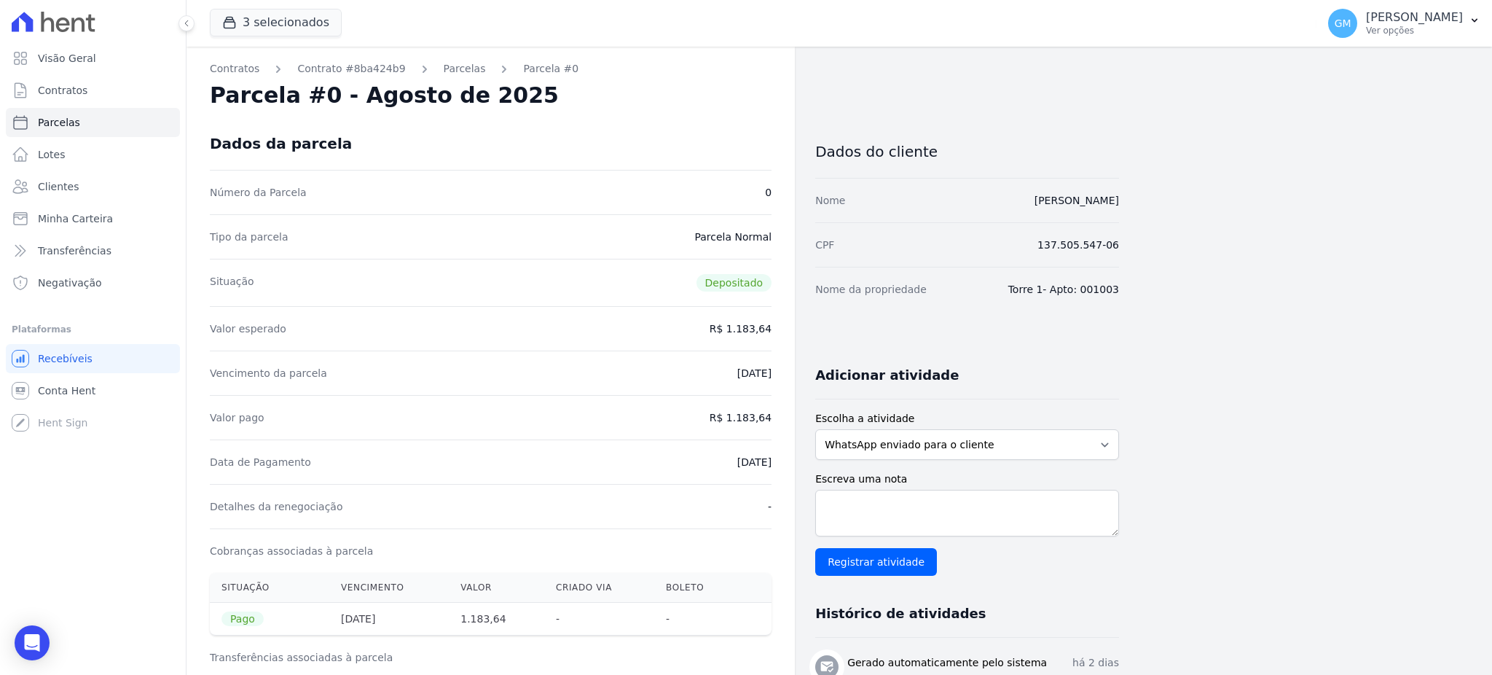
drag, startPoint x: 694, startPoint y: 453, endPoint x: 799, endPoint y: 466, distance: 105.7
click at [799, 466] on div "Contratos Contrato #8ba424b9 [GEOGRAPHIC_DATA] Parcela #0 Parcela #0 - Agosto d…" at bounding box center [652, 602] width 932 height 1111
drag, startPoint x: 736, startPoint y: 421, endPoint x: 785, endPoint y: 420, distance: 48.8
click at [785, 420] on div "Contratos Contrato #8ba424b9 [GEOGRAPHIC_DATA] Parcela #0 Parcela #0 - Agosto d…" at bounding box center [490, 602] width 608 height 1111
drag, startPoint x: 709, startPoint y: 473, endPoint x: 799, endPoint y: 470, distance: 90.4
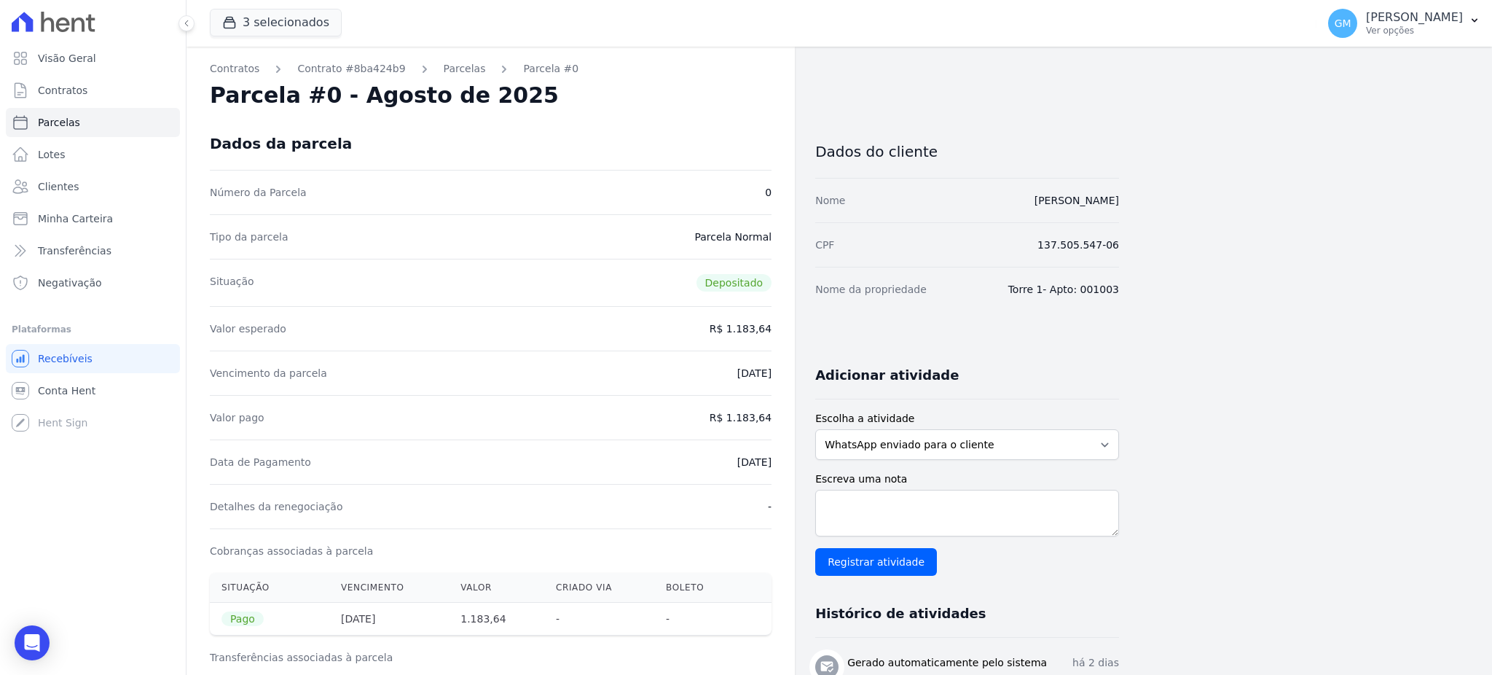
click at [799, 470] on div "Contratos Contrato #8ba424b9 [GEOGRAPHIC_DATA] Parcela #0 Parcela #0 - Agosto d…" at bounding box center [652, 602] width 932 height 1111
click at [73, 190] on span "Clientes" at bounding box center [58, 186] width 41 height 15
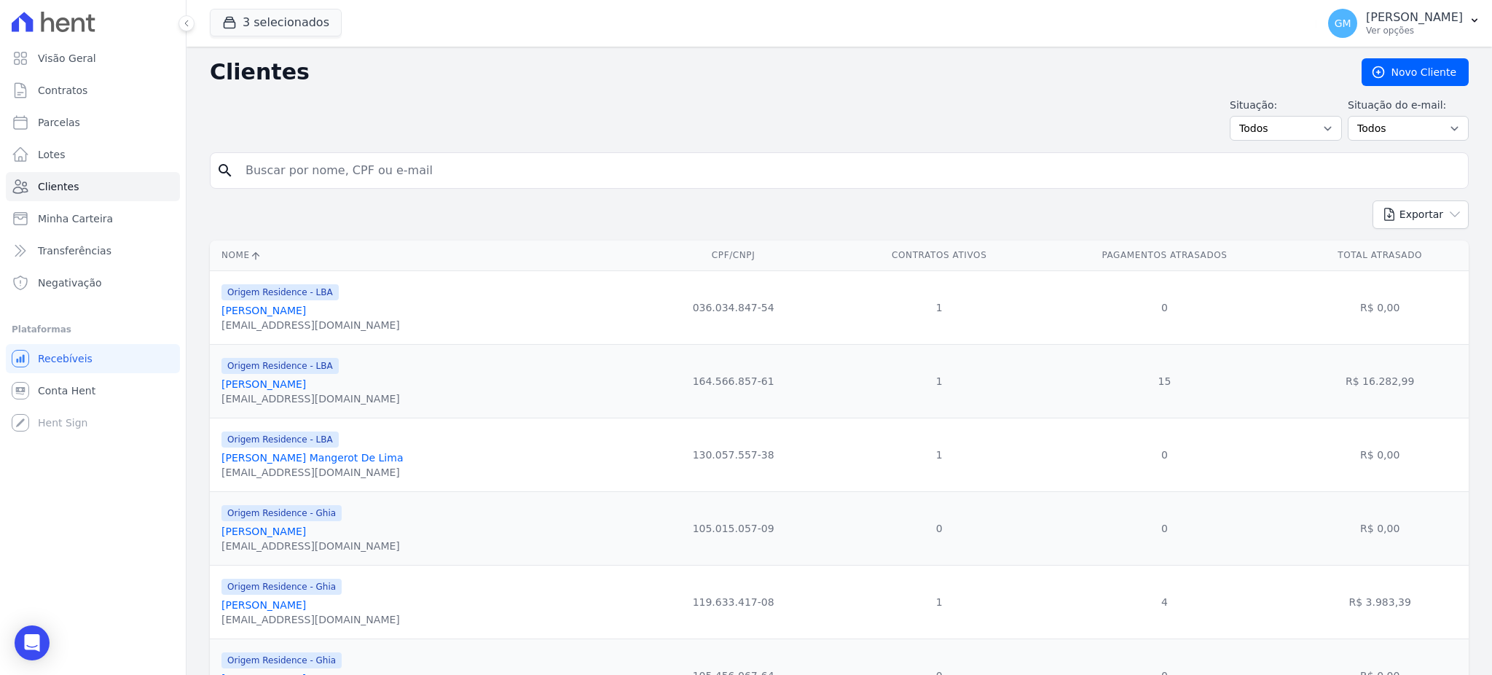
click at [335, 167] on input "search" at bounding box center [849, 170] width 1225 height 29
paste input "[PERSON_NAME]"
type input "[PERSON_NAME]"
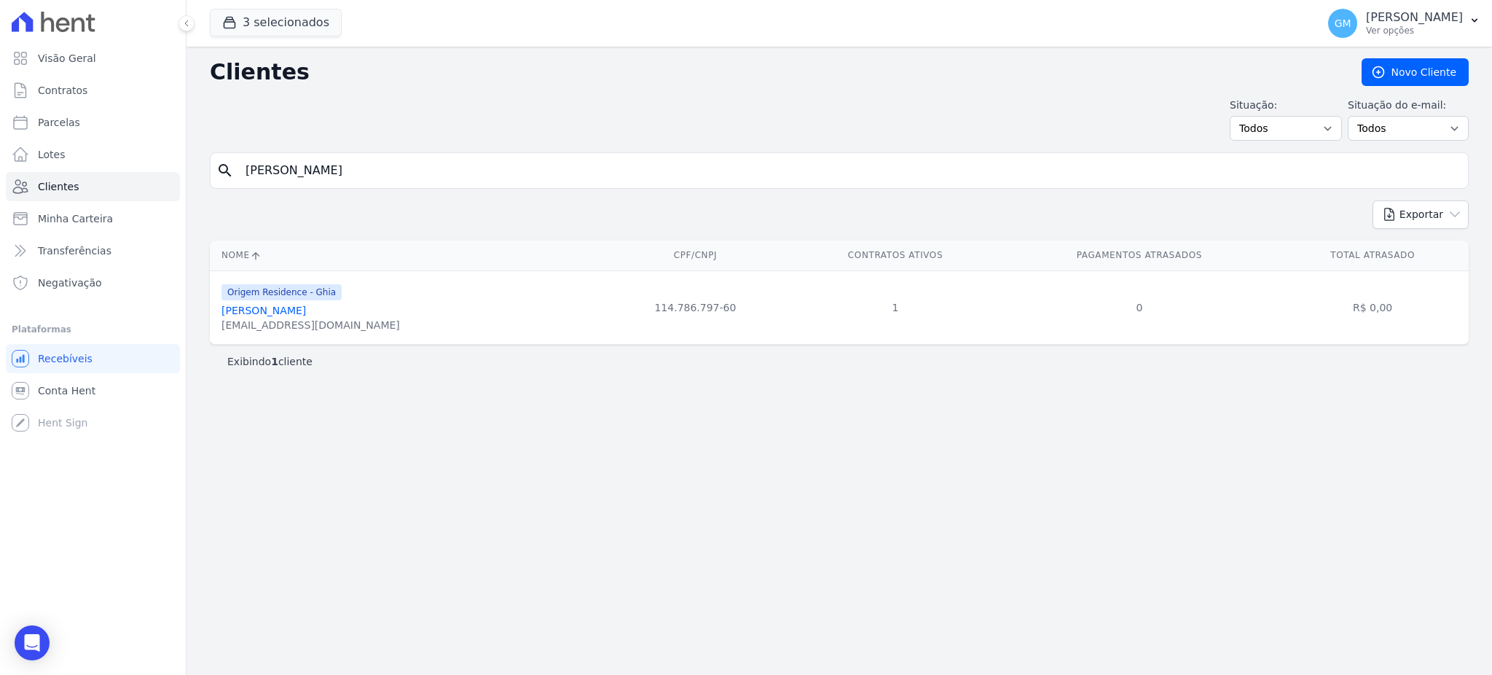
click at [299, 316] on link "[PERSON_NAME]" at bounding box center [263, 310] width 84 height 12
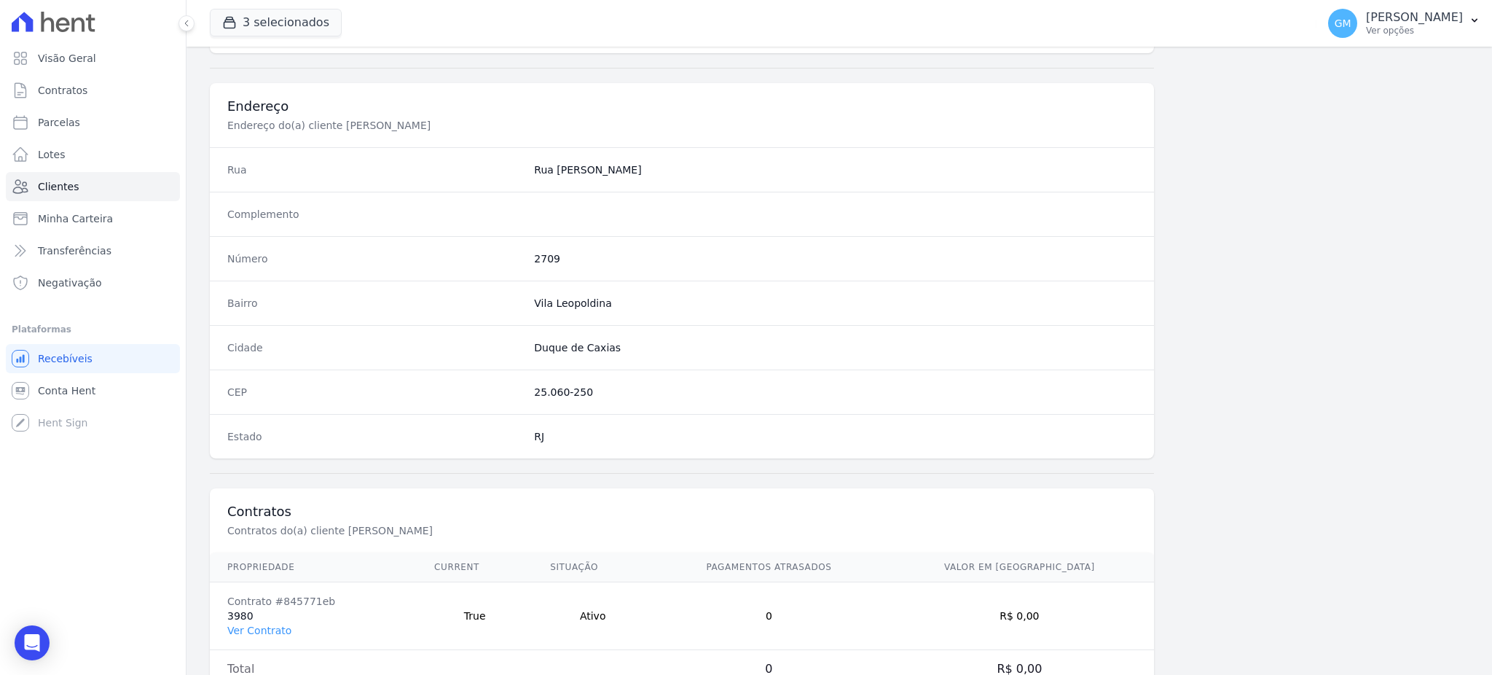
scroll to position [689, 0]
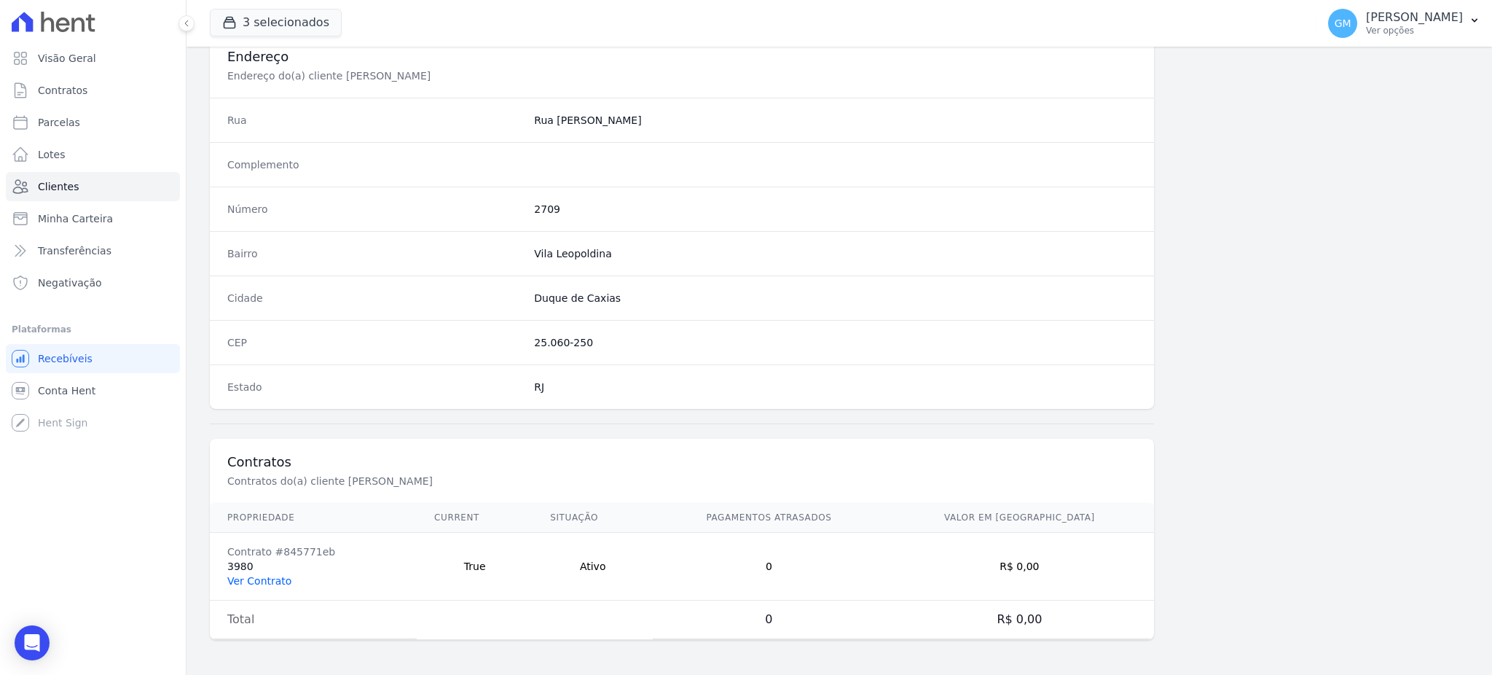
click at [271, 576] on link "Ver Contrato" at bounding box center [259, 581] width 64 height 12
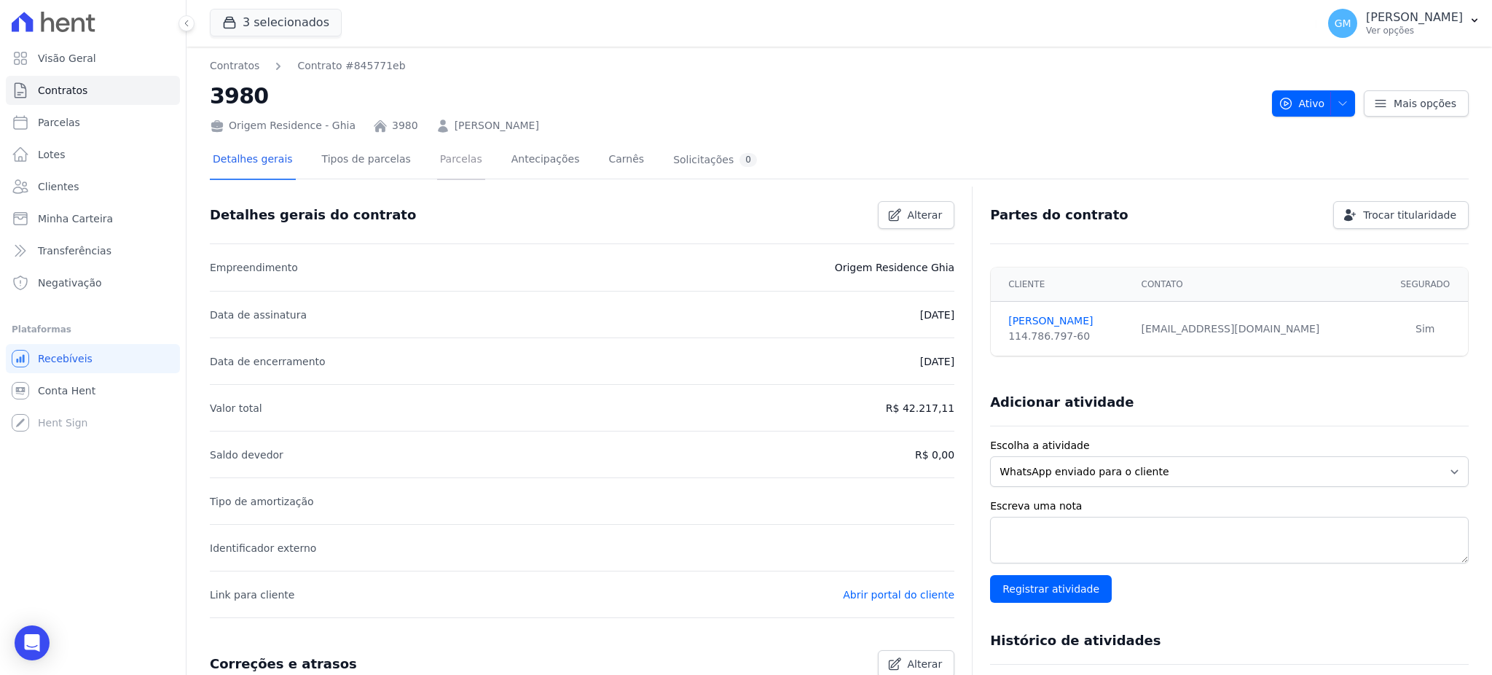
click at [447, 157] on link "Parcelas" at bounding box center [461, 160] width 48 height 39
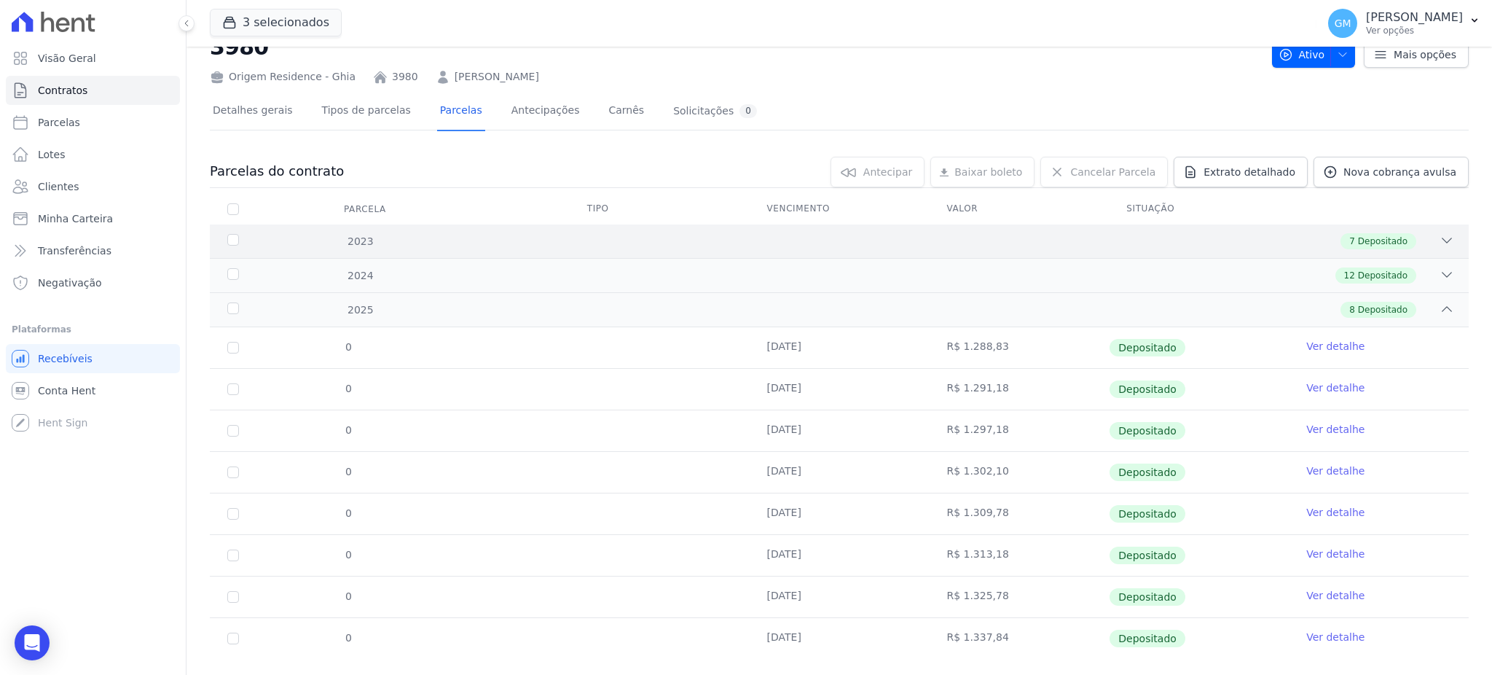
scroll to position [76, 0]
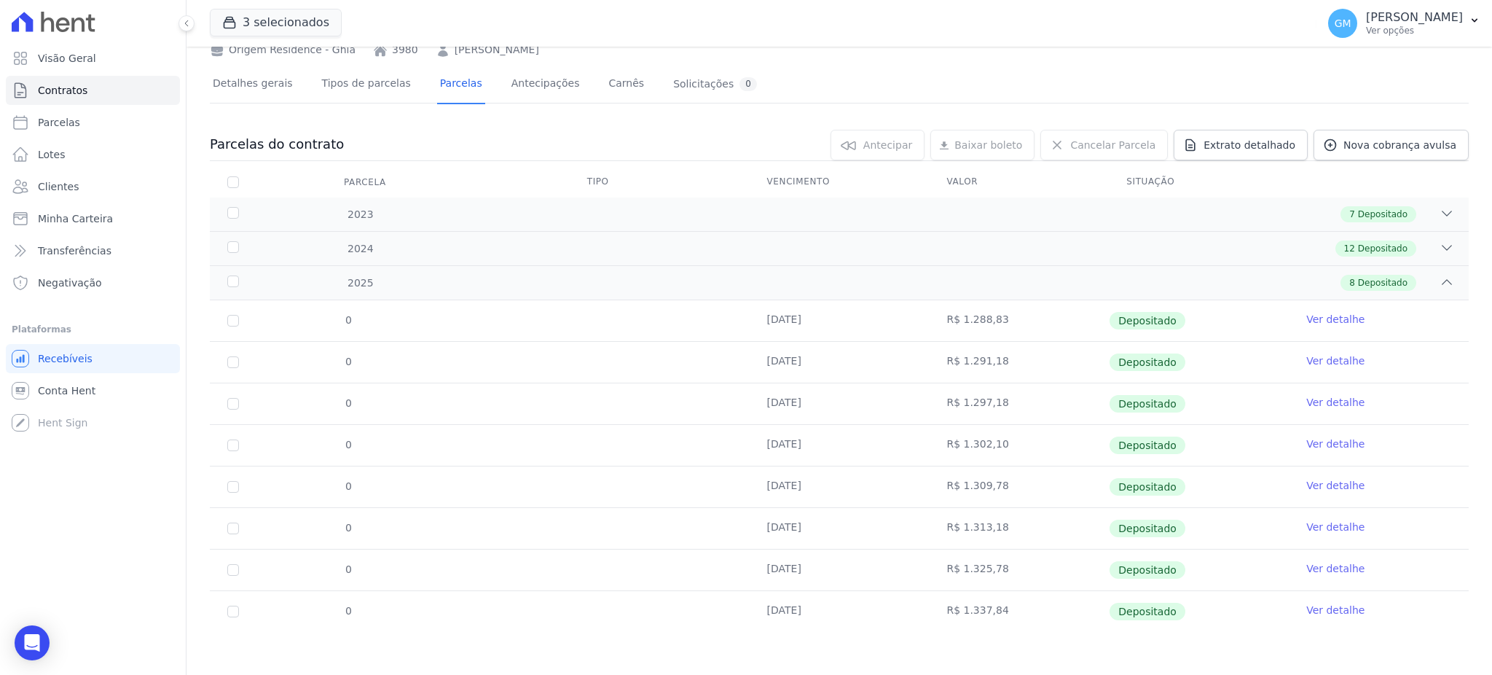
click at [1308, 601] on td "Ver detalhe" at bounding box center [1379, 611] width 180 height 41
click at [1311, 613] on link "Ver detalhe" at bounding box center [1335, 609] width 58 height 15
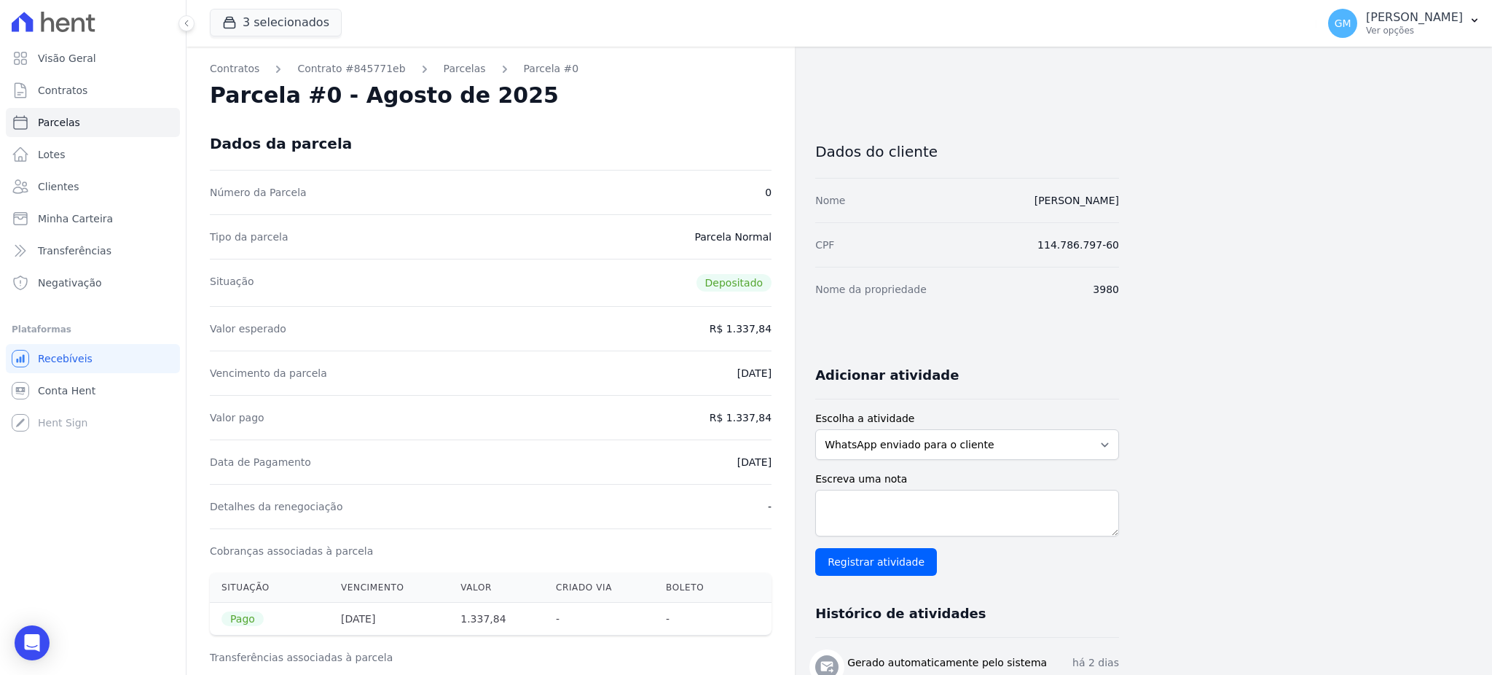
drag, startPoint x: 720, startPoint y: 455, endPoint x: 771, endPoint y: 460, distance: 51.2
click at [771, 460] on dd "[DATE]" at bounding box center [754, 462] width 34 height 15
click at [729, 424] on dd "R$ 1.337,84" at bounding box center [740, 417] width 62 height 15
drag, startPoint x: 734, startPoint y: 417, endPoint x: 786, endPoint y: 415, distance: 51.8
click at [786, 415] on div "Contratos Contrato #845771eb [GEOGRAPHIC_DATA] Parcela #0 Parcela #0 - Agosto d…" at bounding box center [490, 602] width 608 height 1111
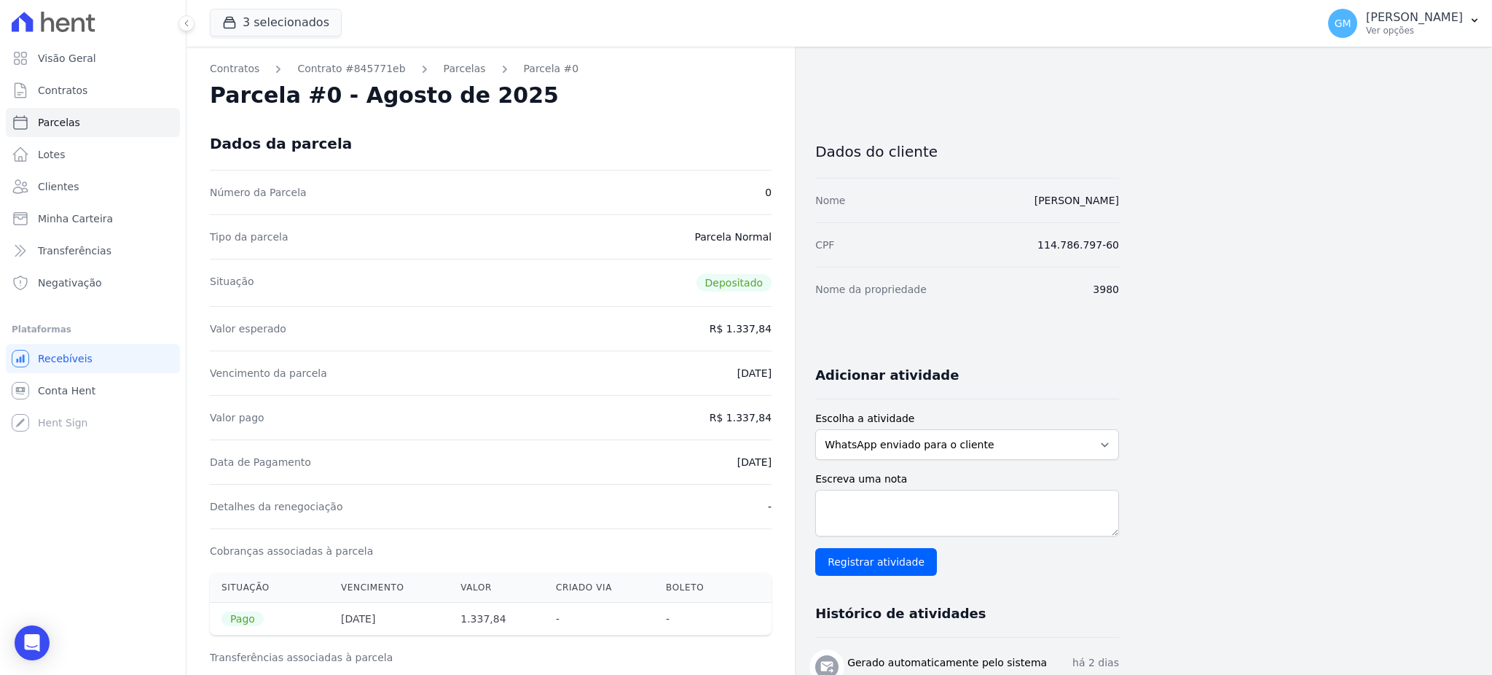
click at [699, 451] on div "Data de Pagamento [DATE]" at bounding box center [491, 461] width 562 height 44
drag, startPoint x: 704, startPoint y: 462, endPoint x: 777, endPoint y: 465, distance: 72.2
click at [777, 465] on div "Contratos Contrato #845771eb [GEOGRAPHIC_DATA] Parcela #0 Parcela #0 - Agosto d…" at bounding box center [490, 602] width 608 height 1111
click at [85, 182] on link "Clientes" at bounding box center [93, 186] width 174 height 29
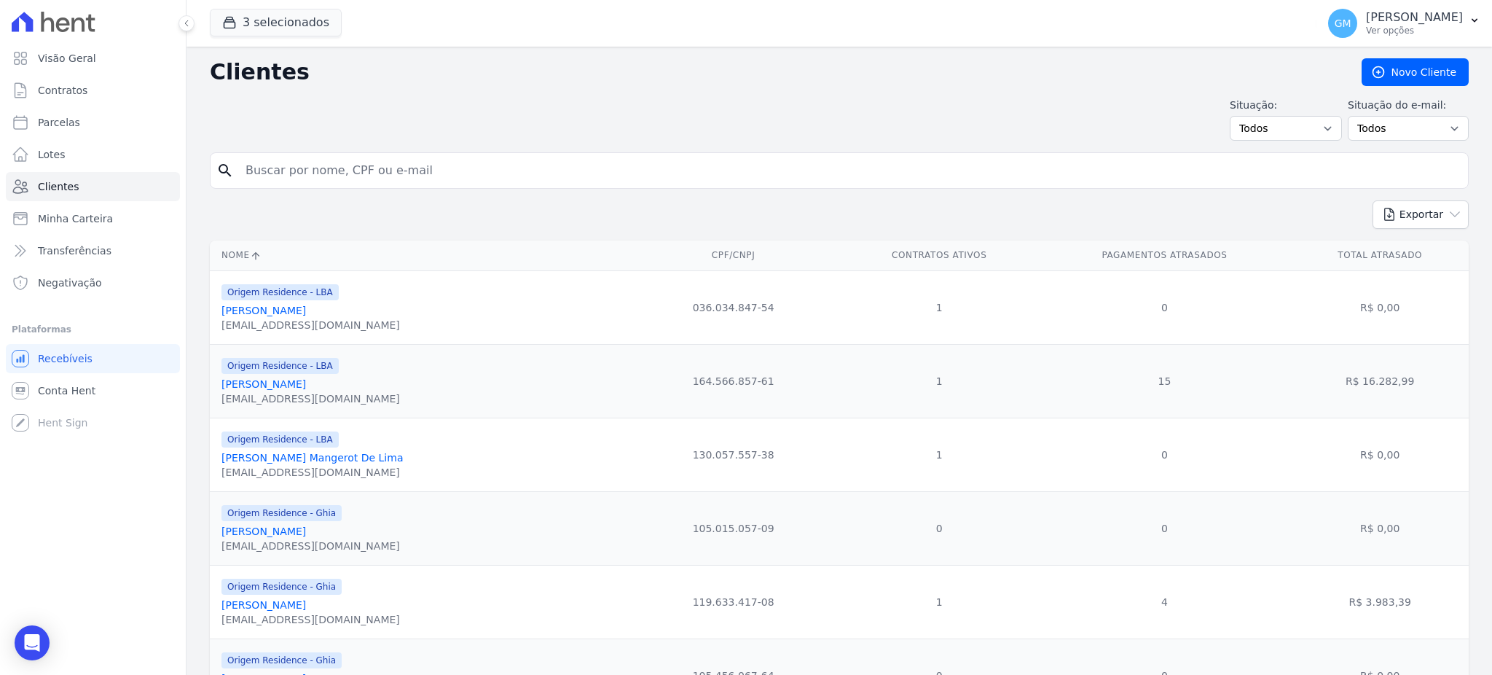
click at [298, 172] on input "search" at bounding box center [849, 170] width 1225 height 29
paste input "[PERSON_NAME]"
type input "[PERSON_NAME]"
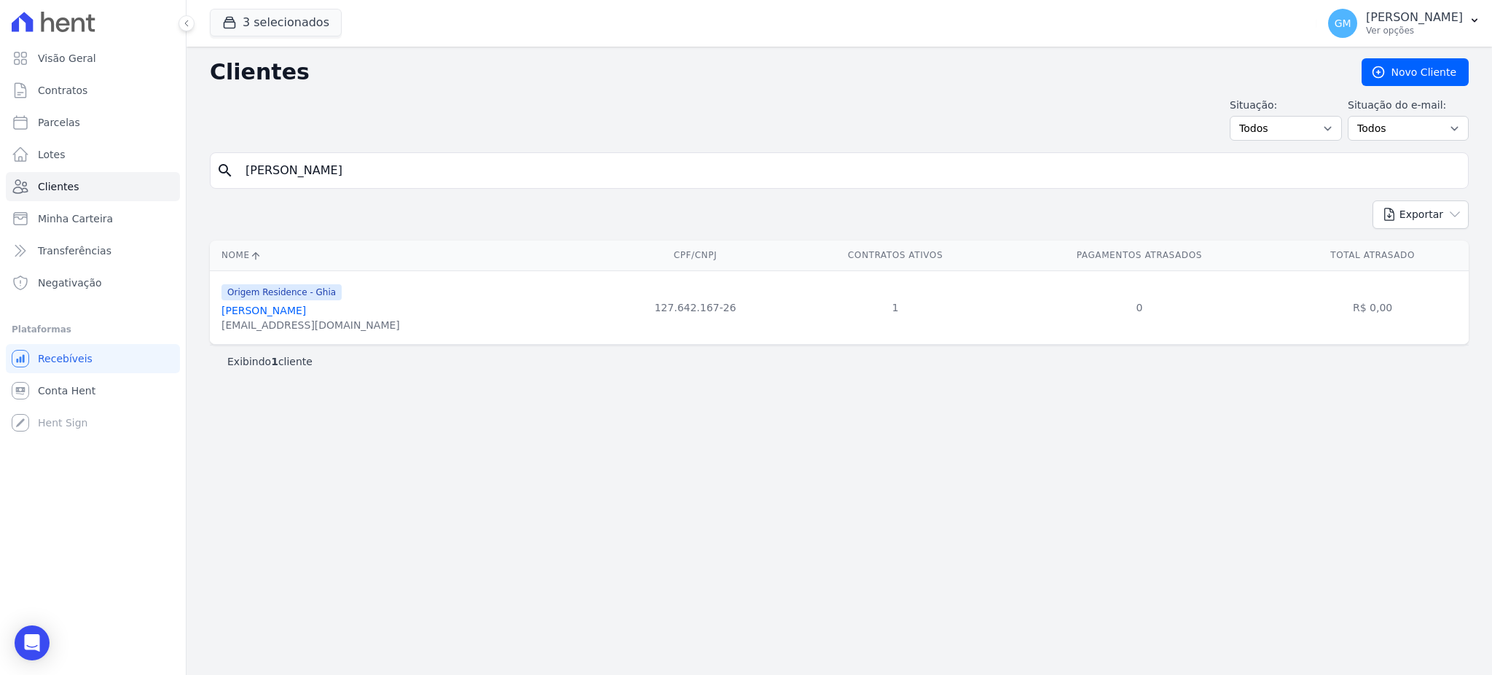
click at [285, 314] on link "[PERSON_NAME]" at bounding box center [263, 310] width 84 height 12
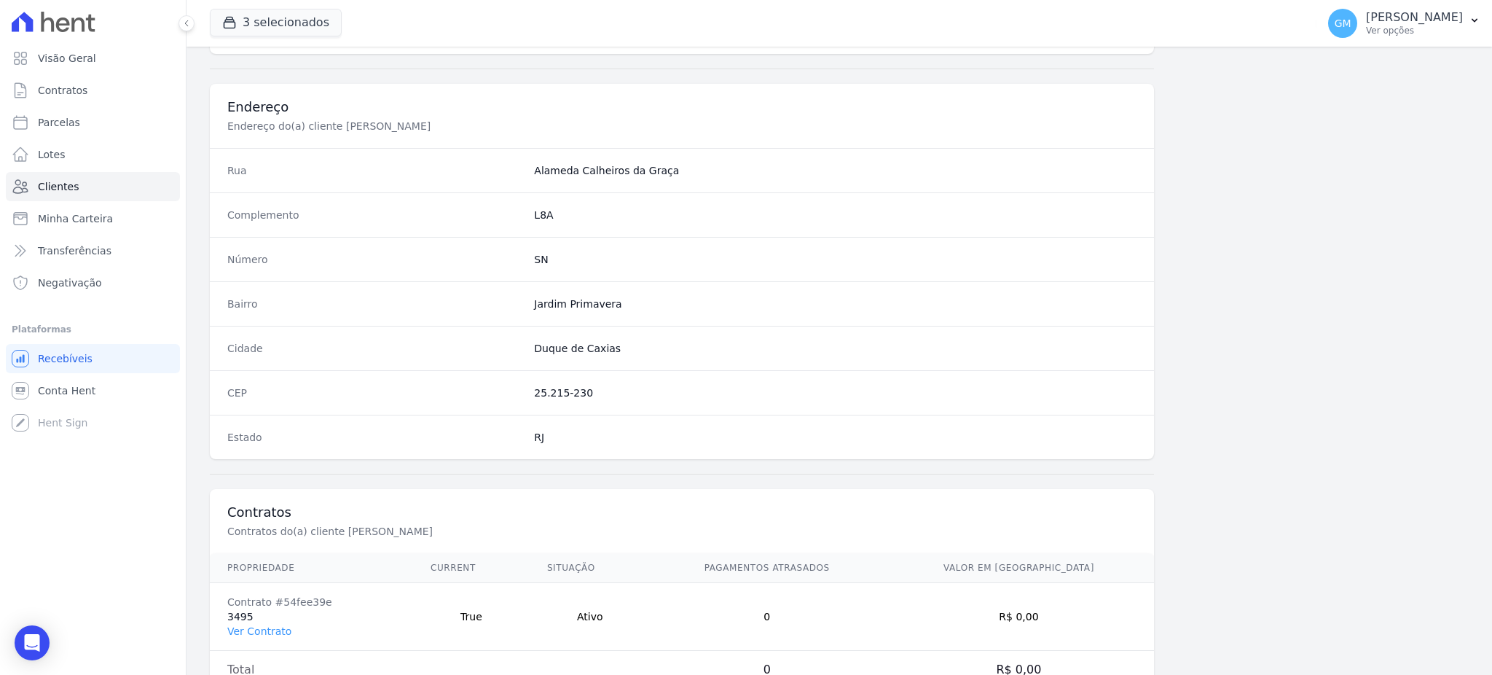
scroll to position [689, 0]
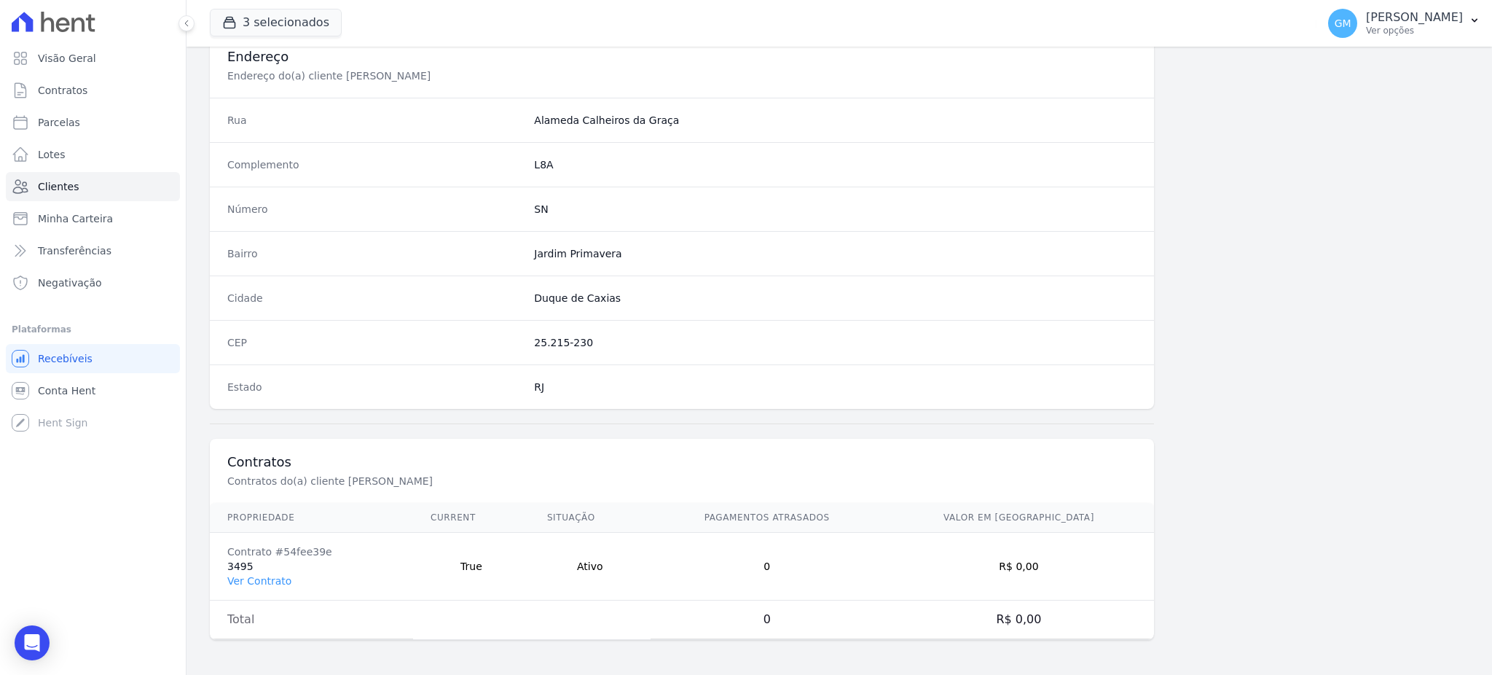
click at [275, 570] on td "Contrato #54fee39e 3495 Ver Contrato" at bounding box center [311, 566] width 203 height 68
click at [272, 576] on link "Ver Contrato" at bounding box center [259, 581] width 64 height 12
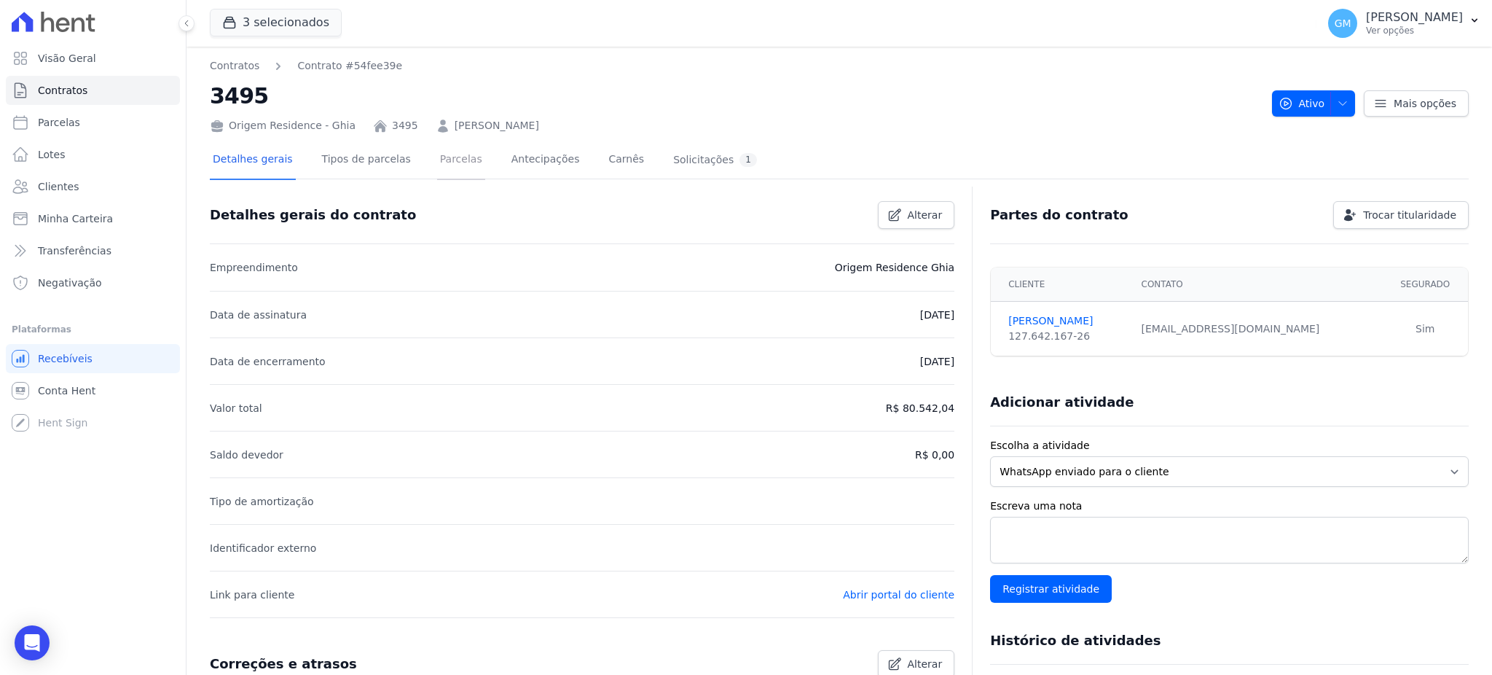
click at [437, 146] on link "Parcelas" at bounding box center [461, 160] width 48 height 39
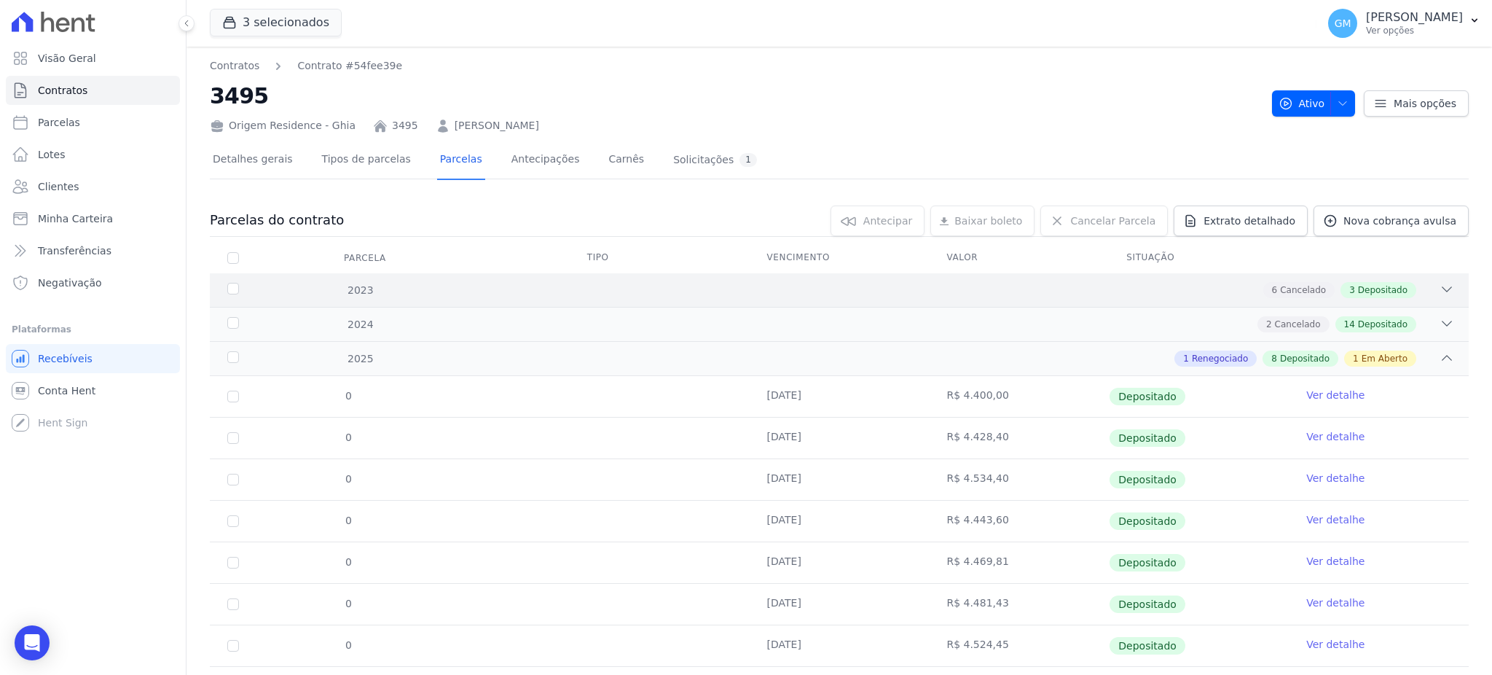
scroll to position [159, 0]
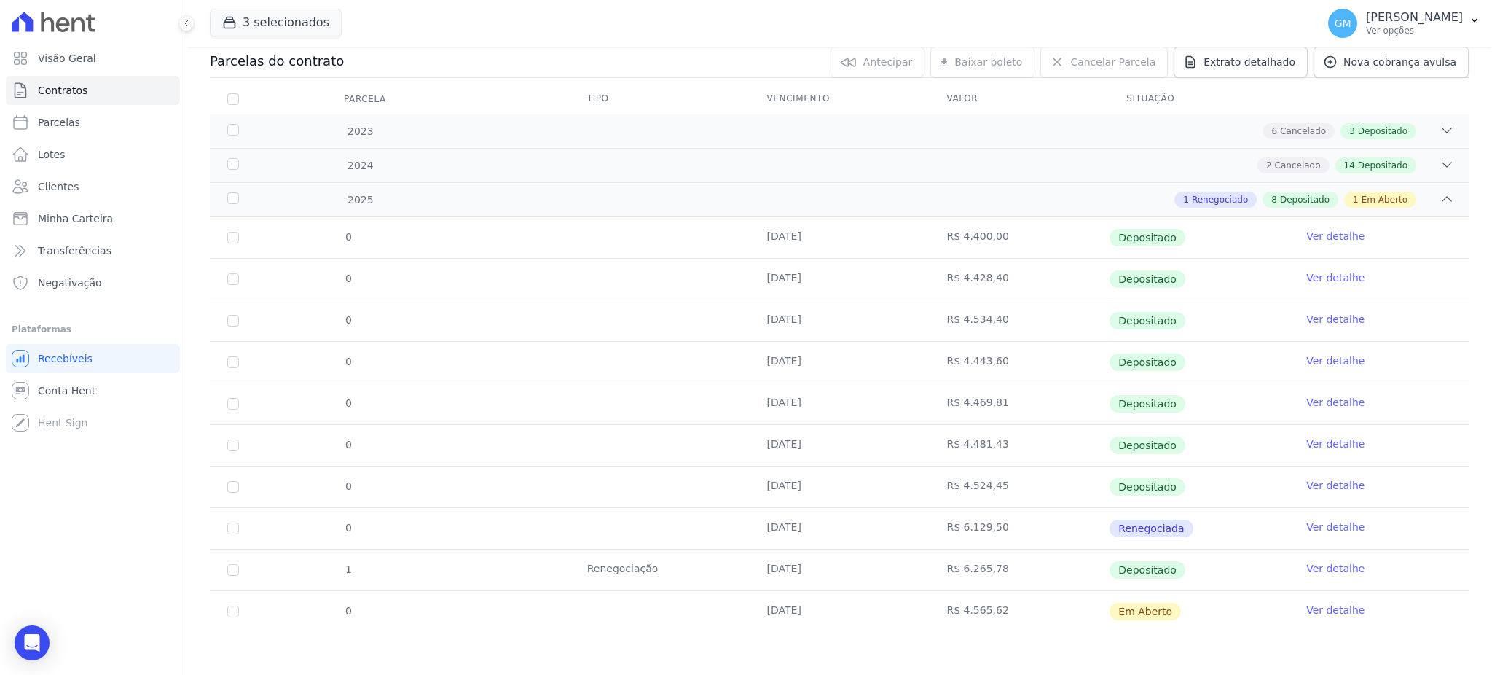
click at [1318, 567] on link "Ver detalhe" at bounding box center [1335, 568] width 58 height 15
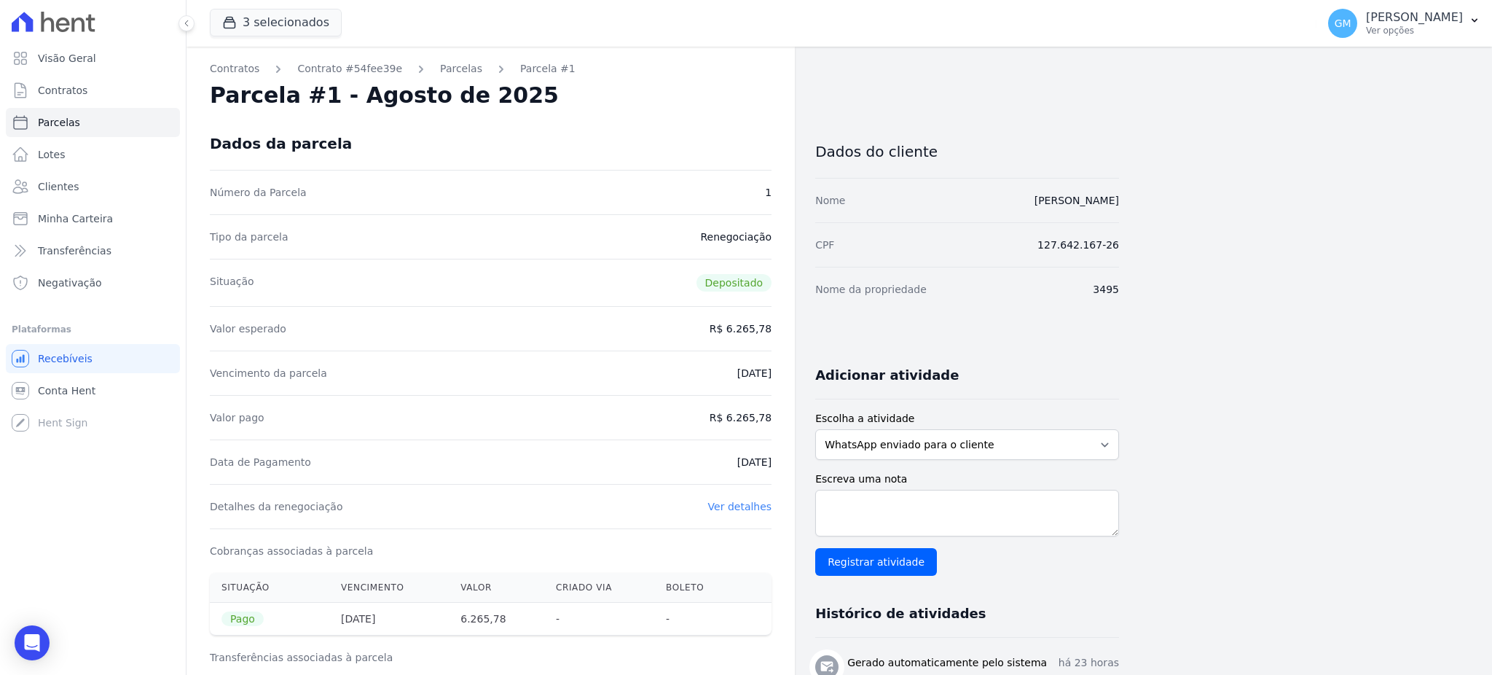
drag, startPoint x: 704, startPoint y: 464, endPoint x: 785, endPoint y: 461, distance: 80.9
click at [785, 461] on div "Contratos Contrato #54fee39e [GEOGRAPHIC_DATA] Parcela #1 Parcela #1 - Agosto d…" at bounding box center [490, 583] width 608 height 1073
click at [738, 442] on div "Data de Pagamento [DATE]" at bounding box center [491, 461] width 562 height 44
drag, startPoint x: 728, startPoint y: 425, endPoint x: 779, endPoint y: 423, distance: 50.3
click at [779, 423] on div "Contratos Contrato #54fee39e [GEOGRAPHIC_DATA] Parcela #1 Parcela #1 - Agosto d…" at bounding box center [490, 583] width 608 height 1073
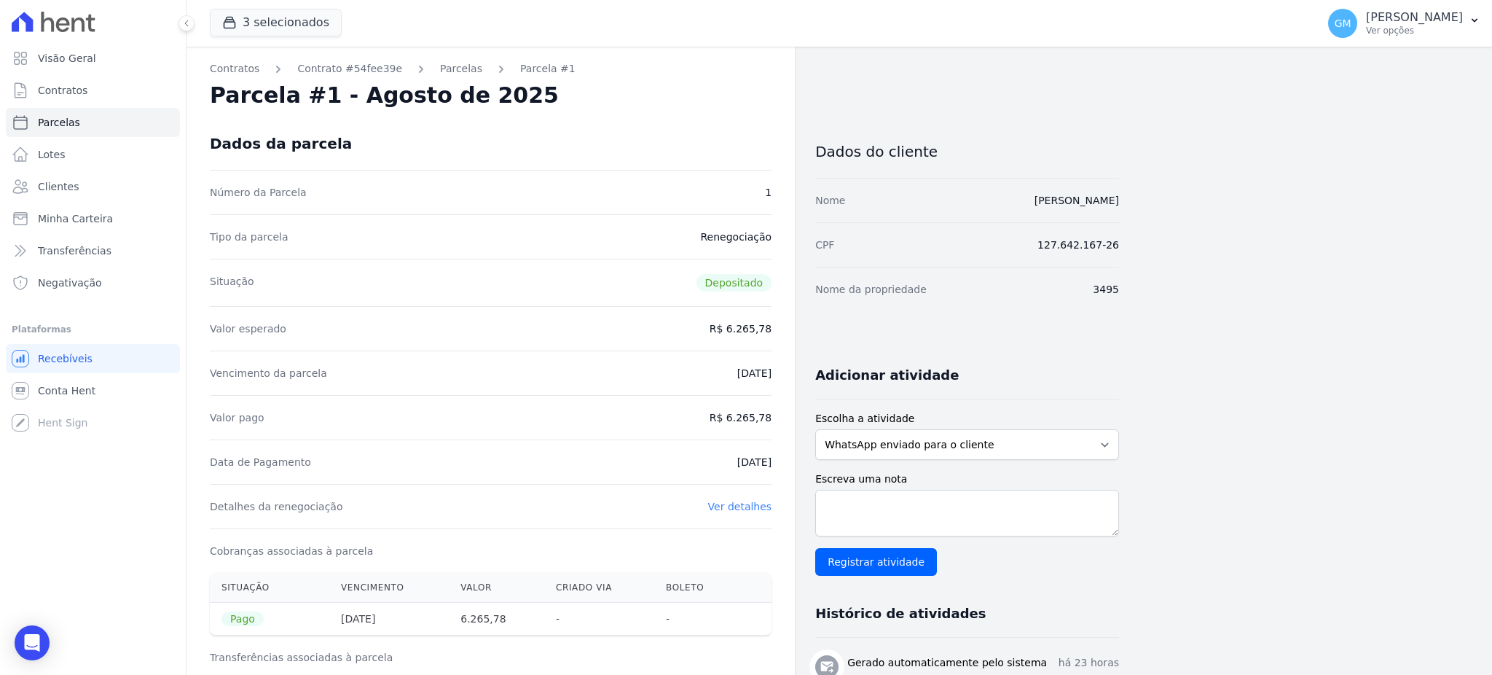
drag, startPoint x: 702, startPoint y: 483, endPoint x: 693, endPoint y: 466, distance: 19.2
click at [702, 483] on div "Data de Pagamento [DATE]" at bounding box center [491, 461] width 562 height 44
drag, startPoint x: 693, startPoint y: 460, endPoint x: 777, endPoint y: 459, distance: 83.8
click at [777, 459] on div "Contratos Contrato #54fee39e [GEOGRAPHIC_DATA] Parcela #1 Parcela #1 - Agosto d…" at bounding box center [490, 583] width 608 height 1073
click at [572, 356] on div "Vencimento da parcela [DATE]" at bounding box center [491, 372] width 562 height 44
